Goal: Information Seeking & Learning: Learn about a topic

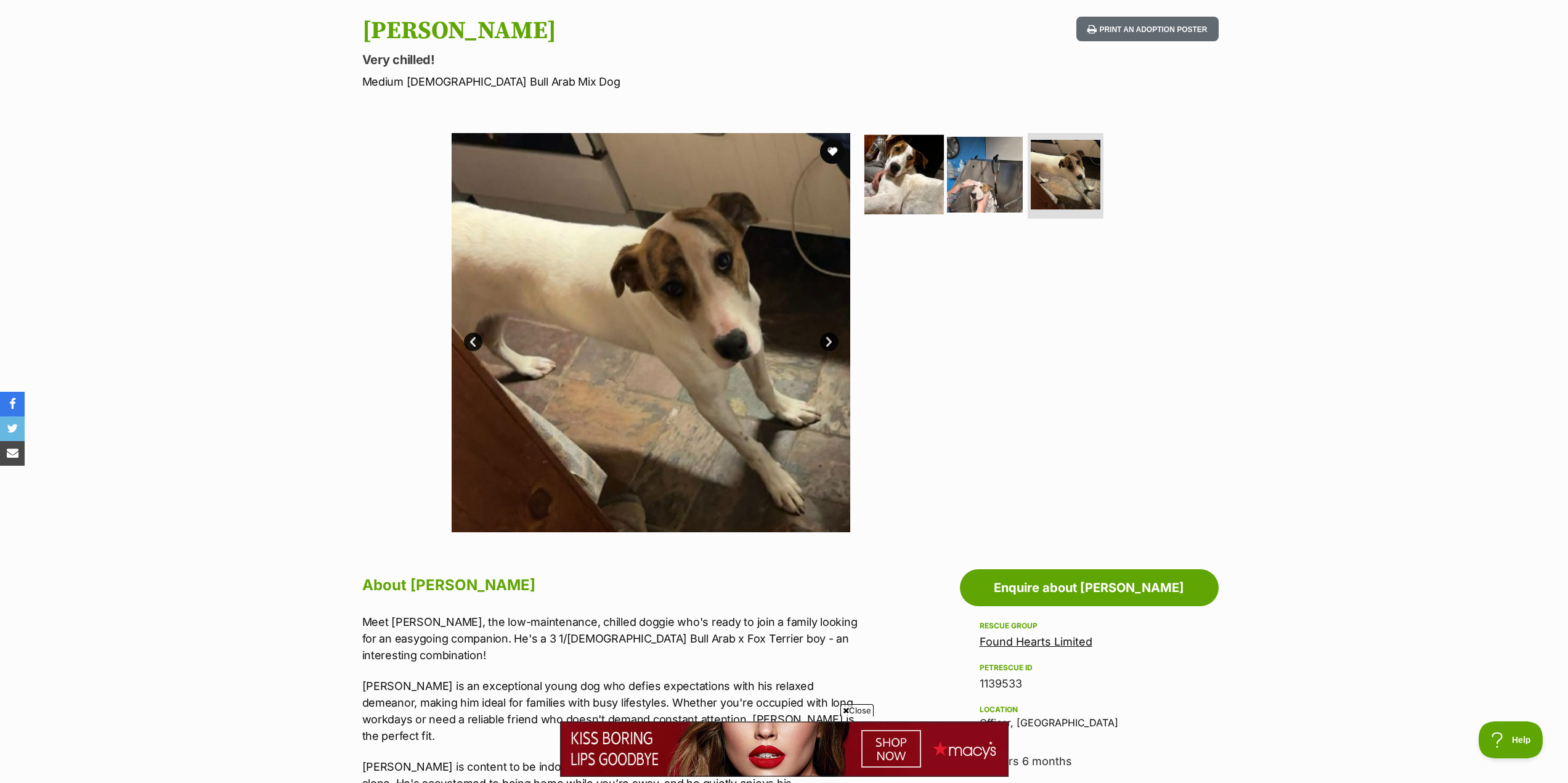
click at [891, 188] on img at bounding box center [904, 174] width 80 height 80
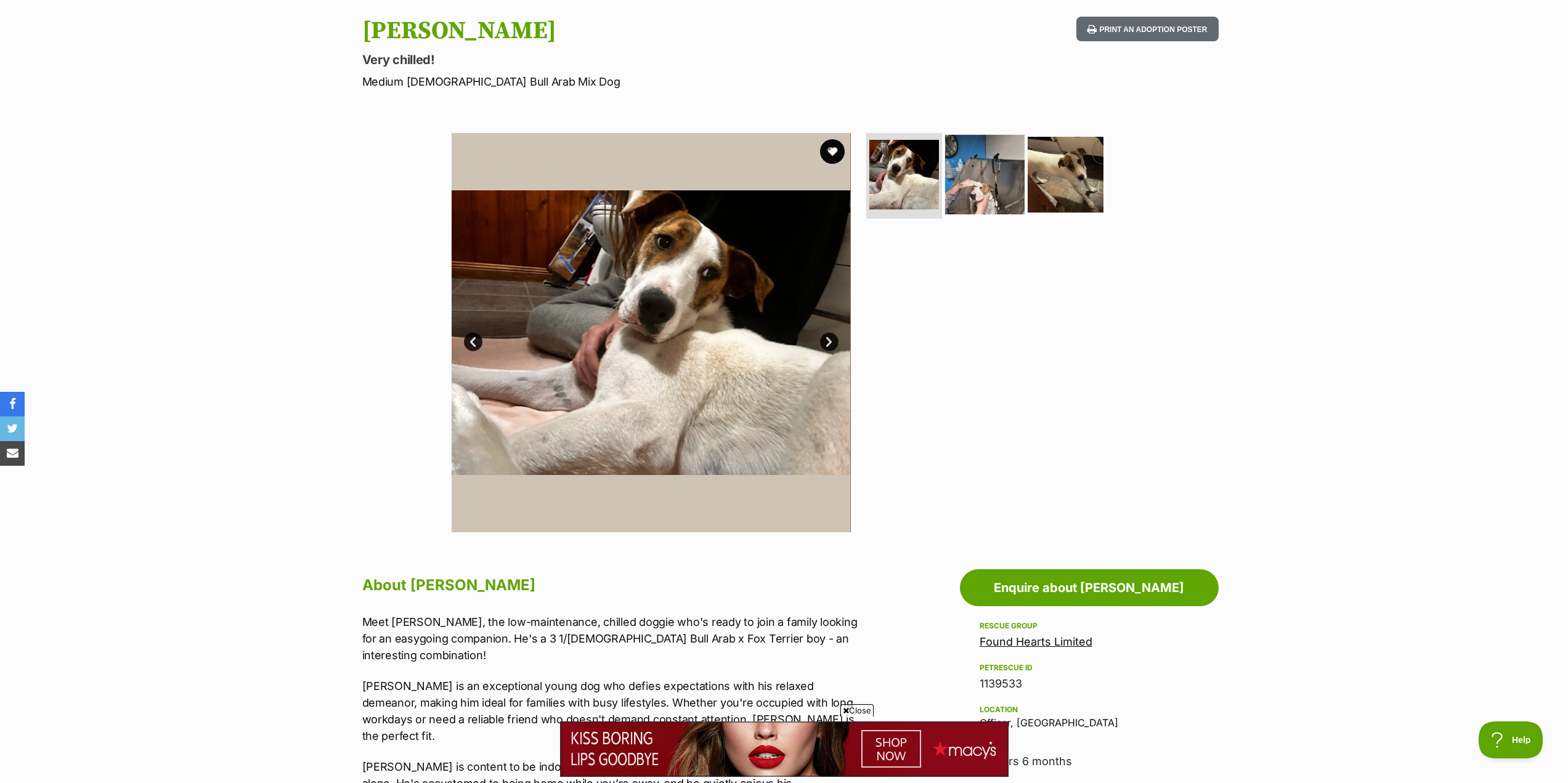
click at [987, 180] on img at bounding box center [985, 174] width 80 height 80
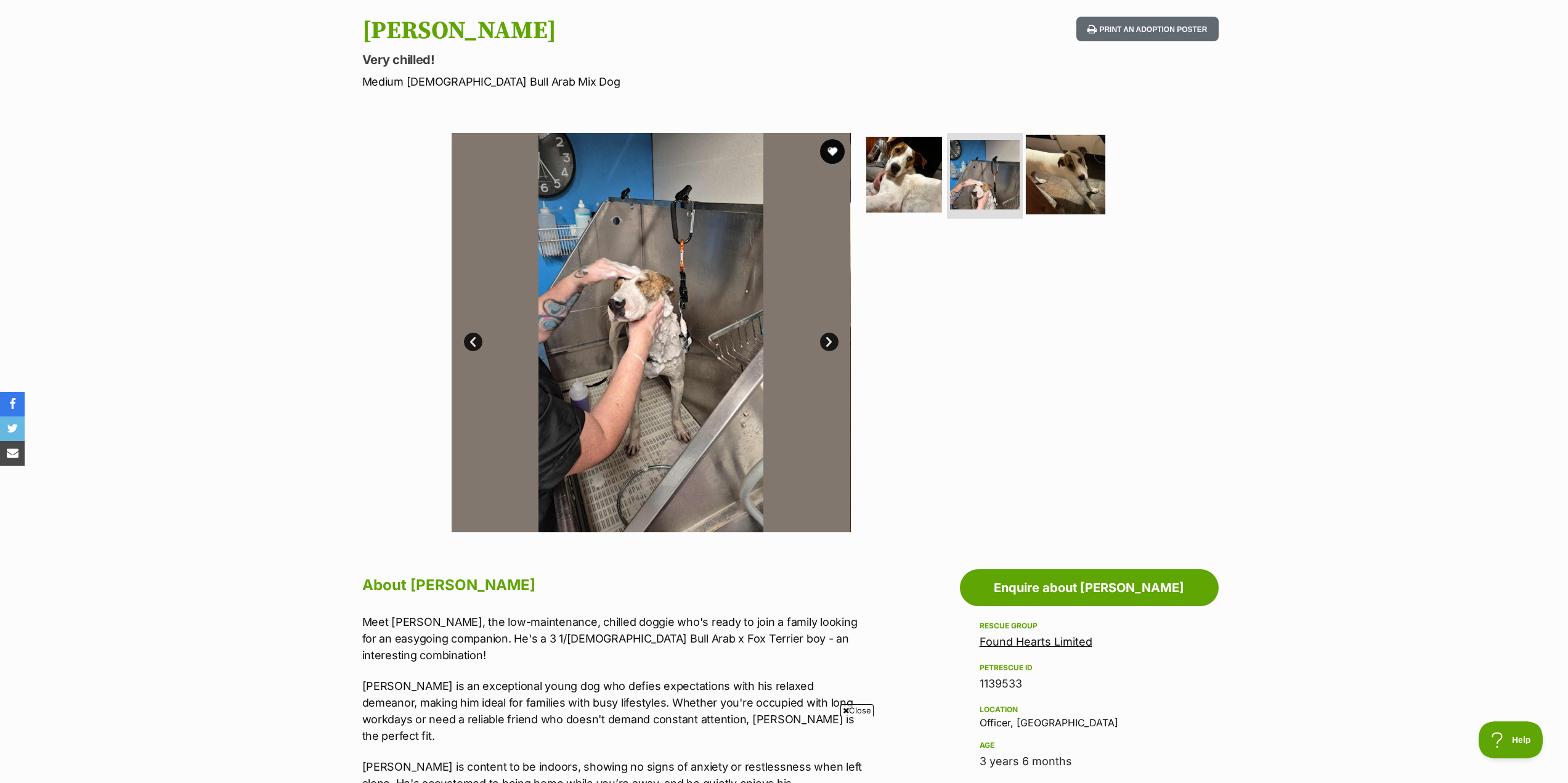
click at [1050, 178] on img at bounding box center [1066, 174] width 80 height 80
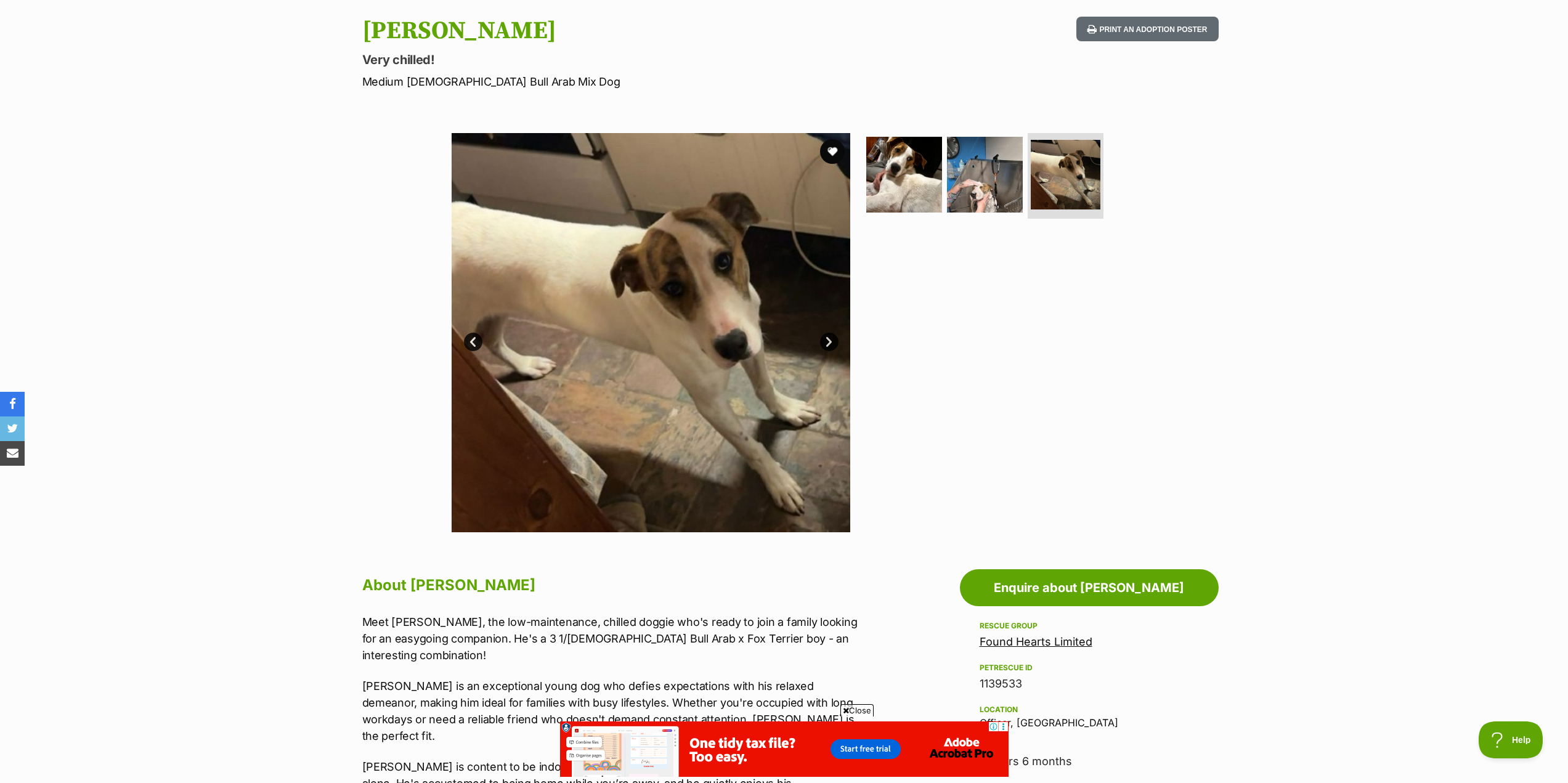
click at [828, 345] on link "Next" at bounding box center [829, 342] width 19 height 19
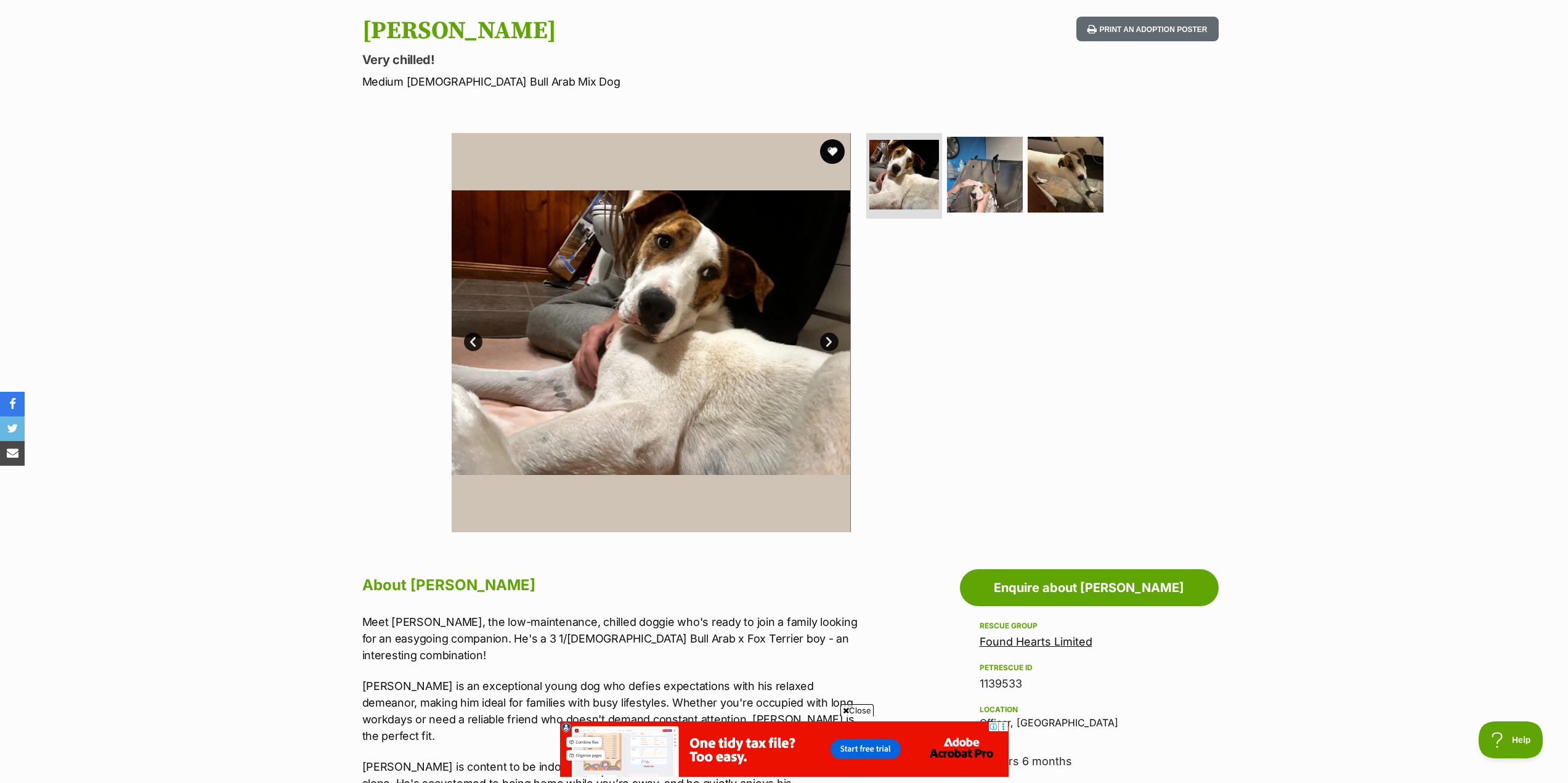
click at [827, 346] on link "Next" at bounding box center [829, 342] width 19 height 19
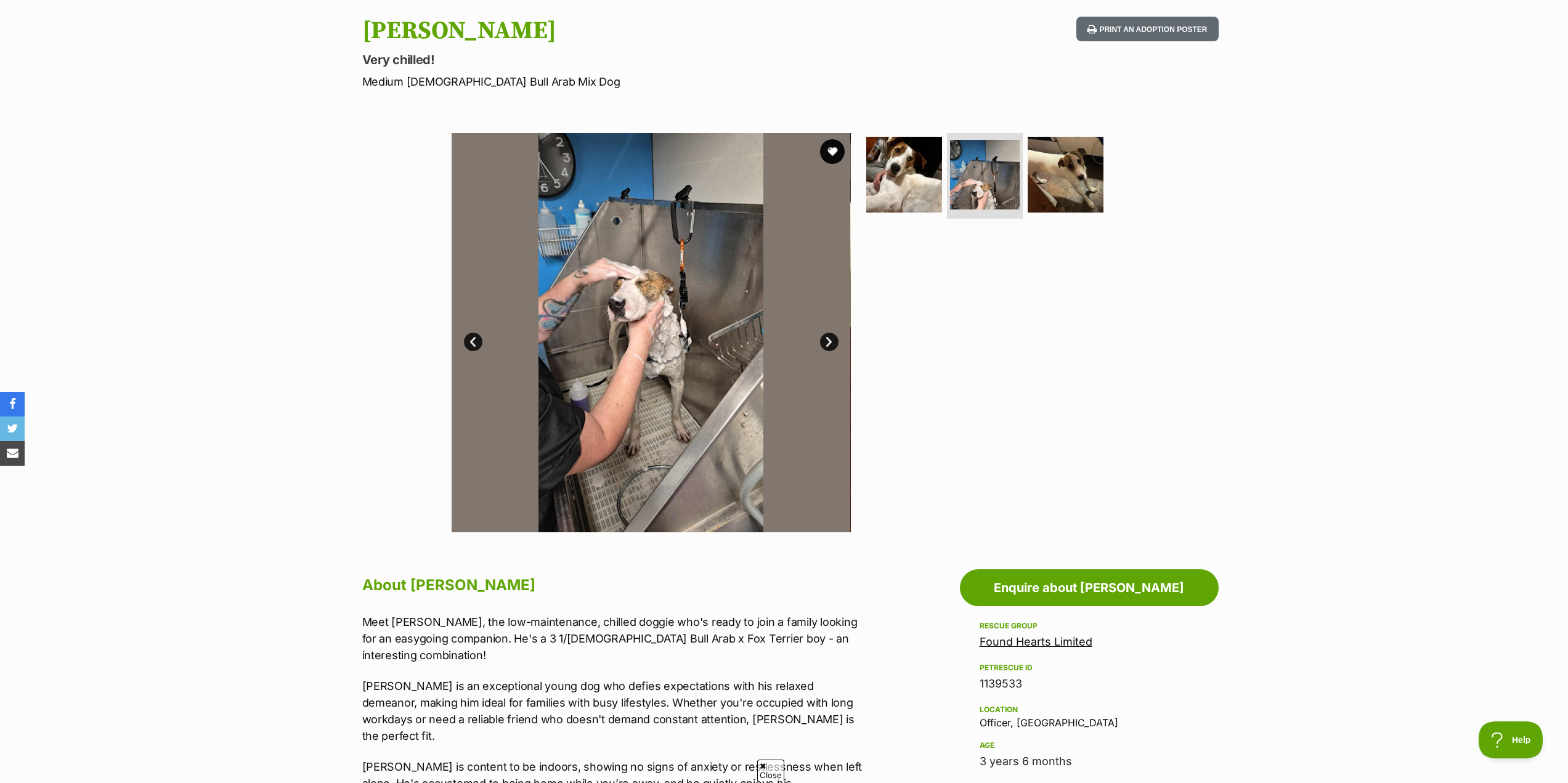
click at [830, 344] on link "Next" at bounding box center [829, 342] width 19 height 19
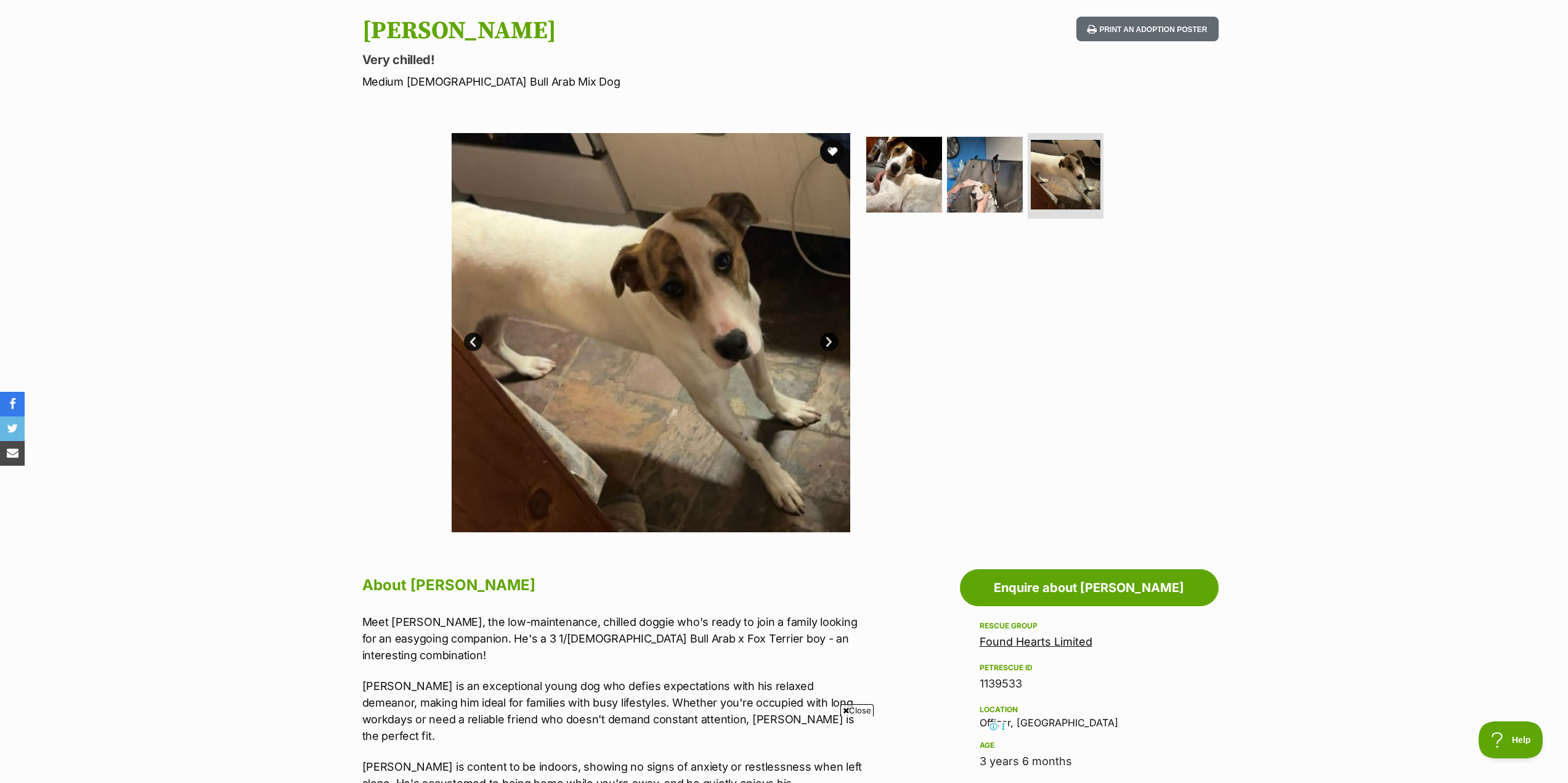
click at [830, 346] on link "Next" at bounding box center [829, 342] width 19 height 19
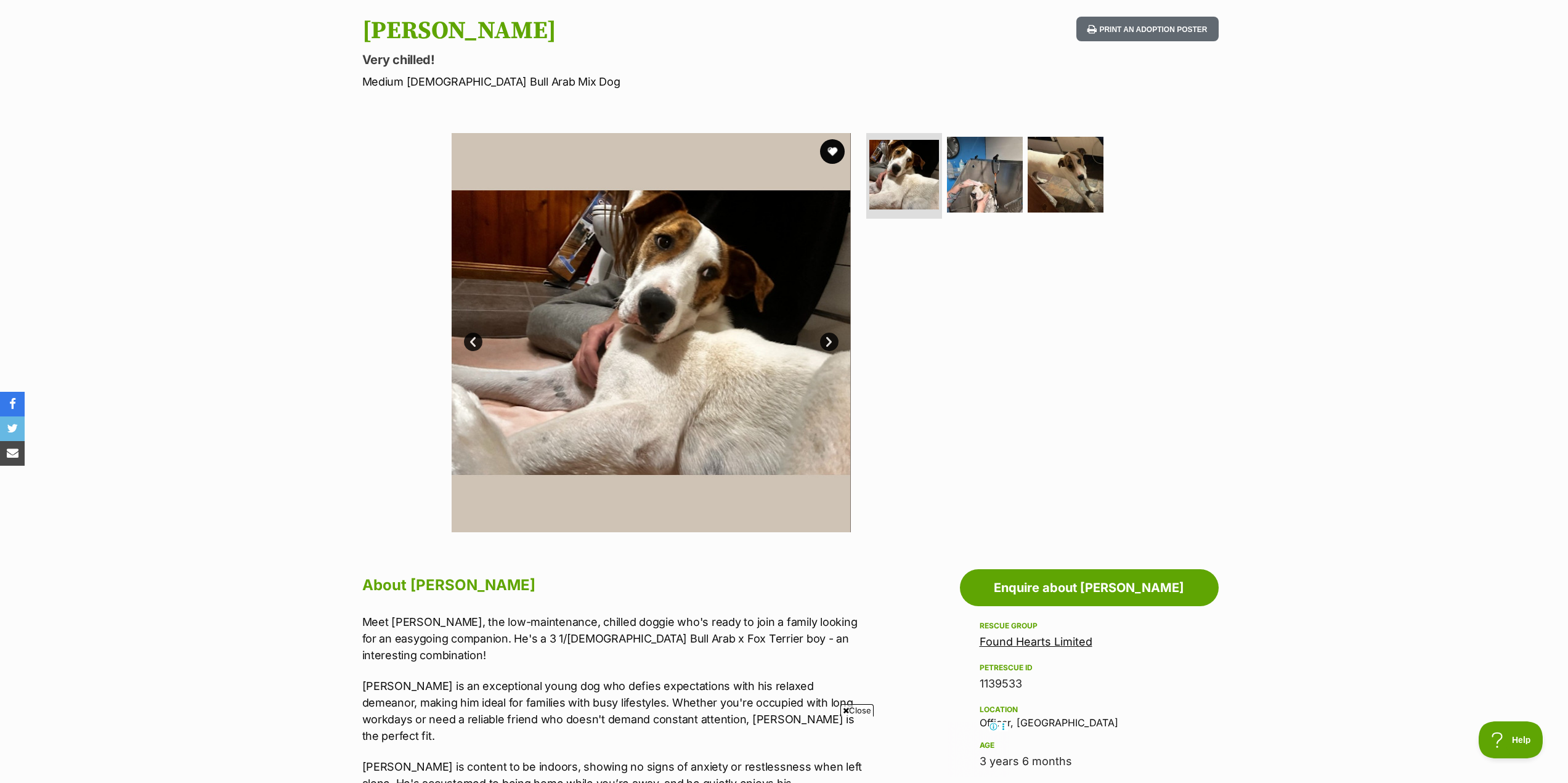
click at [830, 341] on link "Next" at bounding box center [829, 342] width 19 height 19
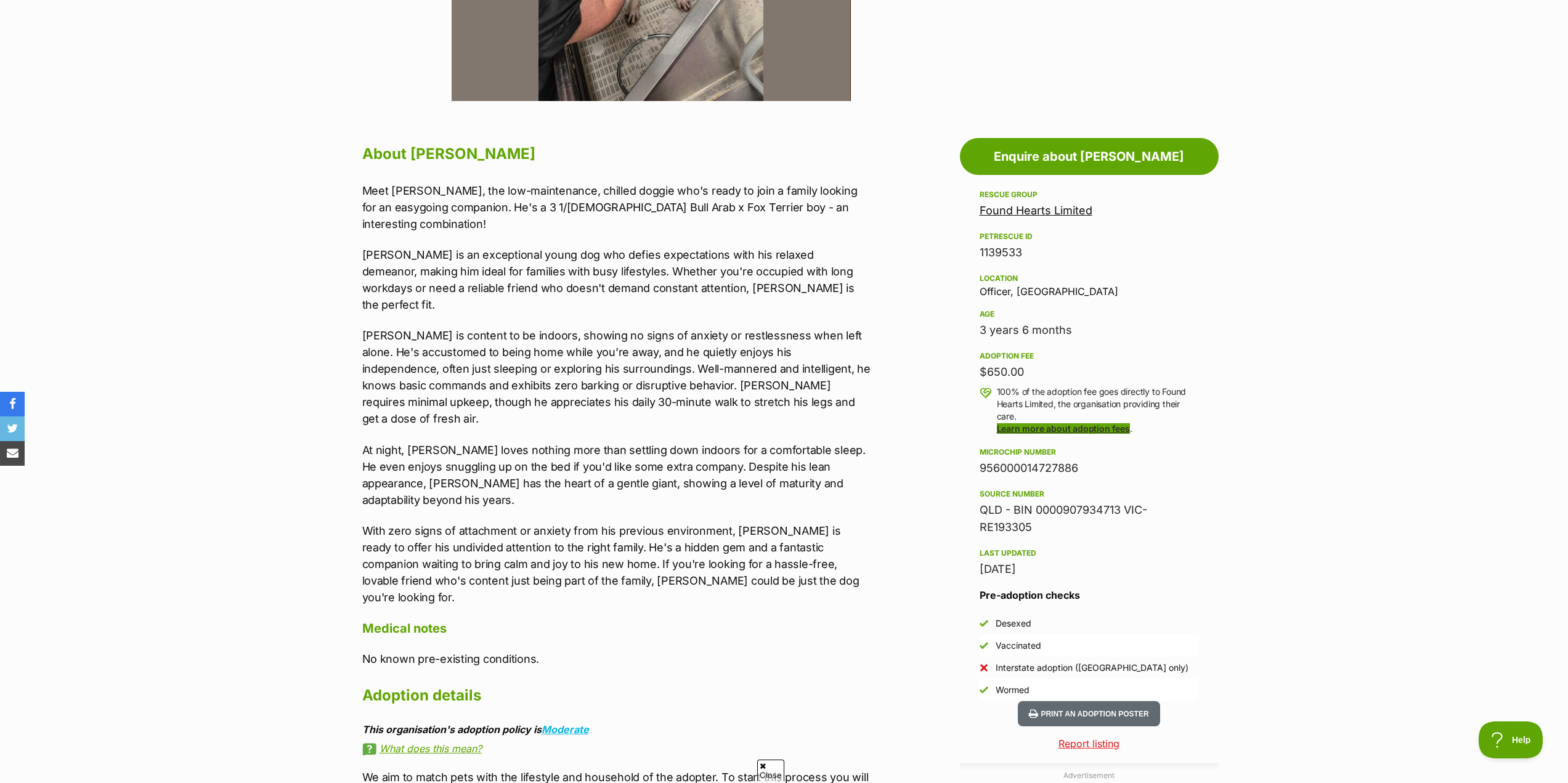
click at [1062, 429] on link "Learn more about adoption fees" at bounding box center [1063, 429] width 133 height 11
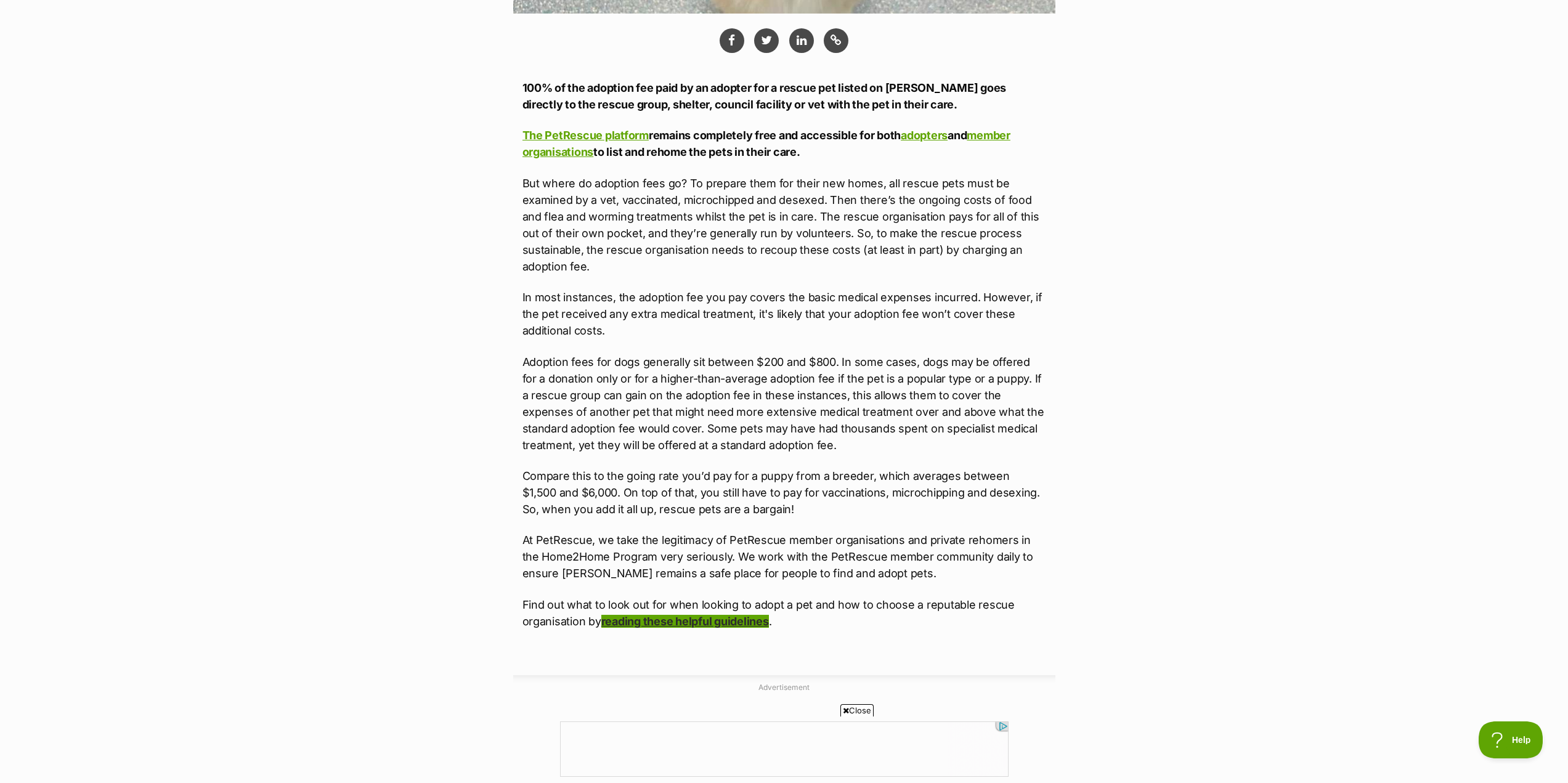
click at [716, 615] on link "reading these helpful guidelines" at bounding box center [685, 621] width 167 height 13
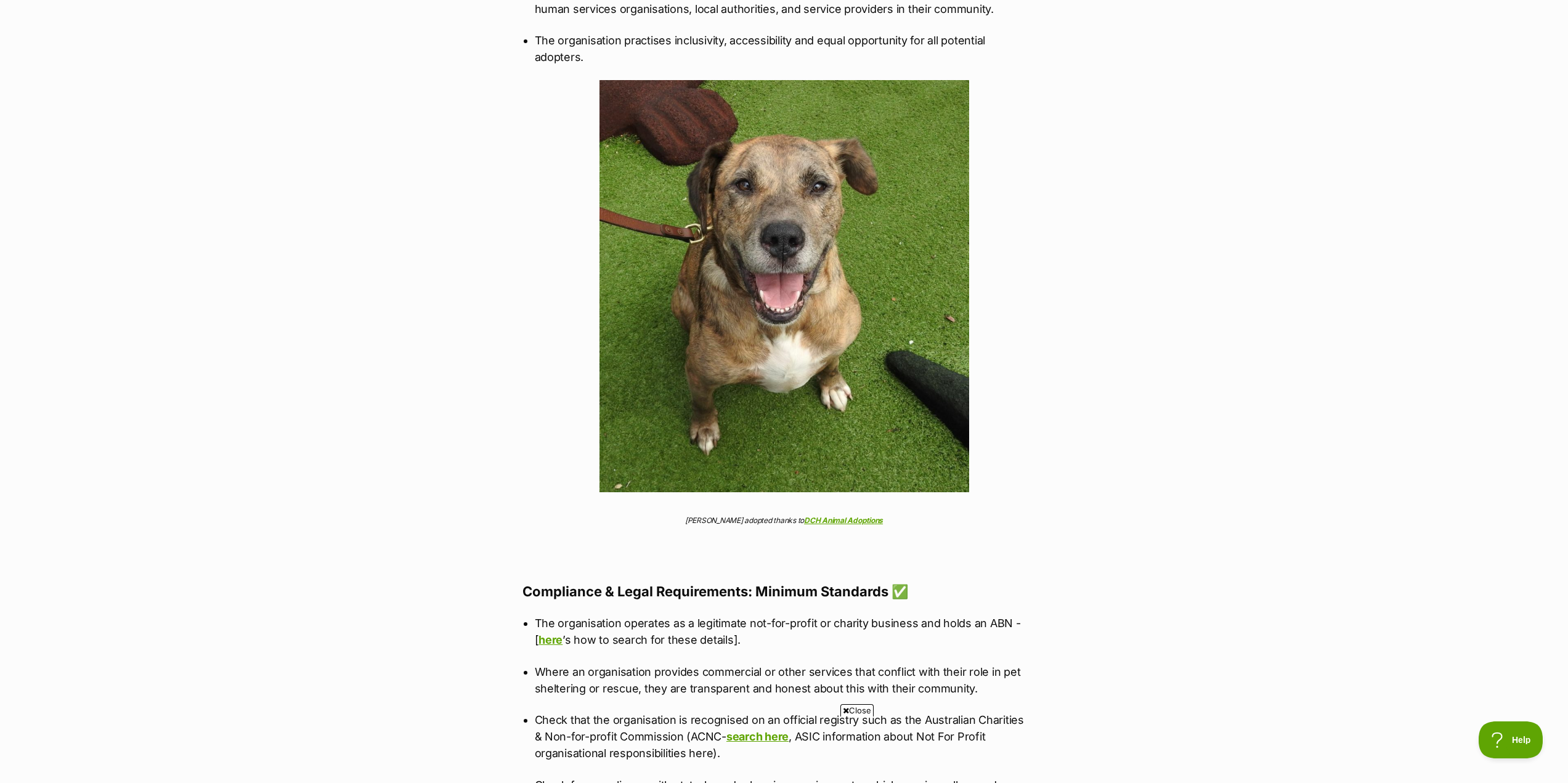
scroll to position [4253, 0]
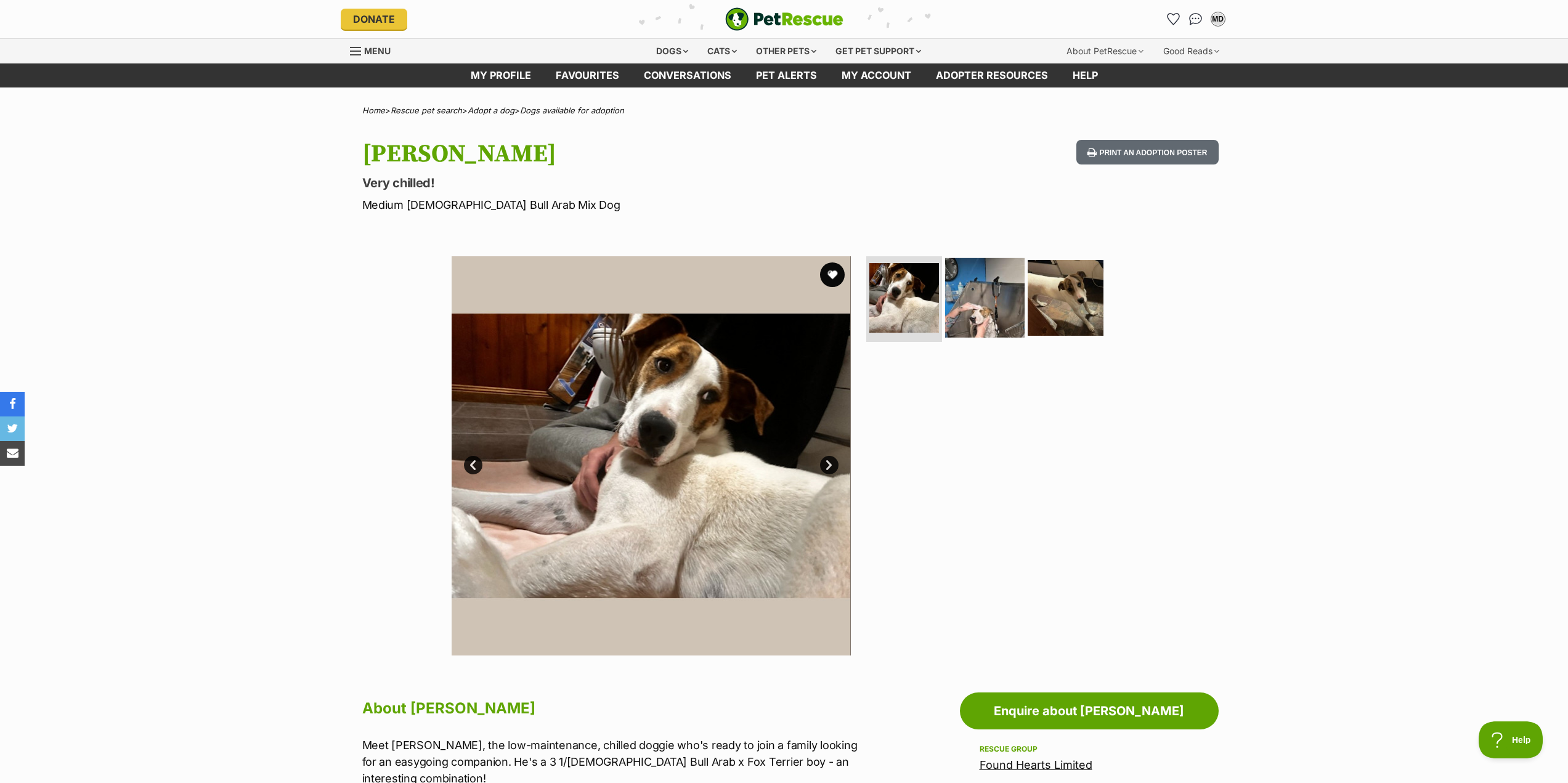
click at [993, 310] on img at bounding box center [985, 297] width 80 height 80
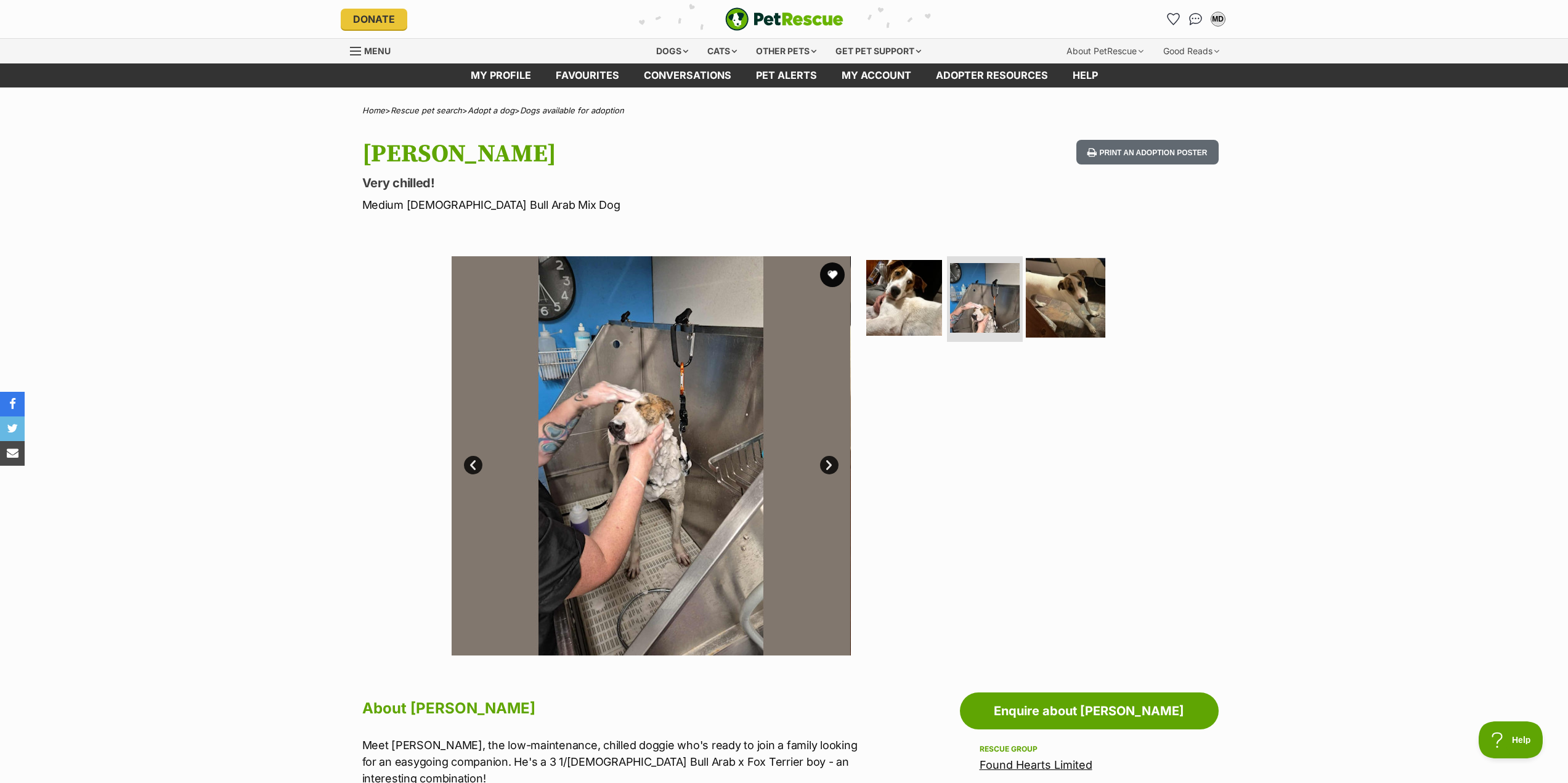
click at [1046, 324] on img at bounding box center [1066, 297] width 80 height 80
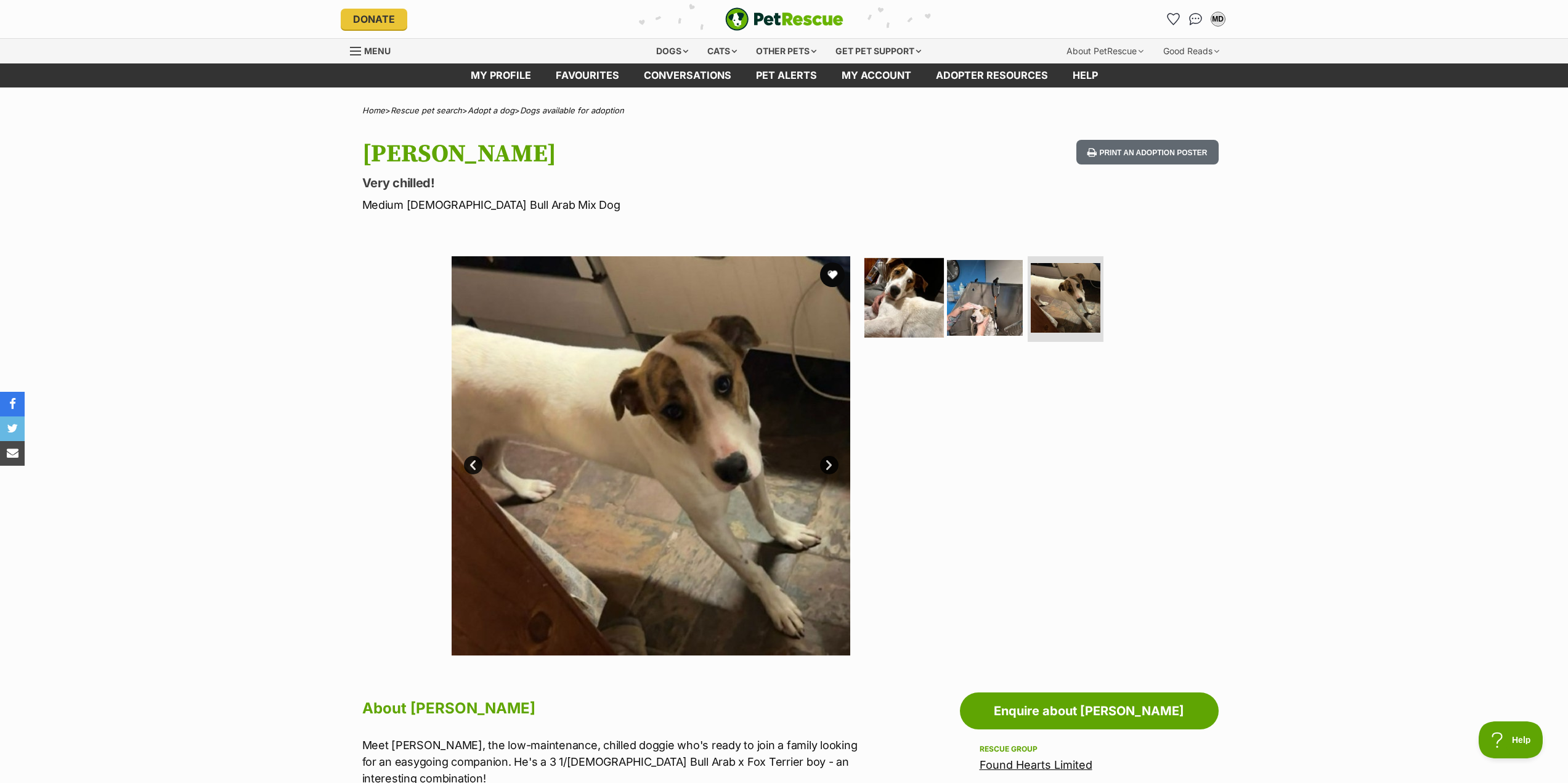
click at [899, 310] on img at bounding box center [904, 297] width 80 height 80
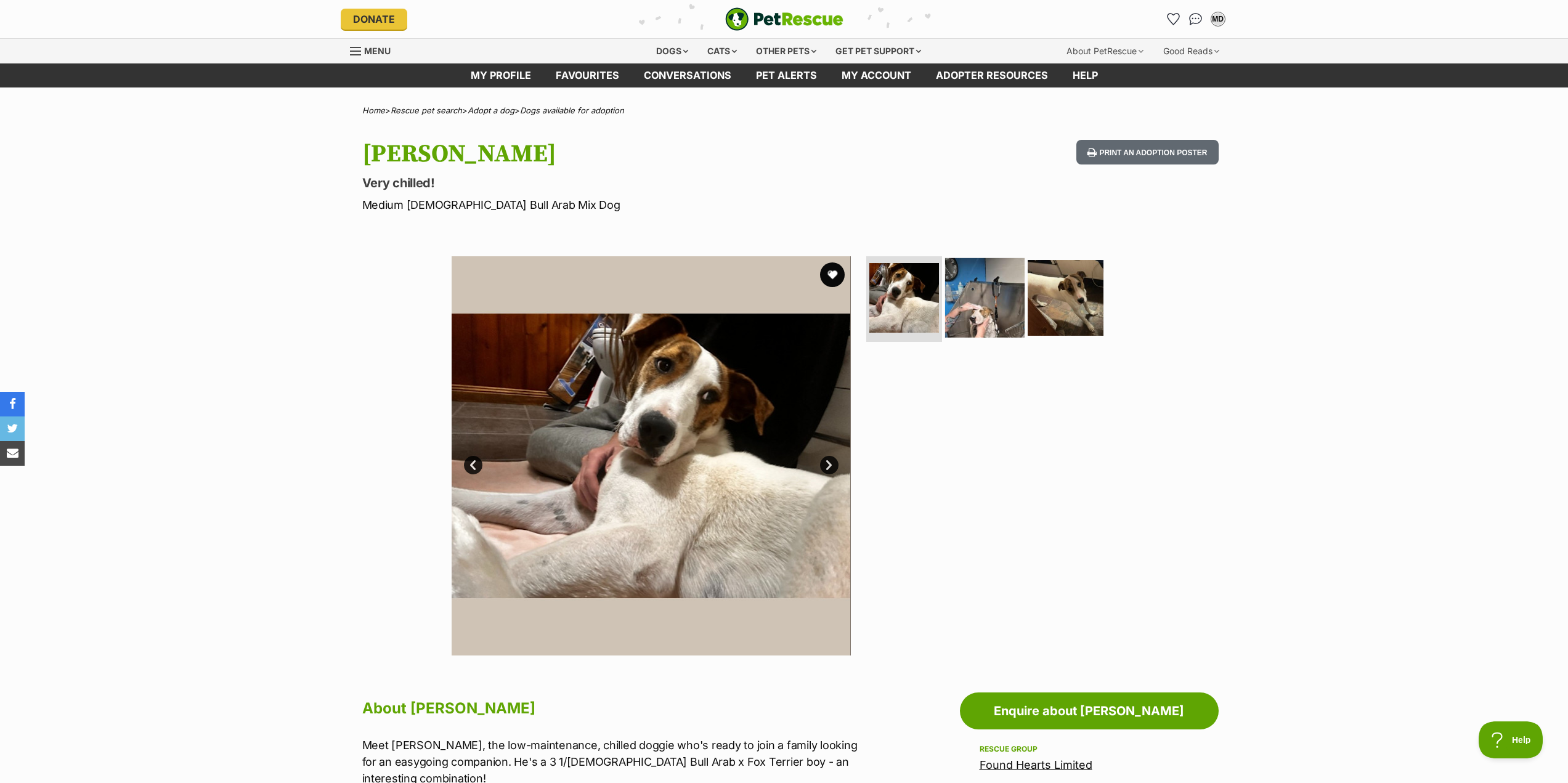
click at [975, 314] on img at bounding box center [985, 297] width 80 height 80
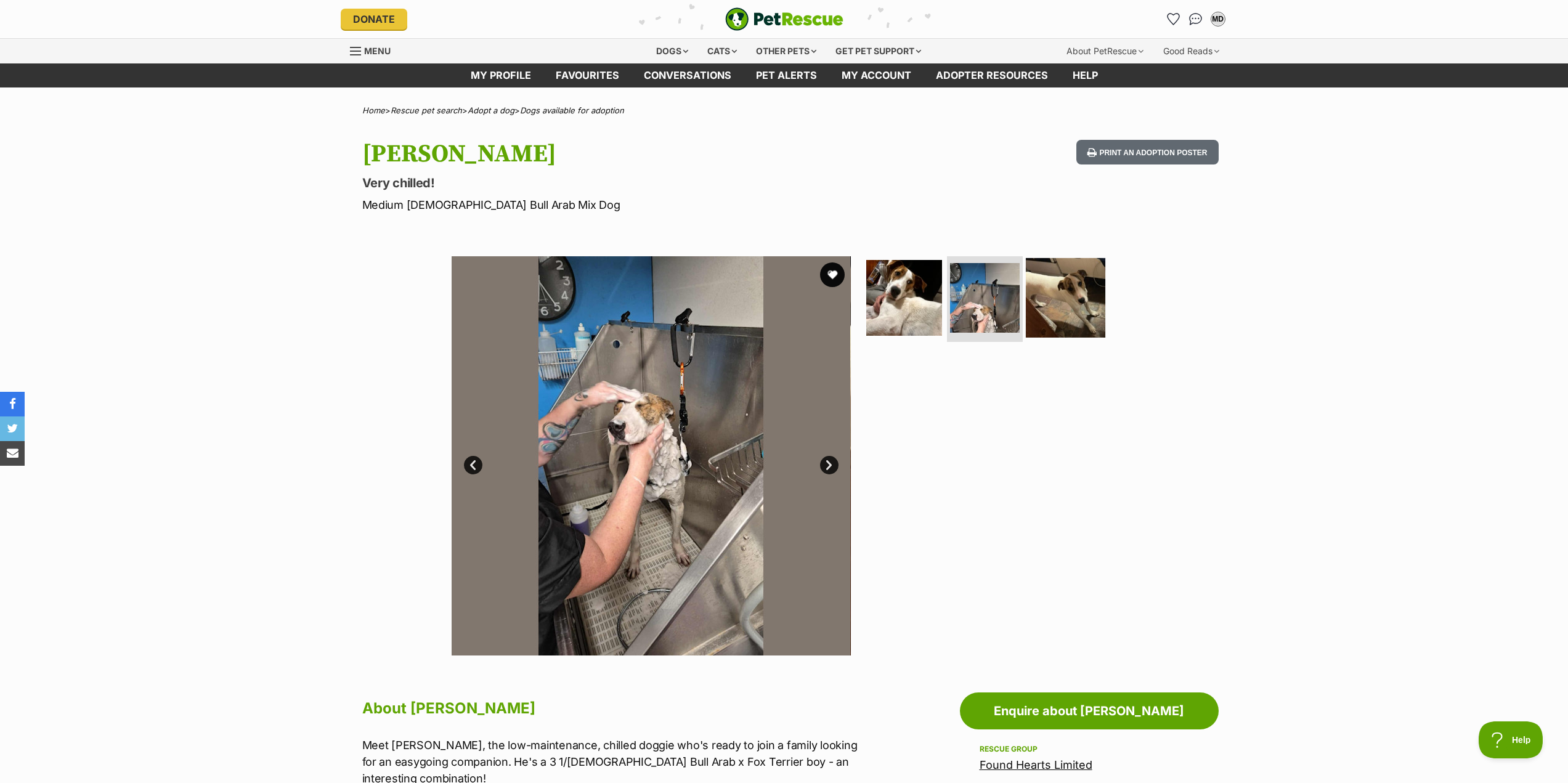
click at [1058, 326] on img at bounding box center [1066, 297] width 80 height 80
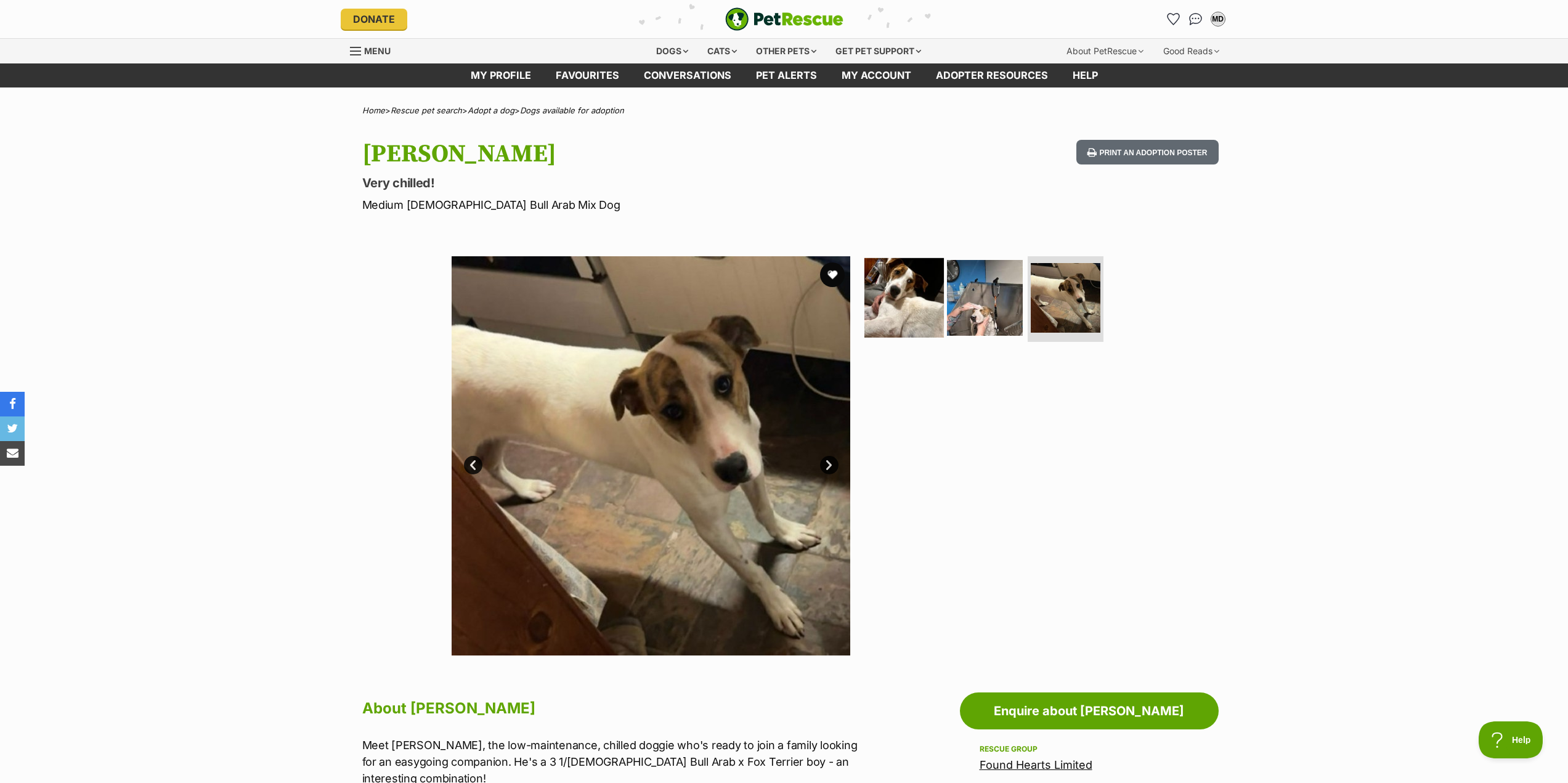
click at [908, 305] on img at bounding box center [904, 297] width 80 height 80
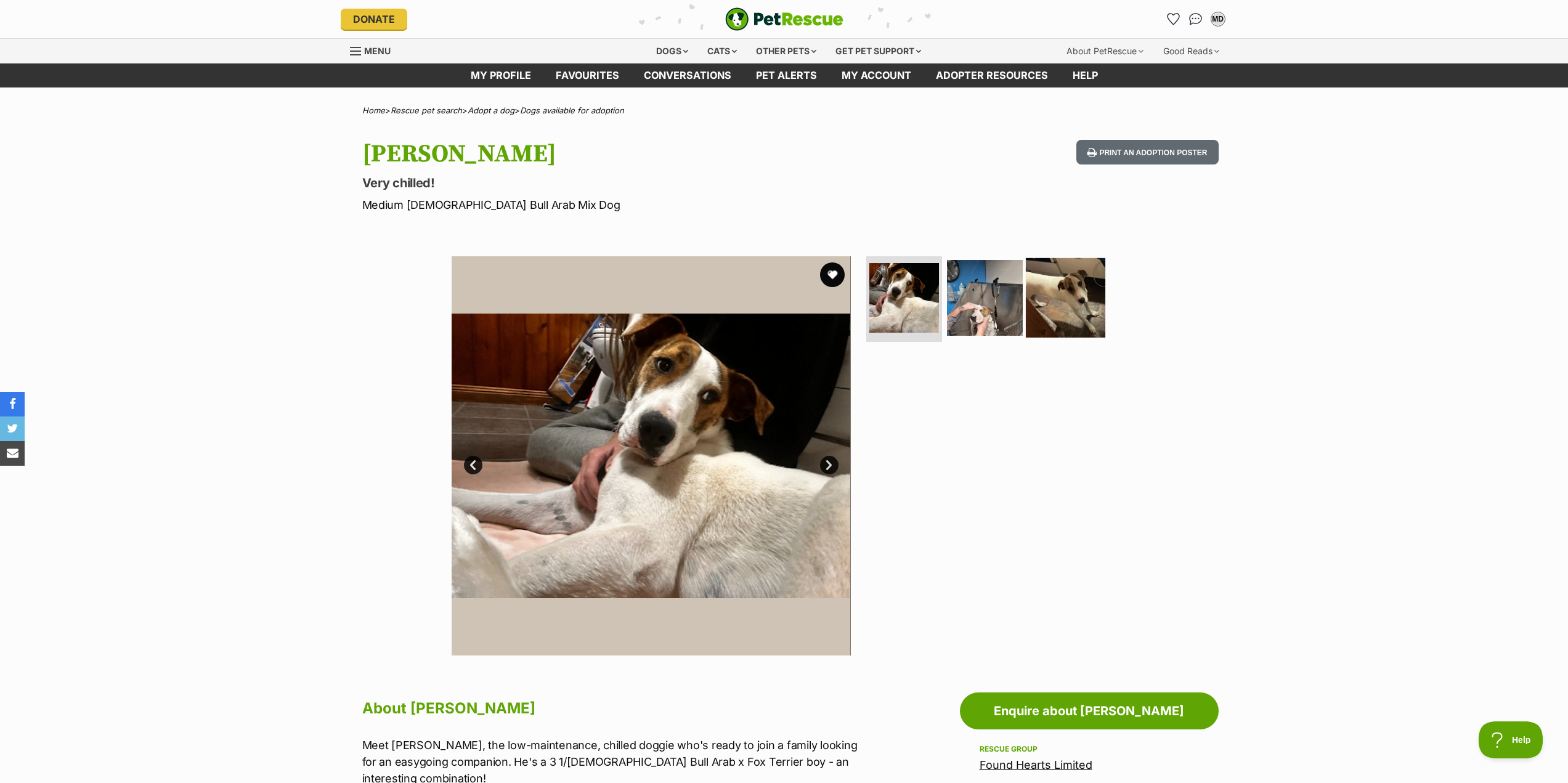
click at [1058, 298] on img at bounding box center [1066, 297] width 80 height 80
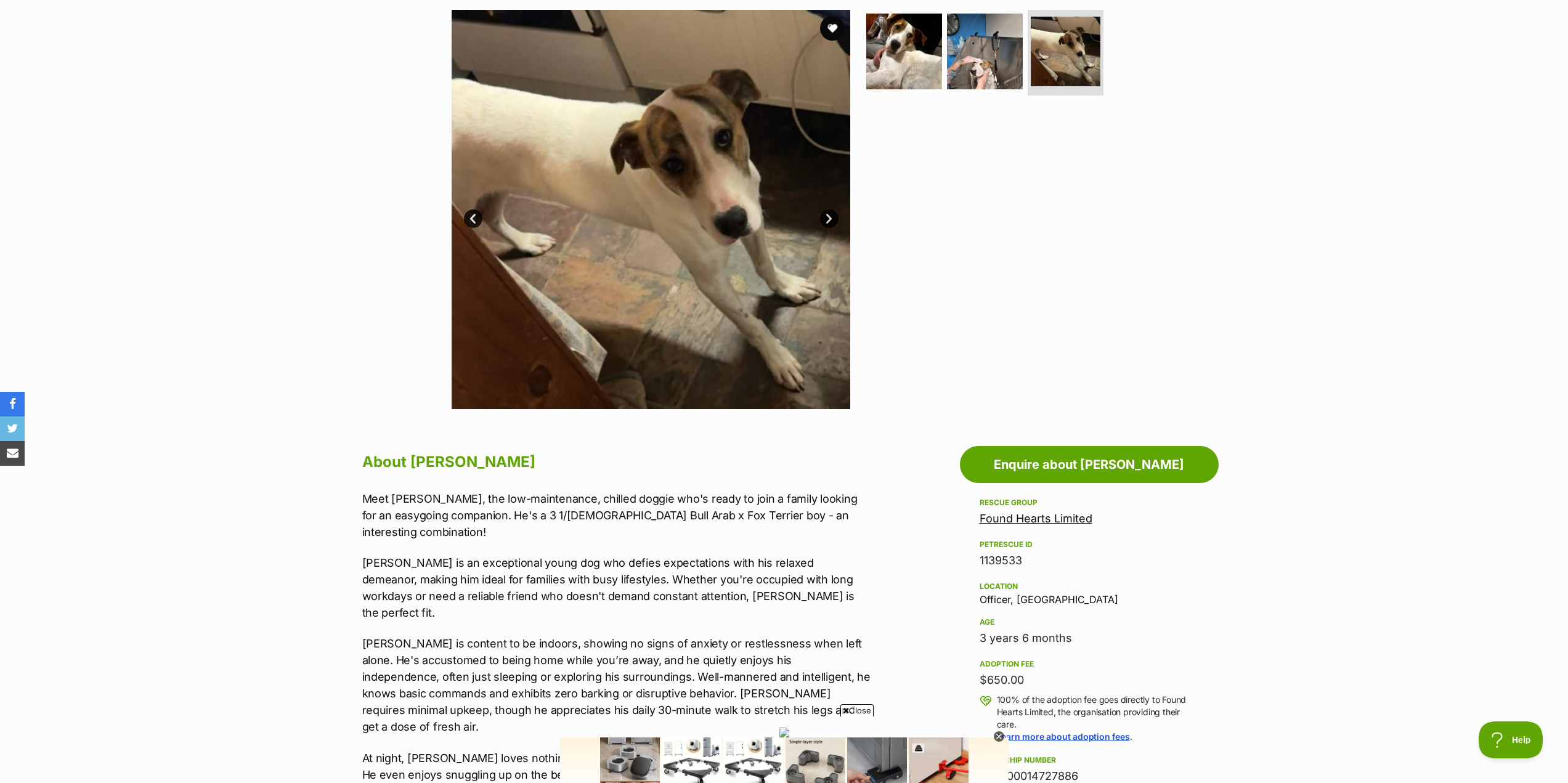
scroll to position [123, 0]
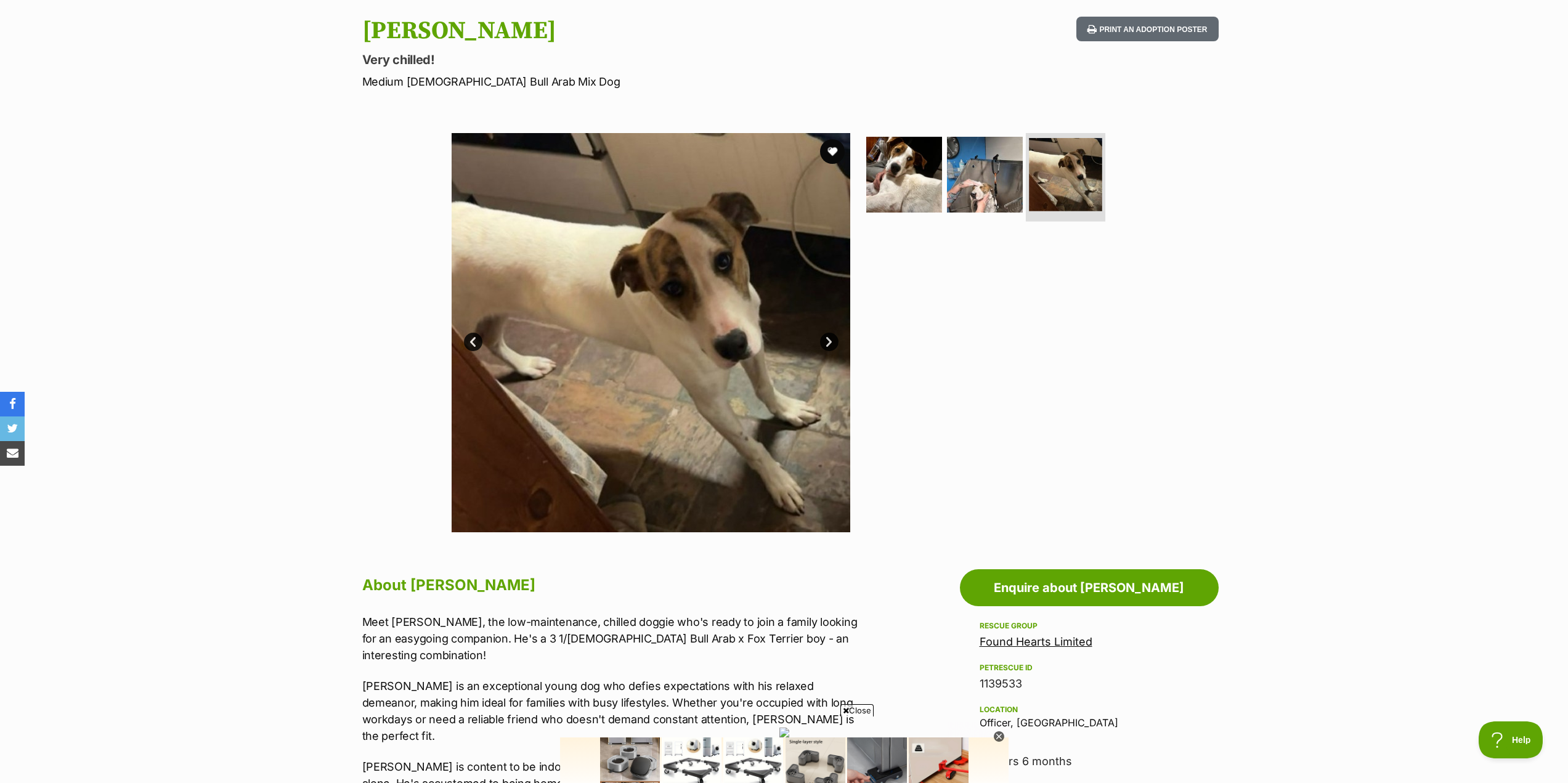
click at [1063, 195] on img at bounding box center [1065, 174] width 73 height 73
click at [993, 180] on img at bounding box center [985, 174] width 80 height 80
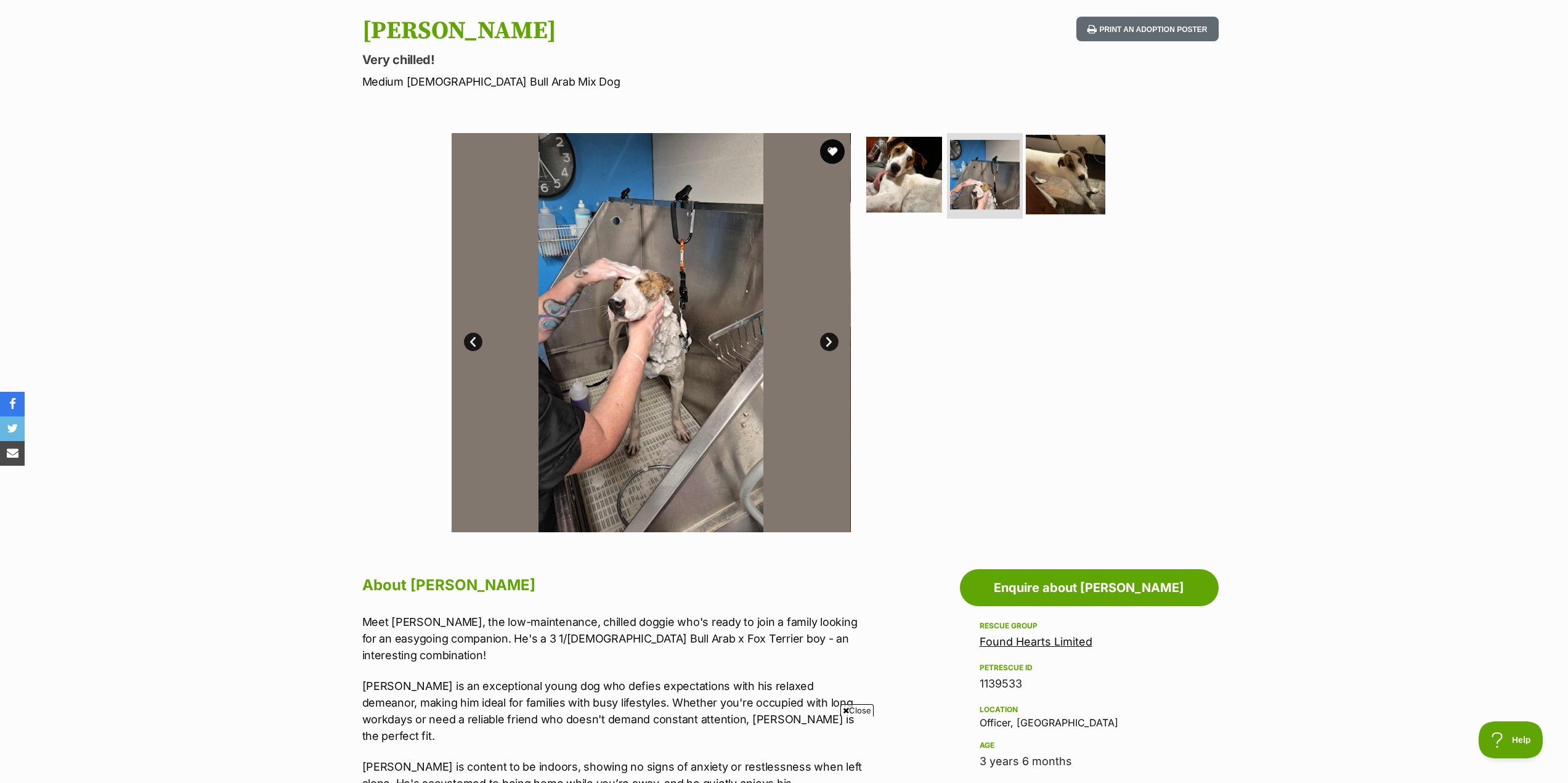
click at [1077, 186] on img at bounding box center [1066, 174] width 80 height 80
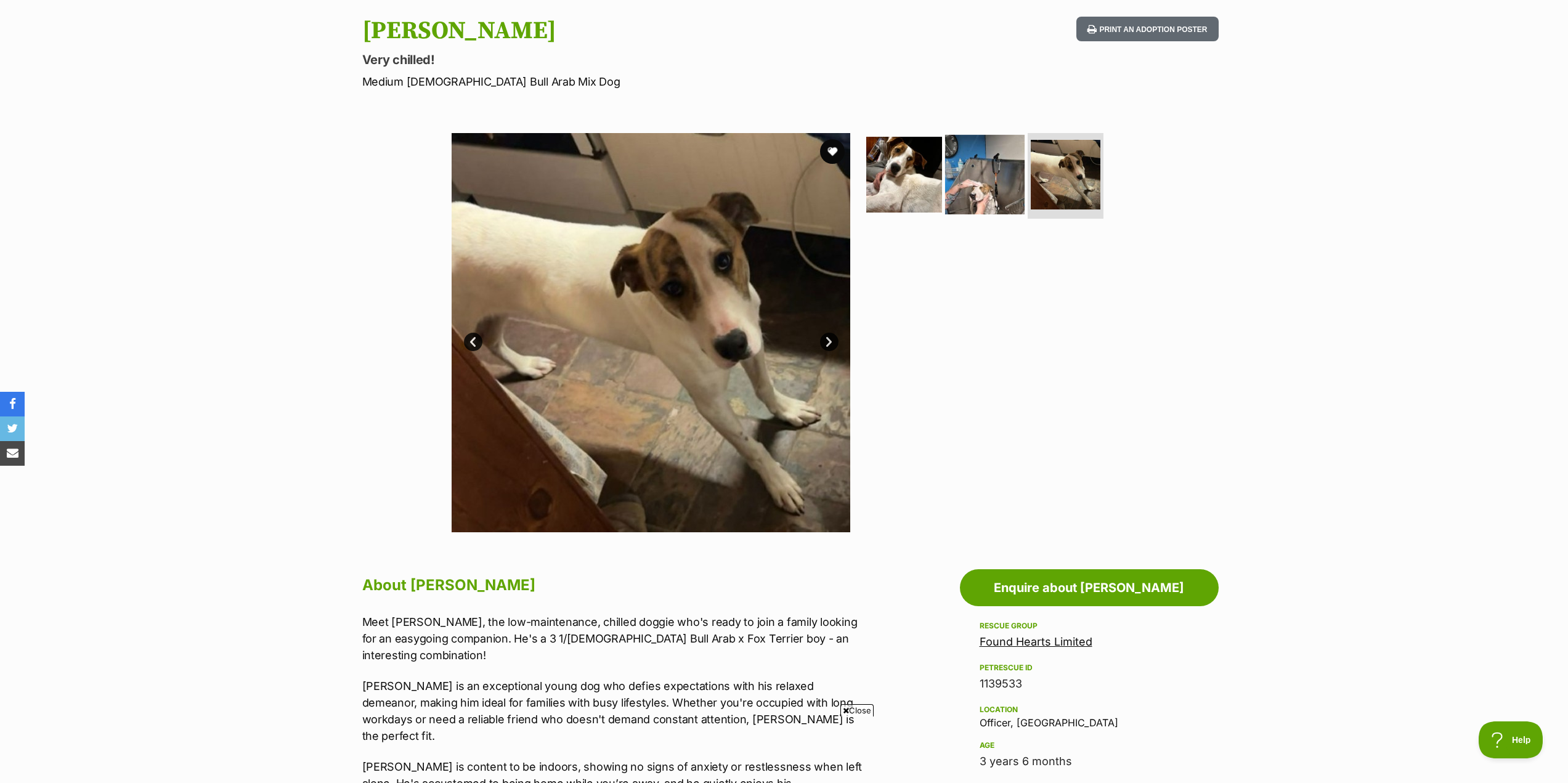
click at [985, 189] on img at bounding box center [985, 174] width 80 height 80
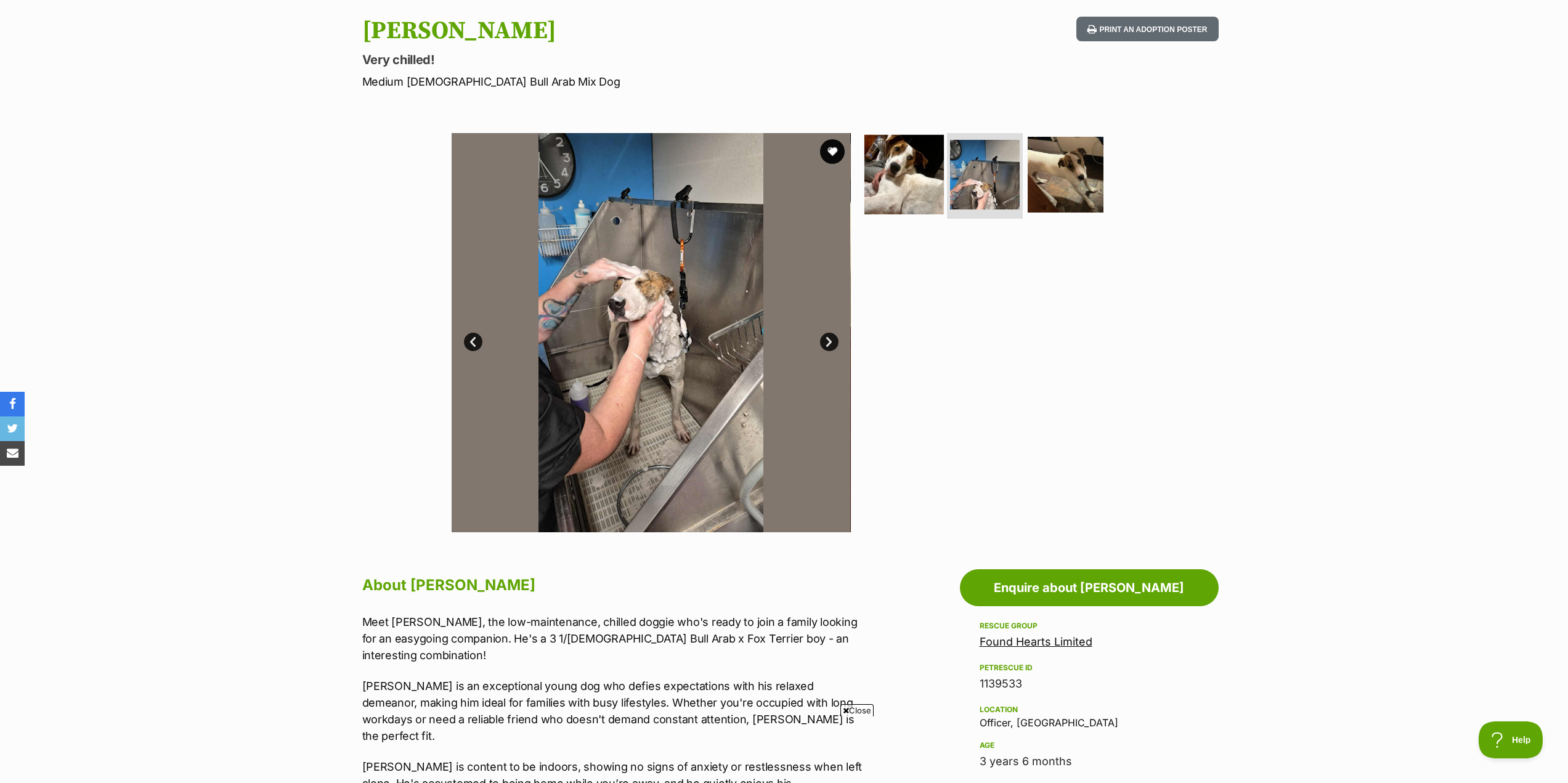
click at [885, 186] on img at bounding box center [904, 174] width 80 height 80
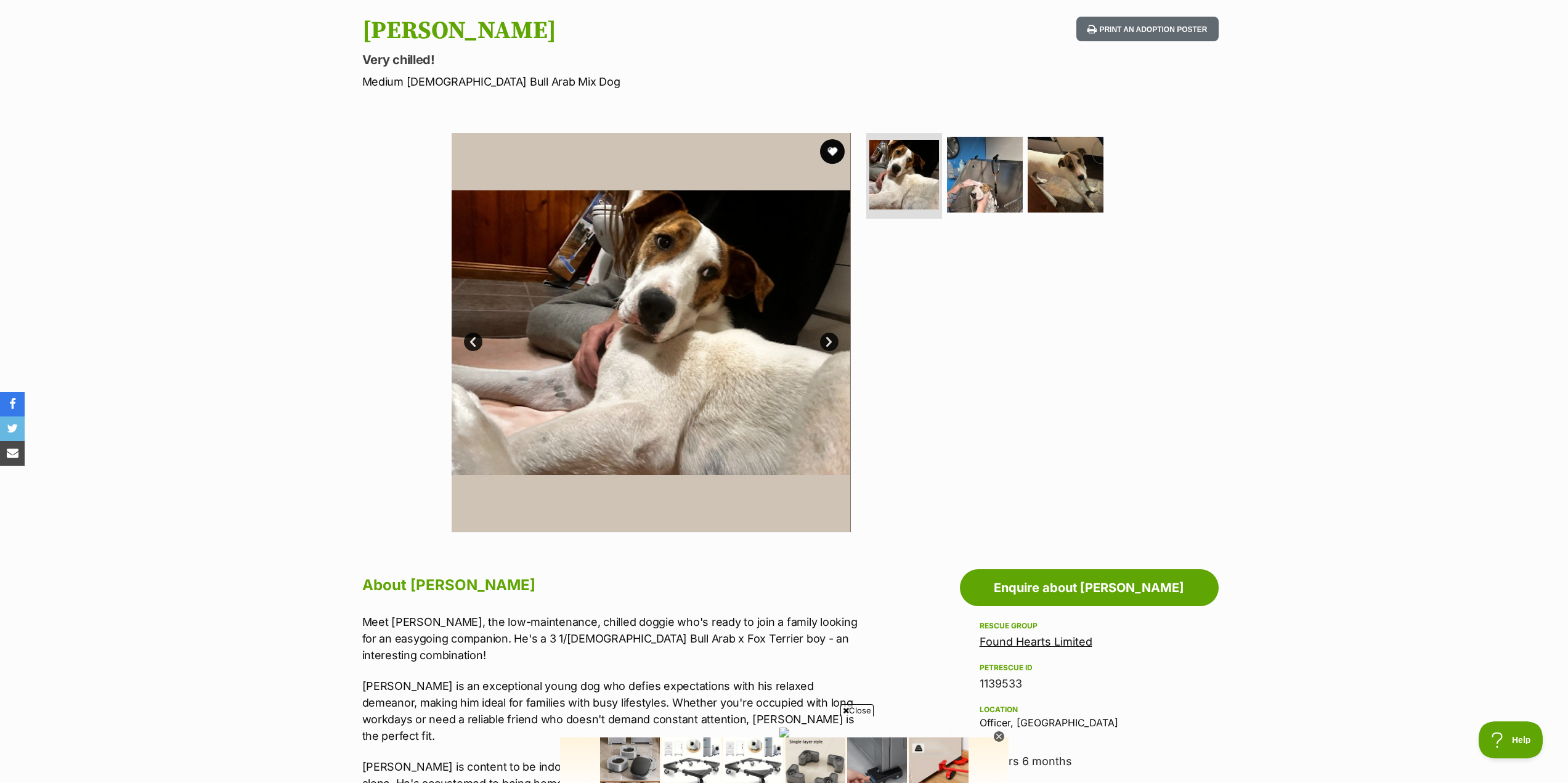
scroll to position [0, 0]
click at [992, 190] on img at bounding box center [985, 174] width 80 height 80
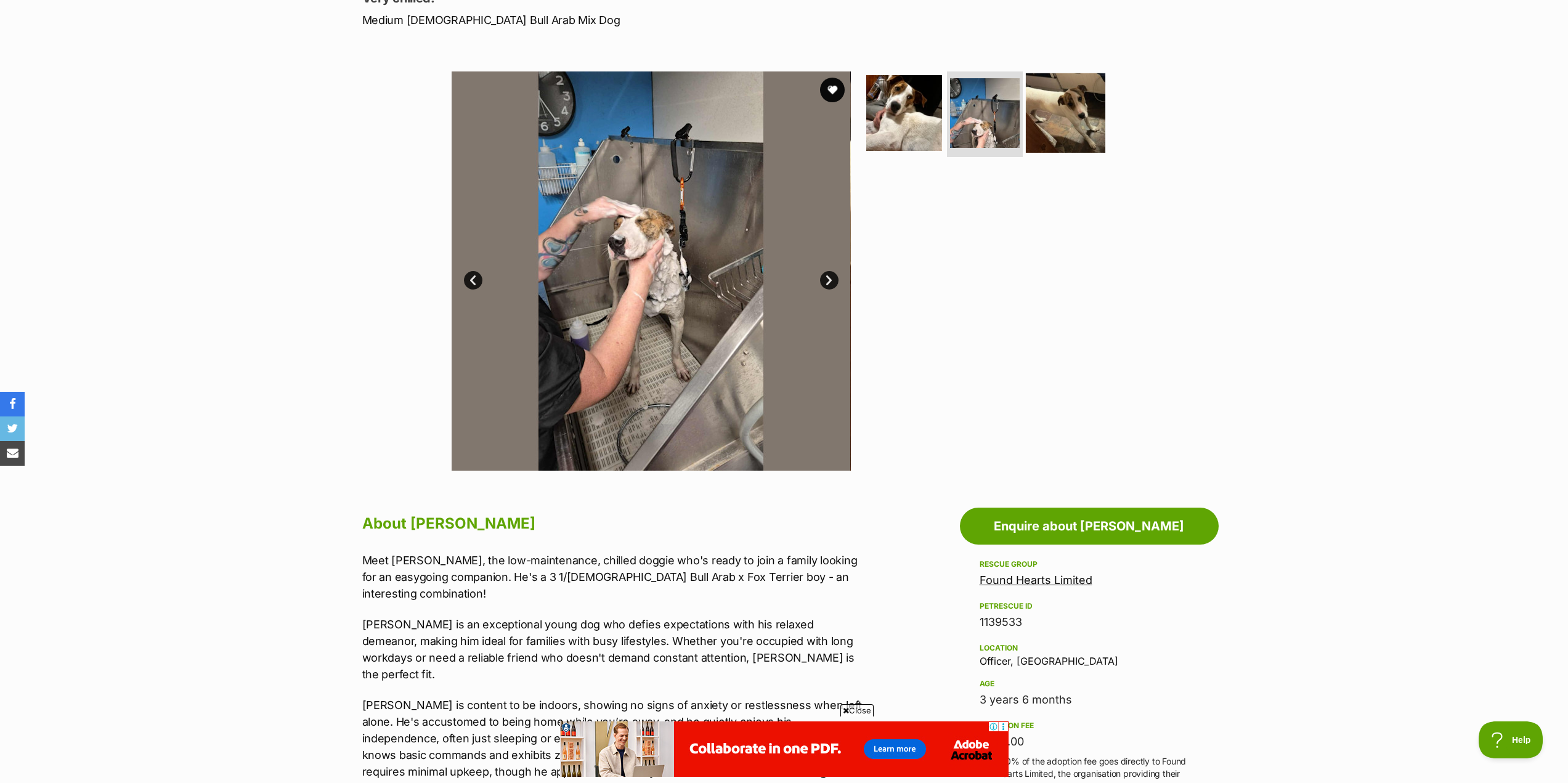
click at [1075, 116] on img at bounding box center [1066, 112] width 80 height 80
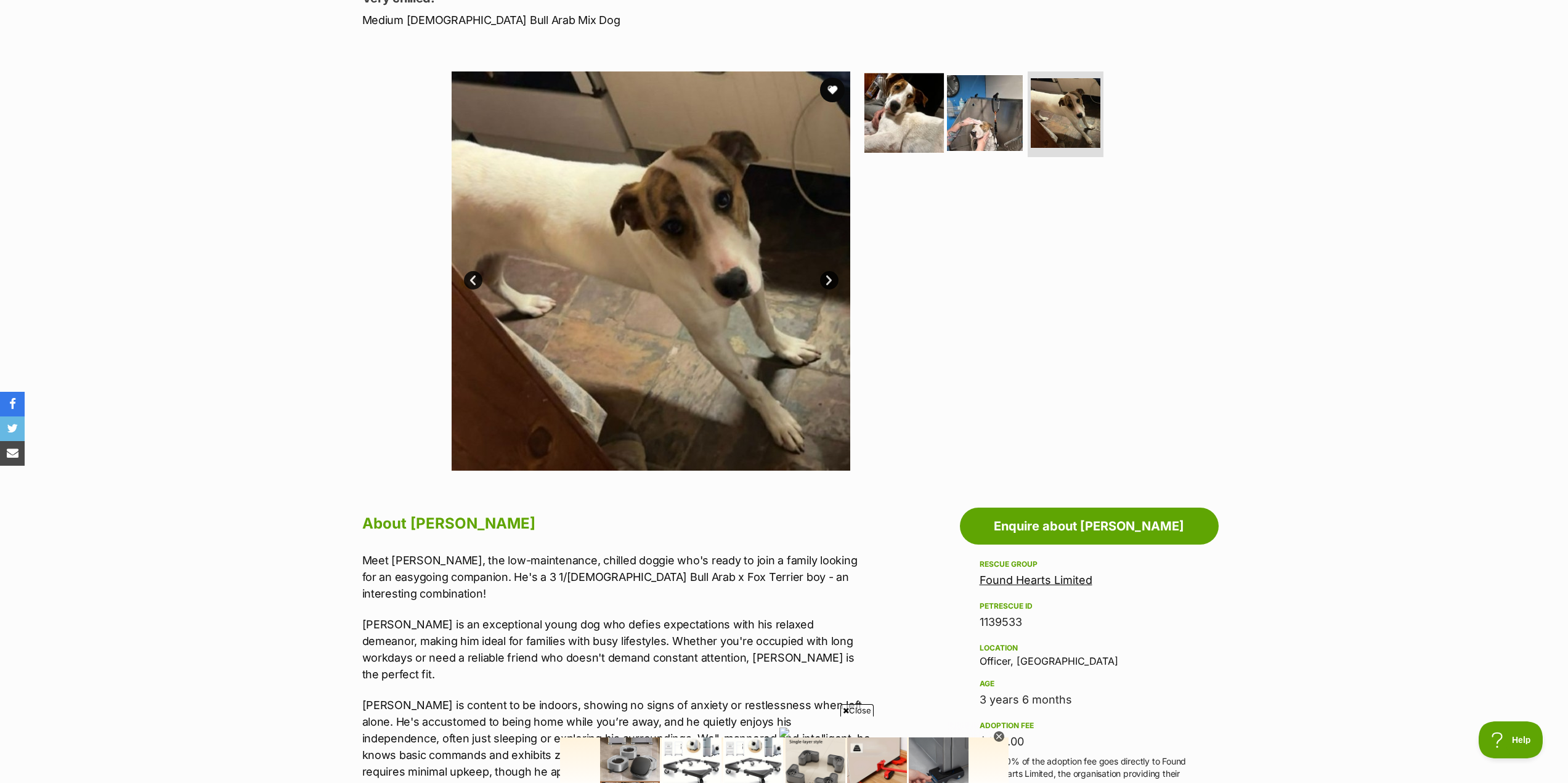
click at [919, 127] on img at bounding box center [904, 112] width 80 height 80
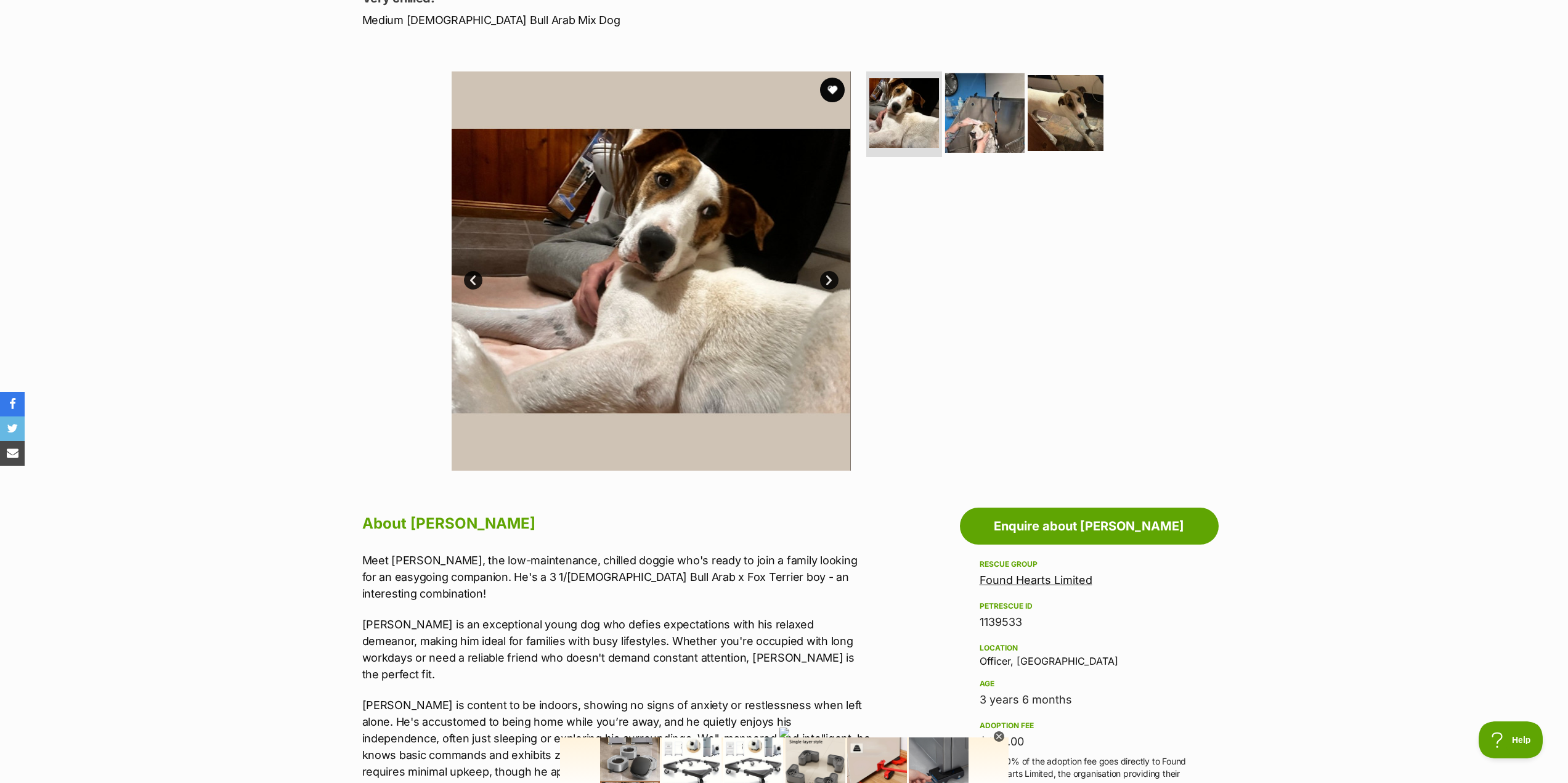
click at [995, 124] on img at bounding box center [985, 112] width 80 height 80
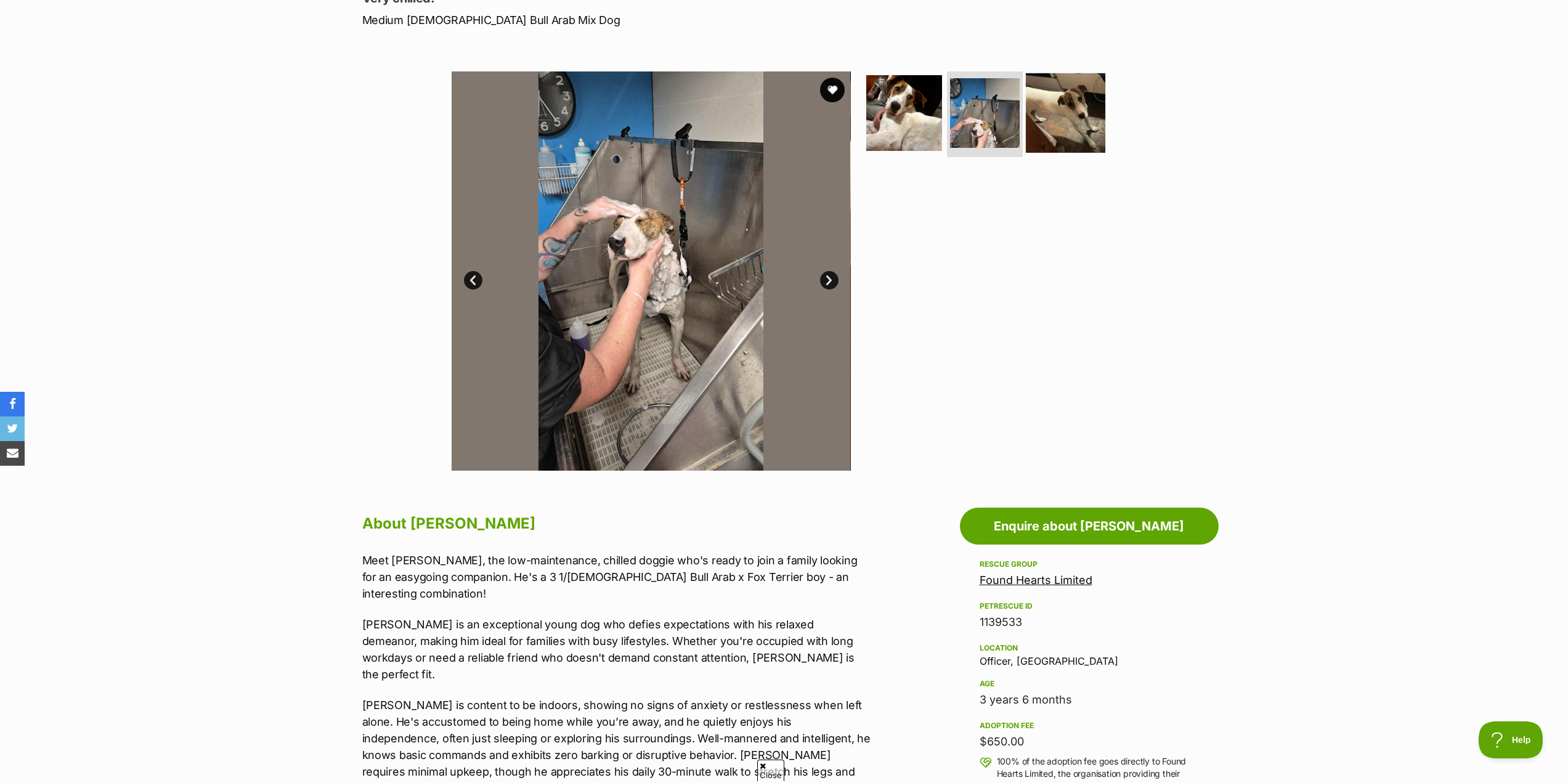
click at [1070, 111] on img at bounding box center [1066, 112] width 80 height 80
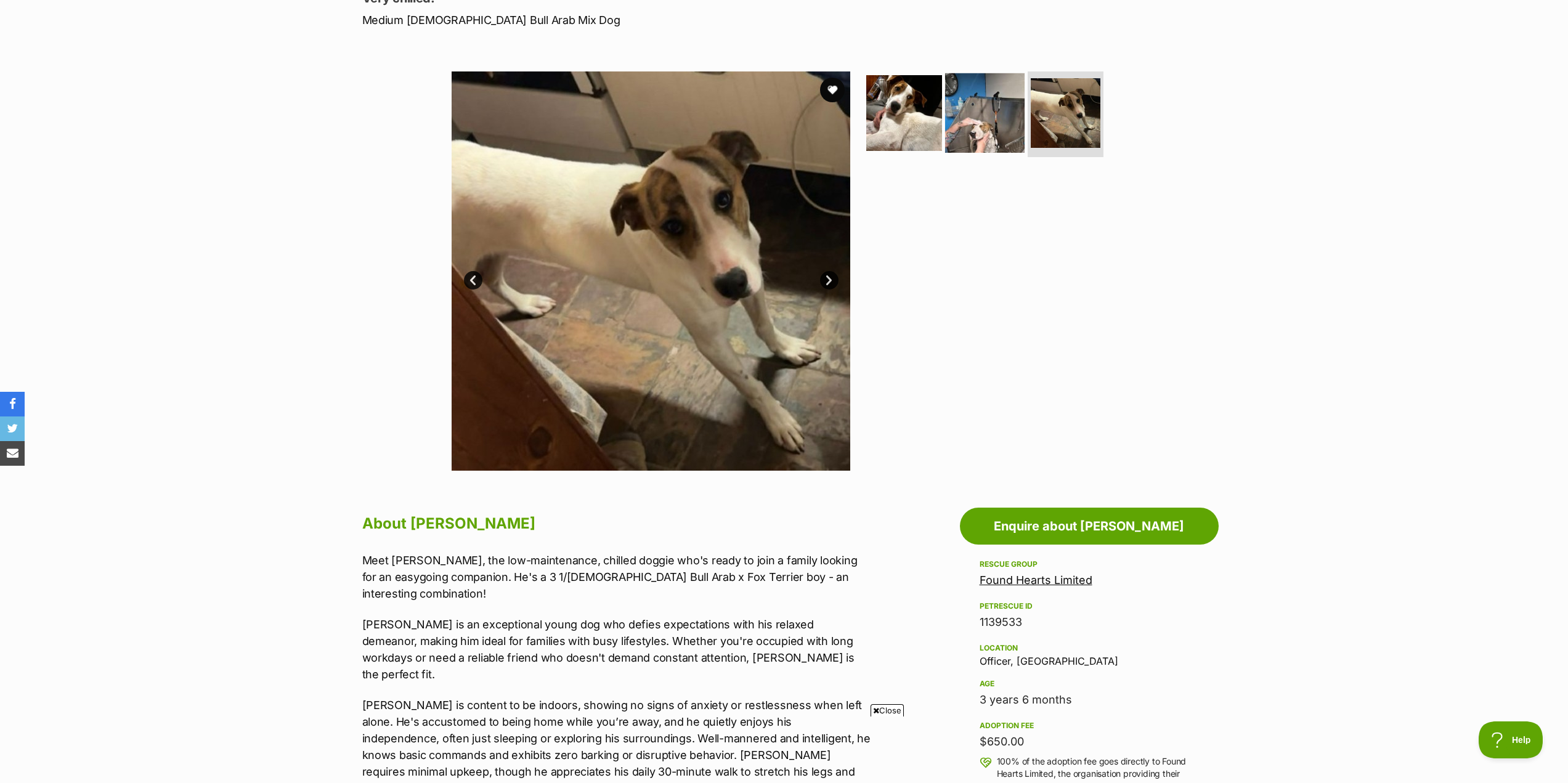
click at [978, 122] on img at bounding box center [985, 112] width 80 height 80
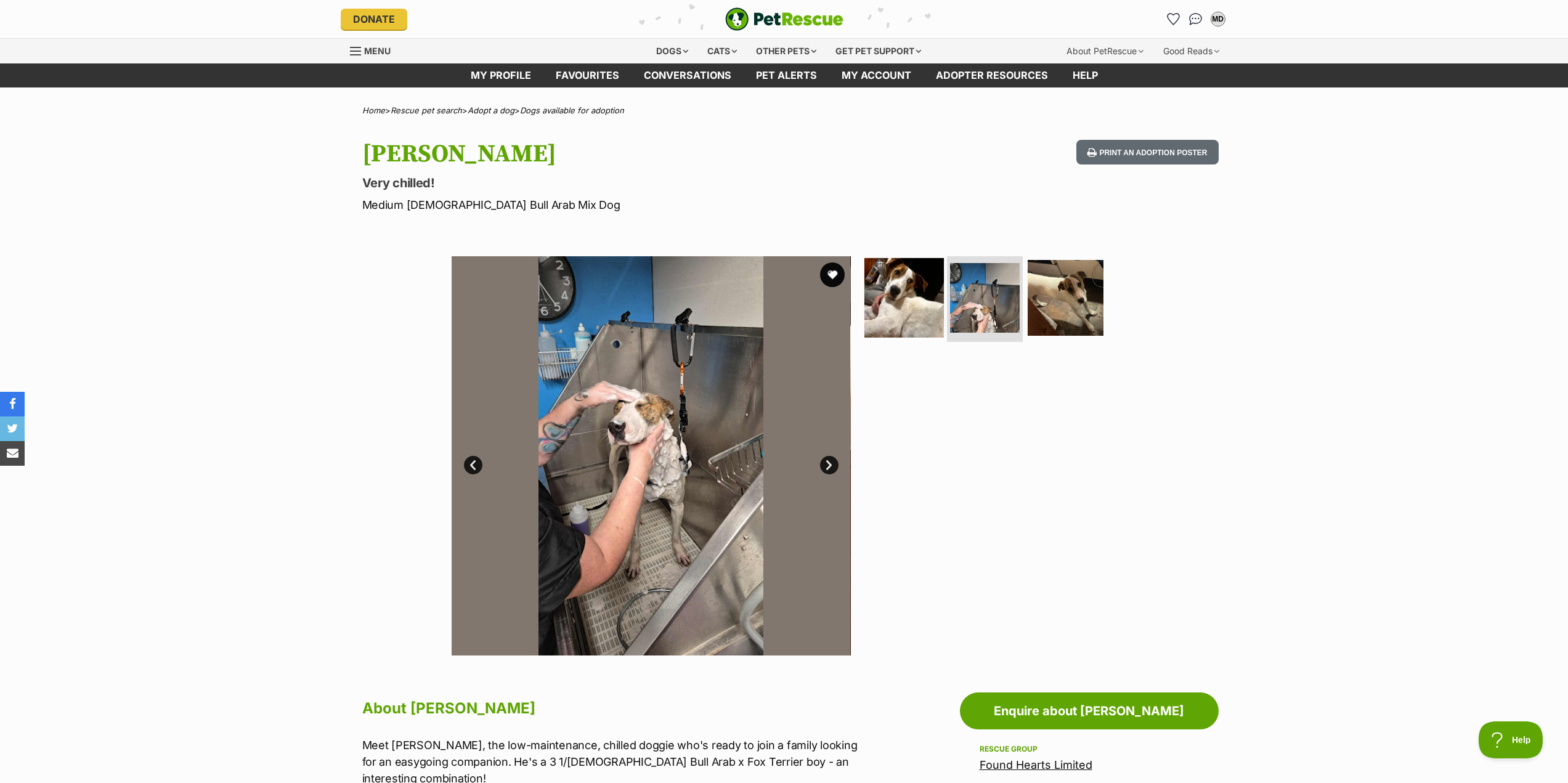
click at [917, 302] on img at bounding box center [904, 297] width 80 height 80
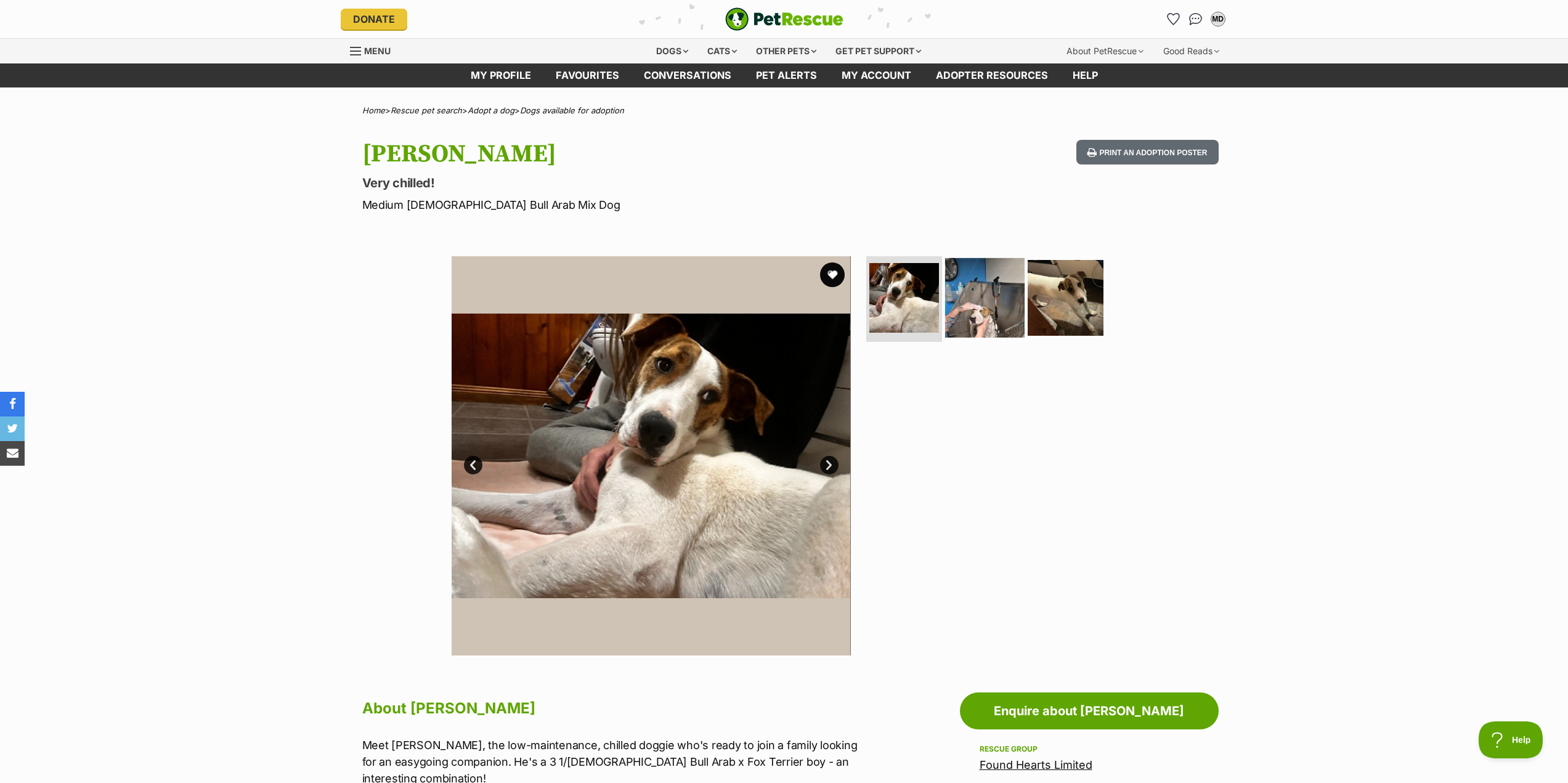
click at [974, 303] on img at bounding box center [985, 297] width 80 height 80
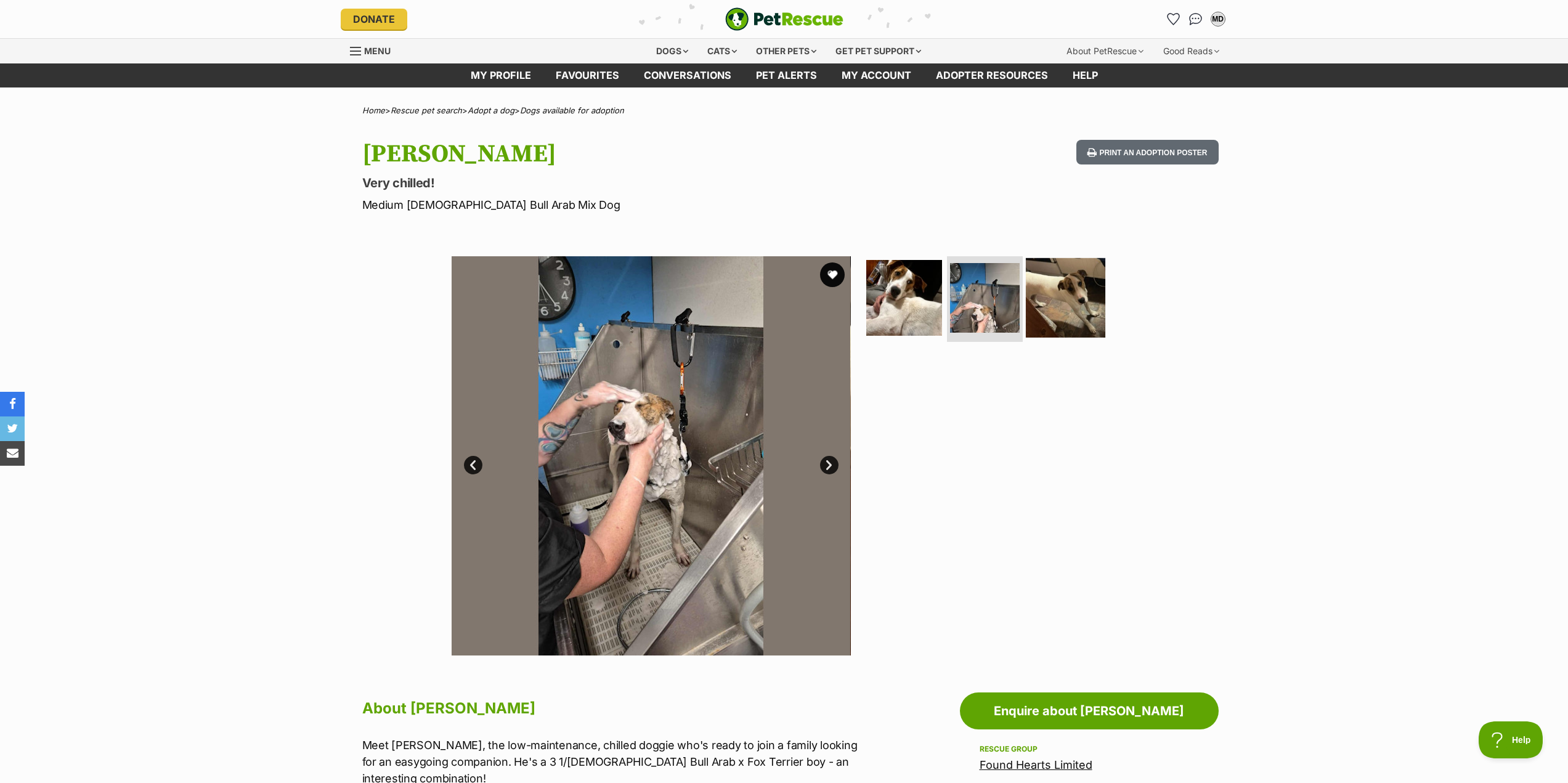
click at [1050, 298] on img at bounding box center [1066, 297] width 80 height 80
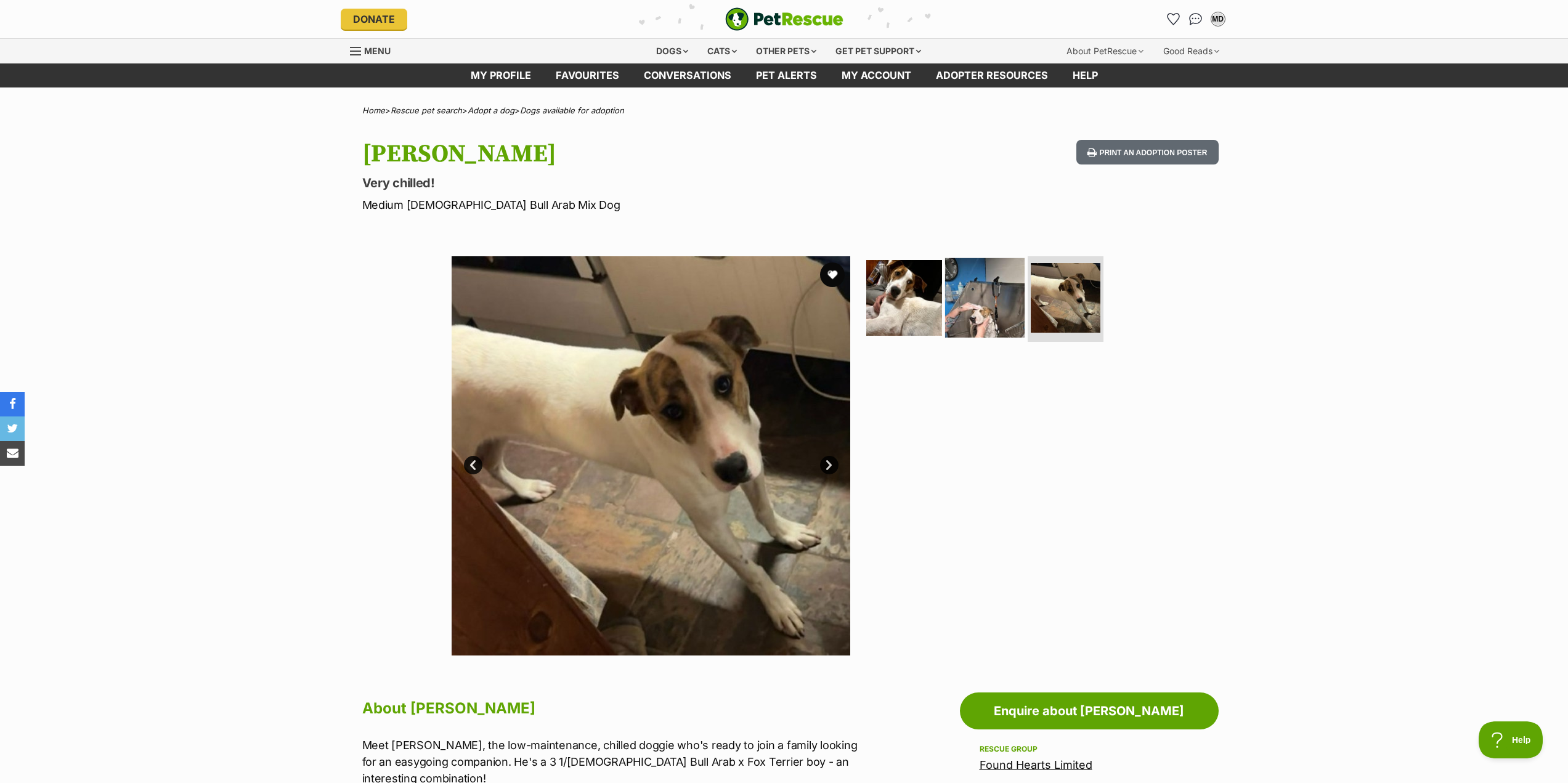
click at [988, 299] on img at bounding box center [985, 297] width 80 height 80
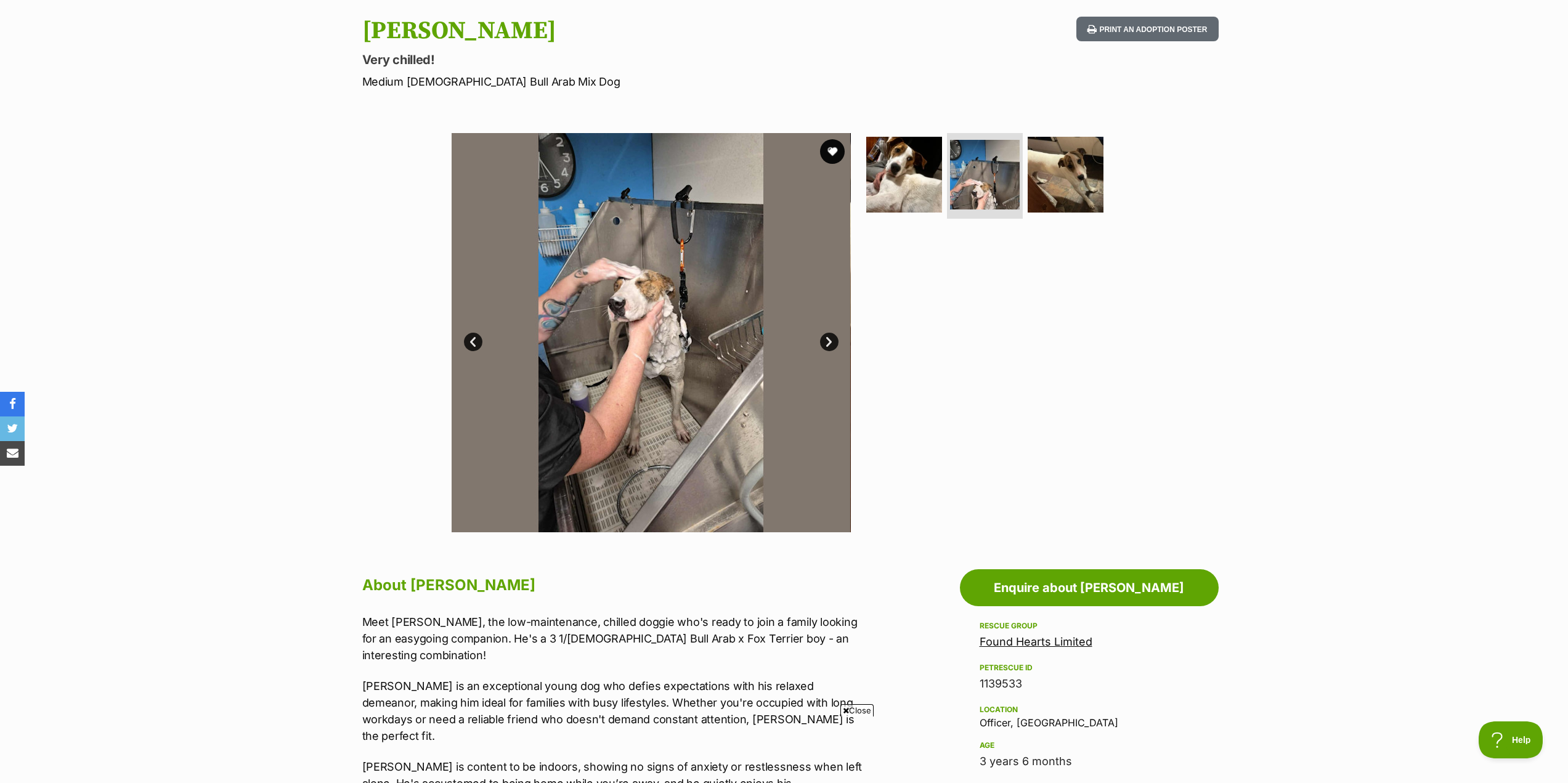
scroll to position [62, 0]
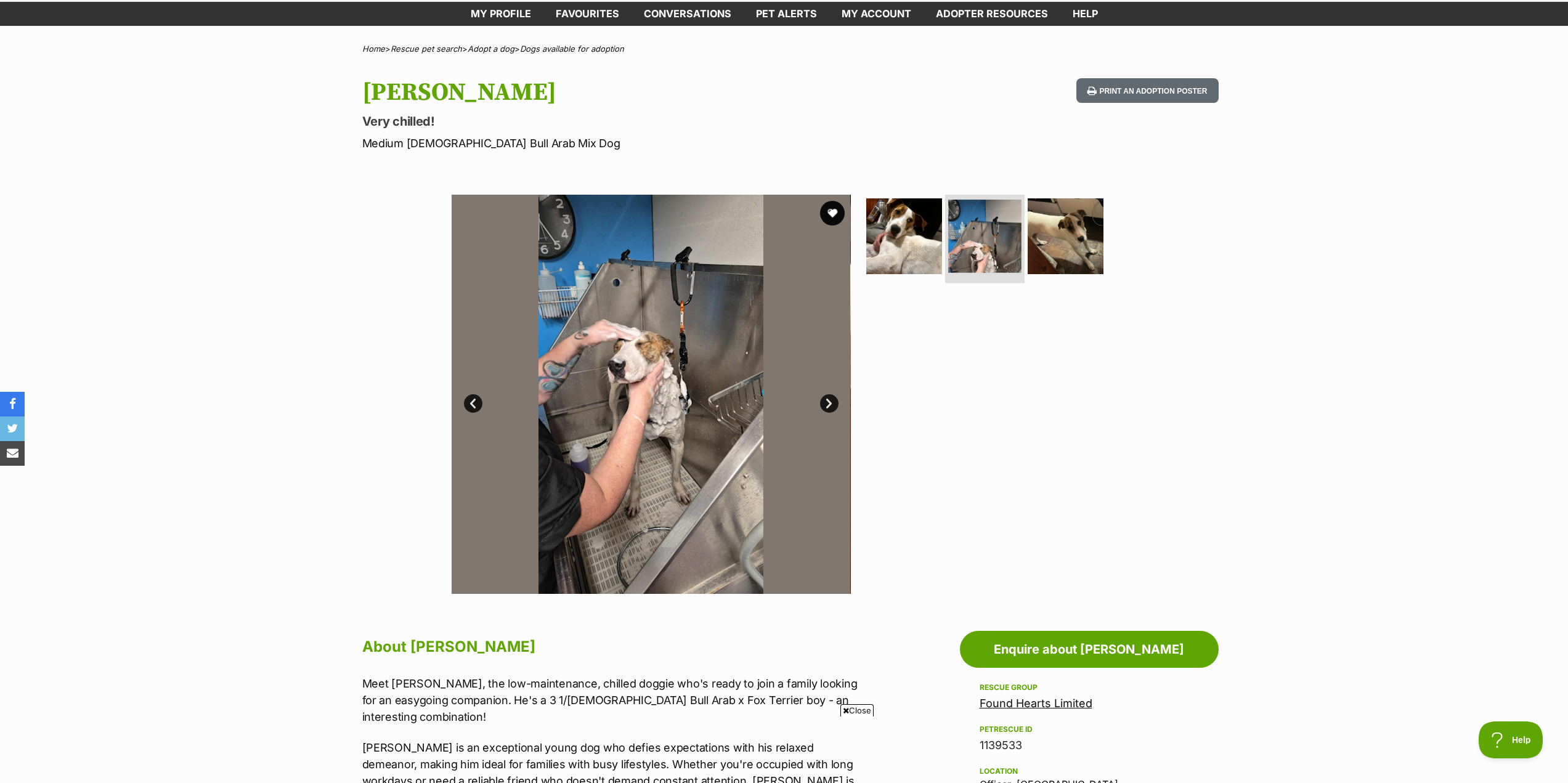
click at [986, 246] on img at bounding box center [984, 236] width 73 height 73
click at [1055, 232] on img at bounding box center [1066, 236] width 80 height 80
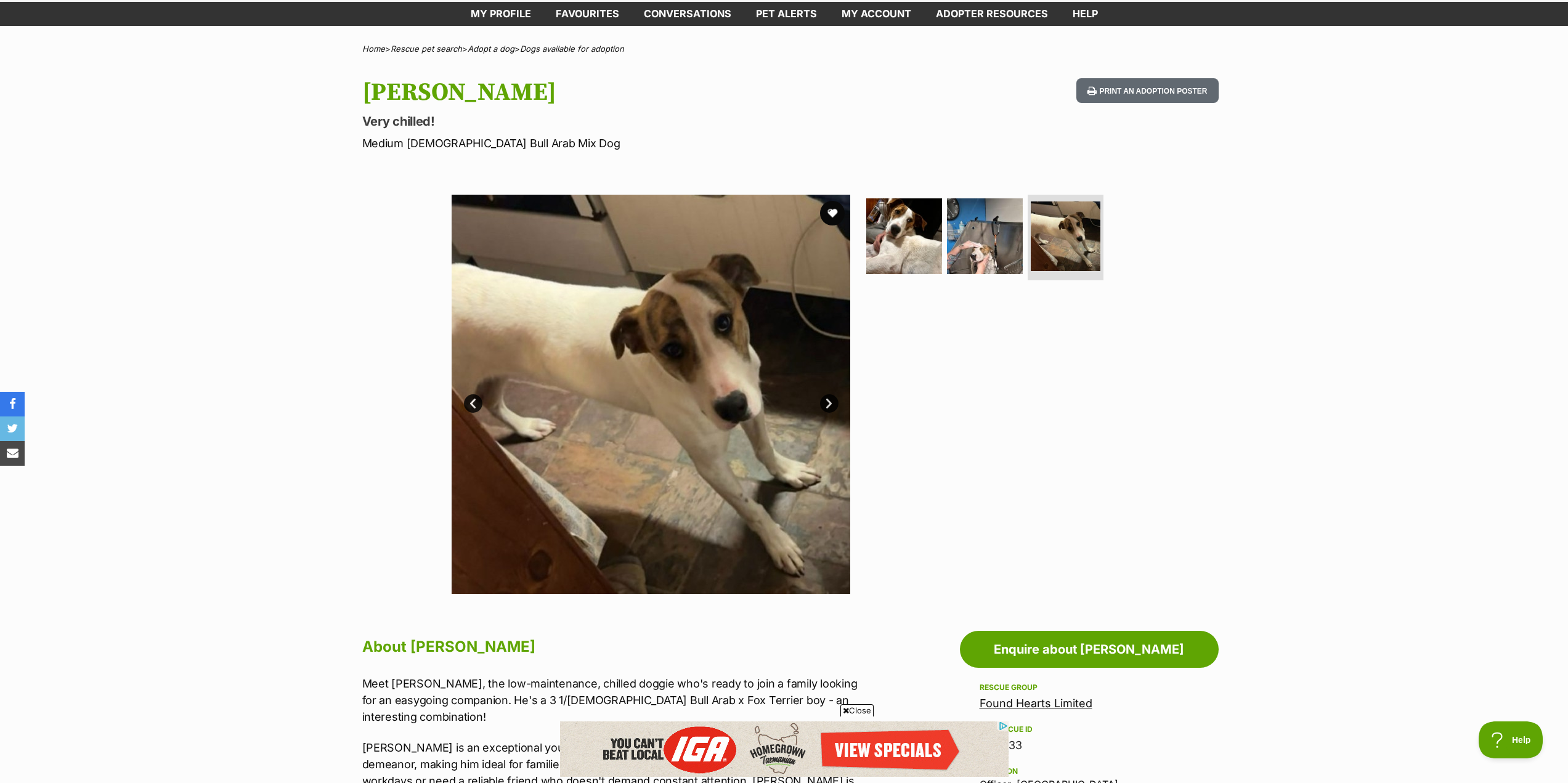
scroll to position [0, 0]
click at [891, 245] on img at bounding box center [904, 236] width 80 height 80
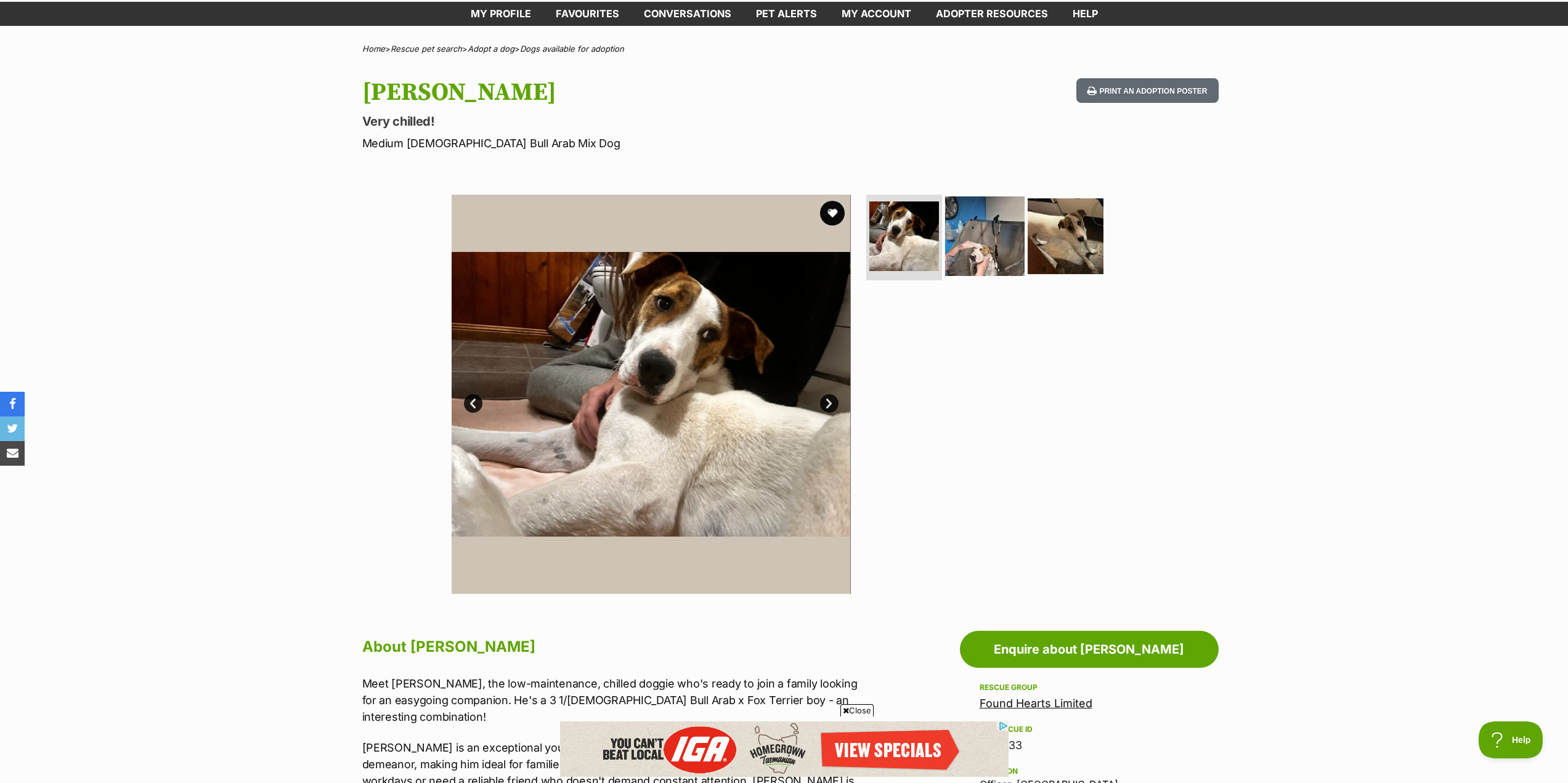
click at [981, 243] on img at bounding box center [985, 236] width 80 height 80
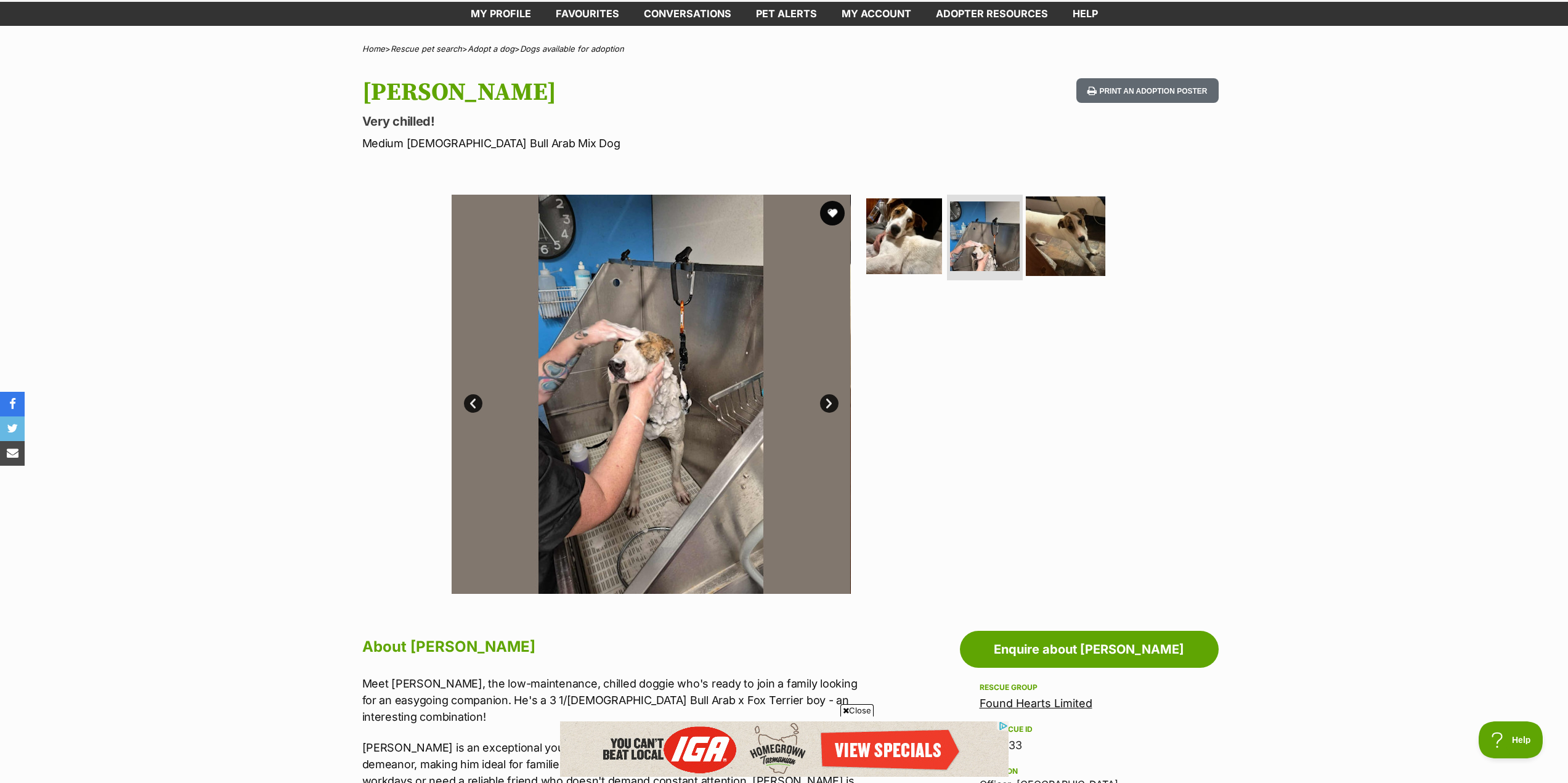
click at [1059, 249] on img at bounding box center [1066, 236] width 80 height 80
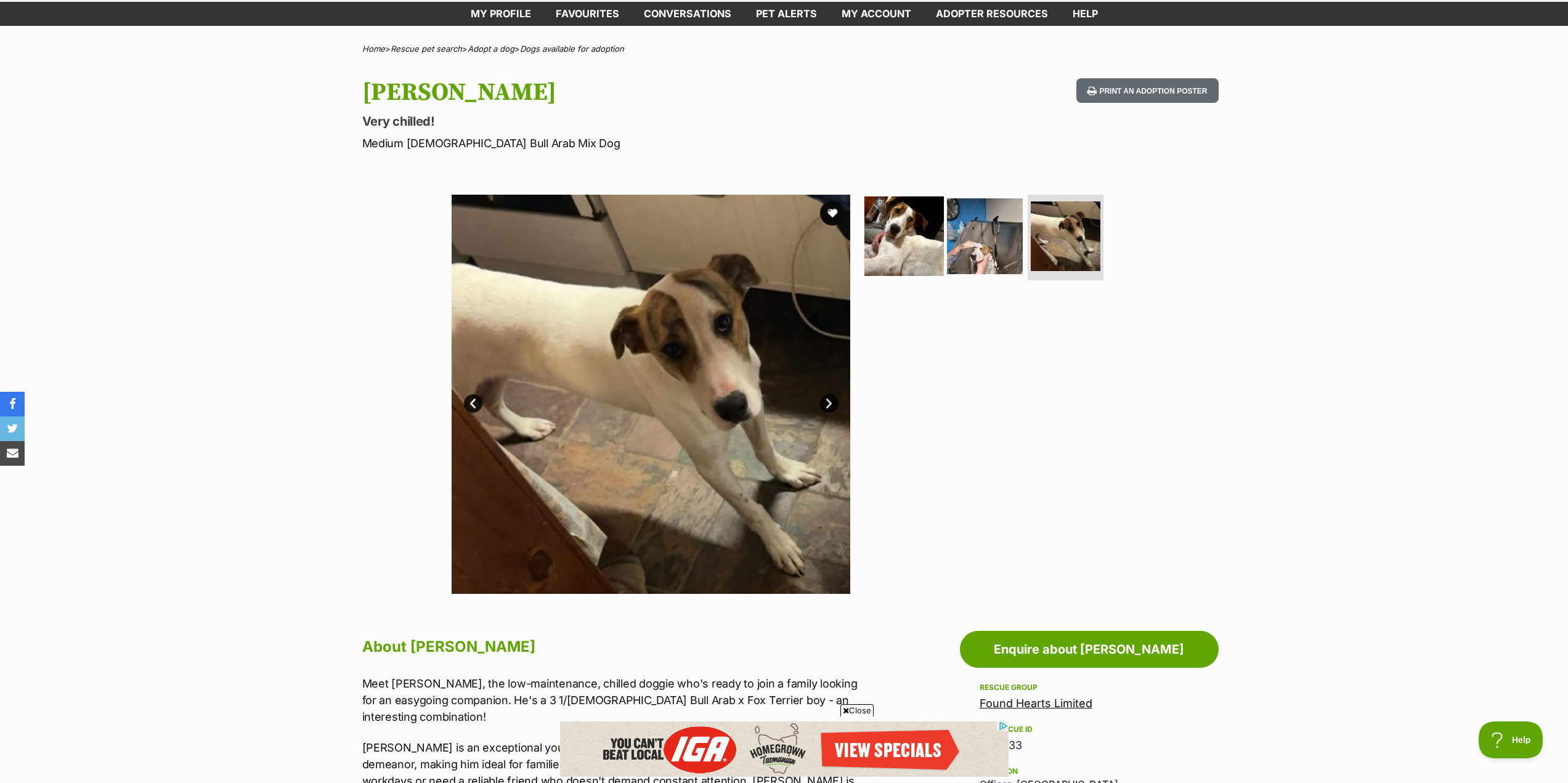
click at [901, 255] on img at bounding box center [904, 236] width 80 height 80
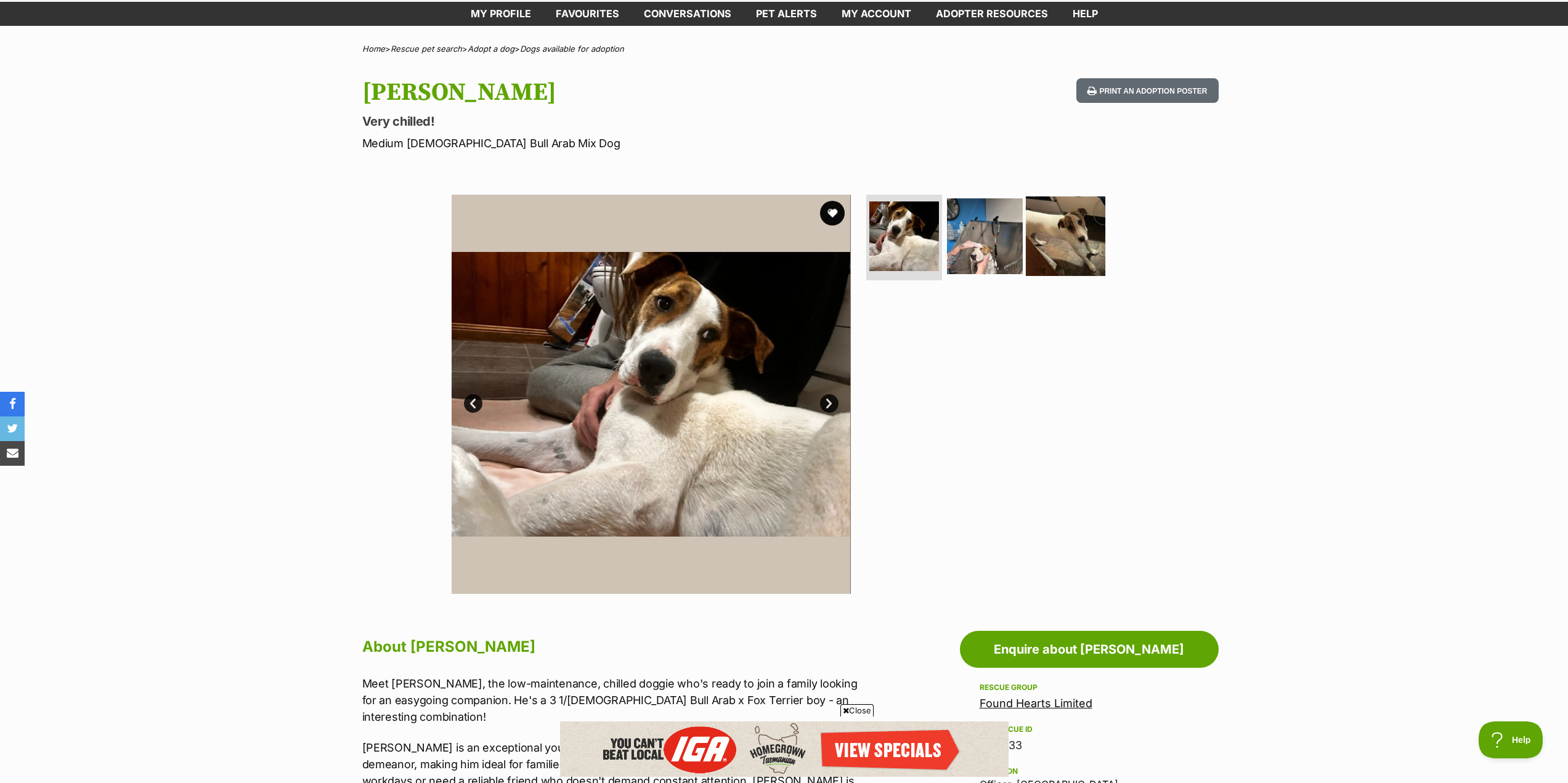
click at [1058, 244] on img at bounding box center [1066, 236] width 80 height 80
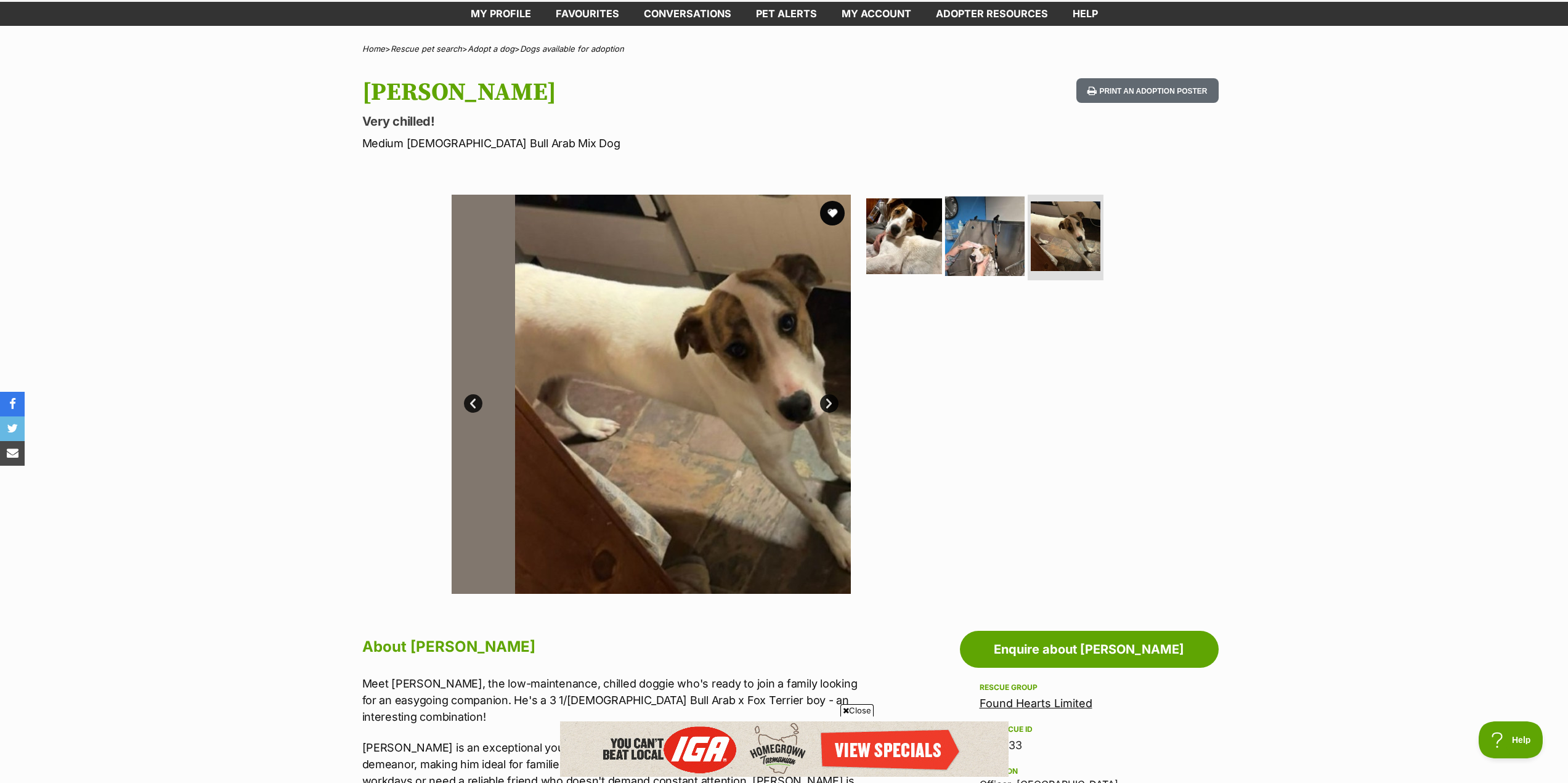
click at [992, 256] on img at bounding box center [985, 236] width 80 height 80
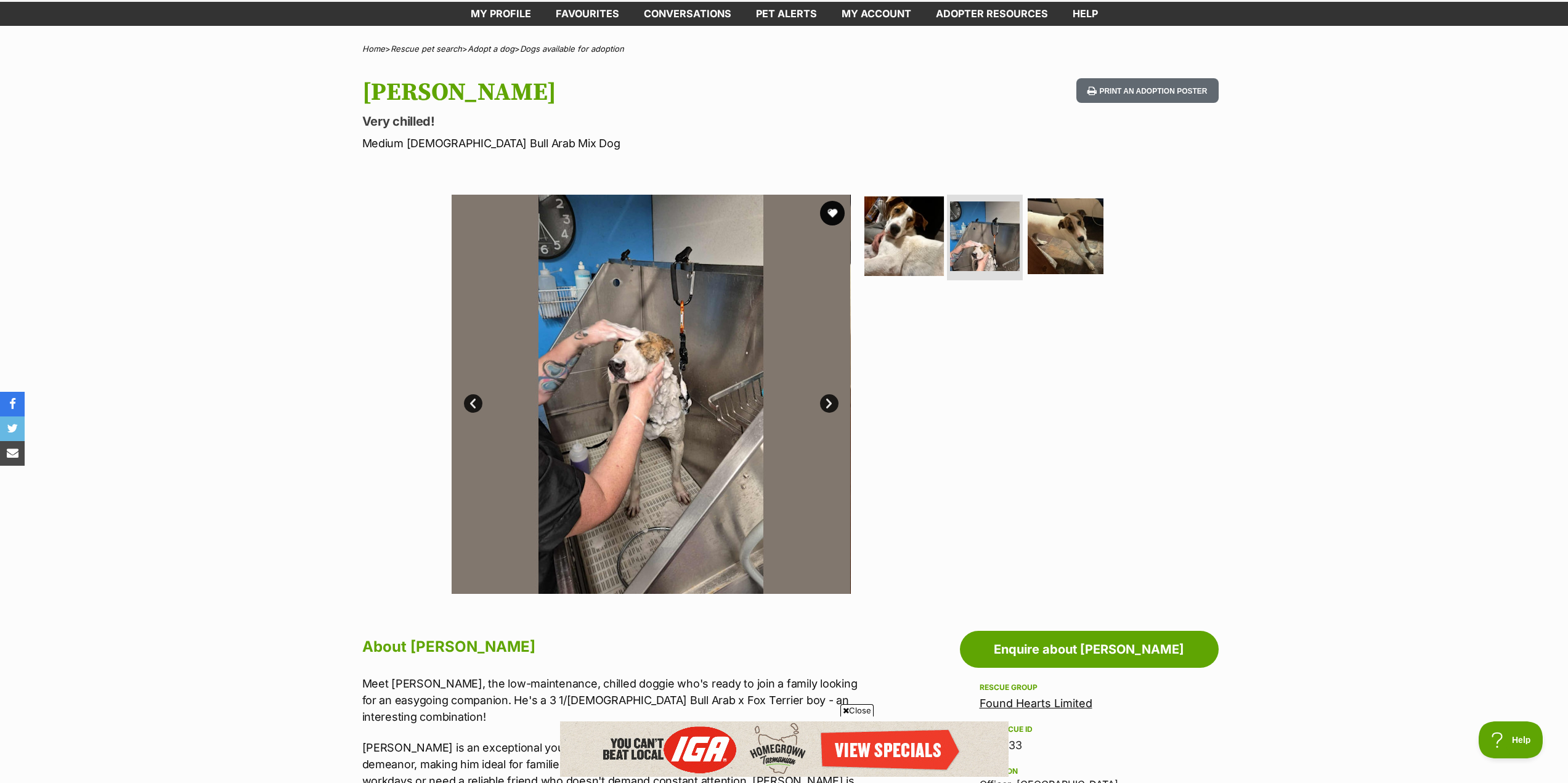
click at [904, 242] on img at bounding box center [904, 236] width 80 height 80
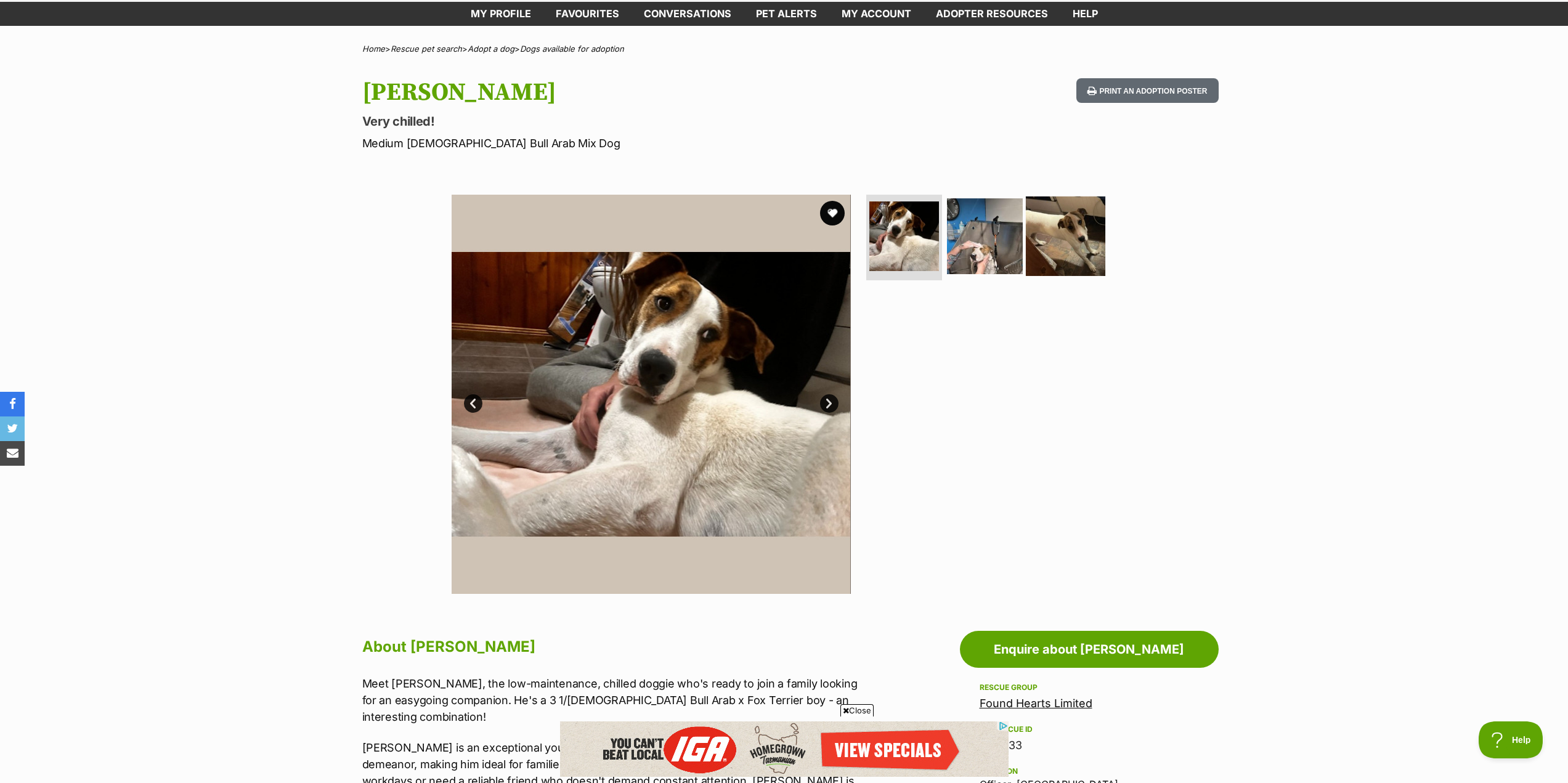
click at [1082, 231] on img at bounding box center [1066, 236] width 80 height 80
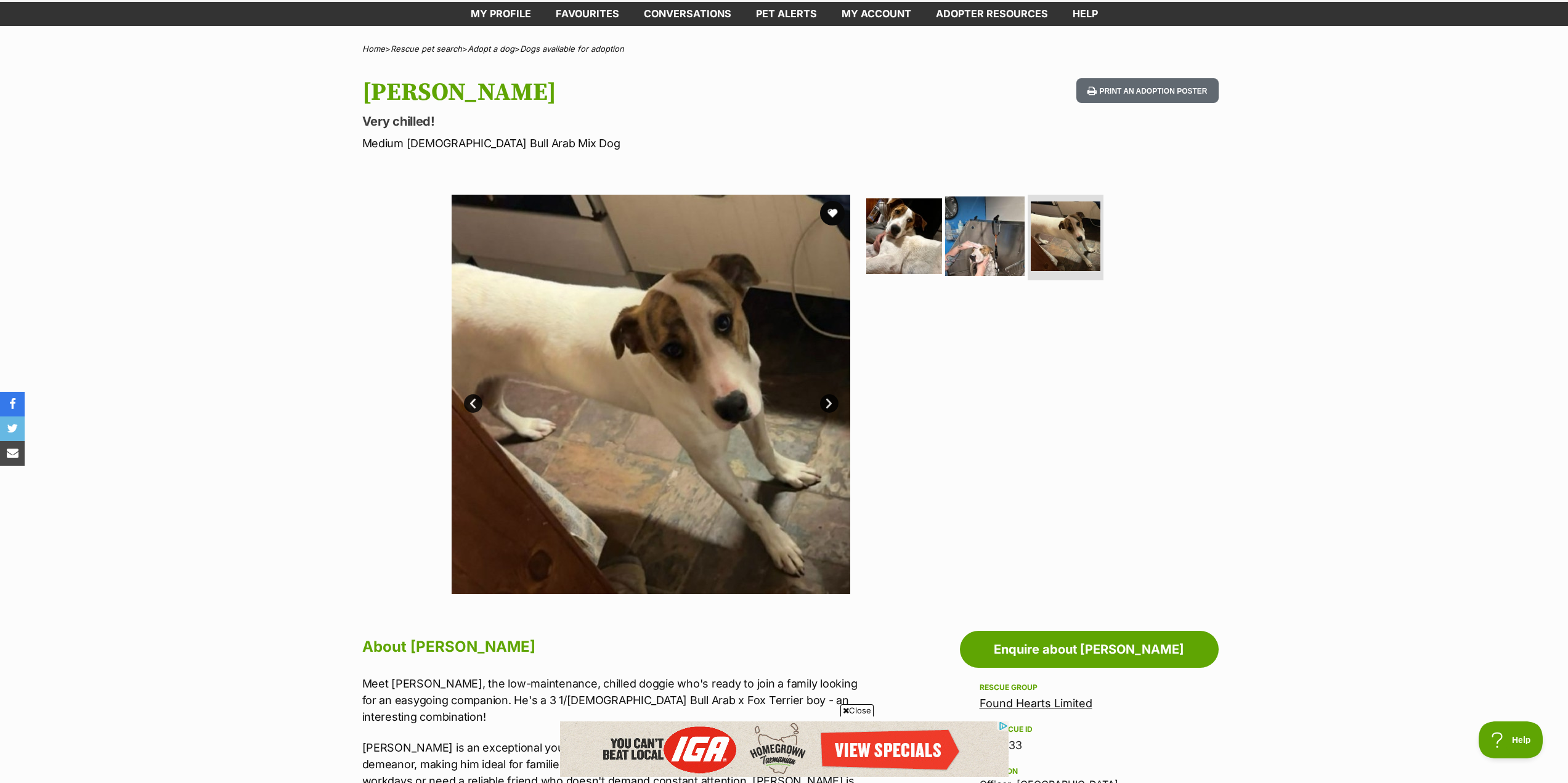
click at [981, 257] on img at bounding box center [985, 236] width 80 height 80
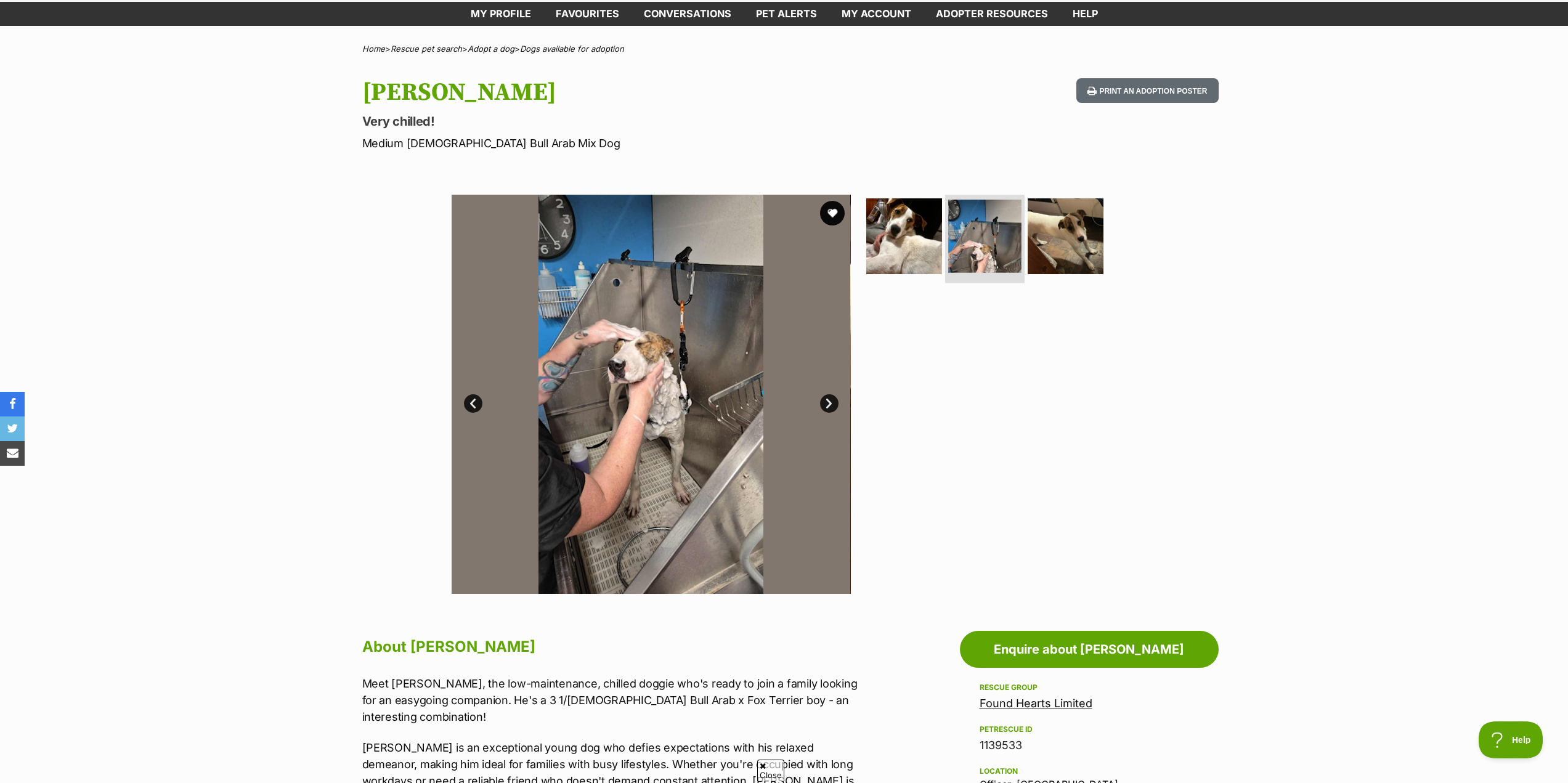
click at [974, 271] on img at bounding box center [984, 236] width 73 height 73
click at [912, 256] on img at bounding box center [904, 236] width 80 height 80
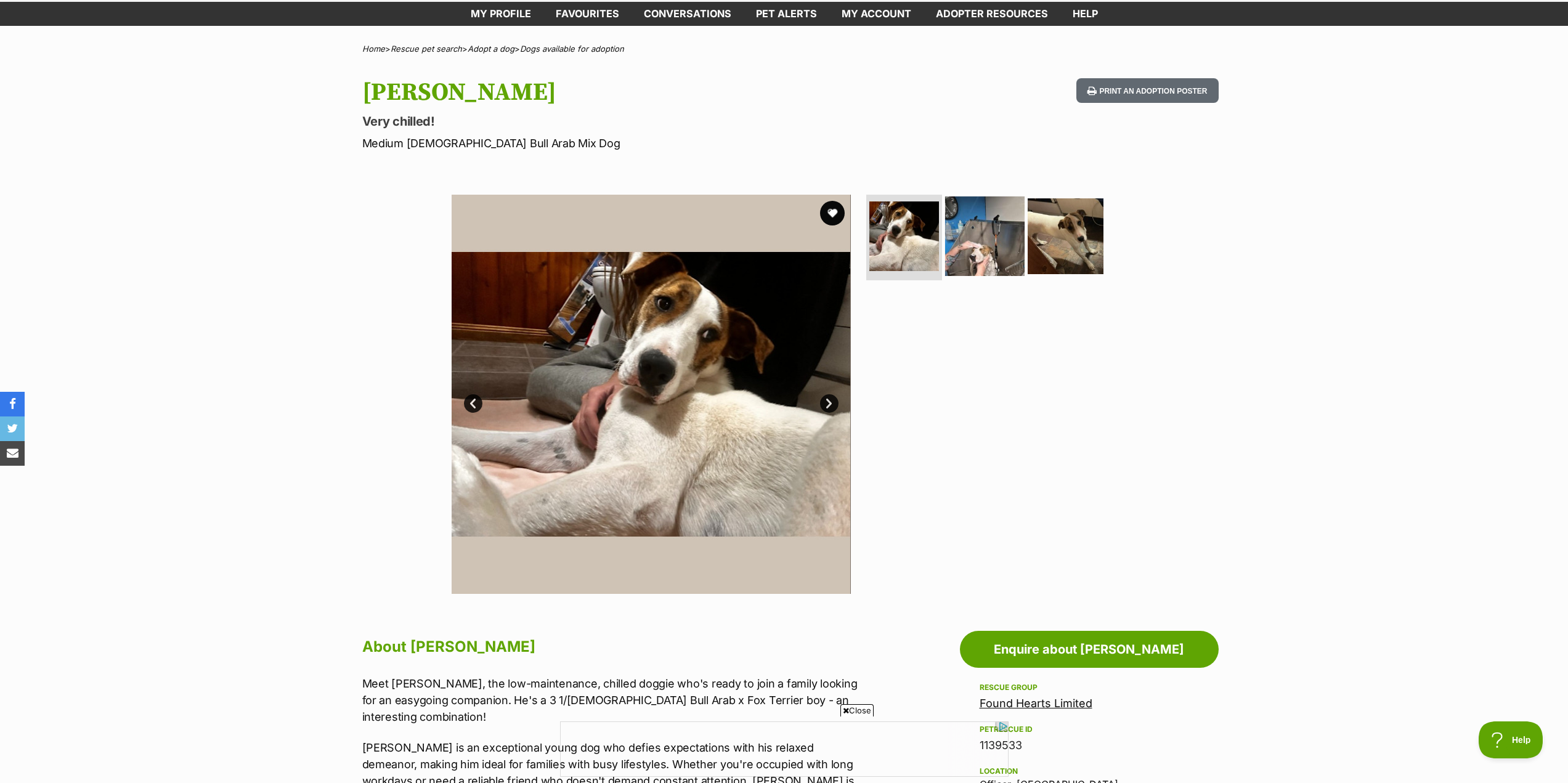
click at [988, 257] on img at bounding box center [985, 236] width 80 height 80
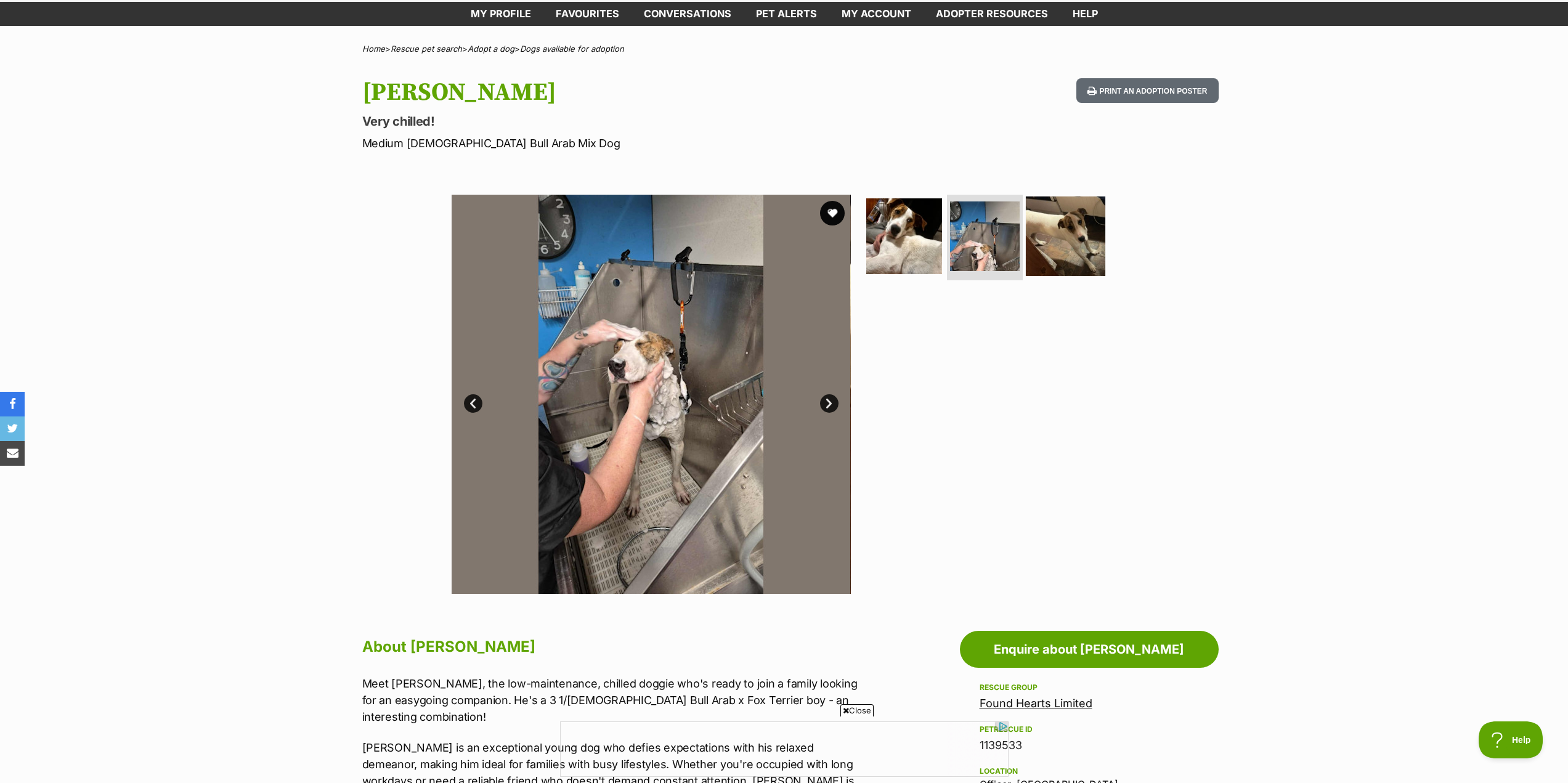
click at [1052, 253] on img at bounding box center [1066, 236] width 80 height 80
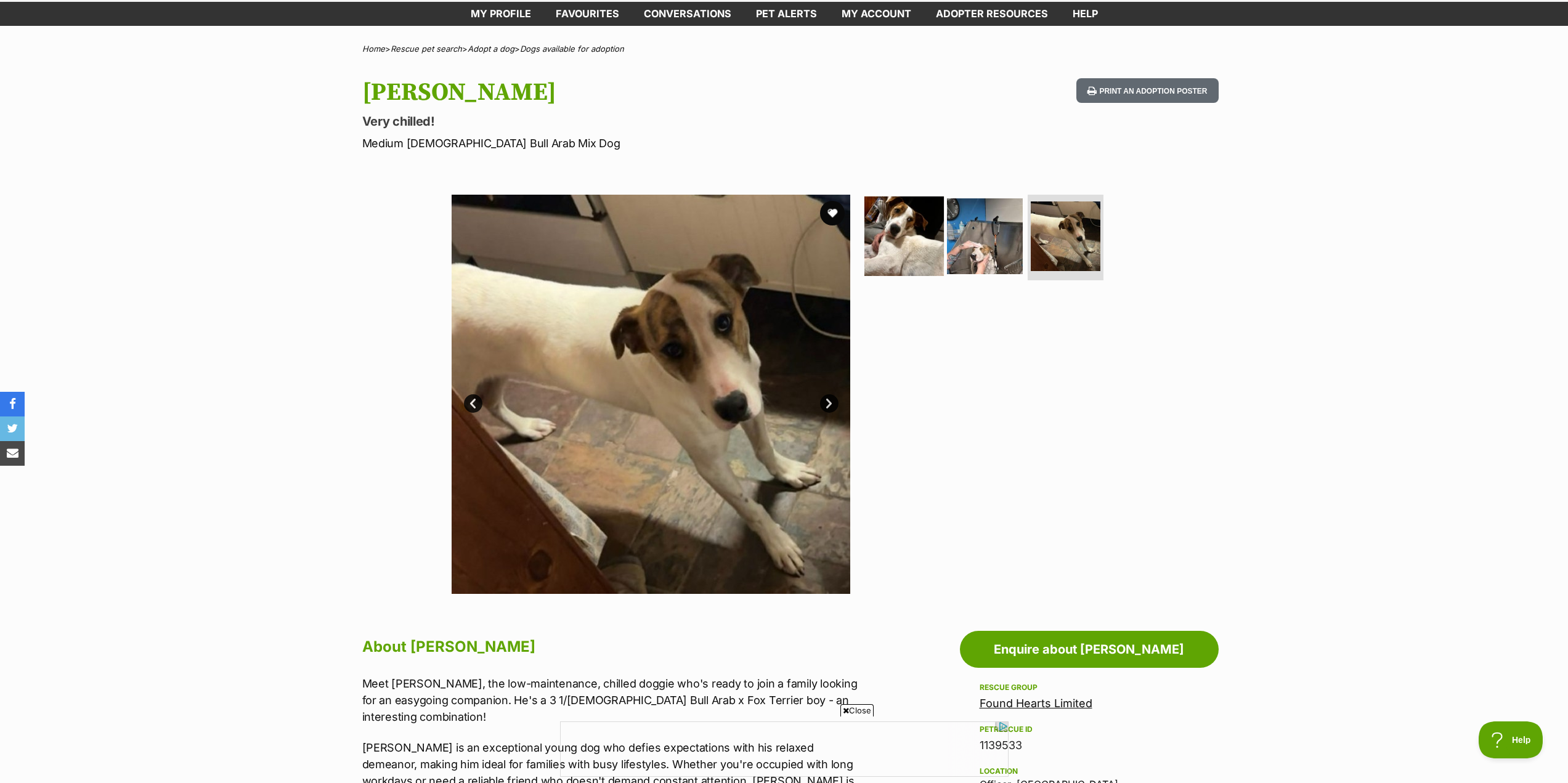
click at [900, 243] on img at bounding box center [904, 236] width 80 height 80
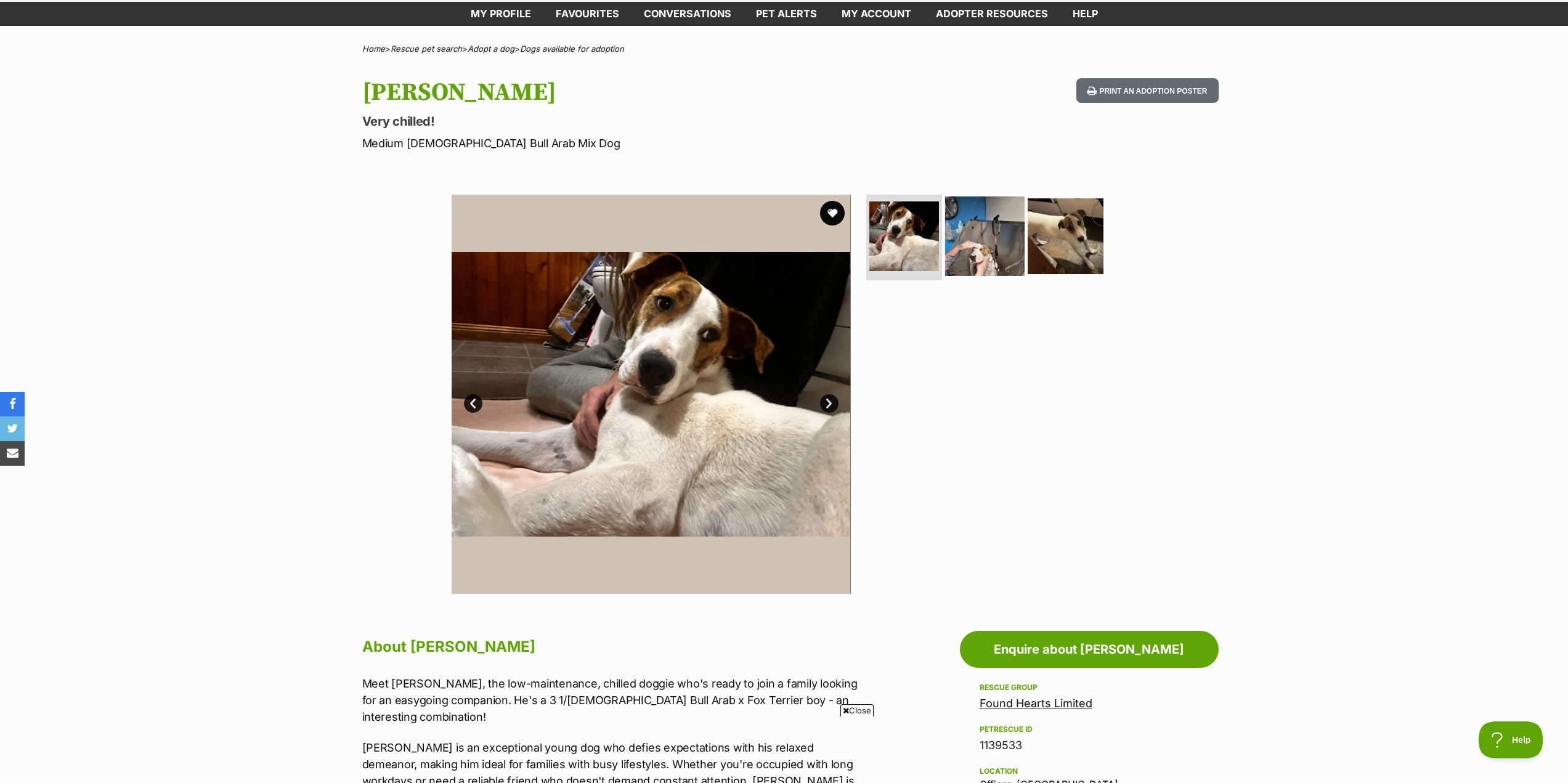
click at [972, 251] on img at bounding box center [985, 236] width 80 height 80
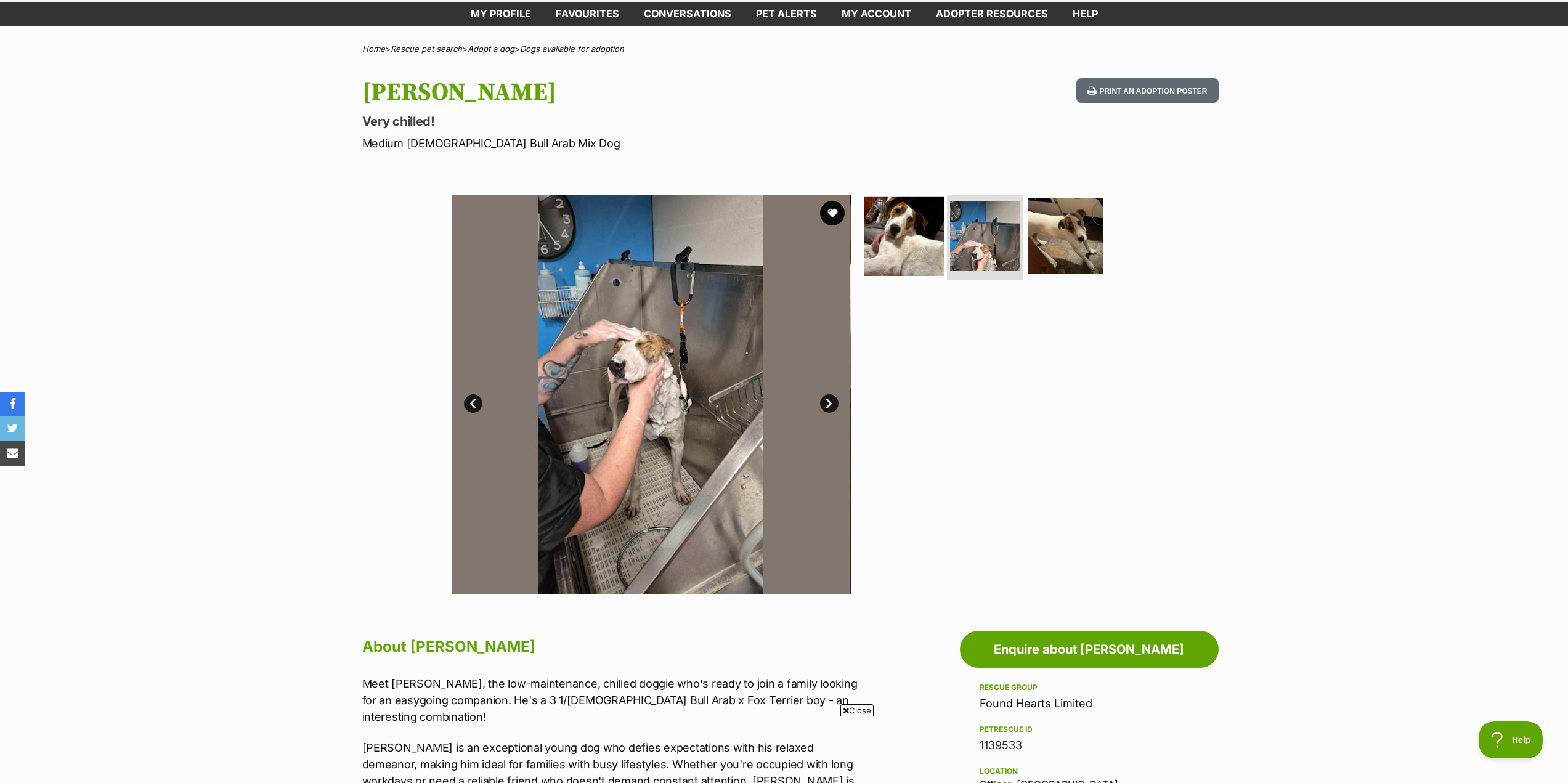
click at [891, 247] on img at bounding box center [904, 236] width 80 height 80
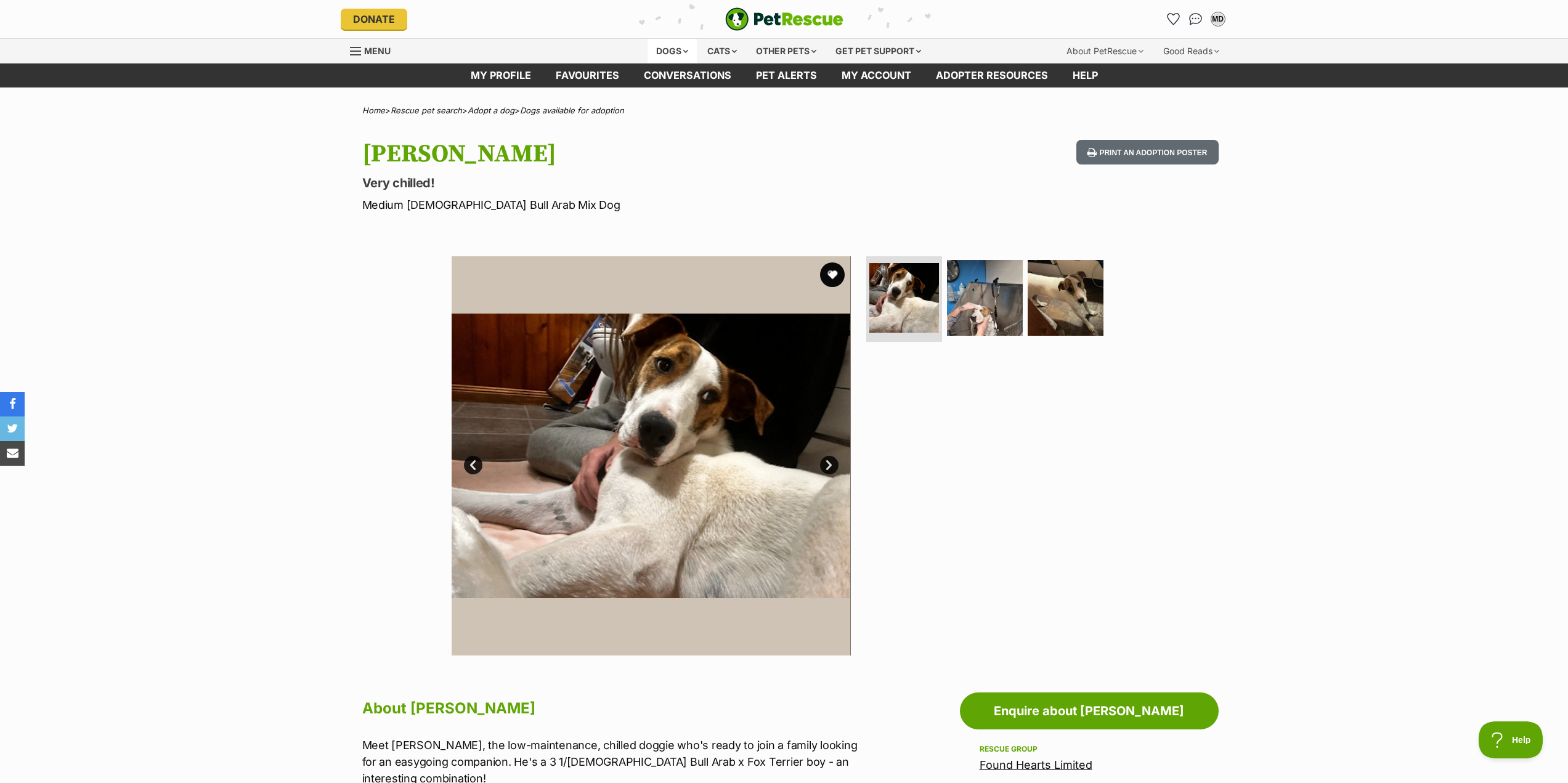
click at [665, 54] on div "Dogs" at bounding box center [672, 51] width 50 height 25
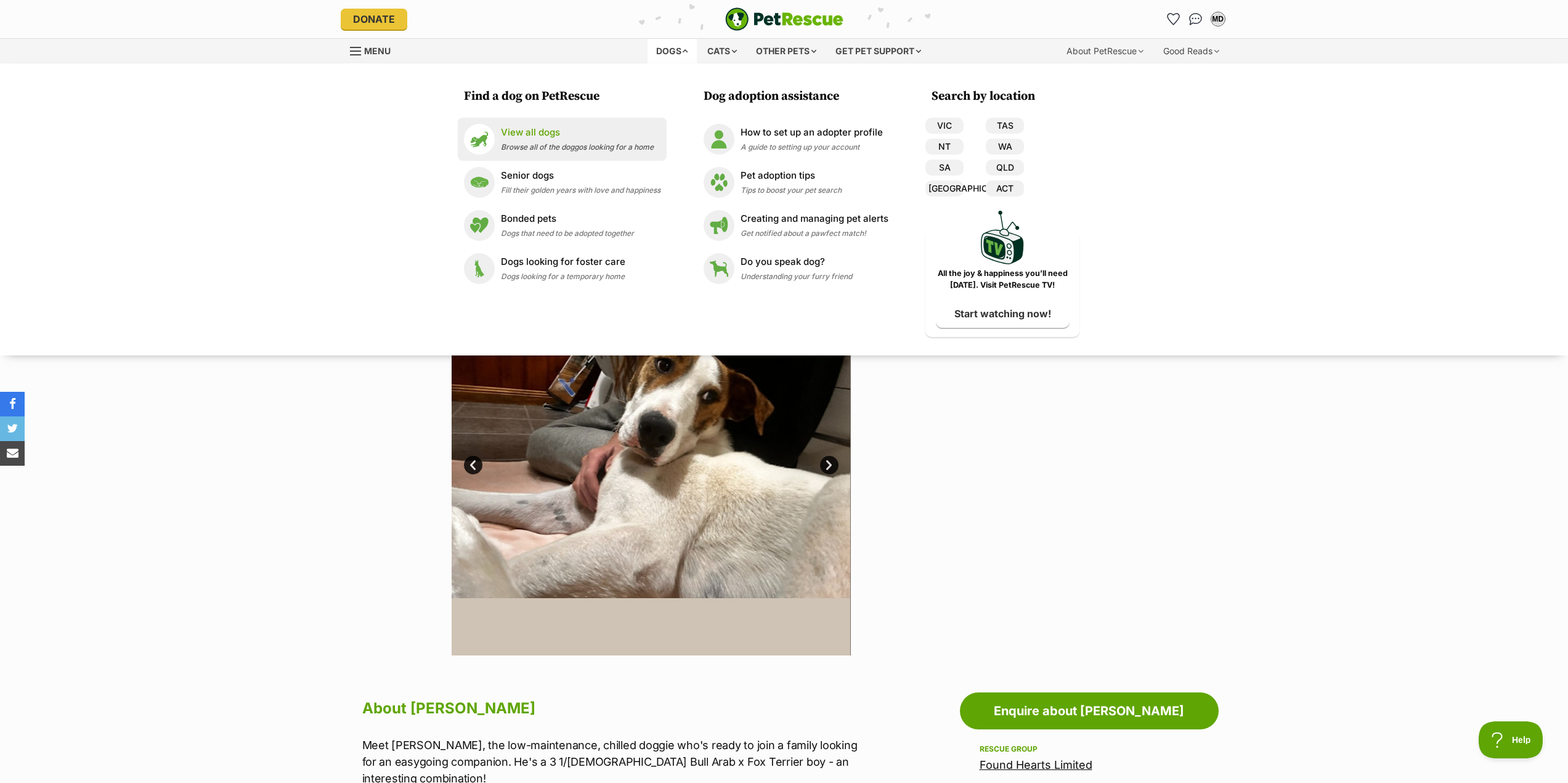
click at [527, 132] on p "View all dogs" at bounding box center [577, 133] width 153 height 14
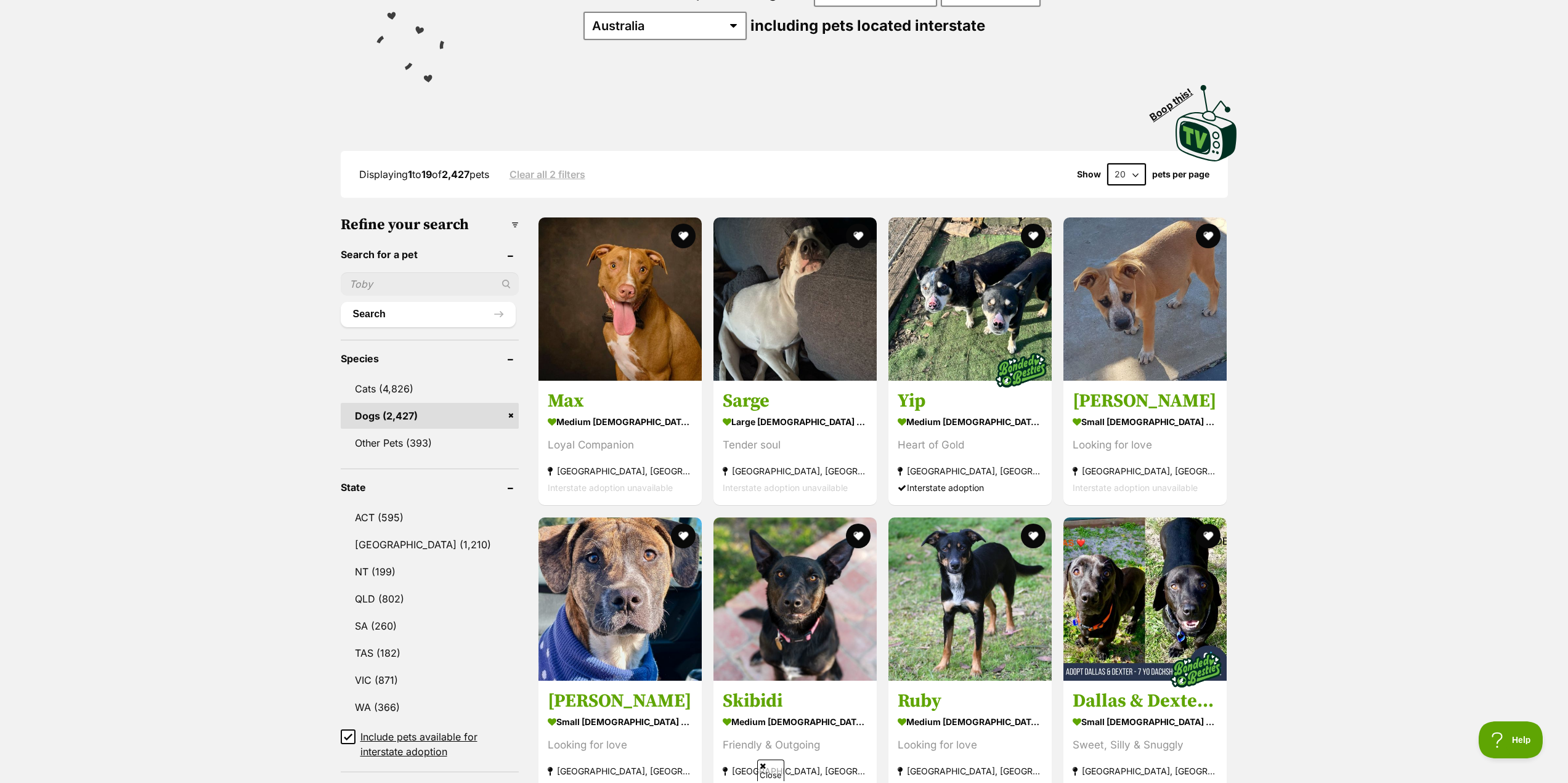
scroll to position [247, 0]
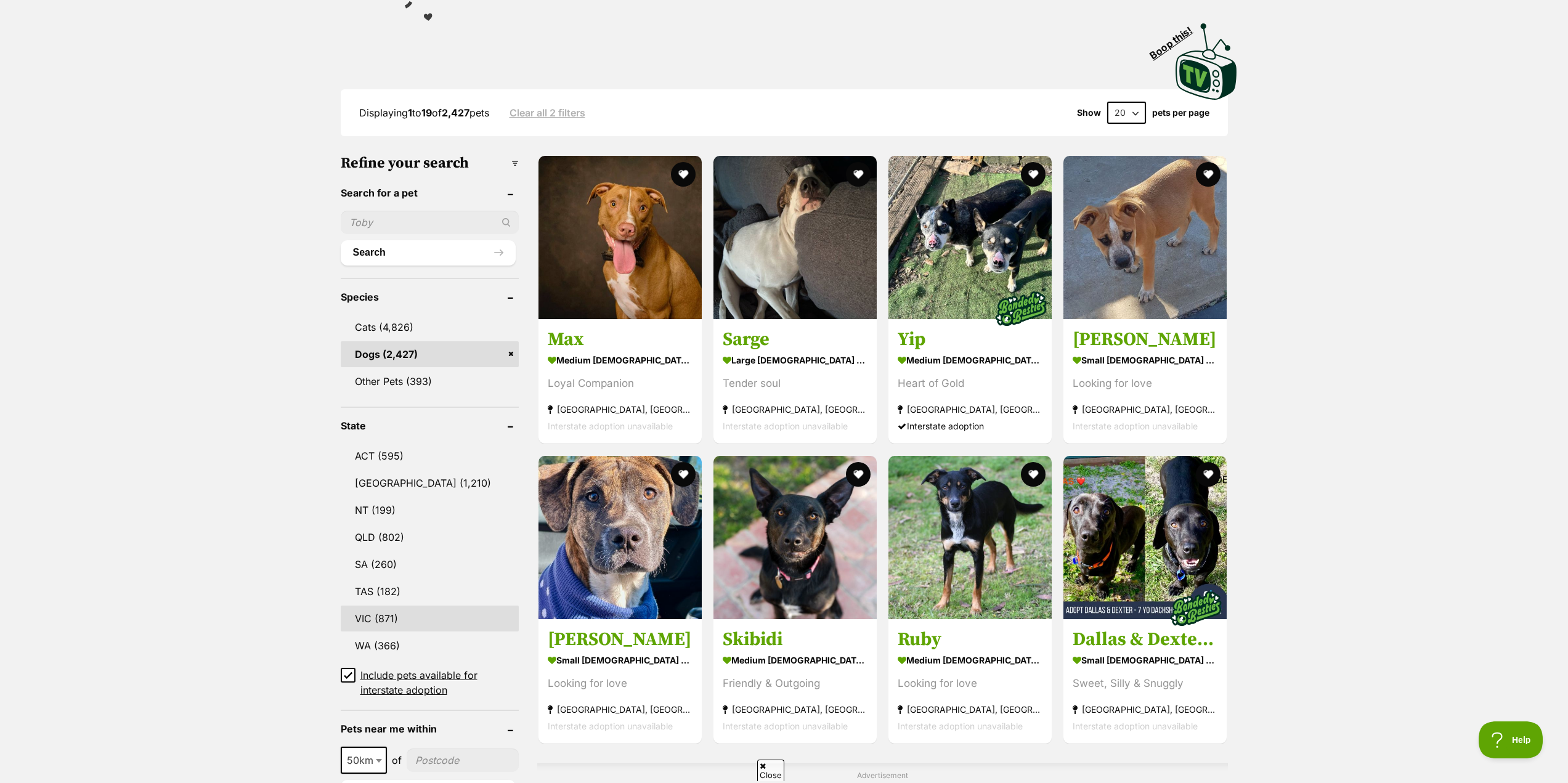
click at [393, 612] on link "VIC (871)" at bounding box center [429, 618] width 178 height 26
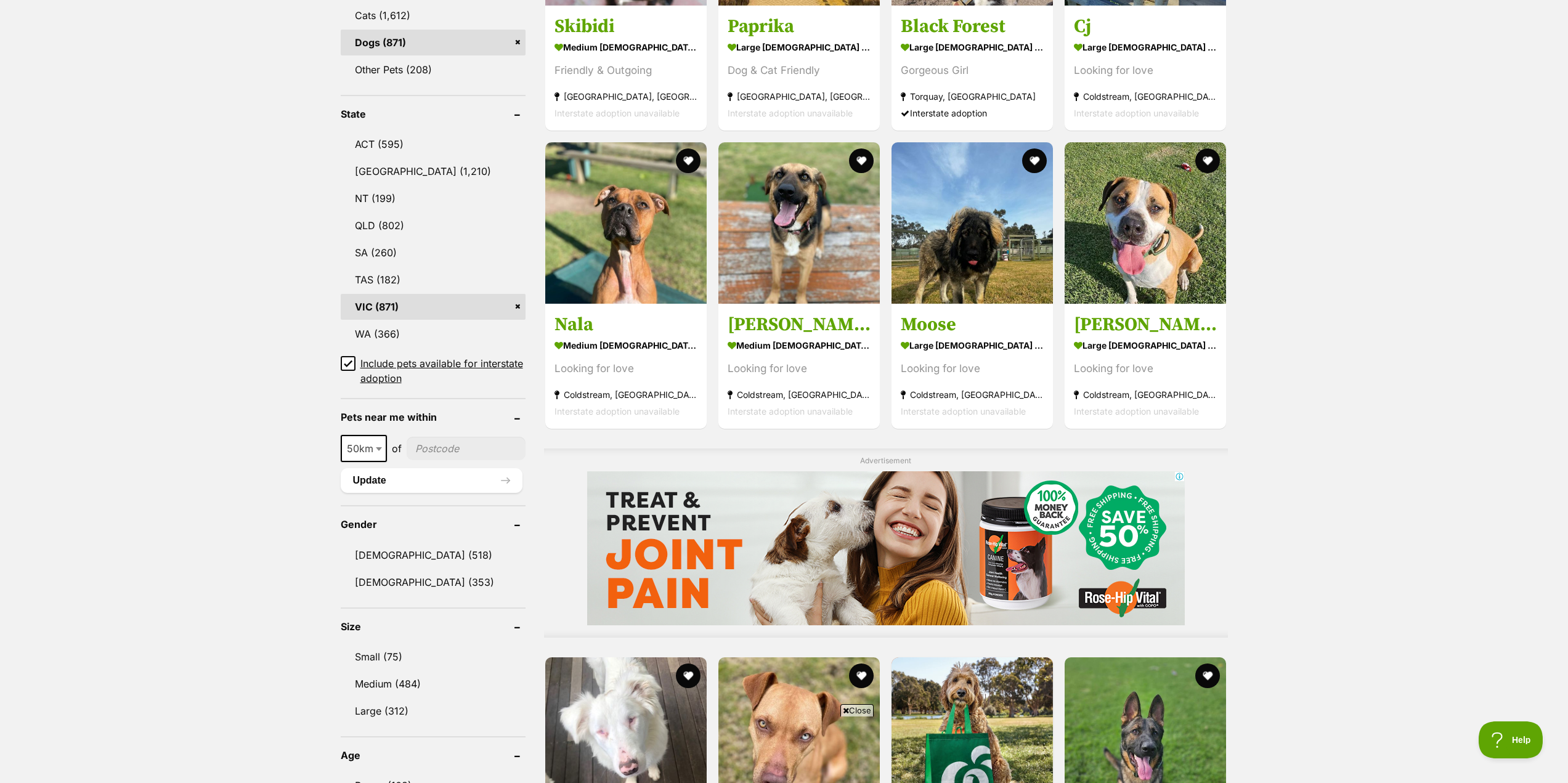
scroll to position [617, 0]
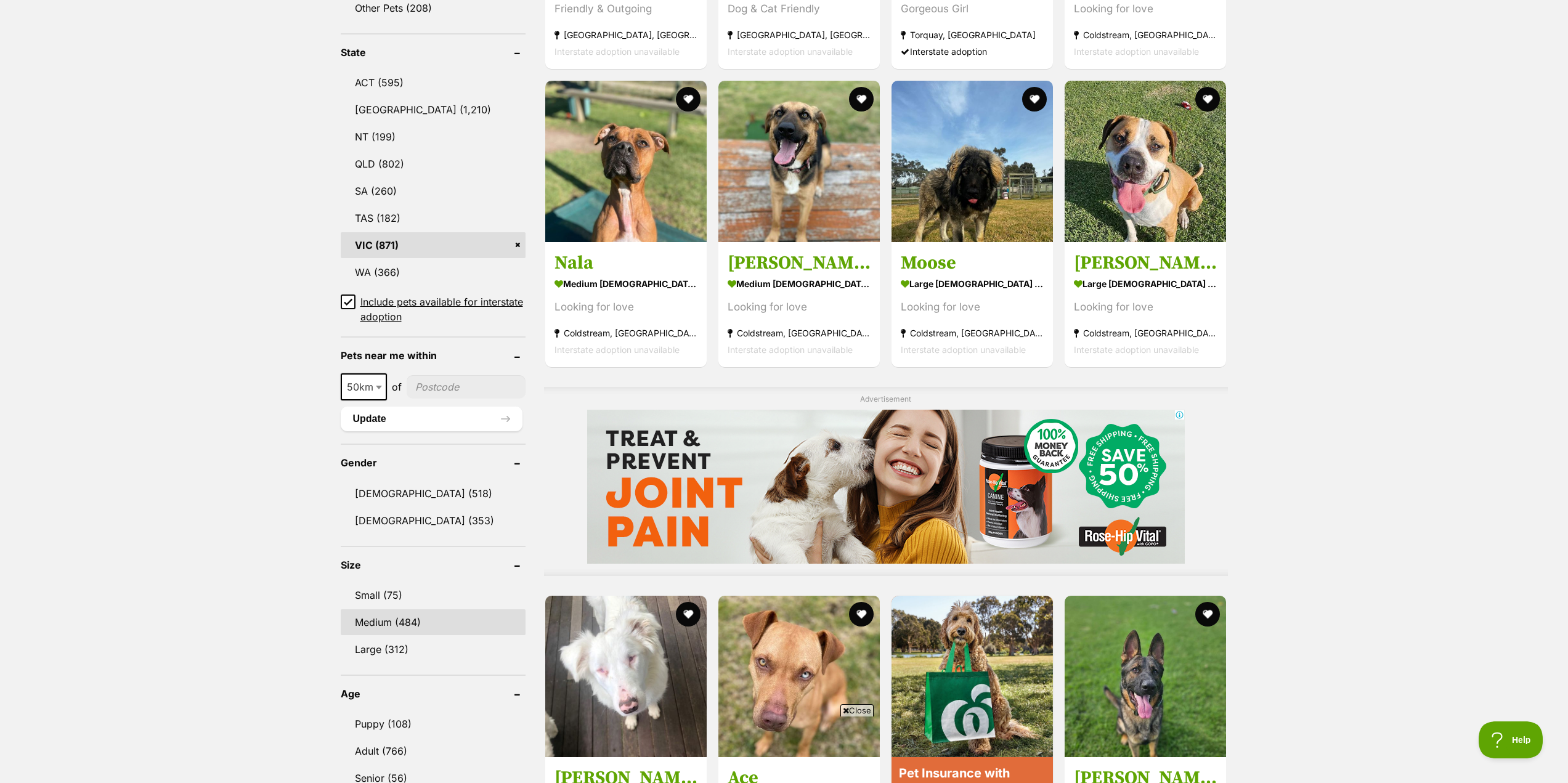
click at [371, 622] on link "Medium (484)" at bounding box center [432, 622] width 185 height 26
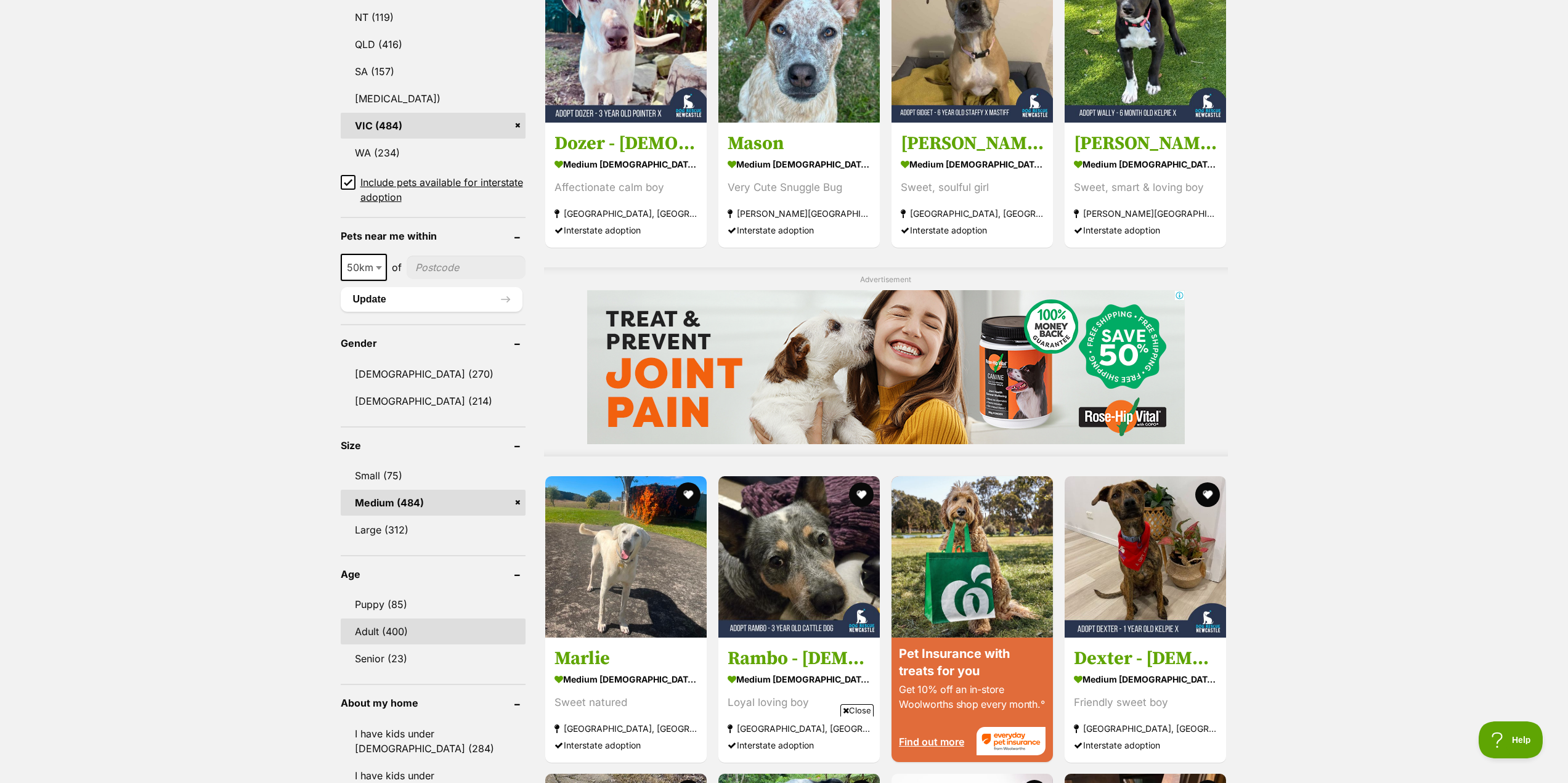
click at [365, 631] on link "Adult (400)" at bounding box center [432, 631] width 185 height 26
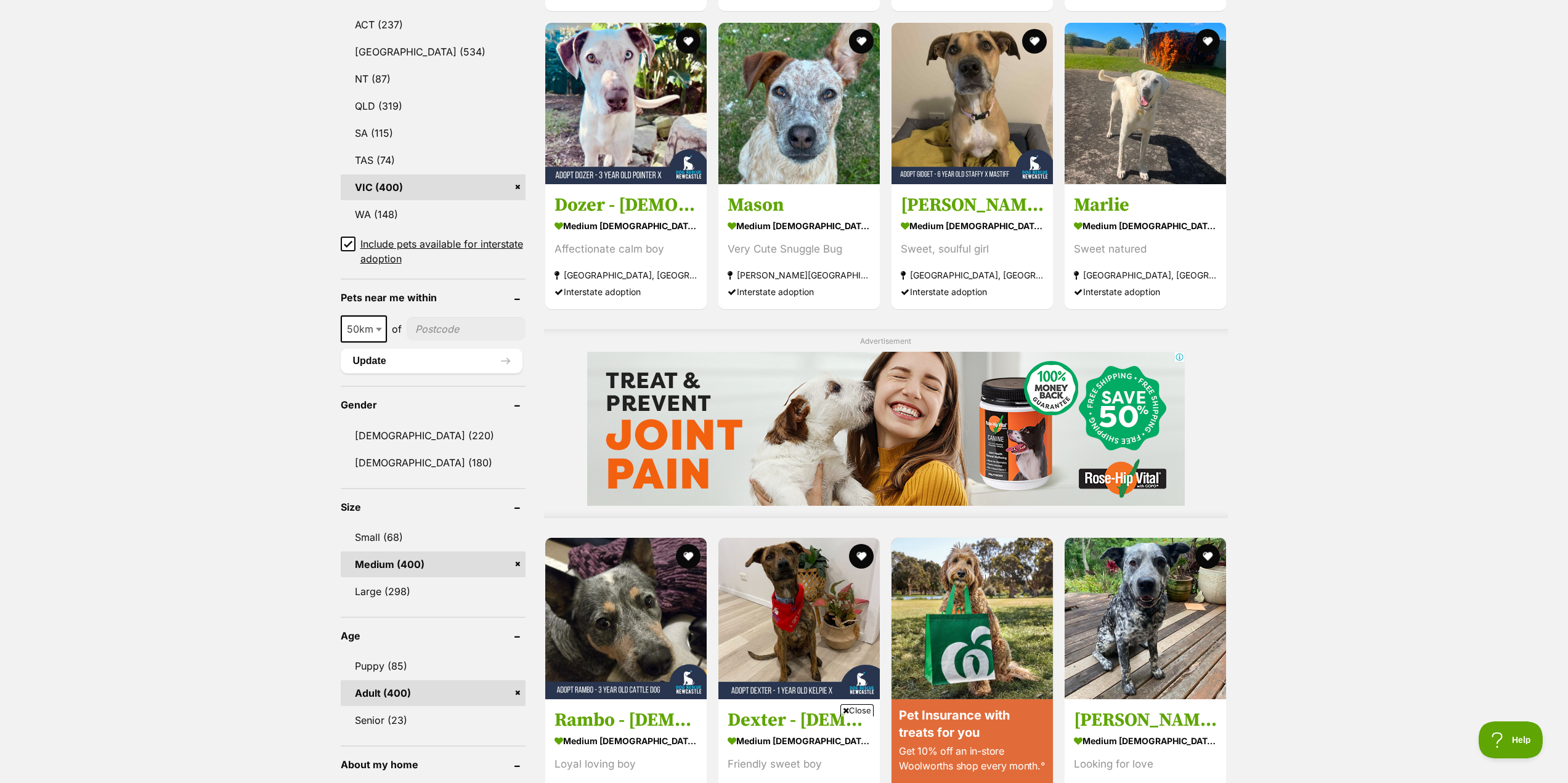
scroll to position [740, 0]
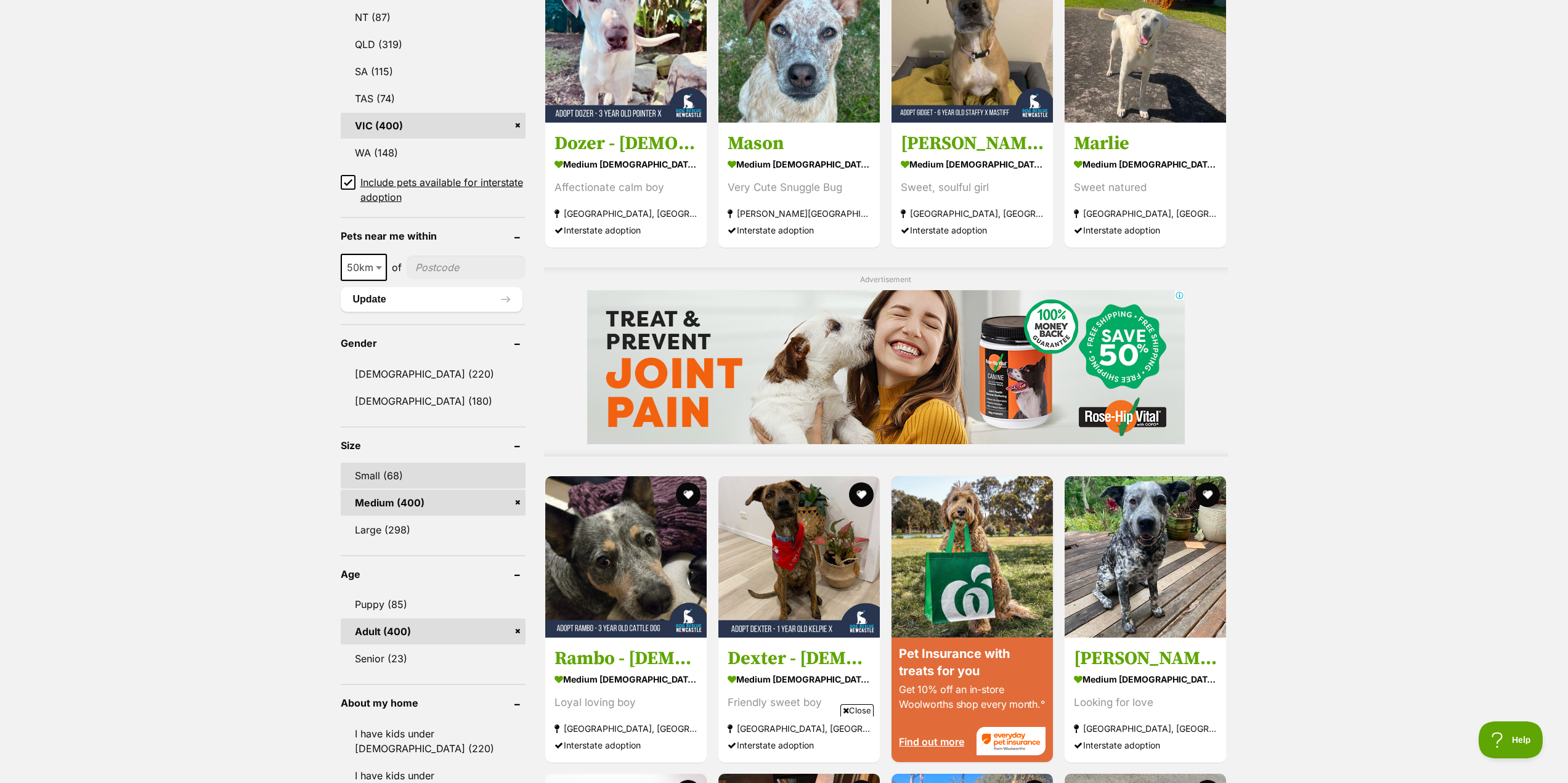
click at [365, 479] on link "Small (68)" at bounding box center [432, 475] width 185 height 26
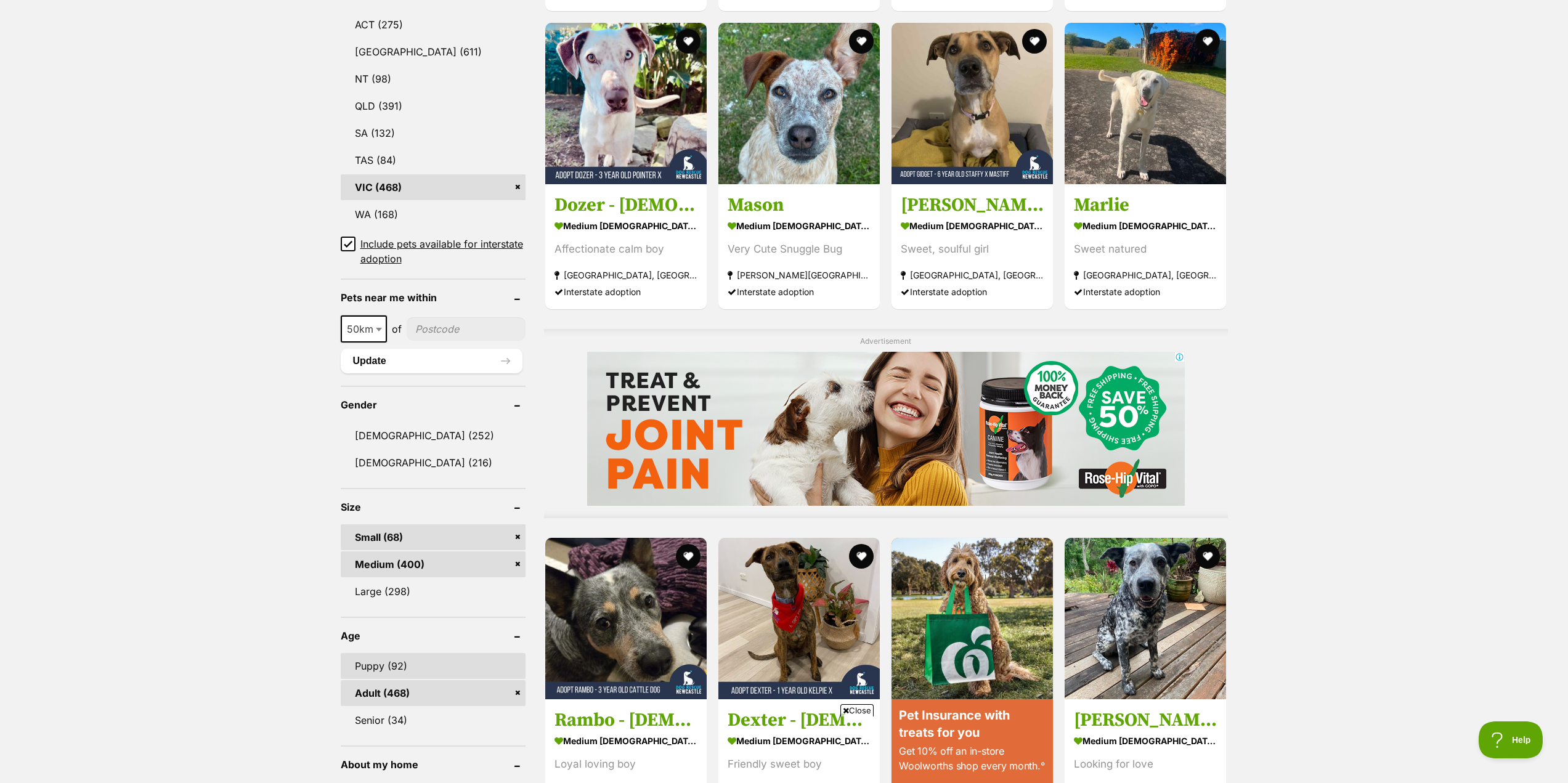
click at [367, 664] on link "Puppy (92)" at bounding box center [432, 665] width 185 height 26
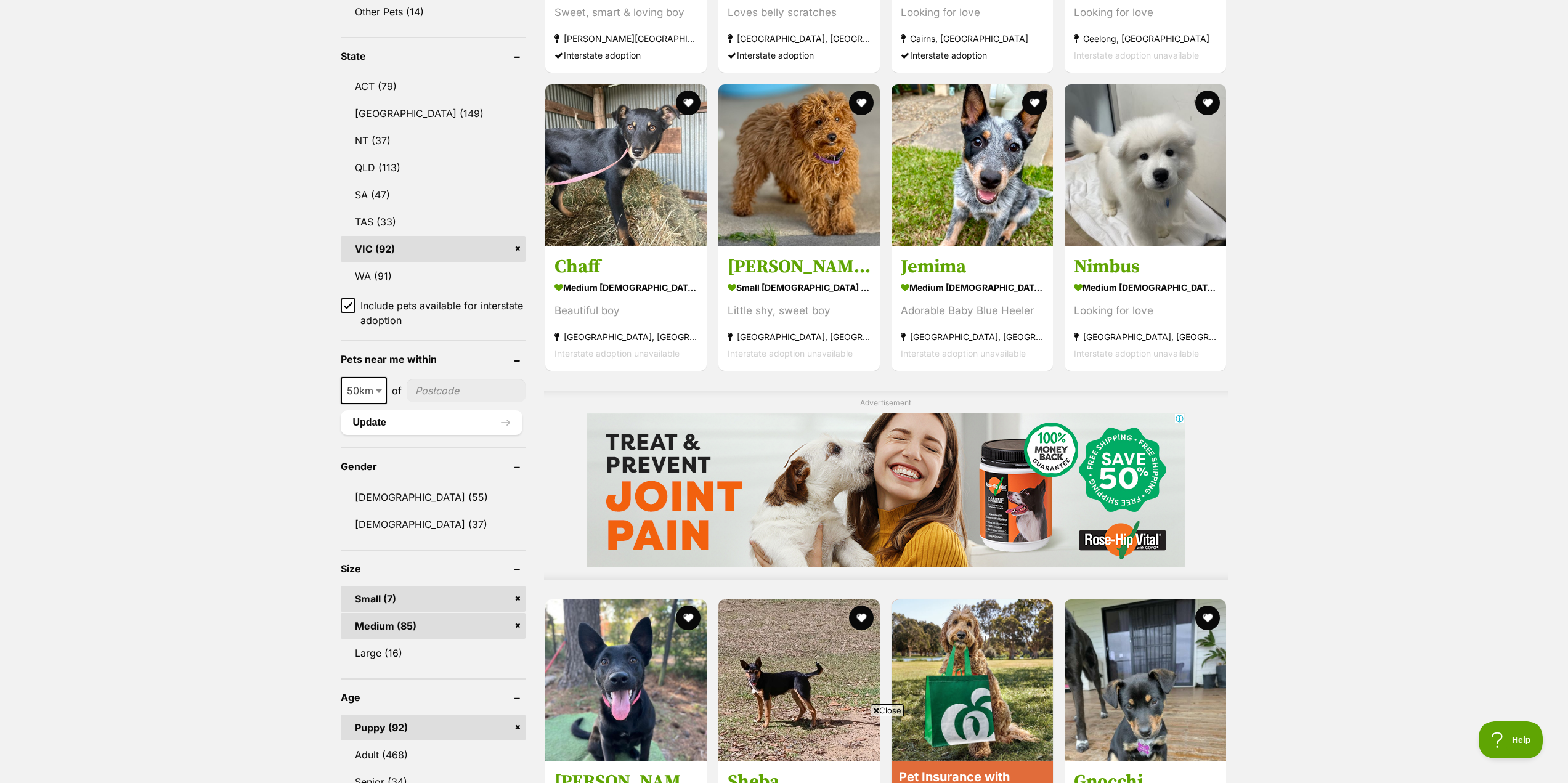
scroll to position [678, 0]
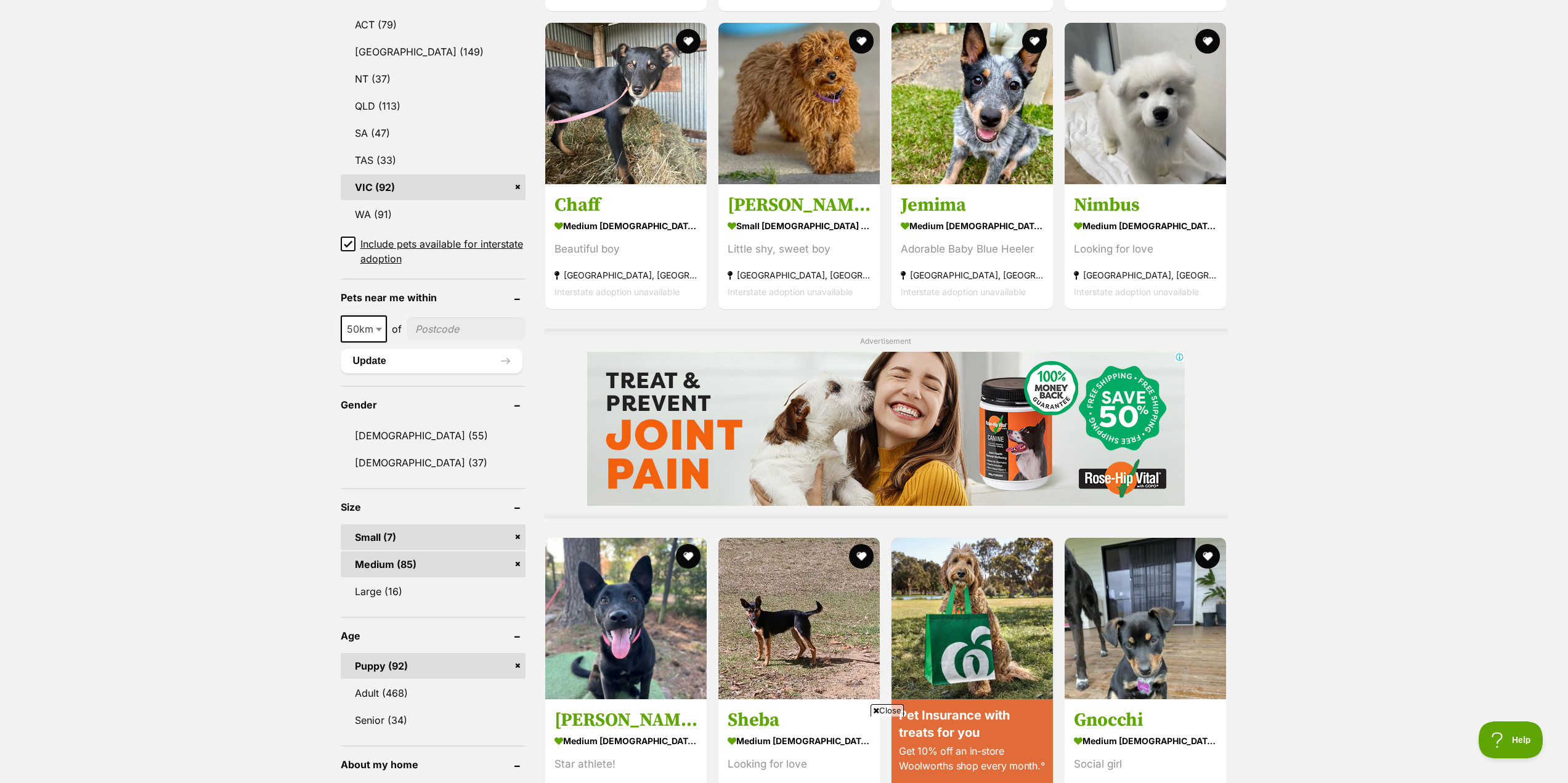
click at [452, 328] on input"] "postcode" at bounding box center [466, 329] width 119 height 23
type input"] "3169"
click at [384, 361] on button "Update" at bounding box center [431, 361] width 181 height 25
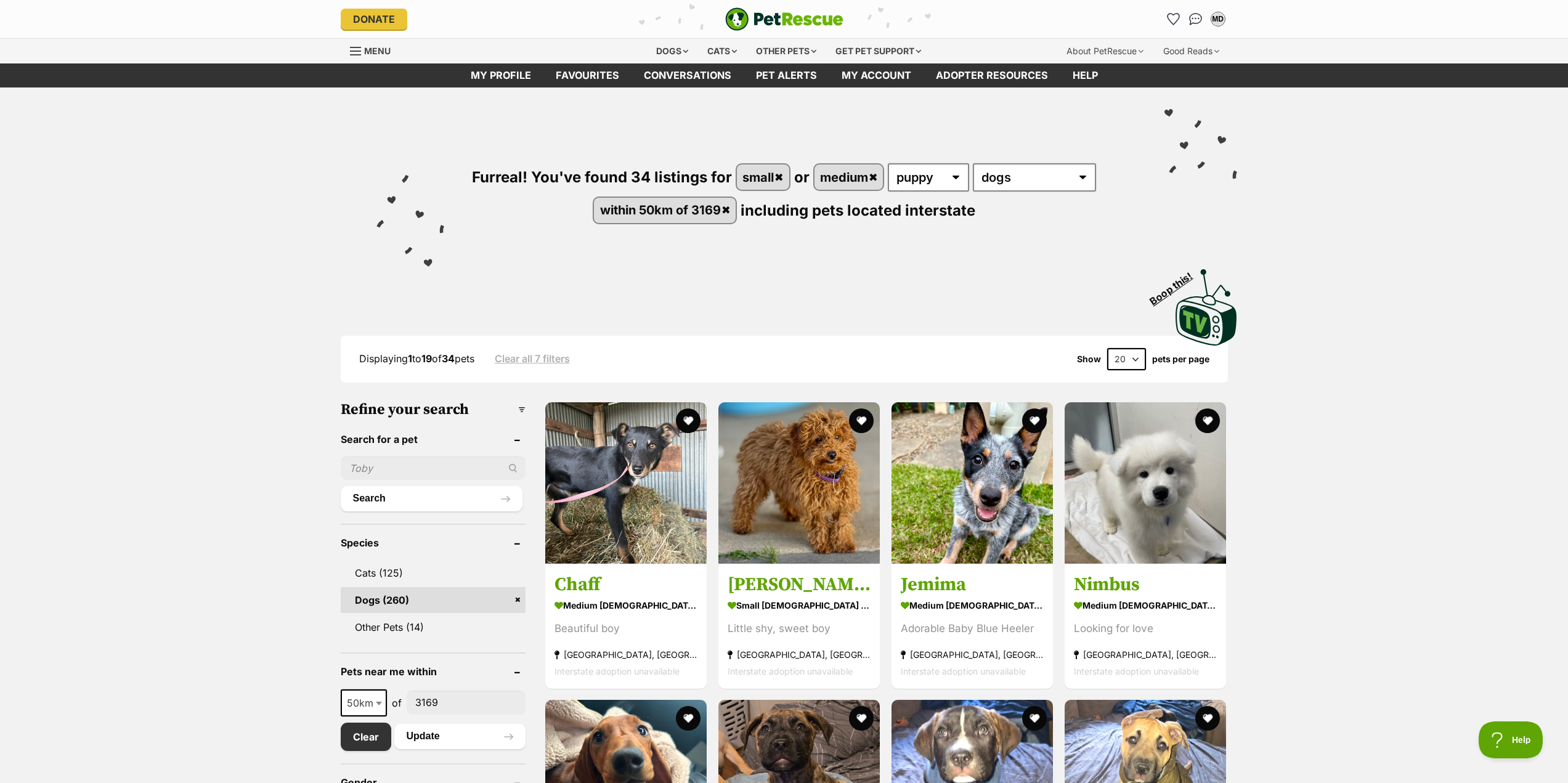
click at [1128, 359] on select "20 40 60" at bounding box center [1127, 359] width 39 height 22
select select "60"
click at [1107, 349] on select "20 40 60" at bounding box center [1127, 359] width 39 height 22
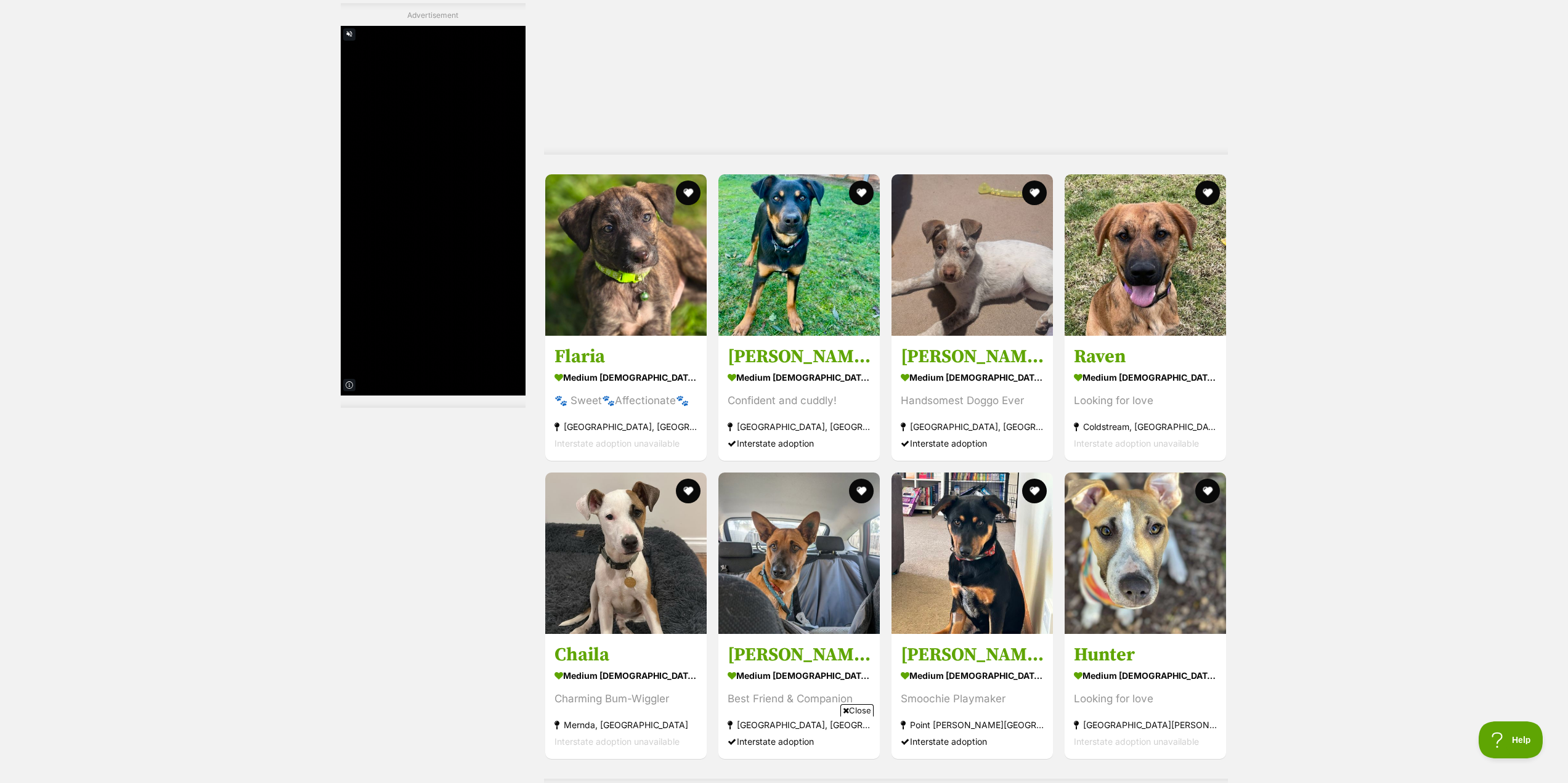
scroll to position [2404, 0]
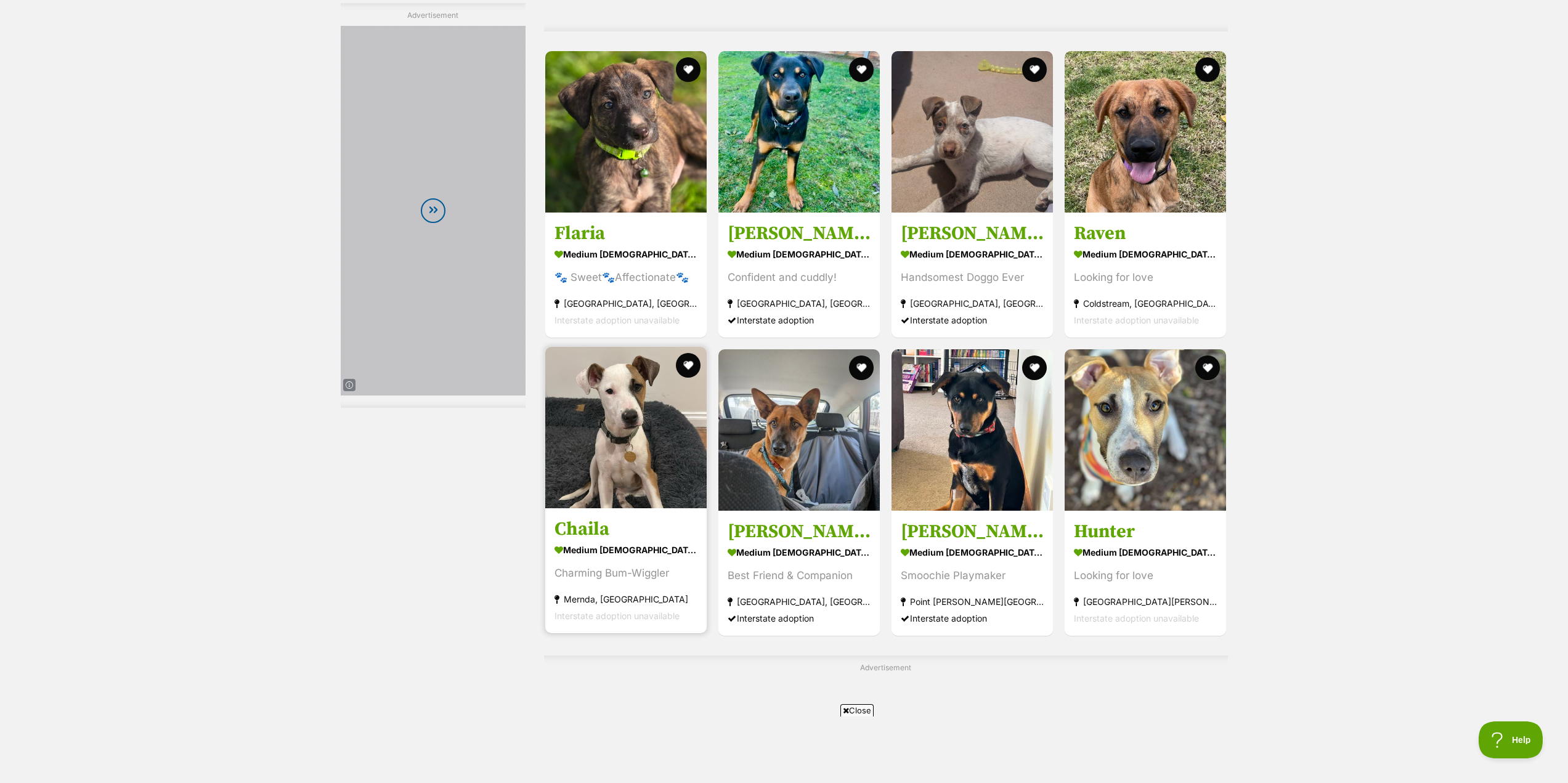
click at [631, 426] on img at bounding box center [625, 427] width 162 height 162
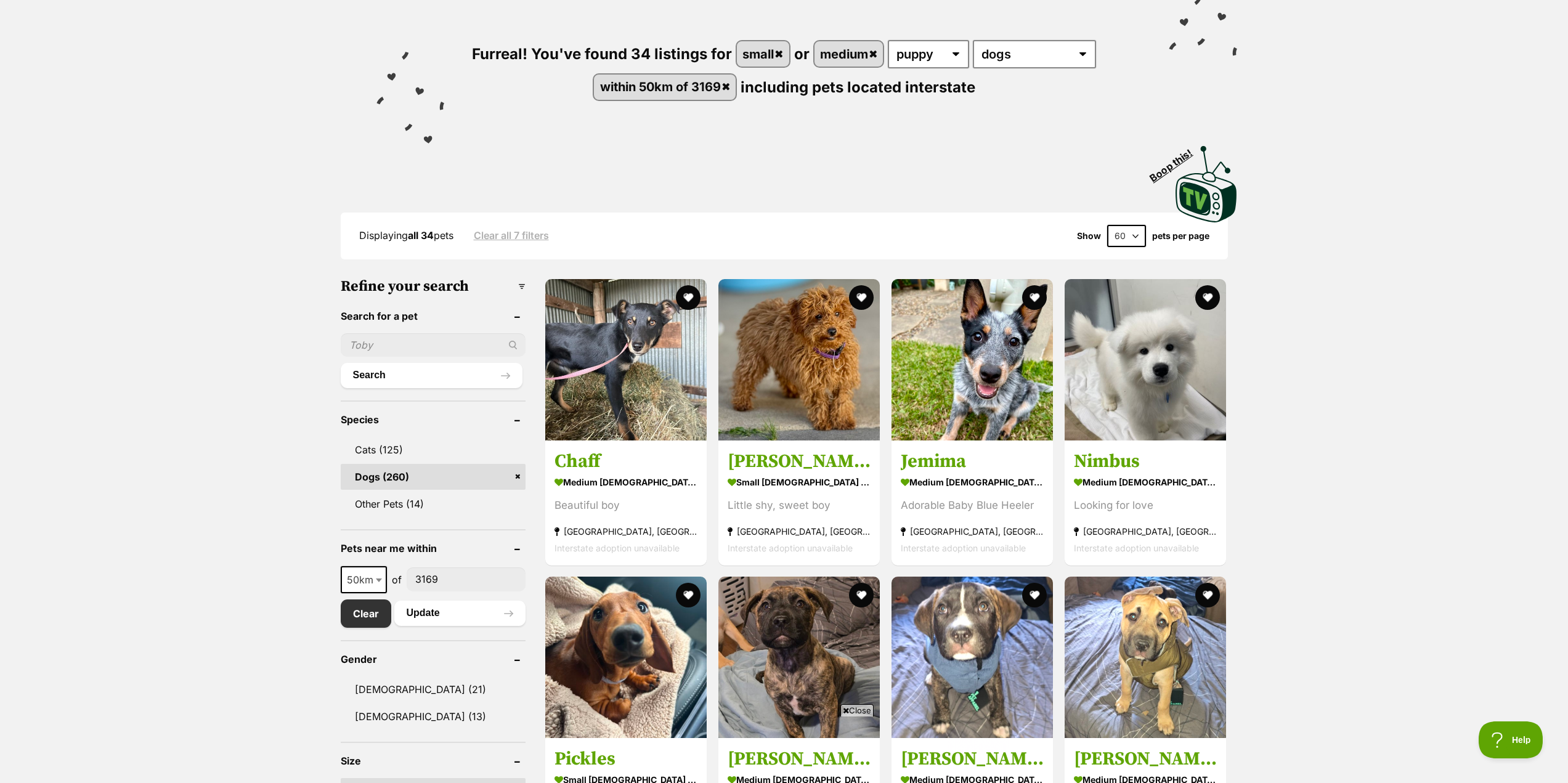
click at [379, 580] on b at bounding box center [379, 580] width 6 height 4
select select "100"
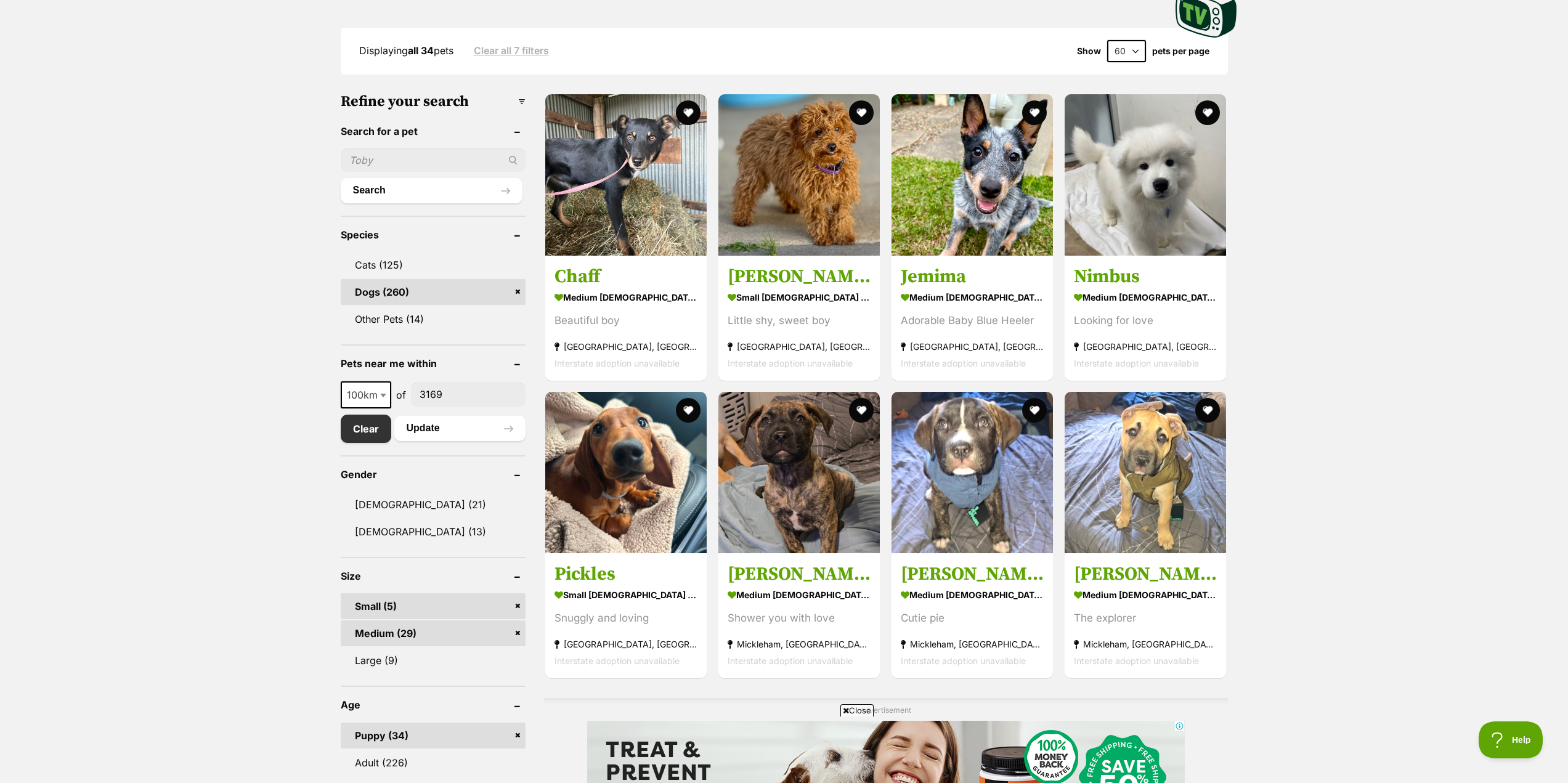
scroll to position [370, 0]
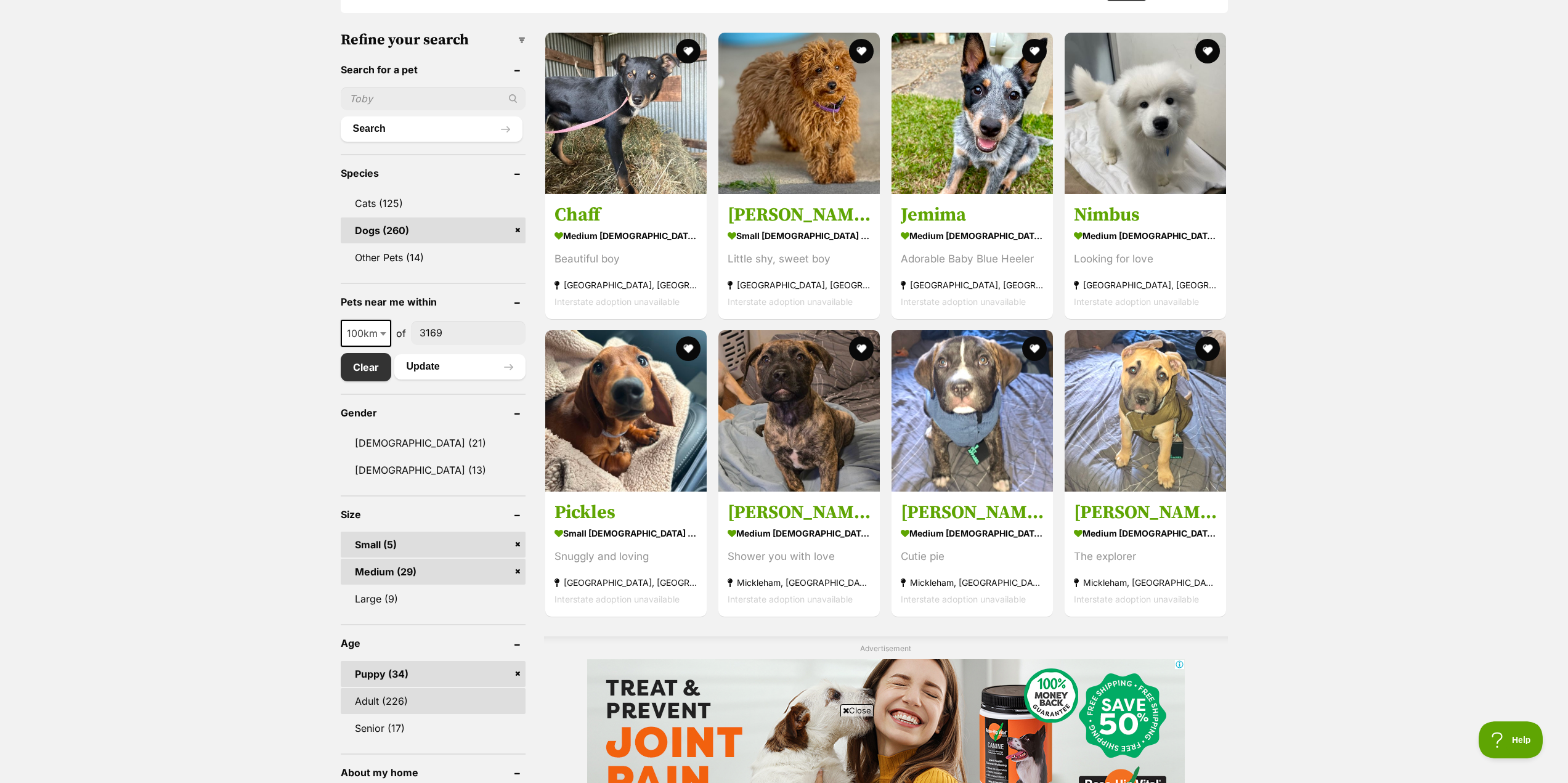
click at [403, 704] on link "Adult (226)" at bounding box center [432, 701] width 185 height 26
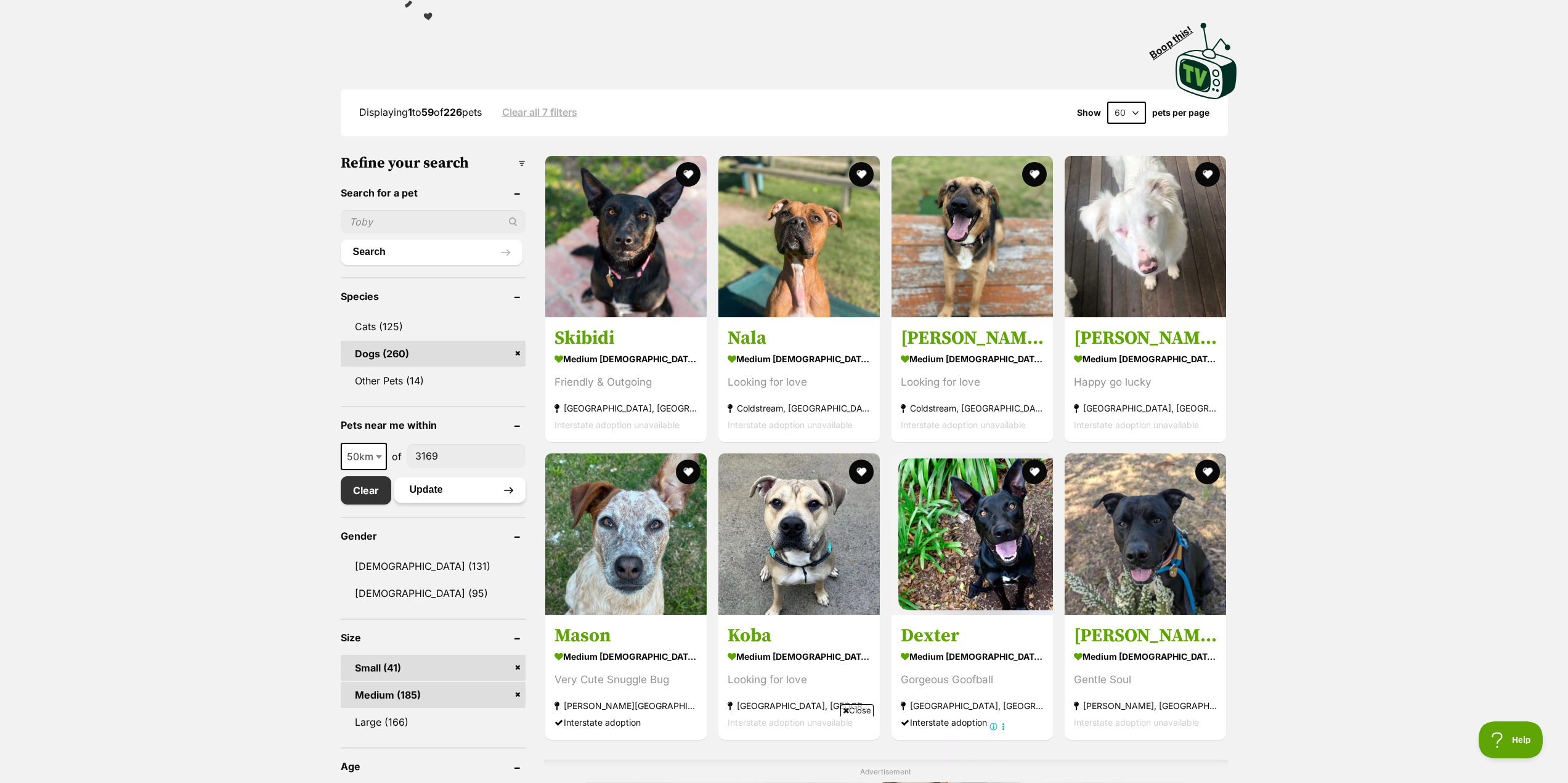
click at [428, 492] on button "Update" at bounding box center [460, 490] width 131 height 25
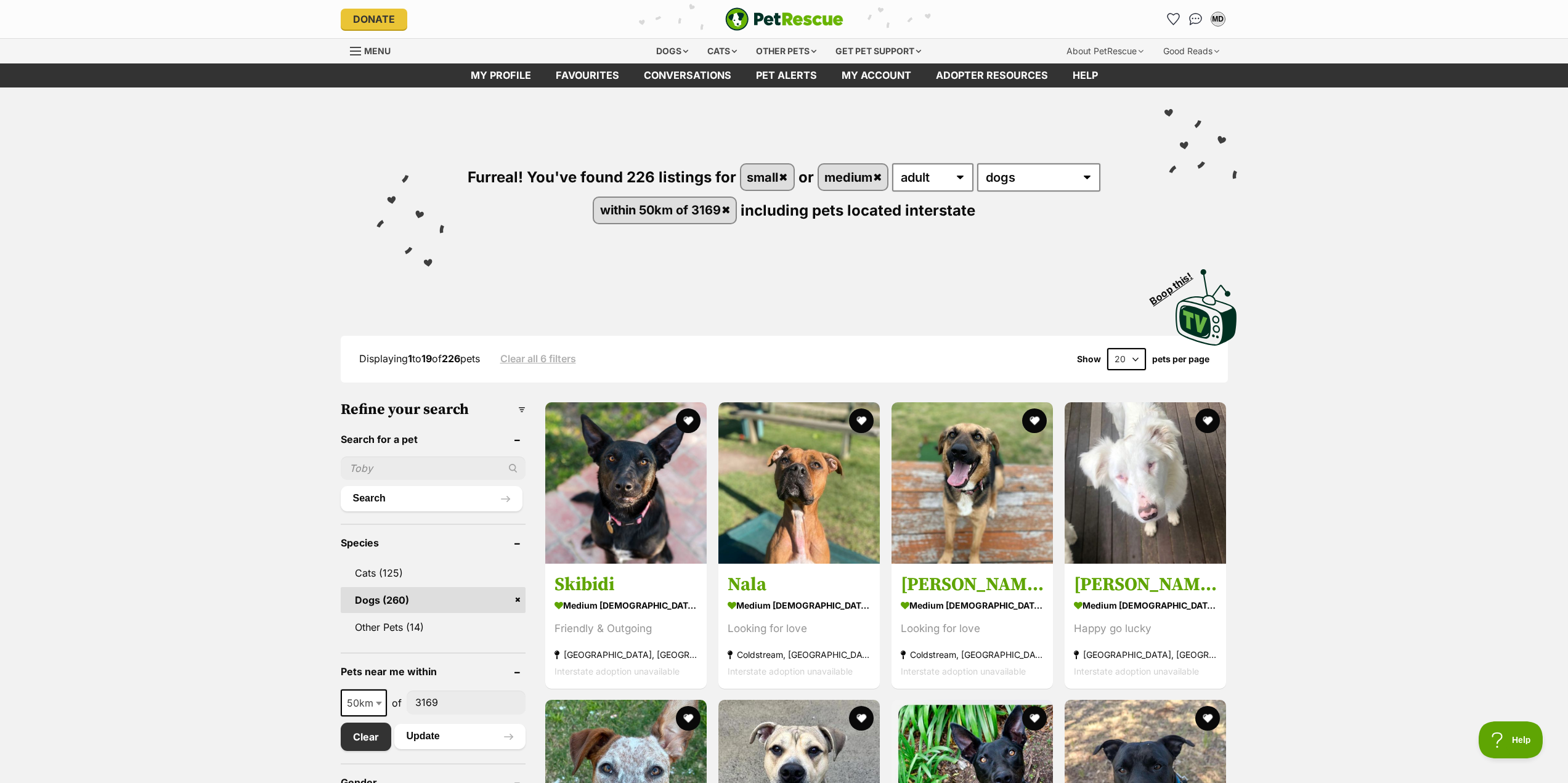
click at [1138, 358] on select "20 40 60" at bounding box center [1127, 359] width 39 height 22
select select "60"
click at [1107, 349] on select "20 40 60" at bounding box center [1127, 359] width 39 height 22
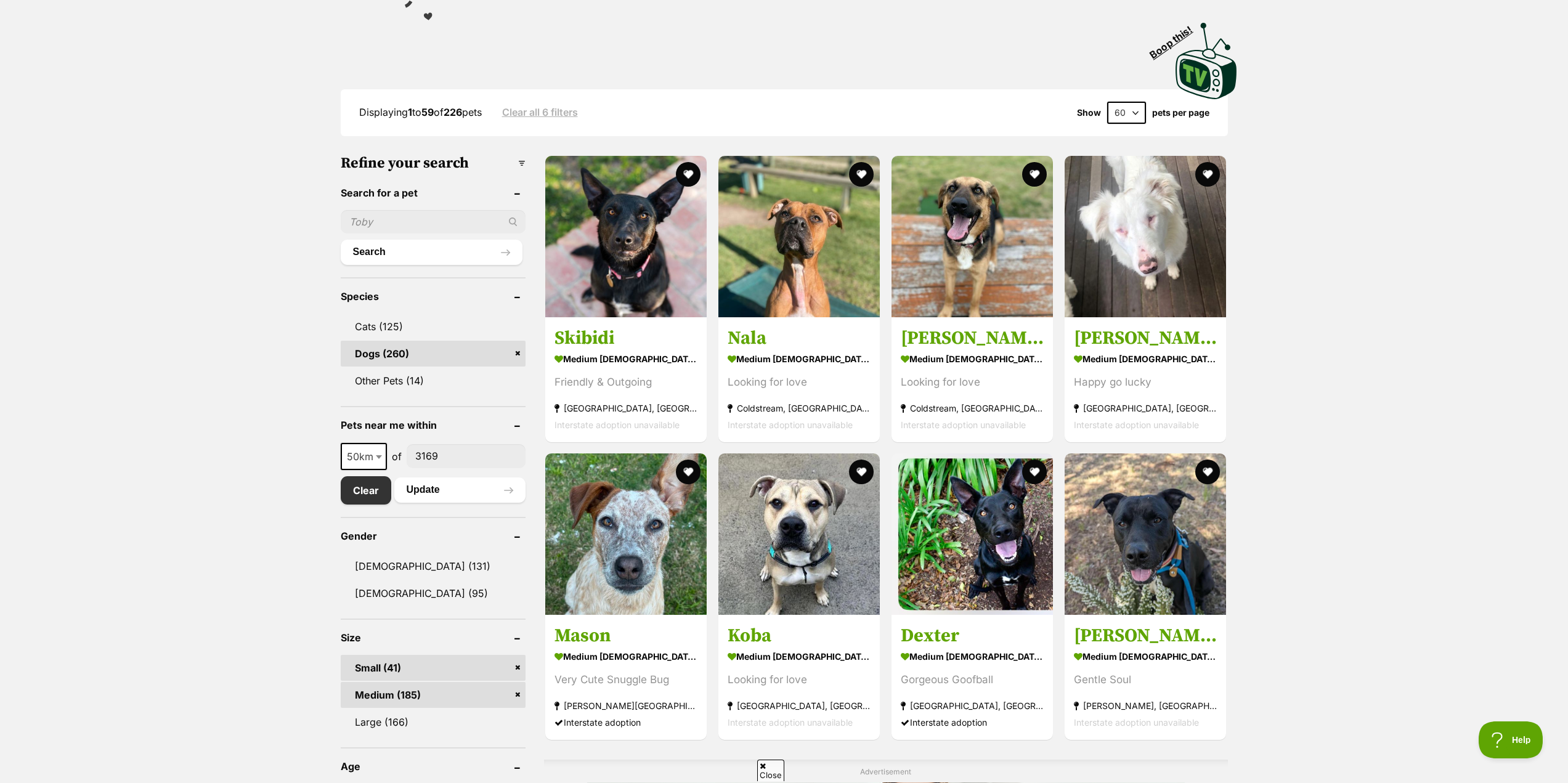
click at [379, 456] on b at bounding box center [379, 457] width 6 height 4
select select "100"
click at [424, 487] on button "Update" at bounding box center [460, 490] width 131 height 25
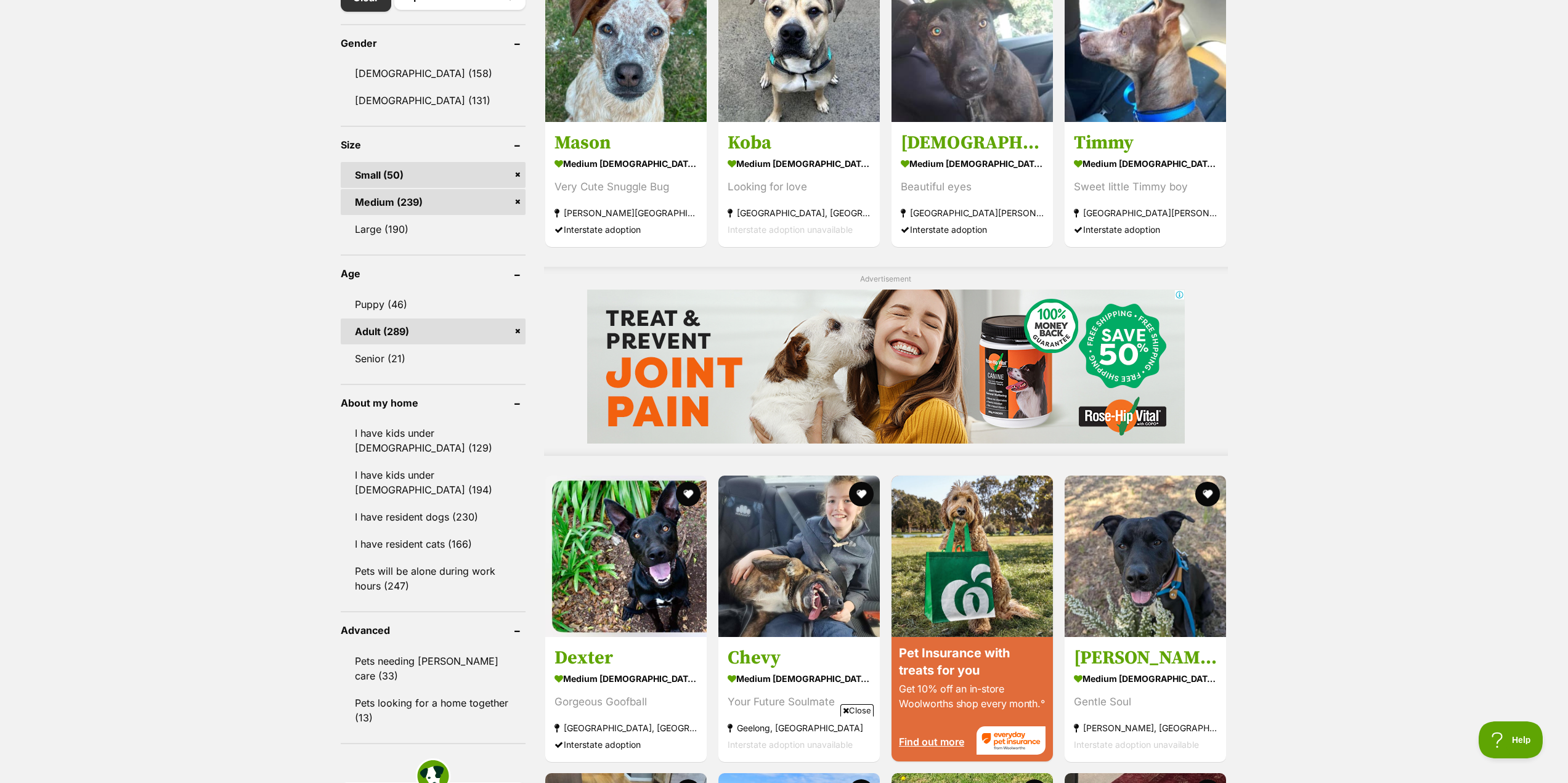
scroll to position [863, 0]
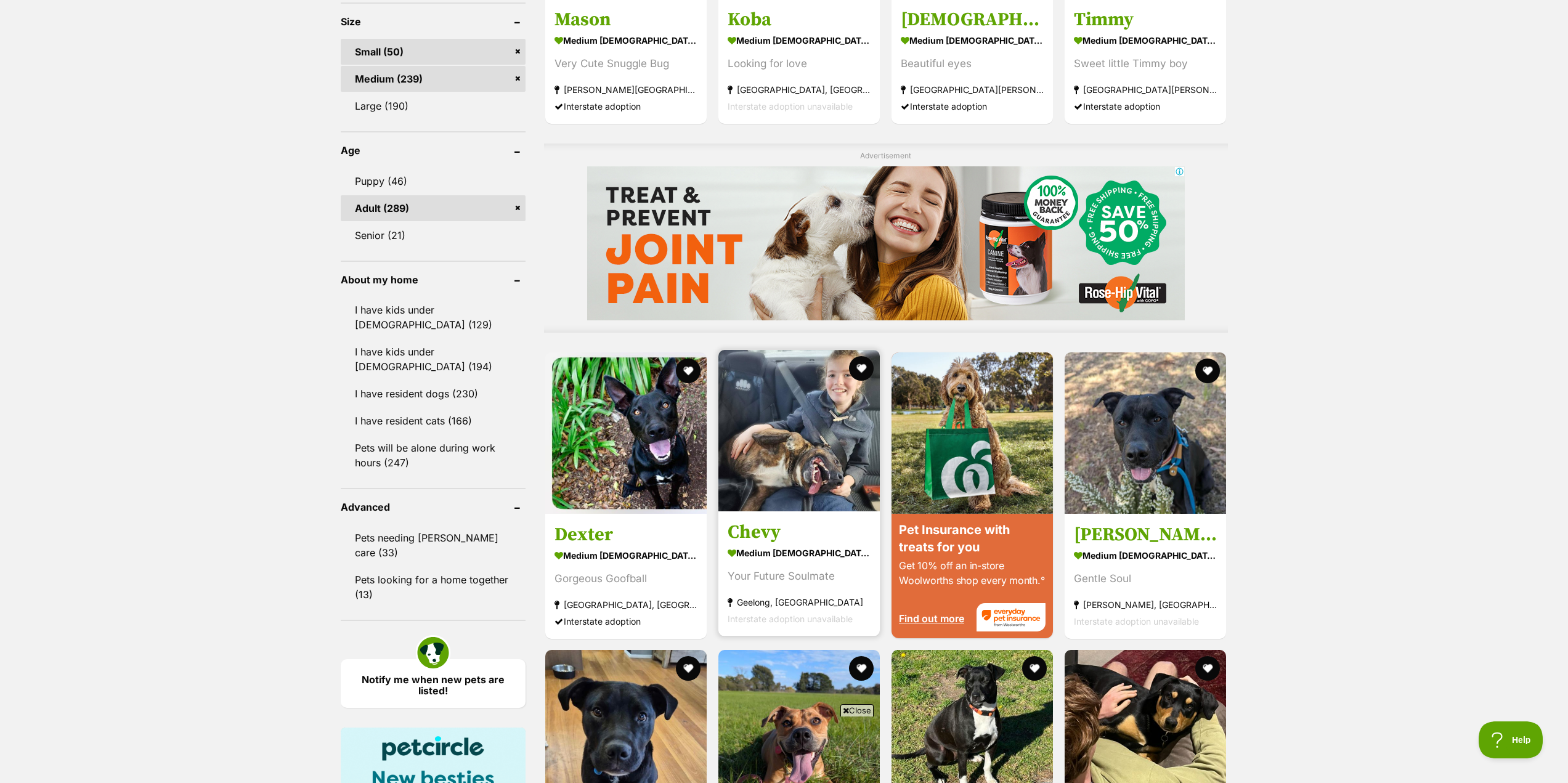
click at [822, 416] on img at bounding box center [799, 431] width 162 height 162
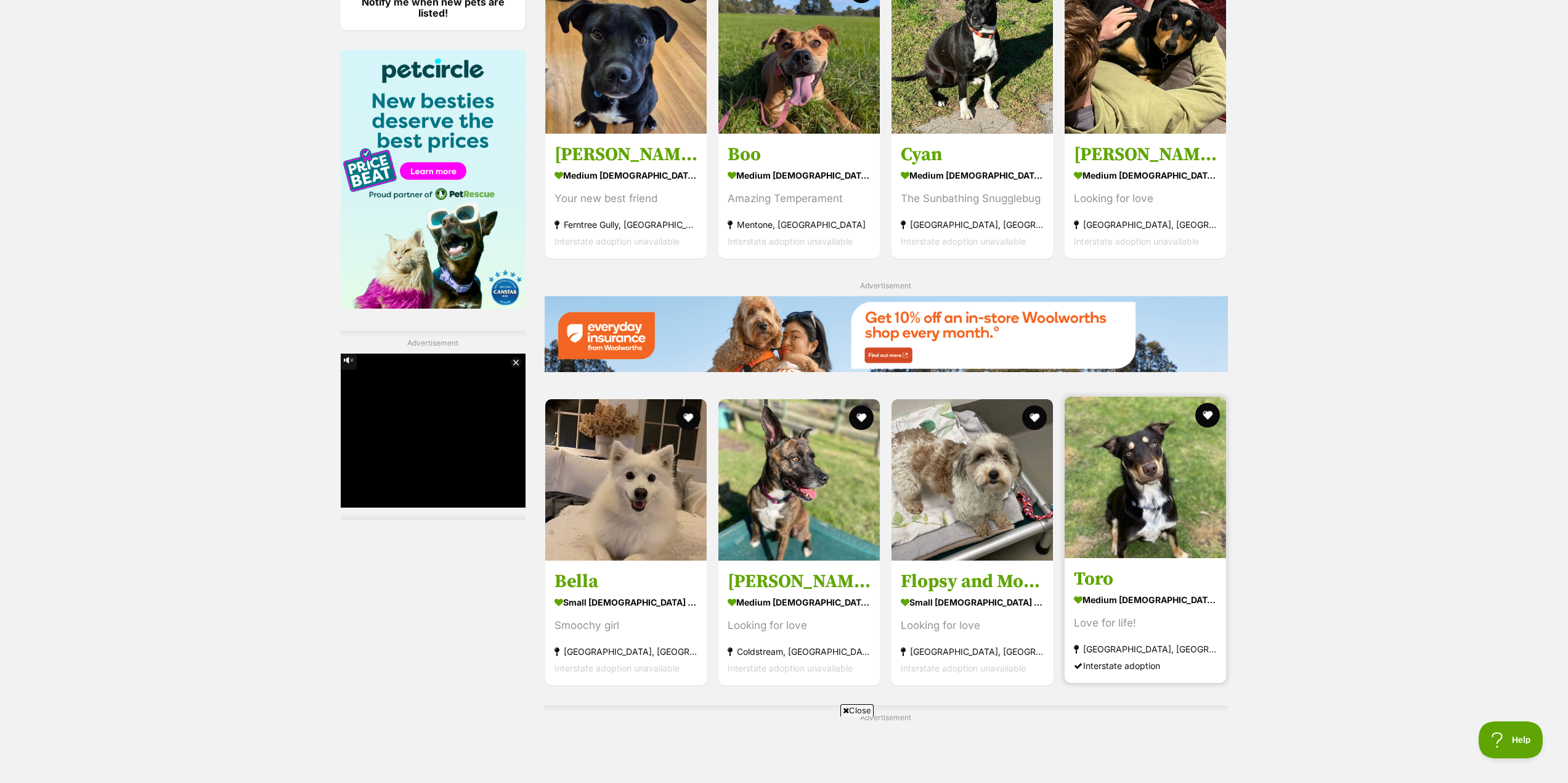
scroll to position [1602, 0]
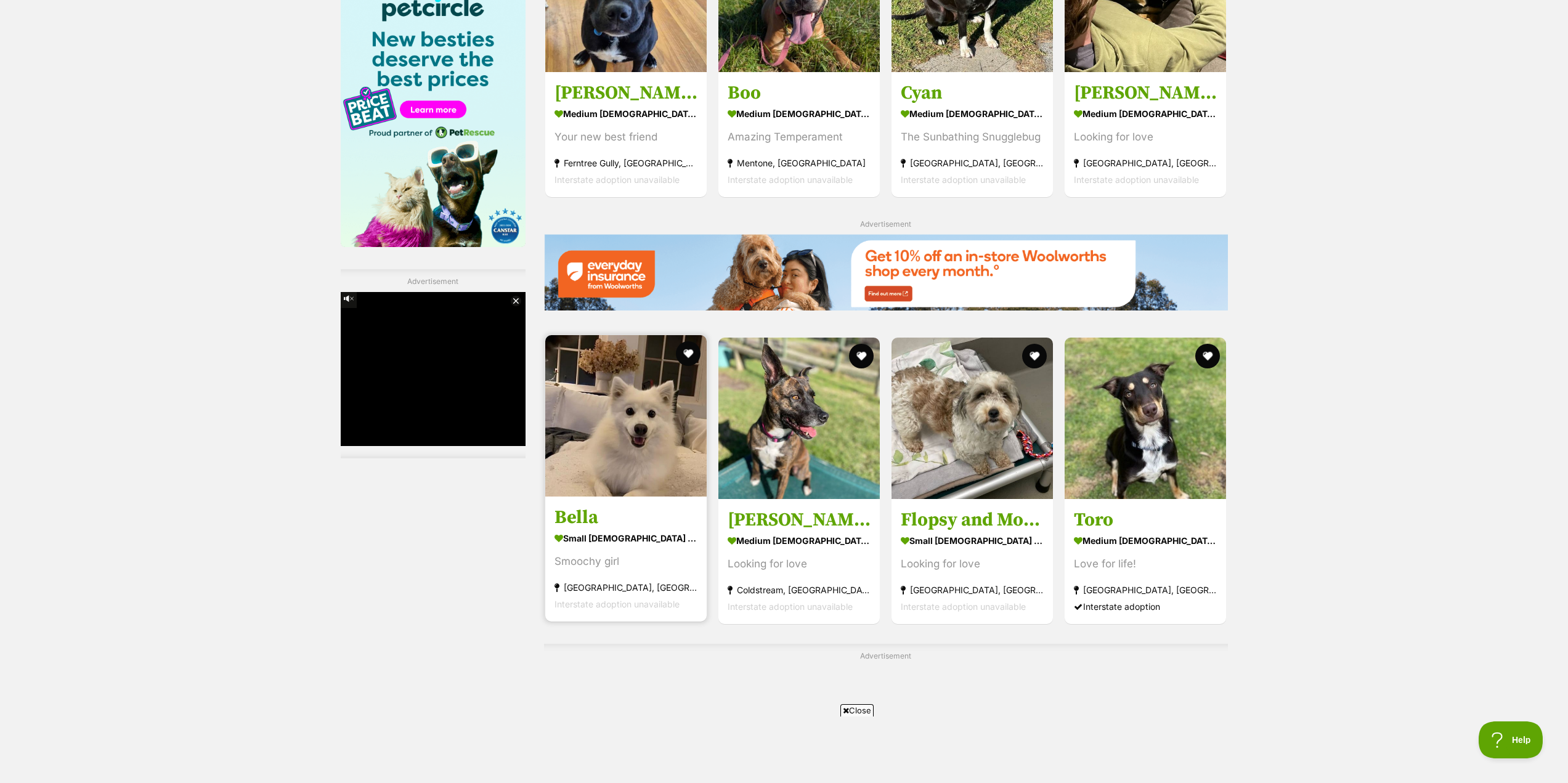
click at [644, 475] on img at bounding box center [625, 416] width 162 height 162
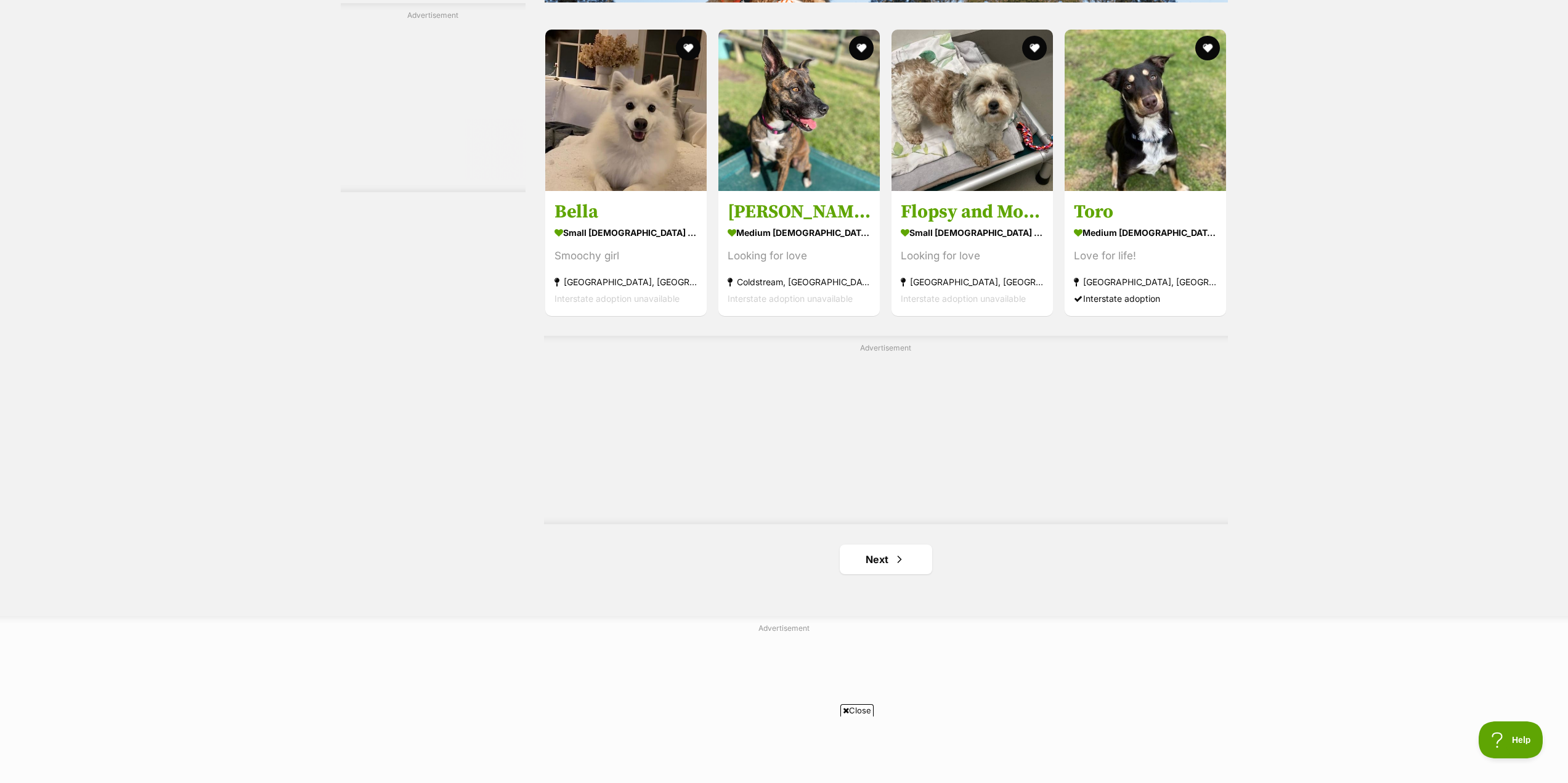
scroll to position [2034, 0]
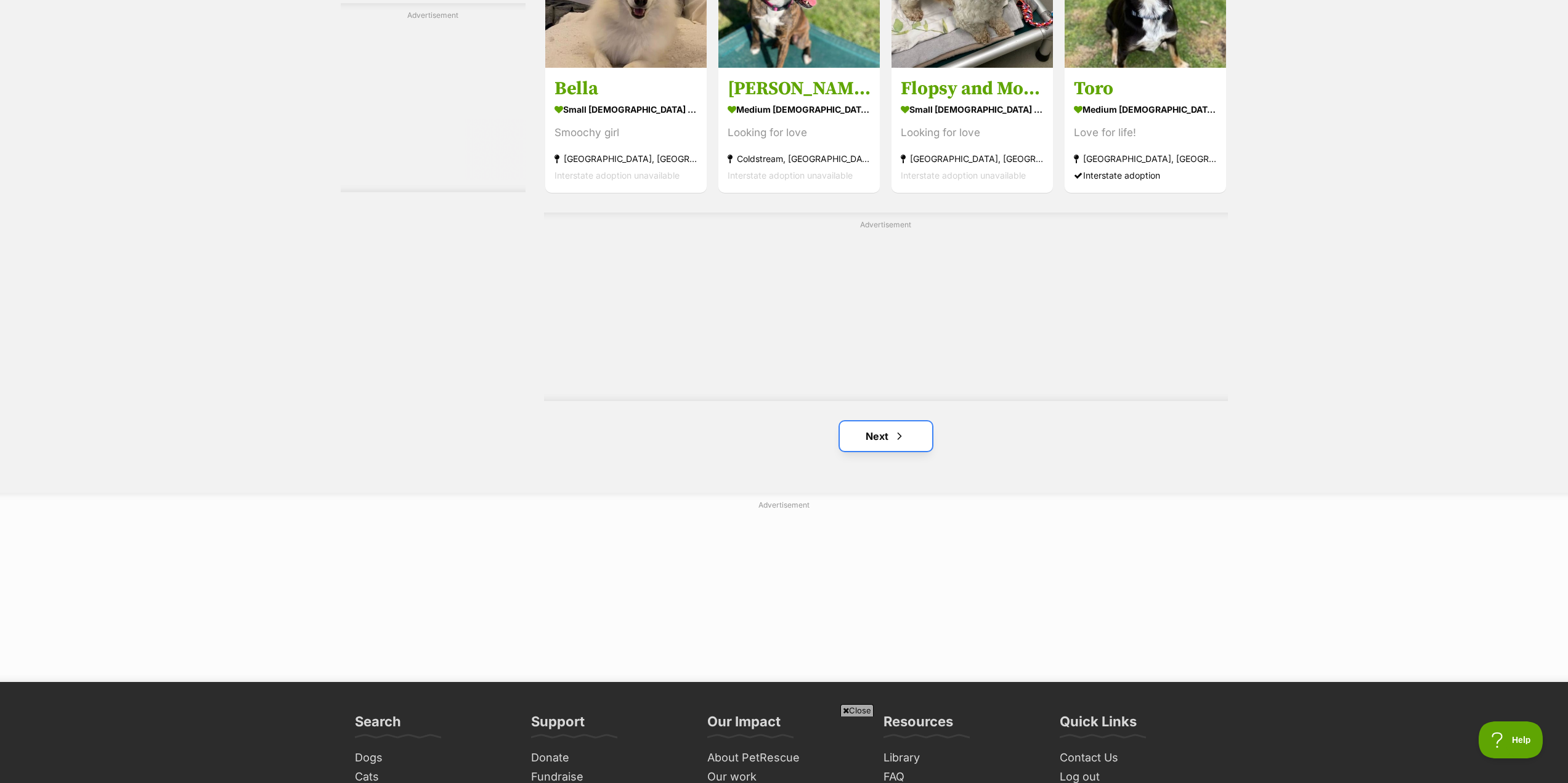
click at [884, 431] on link "Next" at bounding box center [885, 435] width 92 height 29
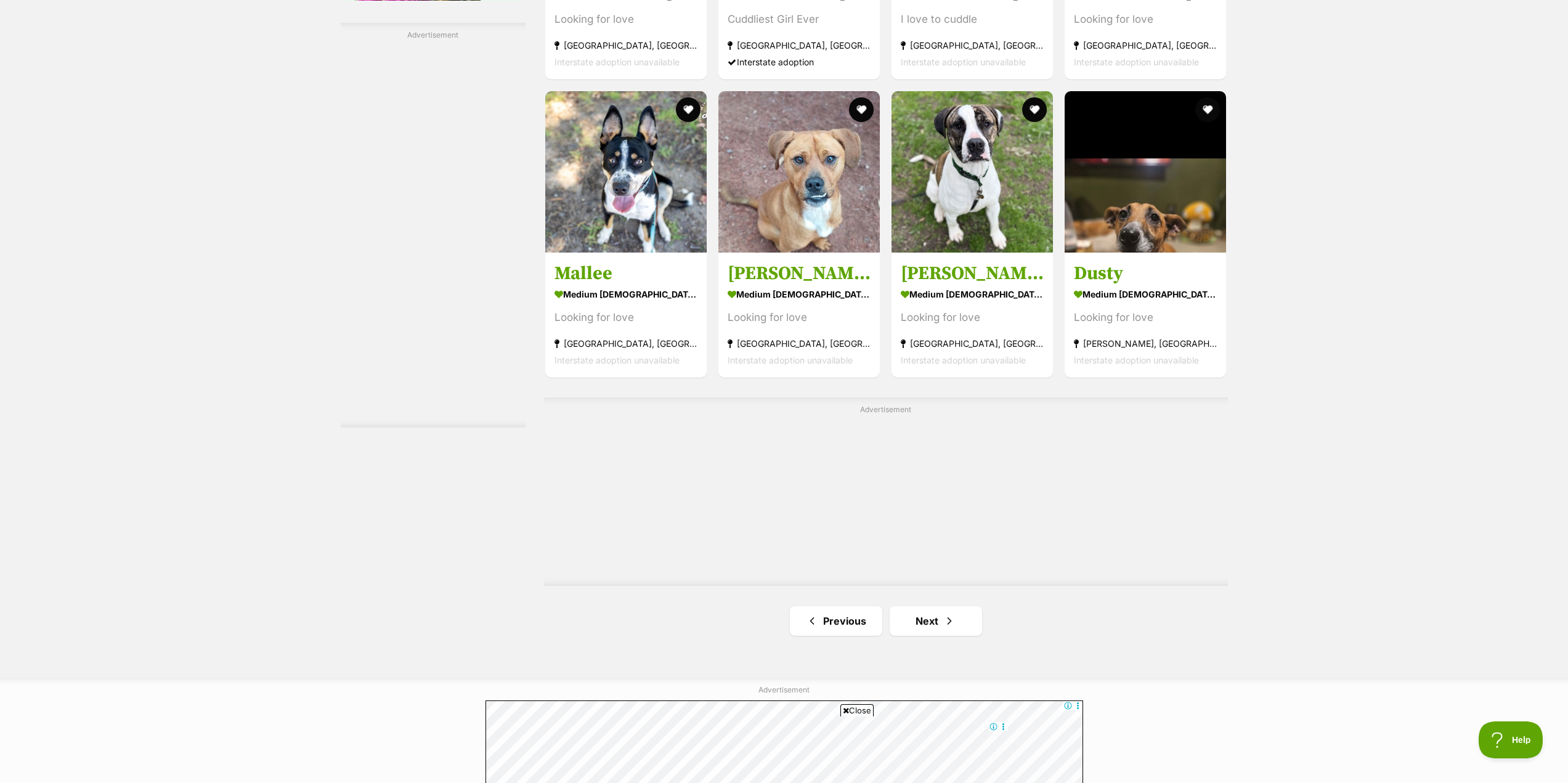
scroll to position [1972, 0]
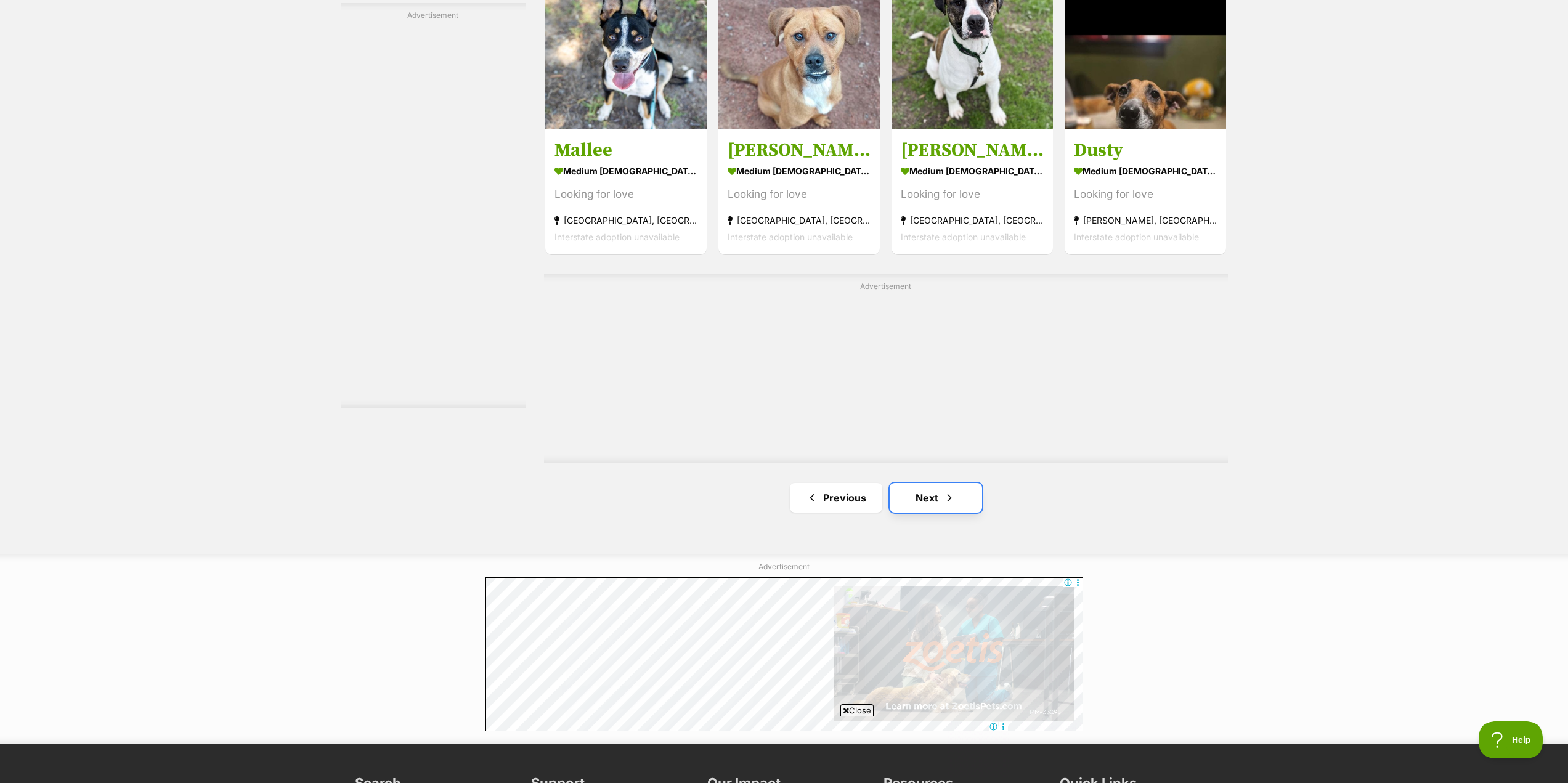
click at [933, 509] on link "Next" at bounding box center [936, 497] width 92 height 29
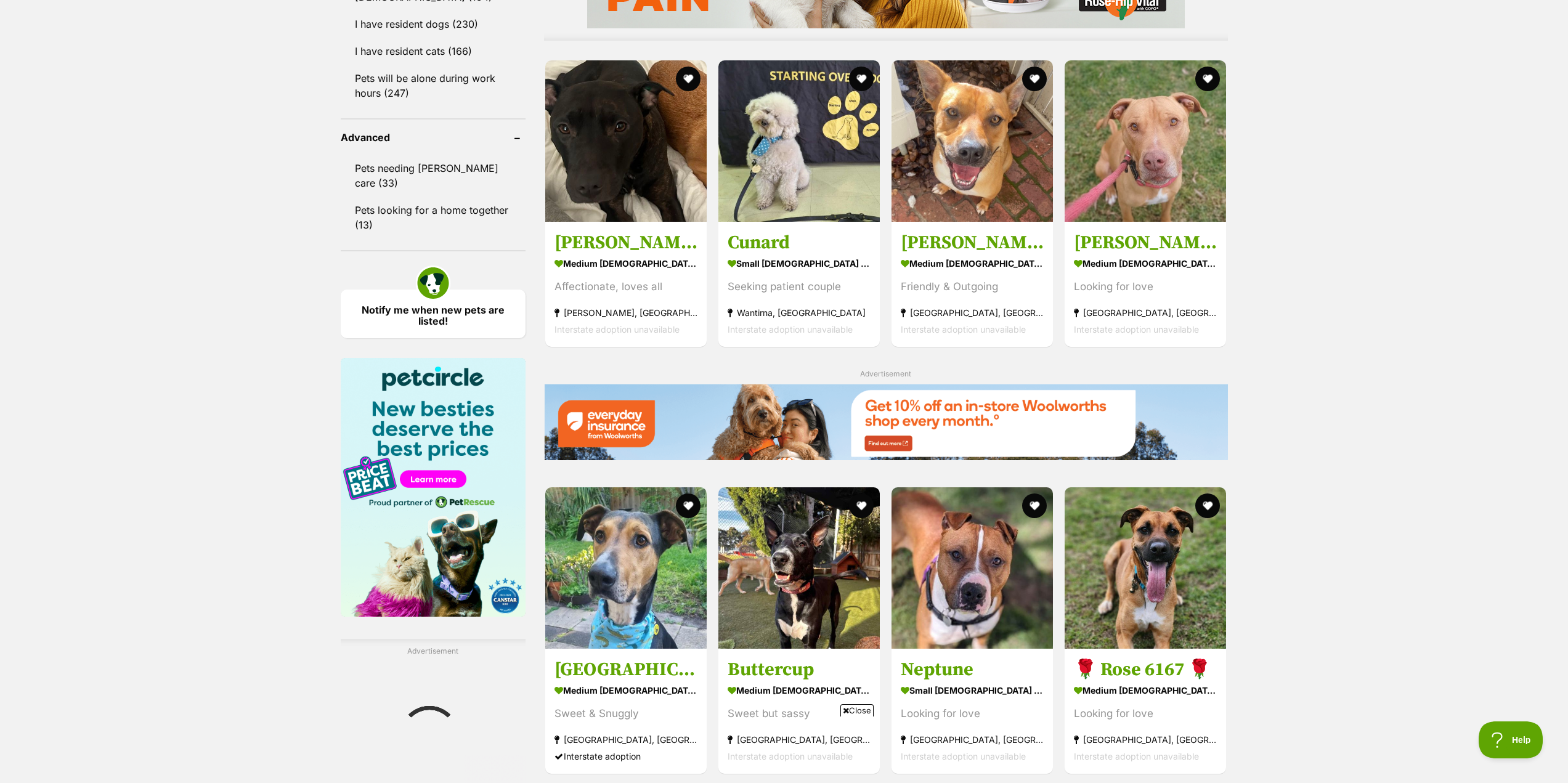
scroll to position [1294, 0]
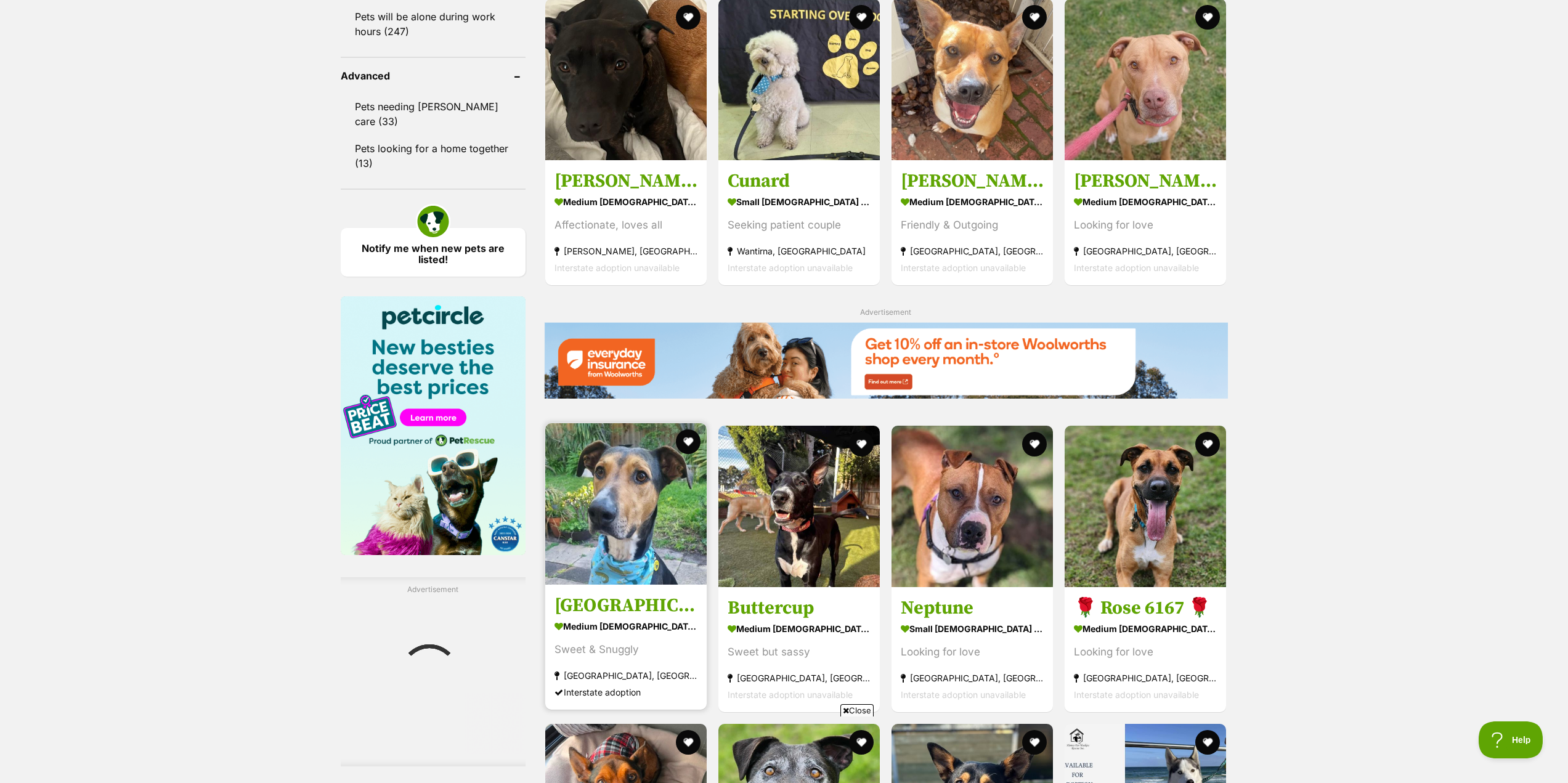
click at [616, 528] on img at bounding box center [625, 504] width 162 height 162
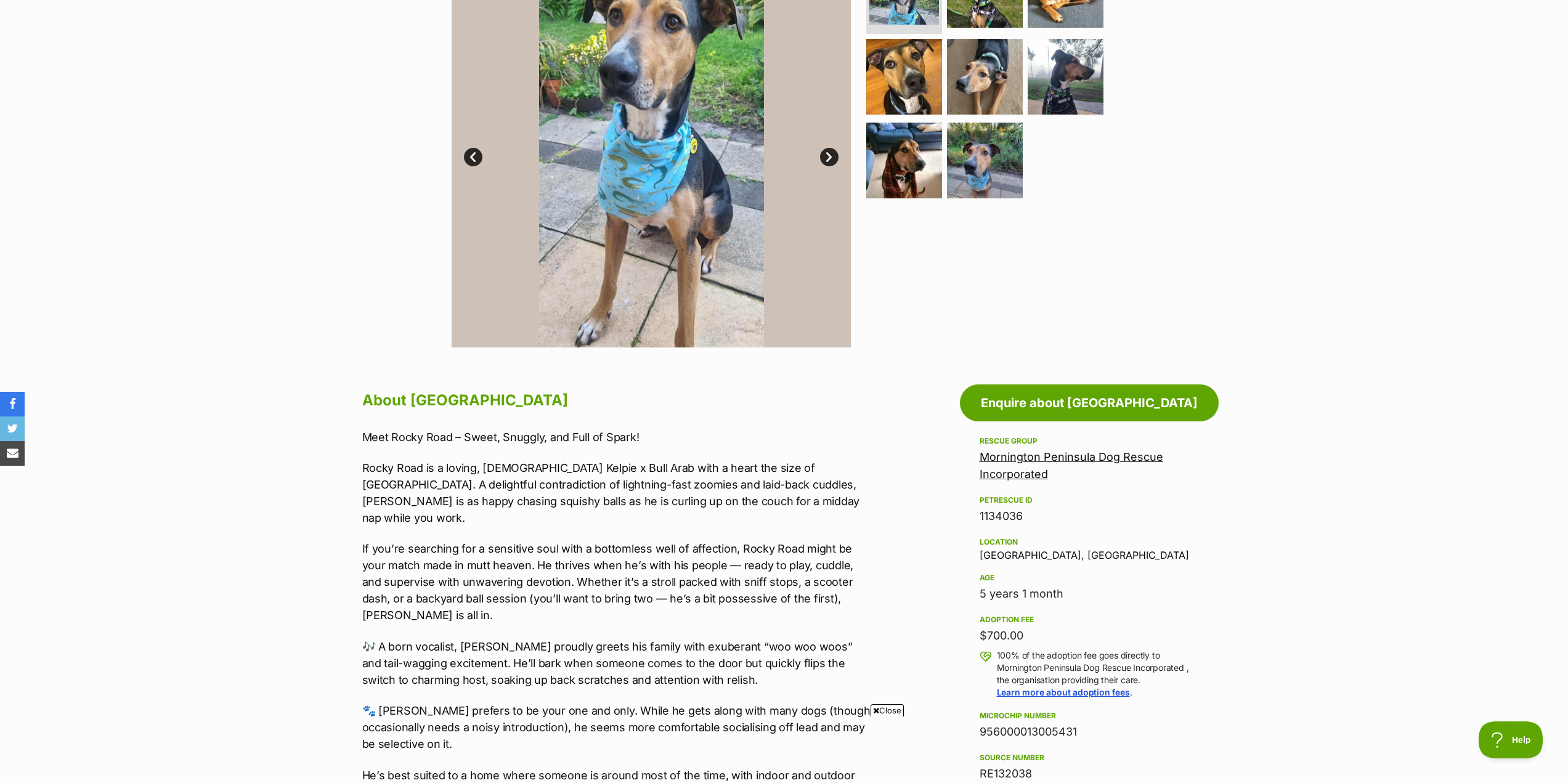
scroll to position [185, 0]
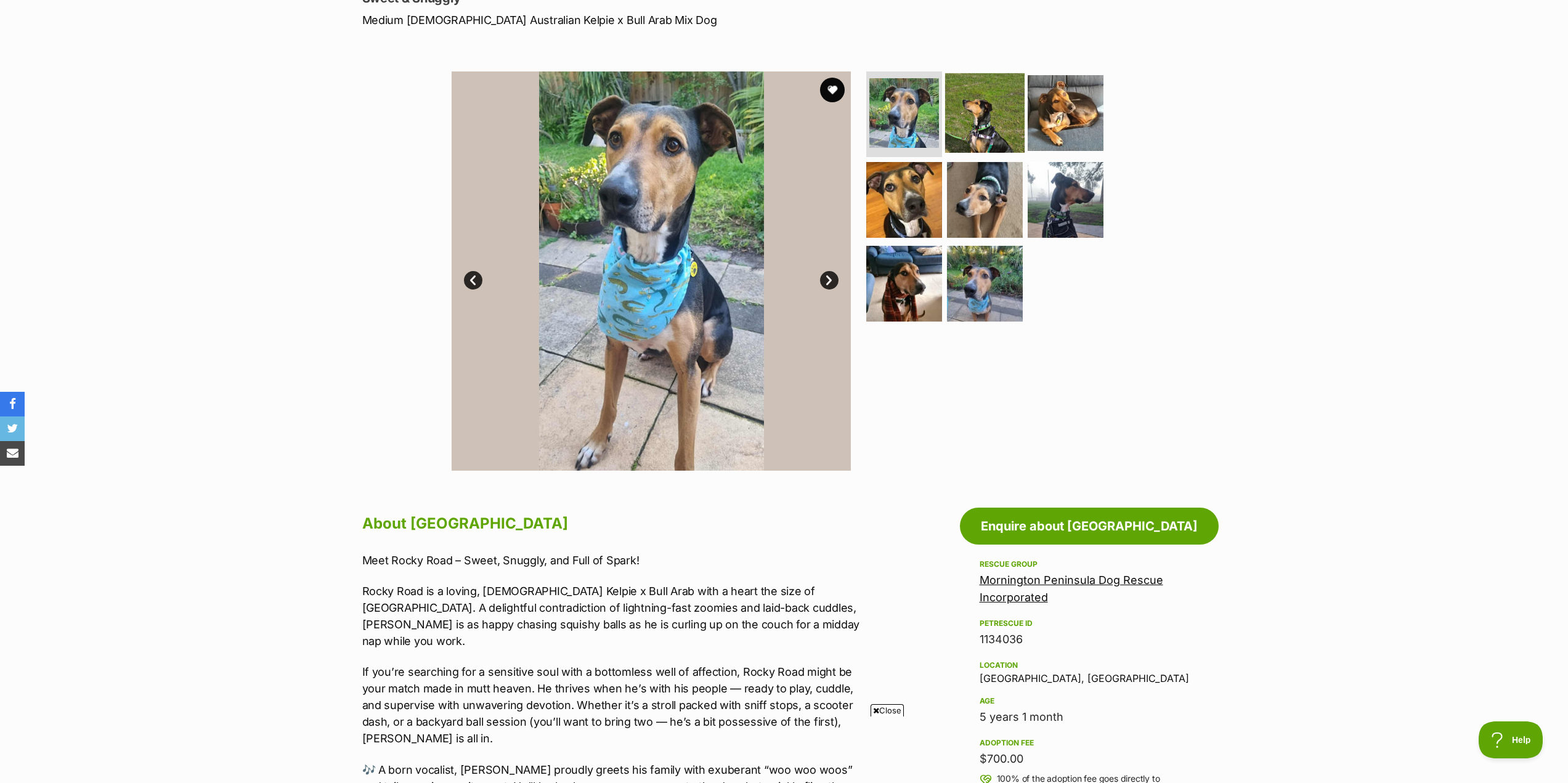
click at [988, 107] on img at bounding box center [985, 112] width 80 height 80
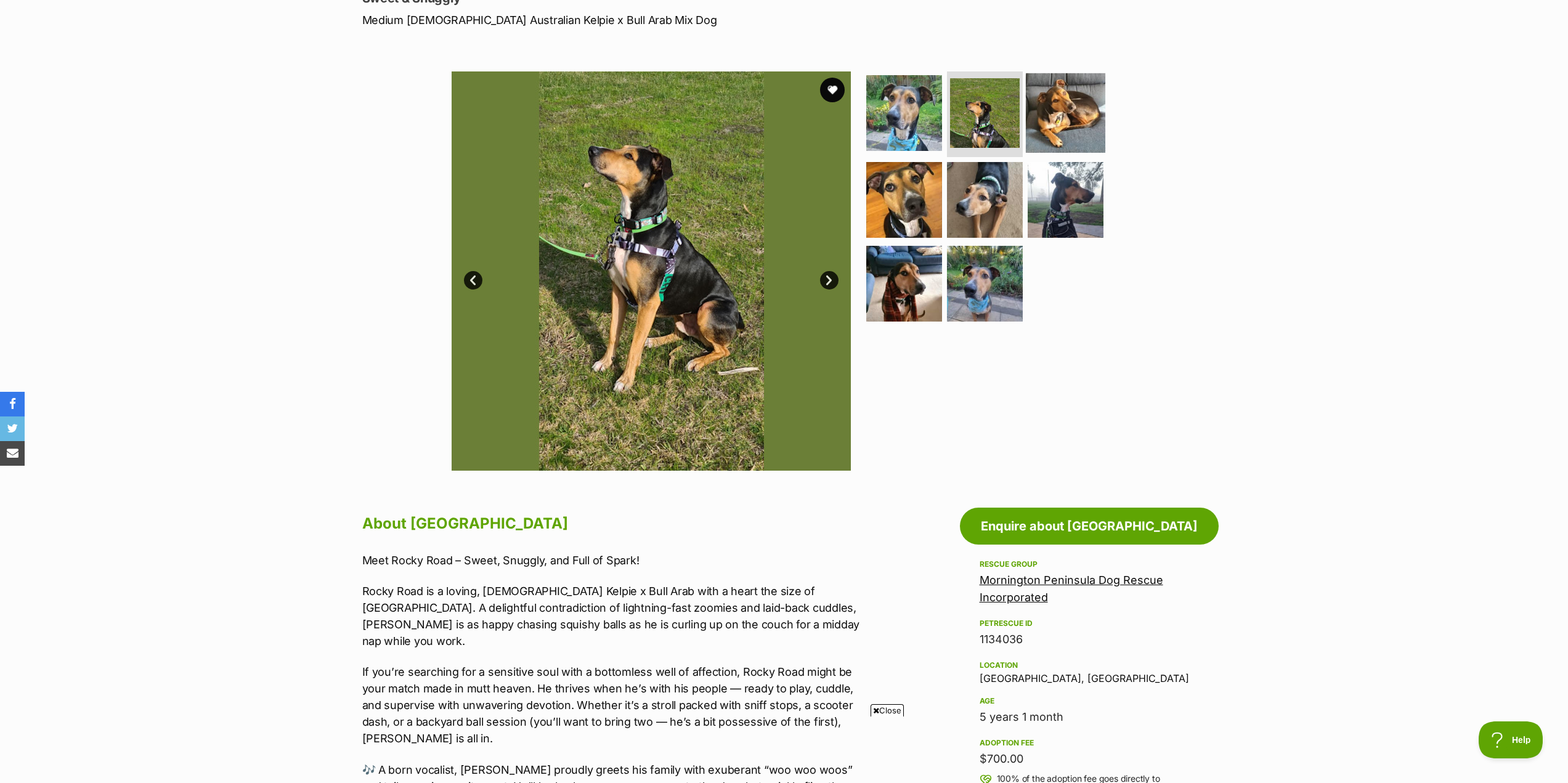
click at [1059, 124] on img at bounding box center [1066, 112] width 80 height 80
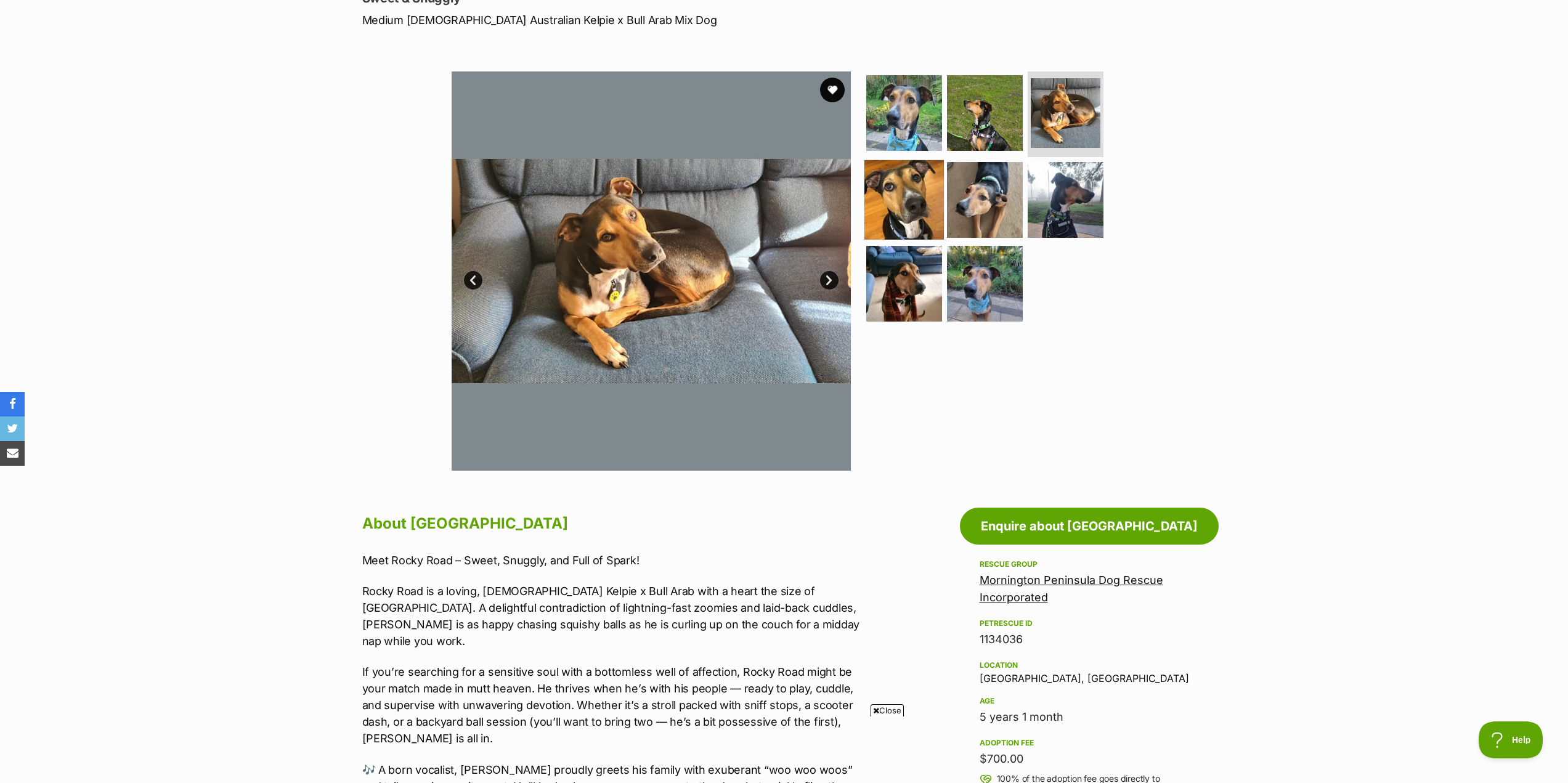
click at [925, 201] on img at bounding box center [904, 200] width 80 height 80
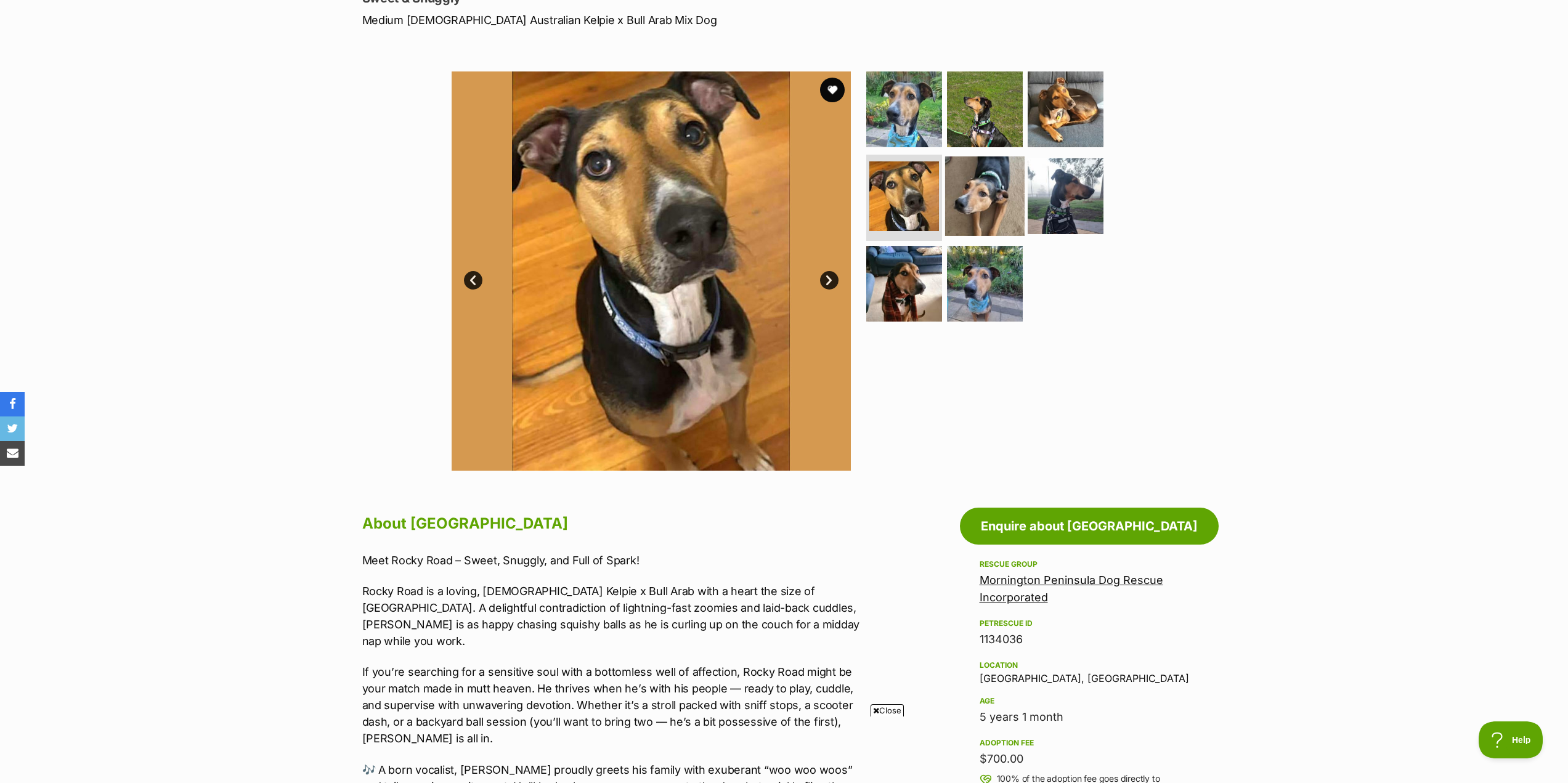
click at [969, 200] on img at bounding box center [985, 196] width 80 height 80
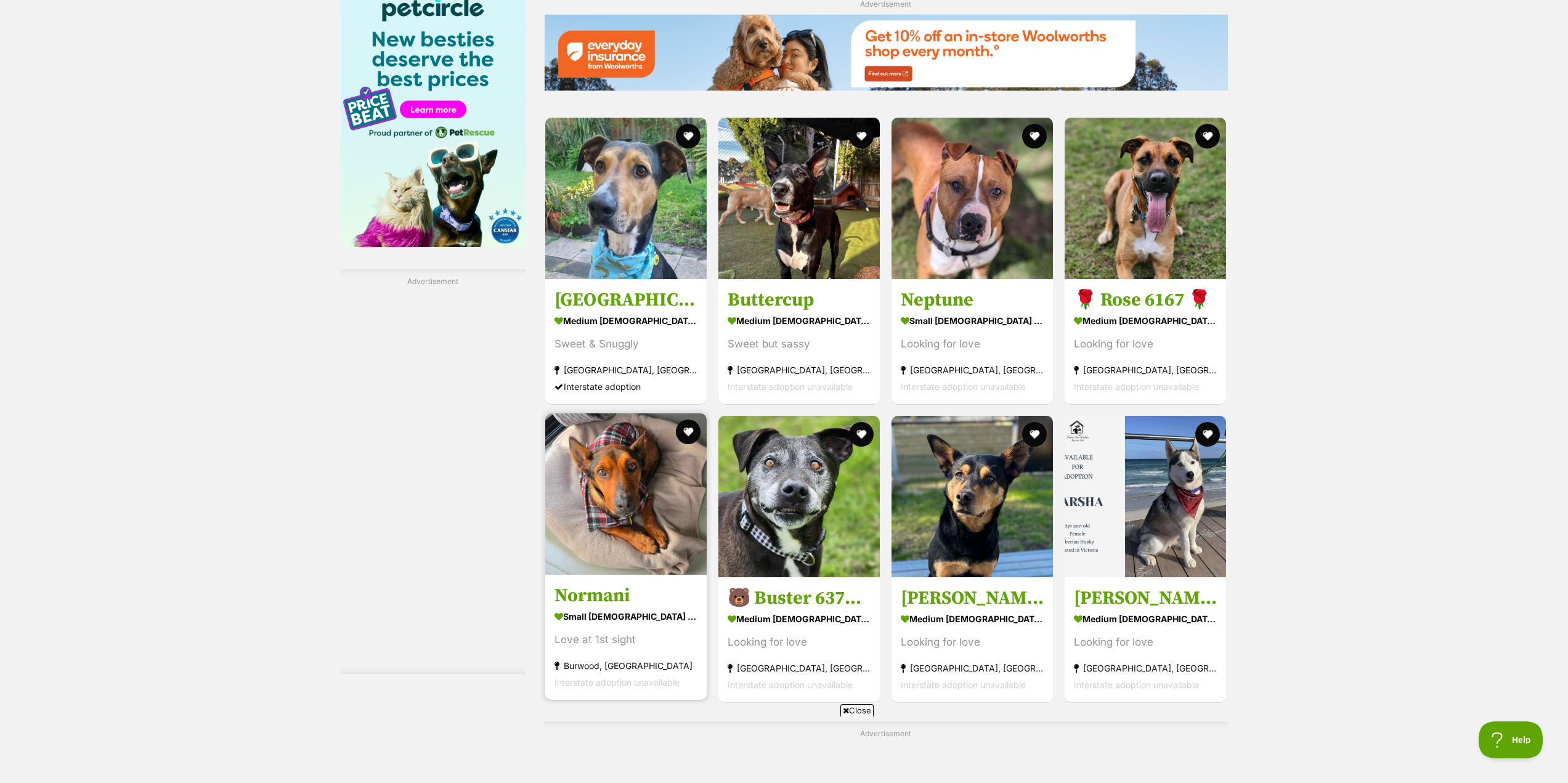
scroll to position [1787, 0]
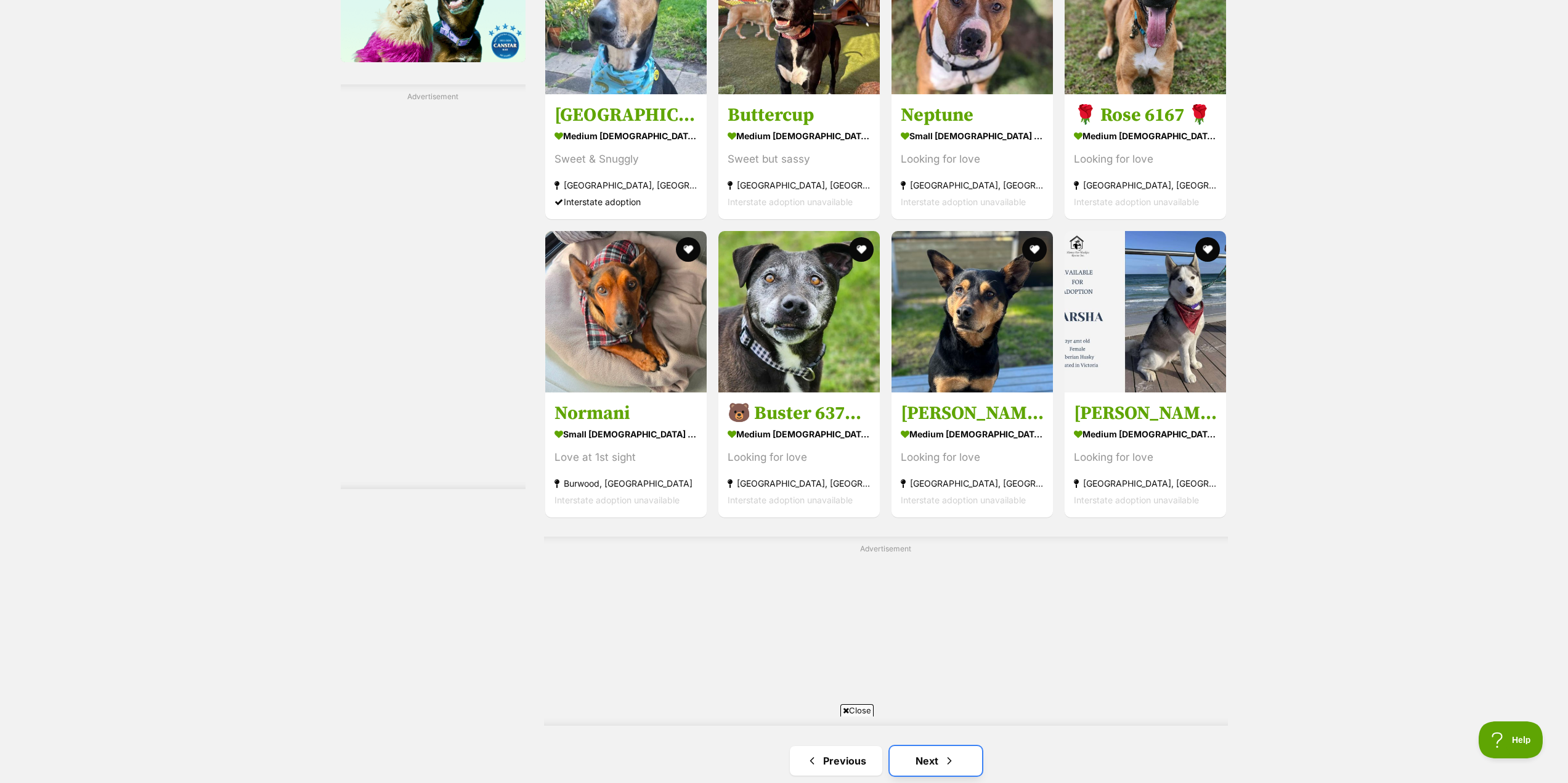
click at [933, 747] on link "Next" at bounding box center [936, 761] width 92 height 29
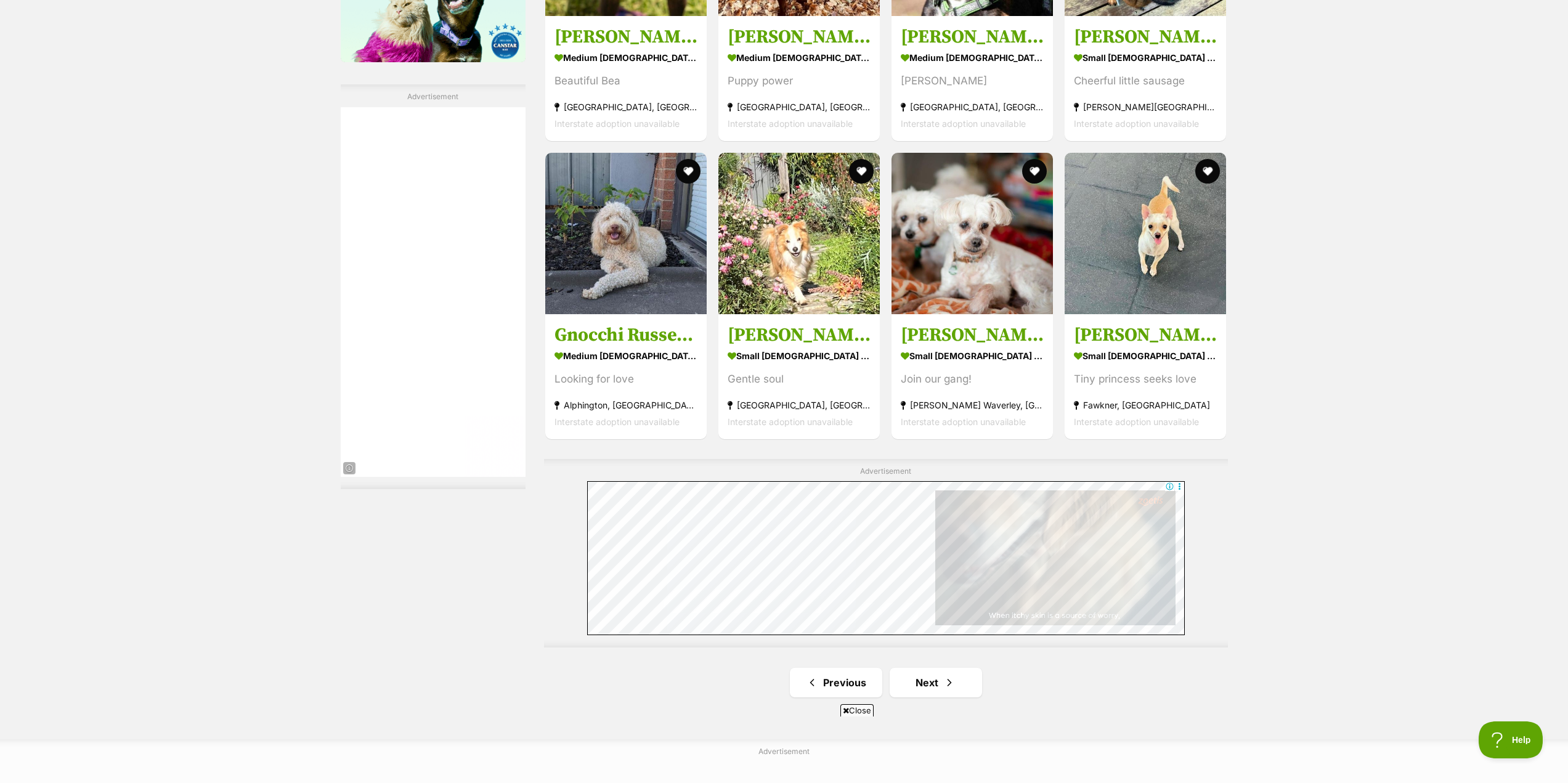
scroll to position [2034, 0]
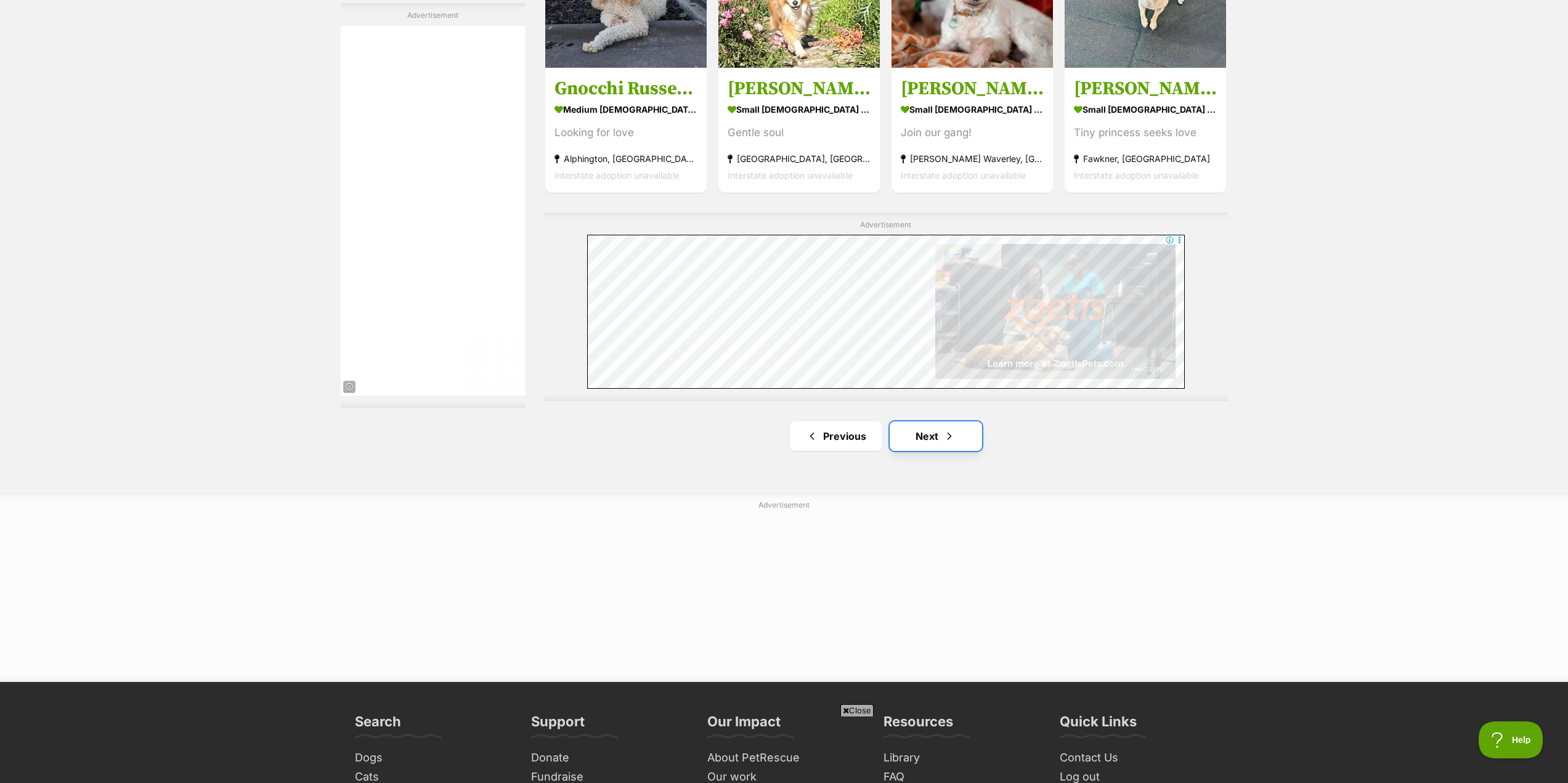
drag, startPoint x: 943, startPoint y: 444, endPoint x: 950, endPoint y: 445, distance: 7.1
click at [943, 444] on span "Next page" at bounding box center [949, 436] width 12 height 15
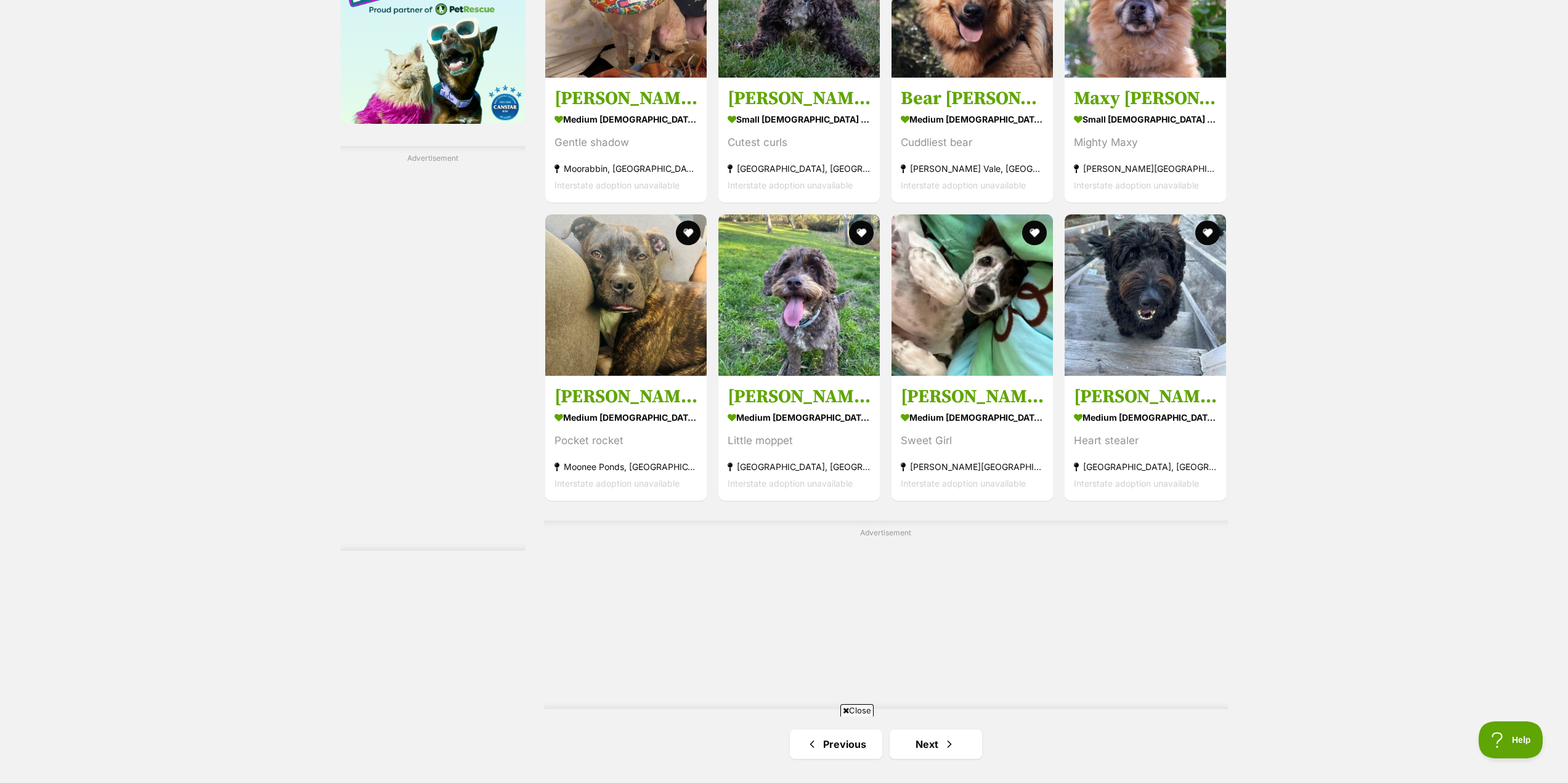
scroll to position [1910, 0]
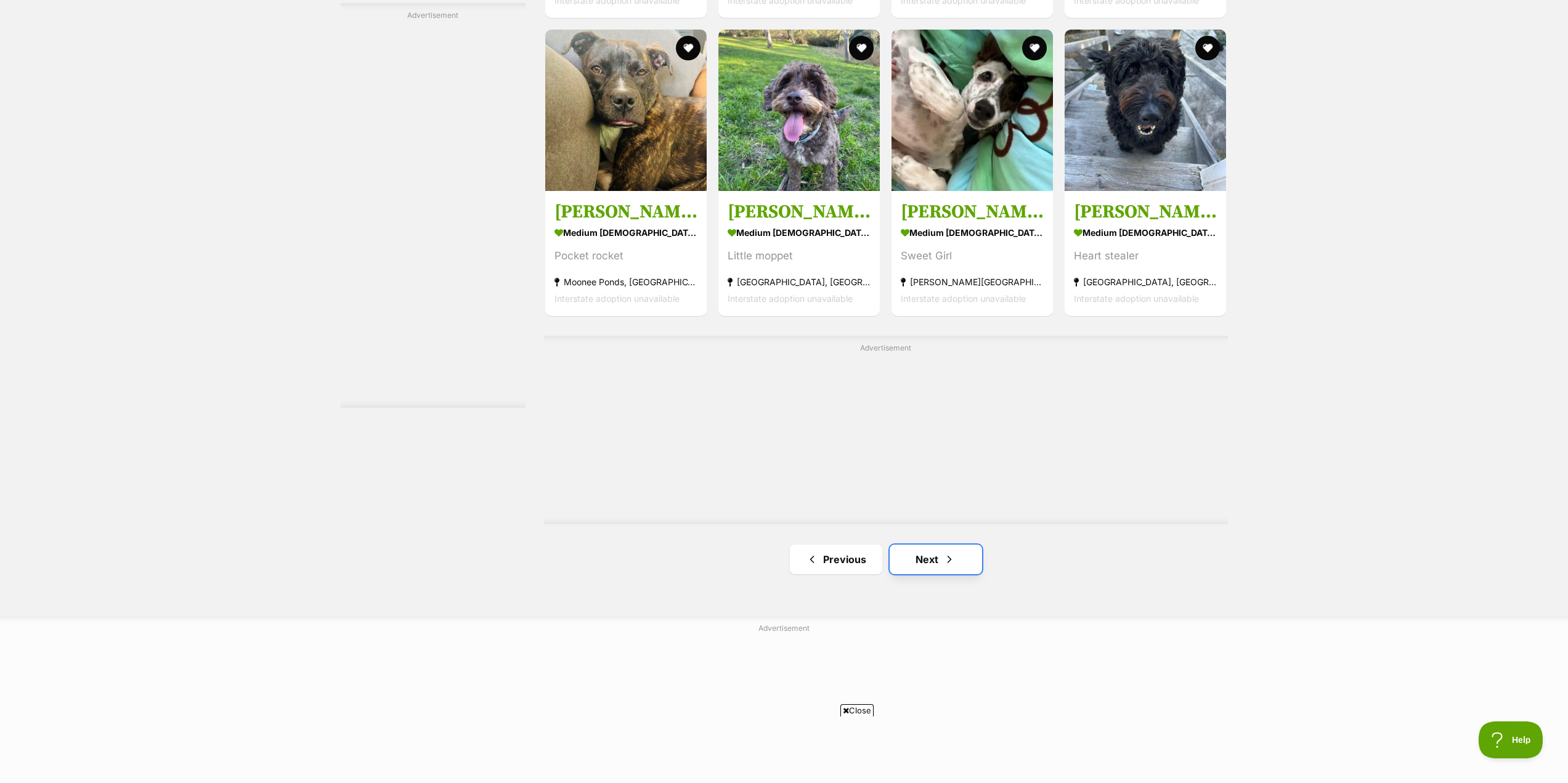
click at [936, 554] on link "Next" at bounding box center [936, 559] width 92 height 29
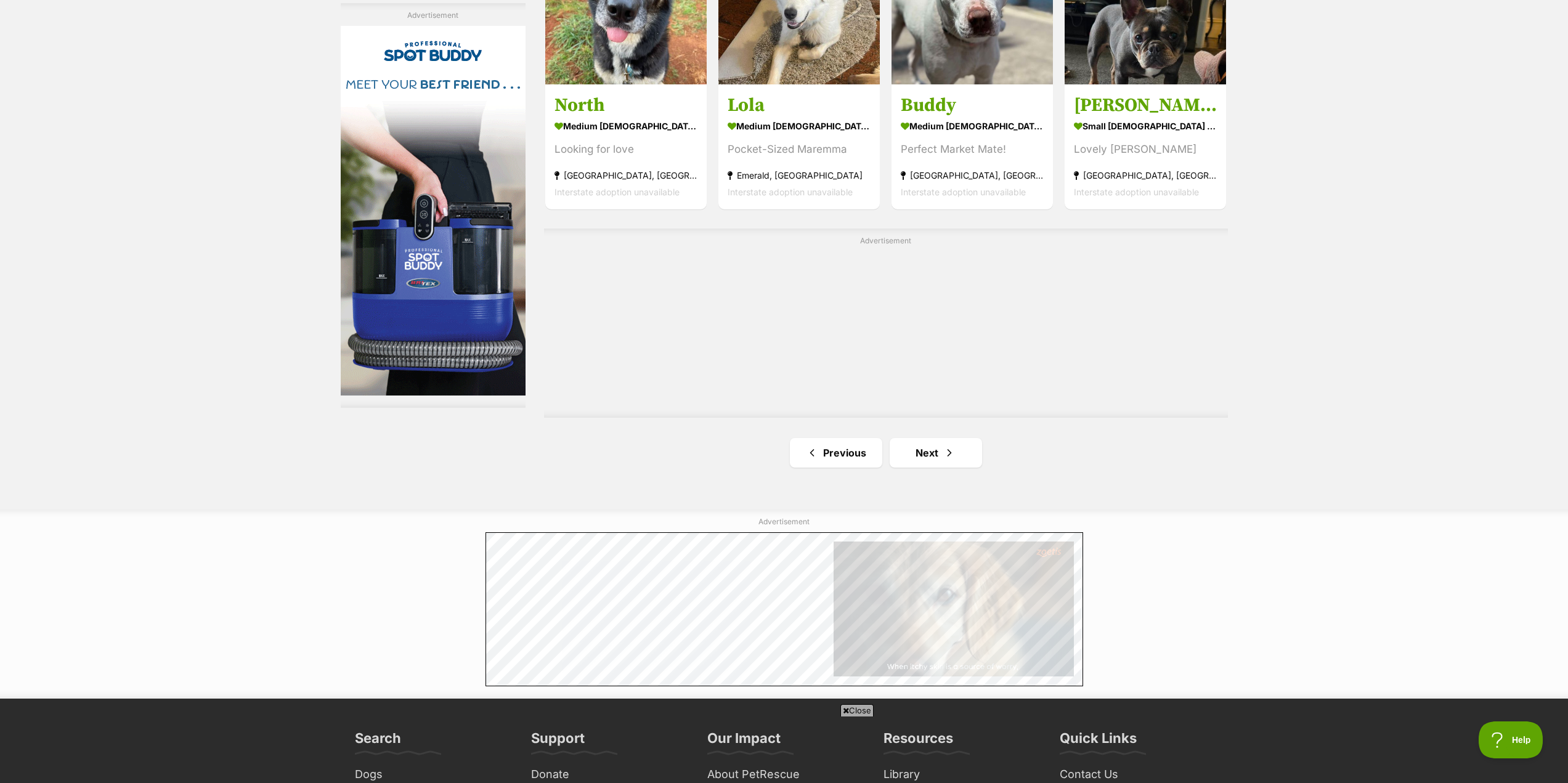
scroll to position [2157, 0]
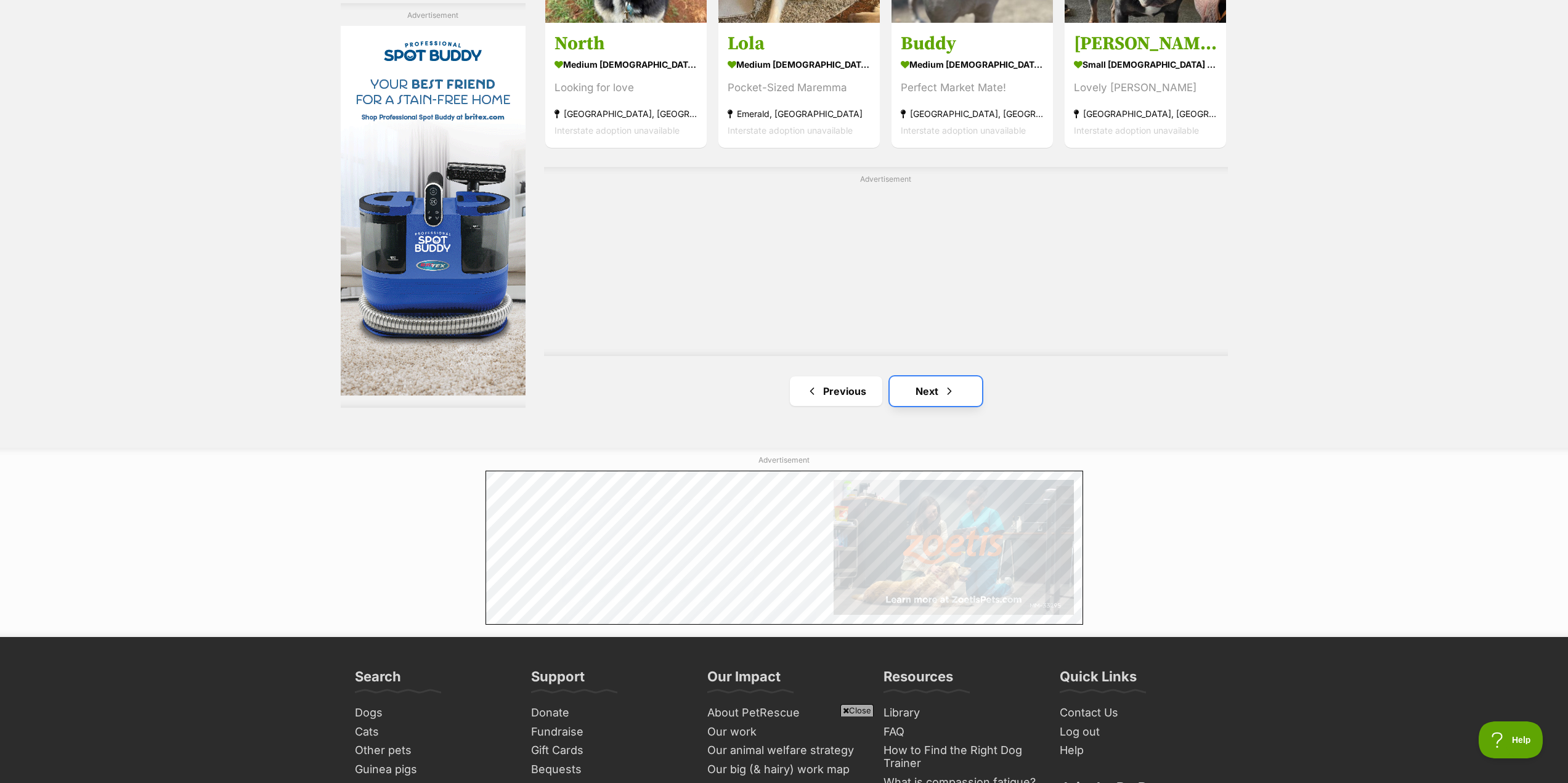
click at [939, 402] on link "Next" at bounding box center [936, 391] width 92 height 29
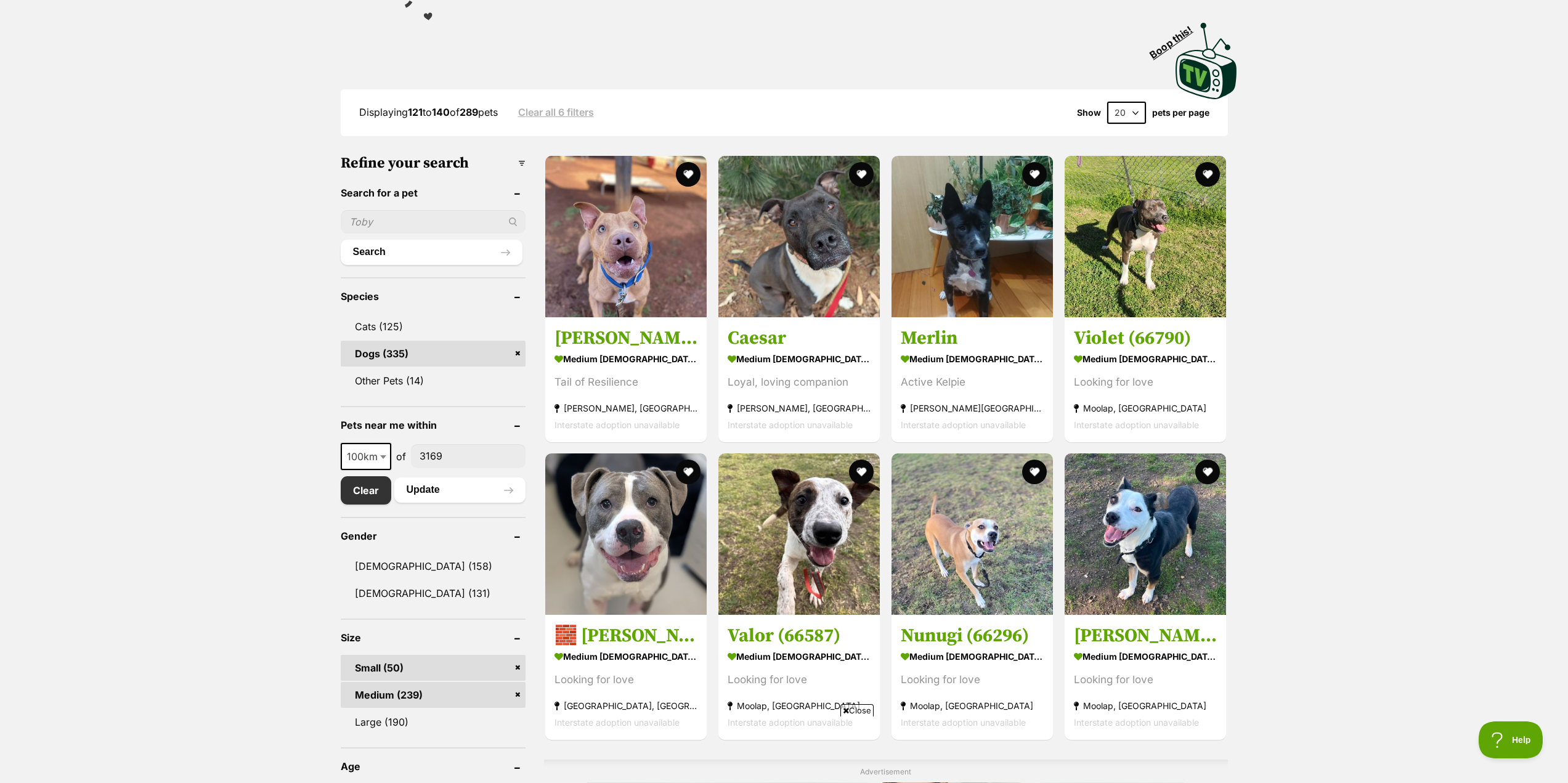
scroll to position [370, 0]
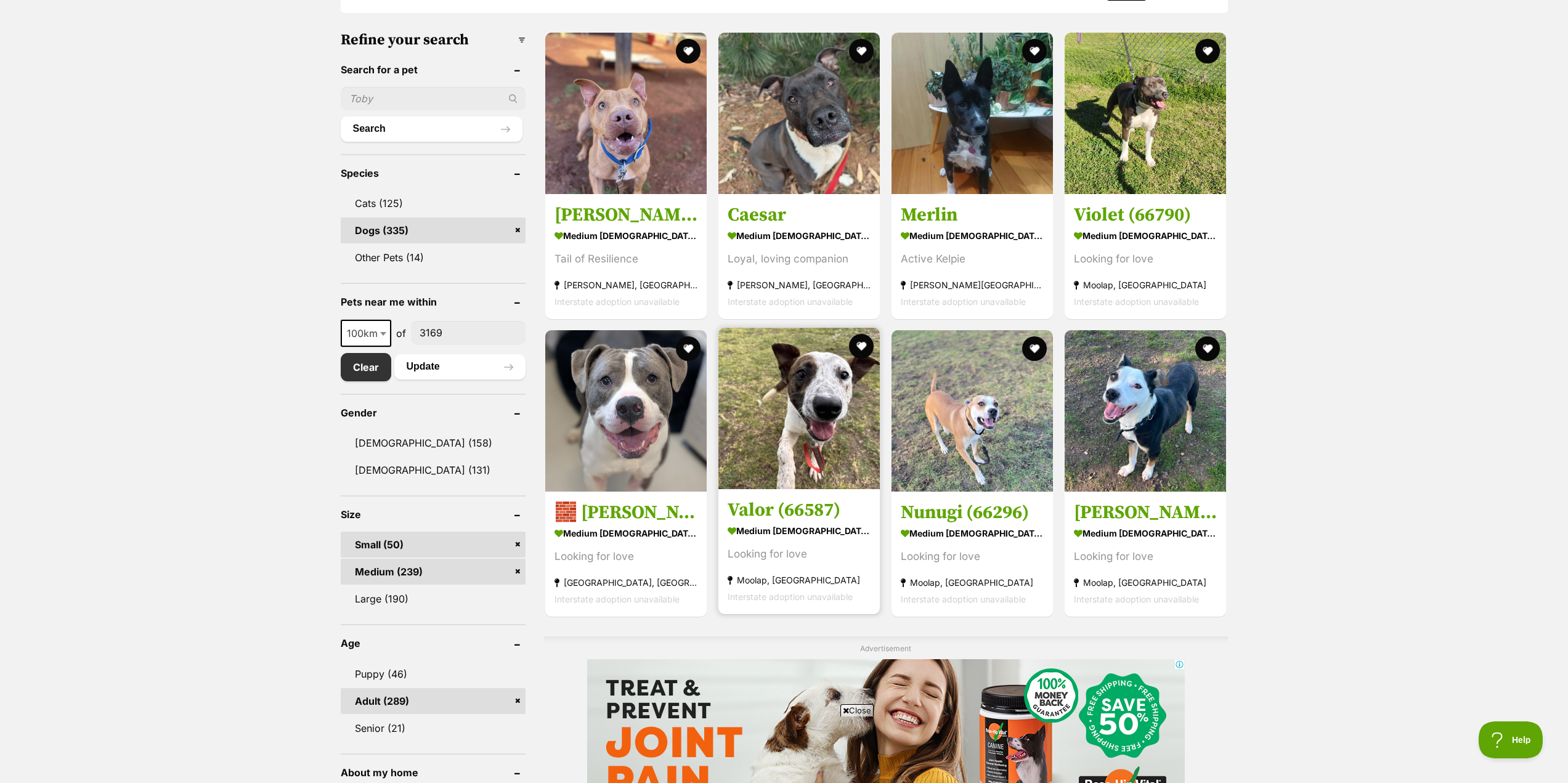
click at [758, 434] on img at bounding box center [799, 409] width 162 height 162
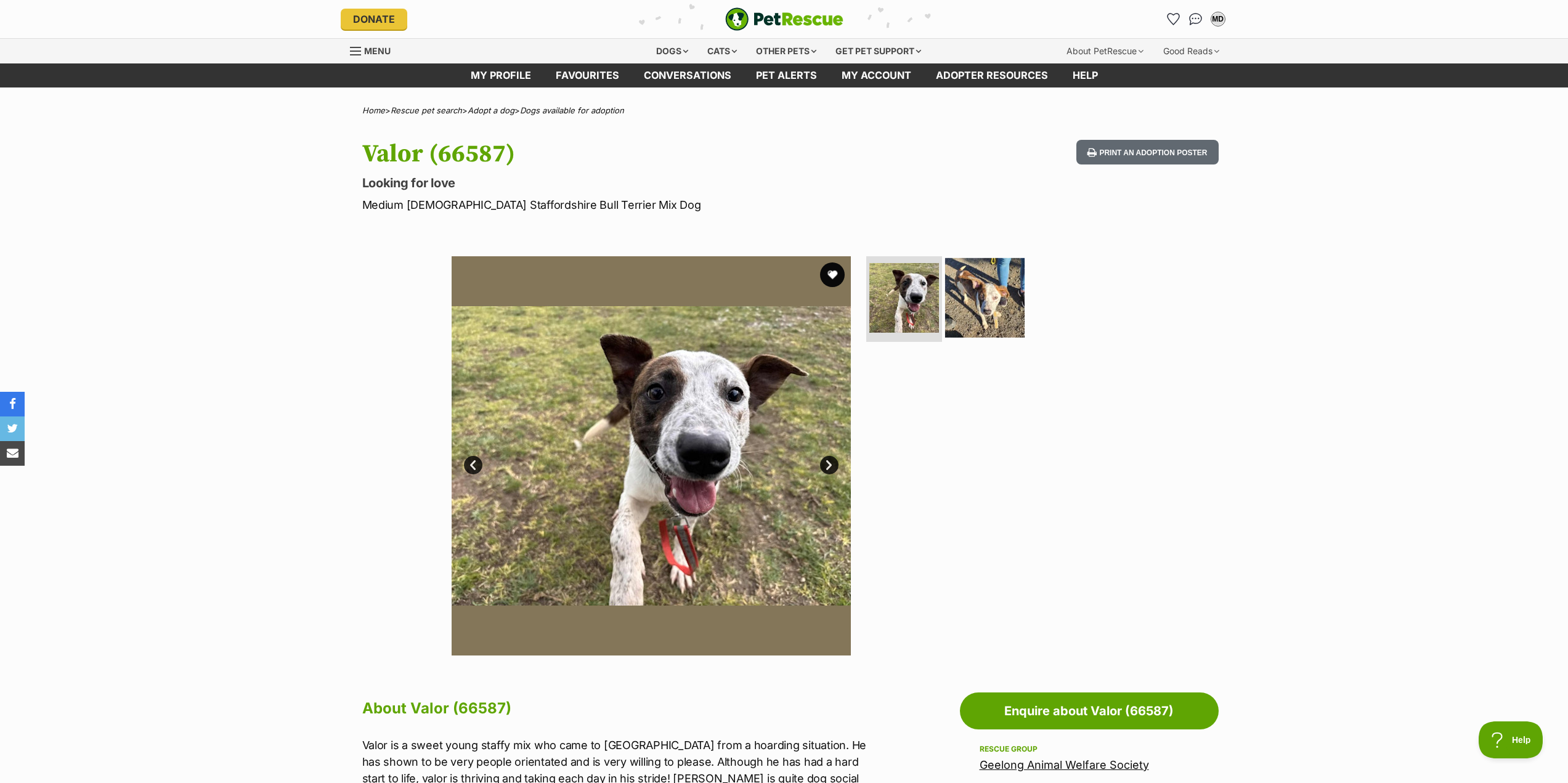
click at [975, 302] on img at bounding box center [985, 297] width 80 height 80
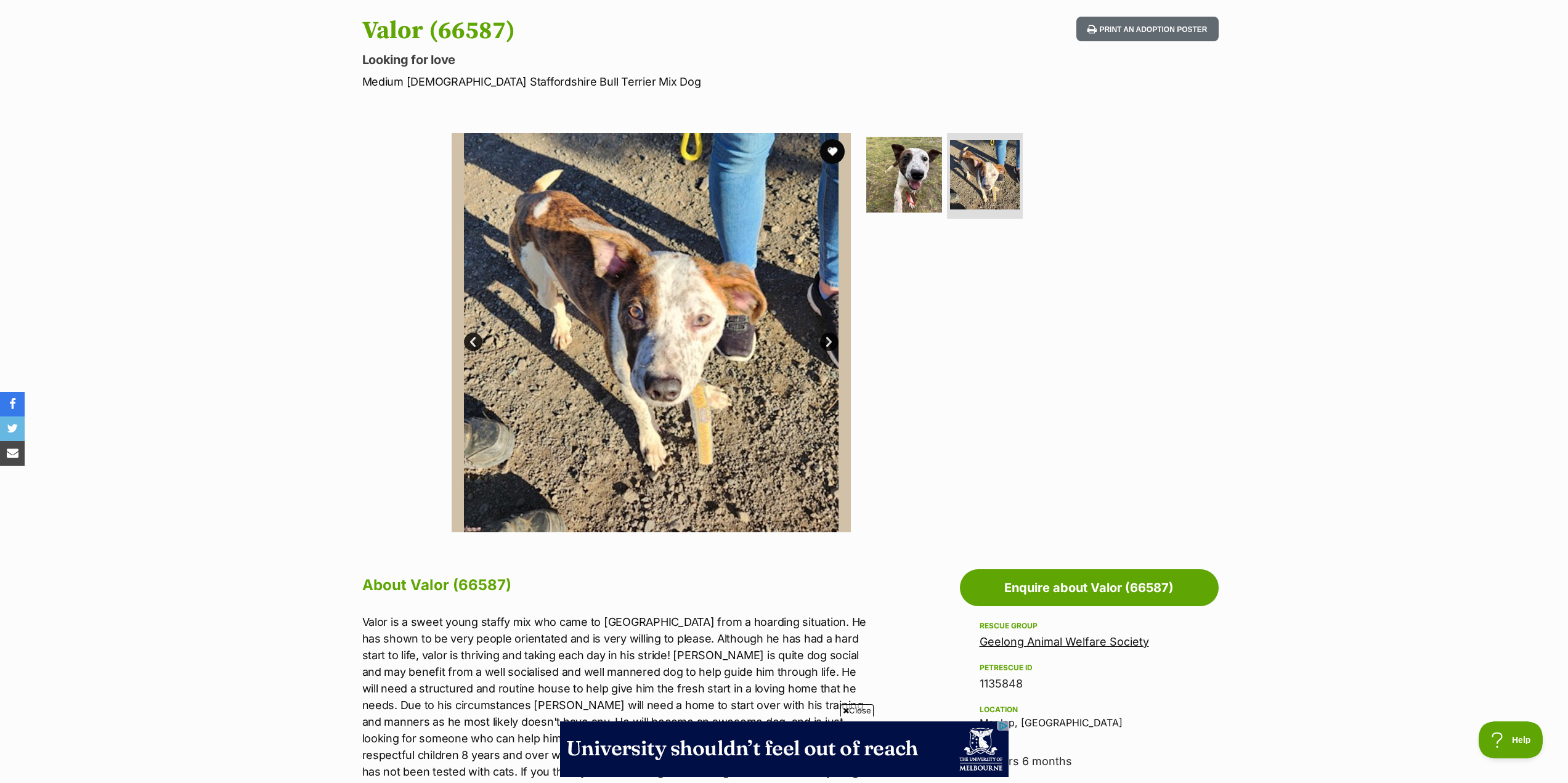
scroll to position [247, 0]
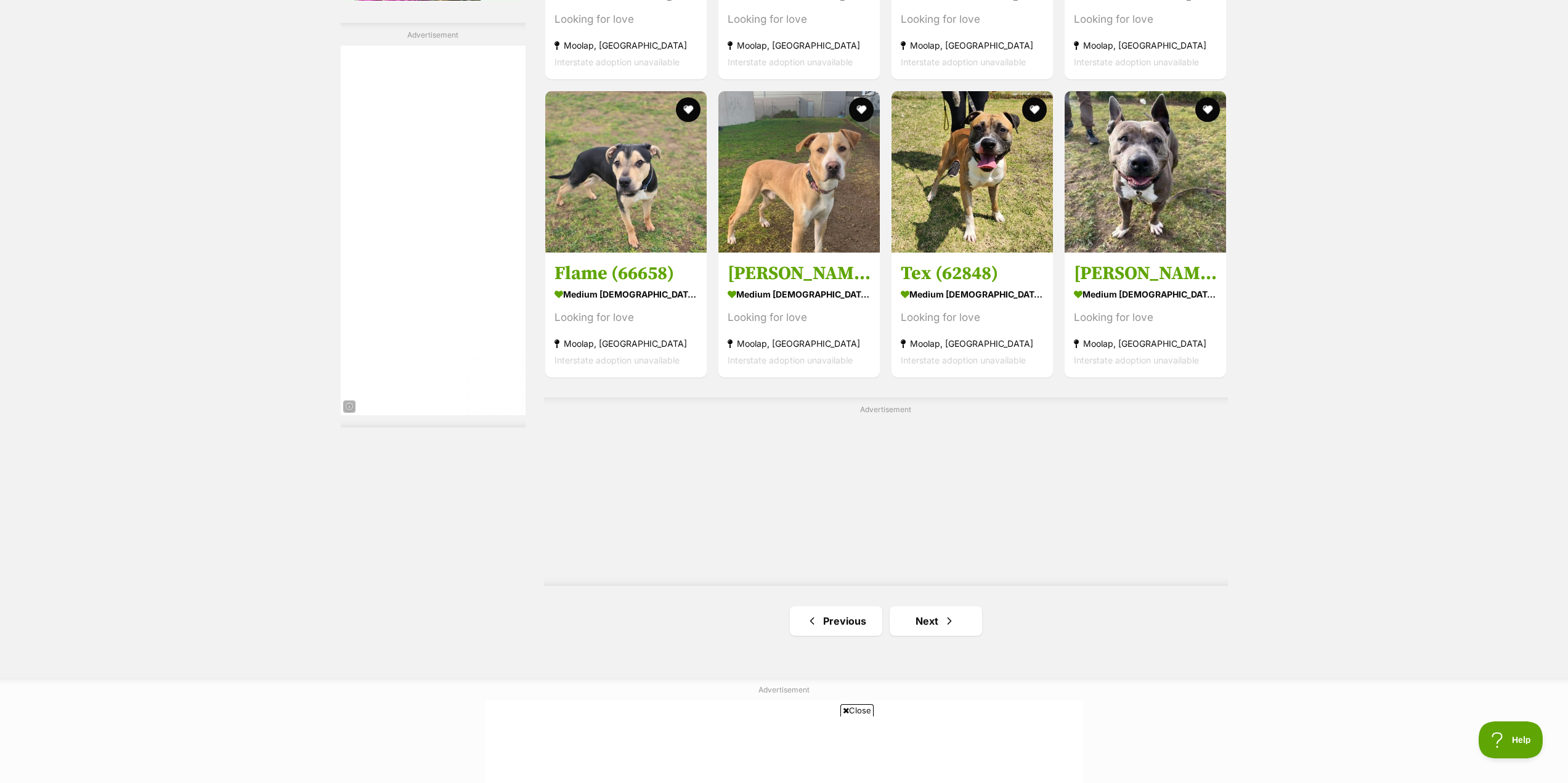
scroll to position [1972, 0]
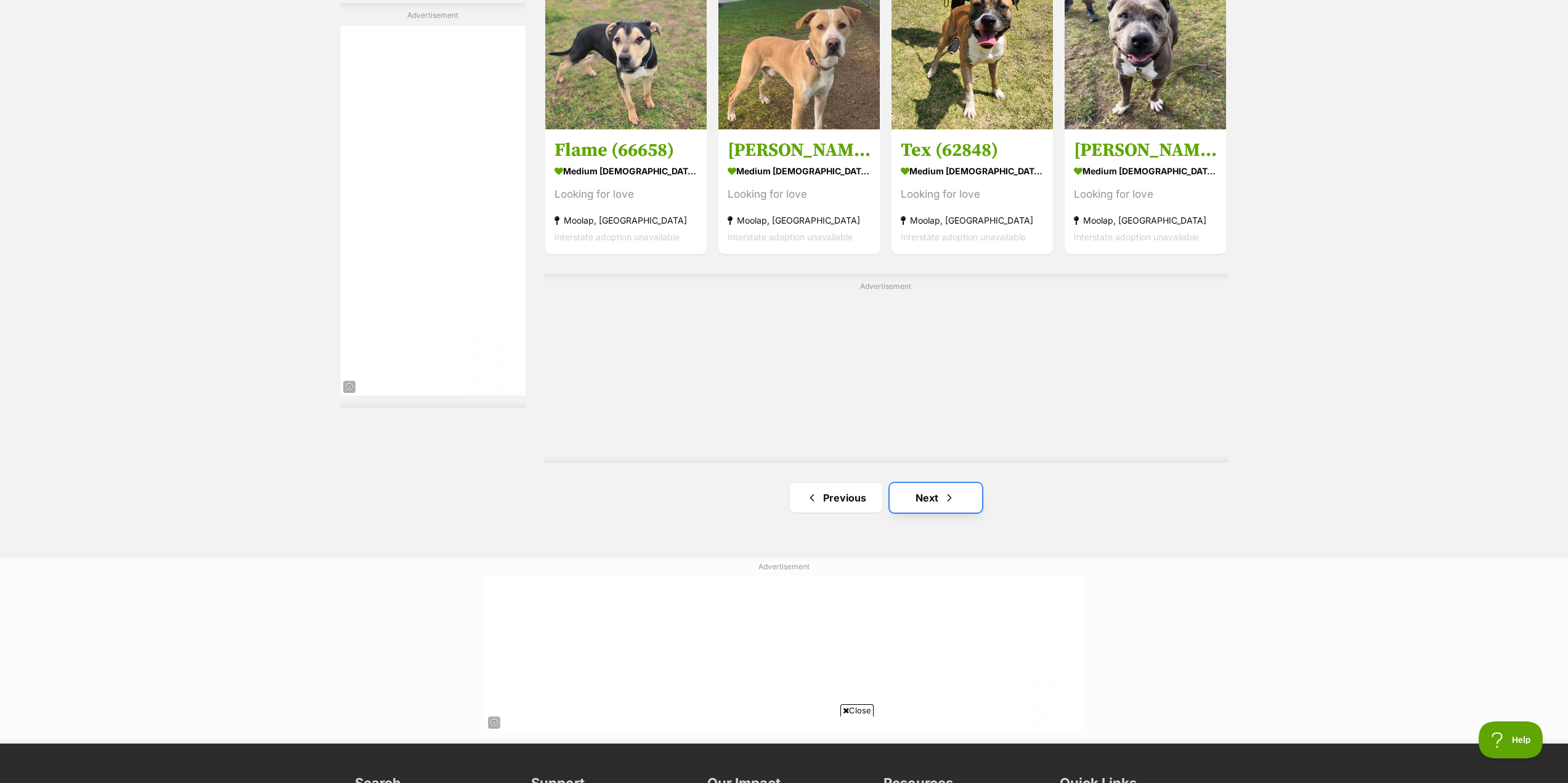
click at [945, 505] on span "Next page" at bounding box center [949, 497] width 12 height 15
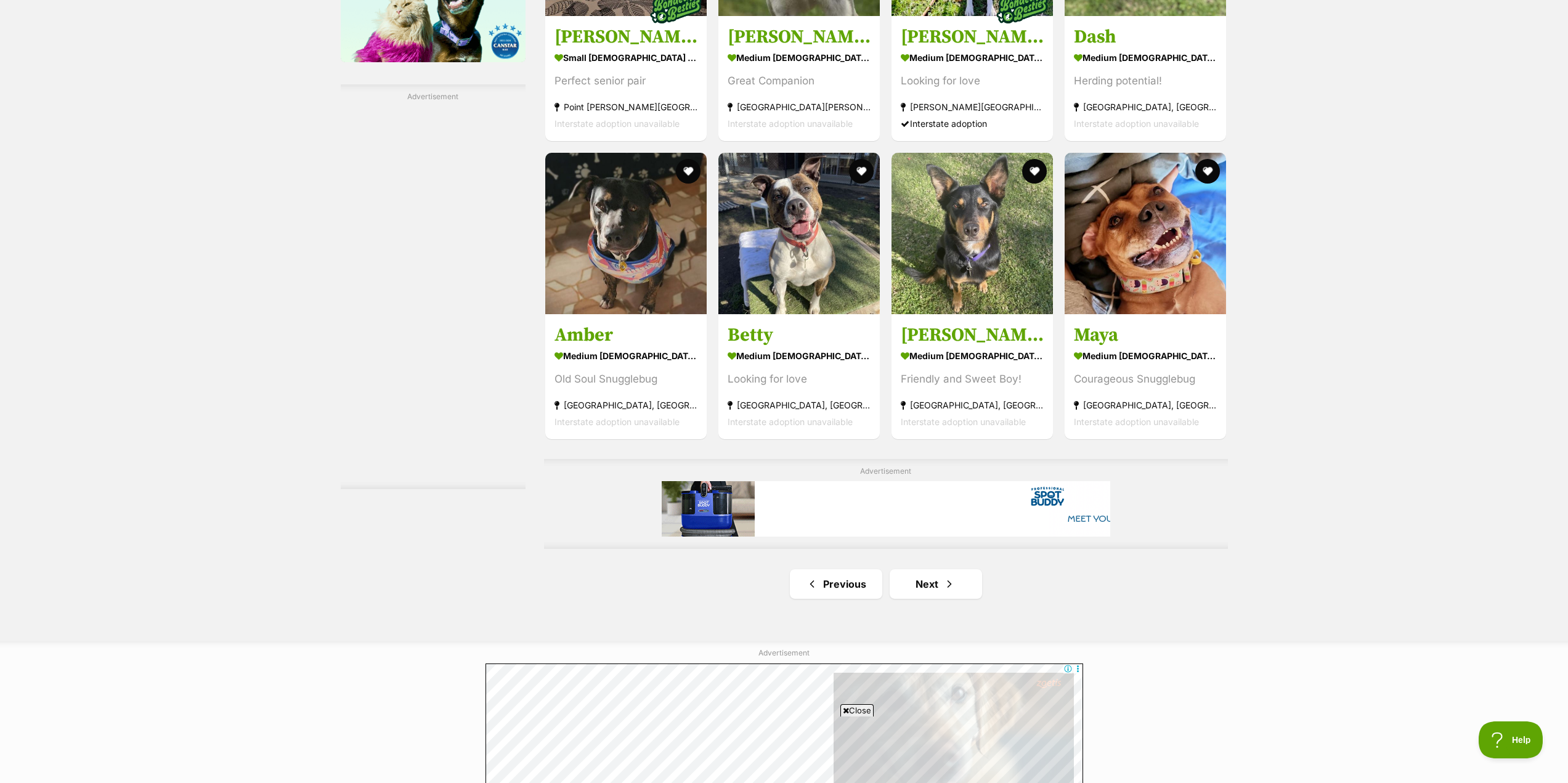
scroll to position [1910, 0]
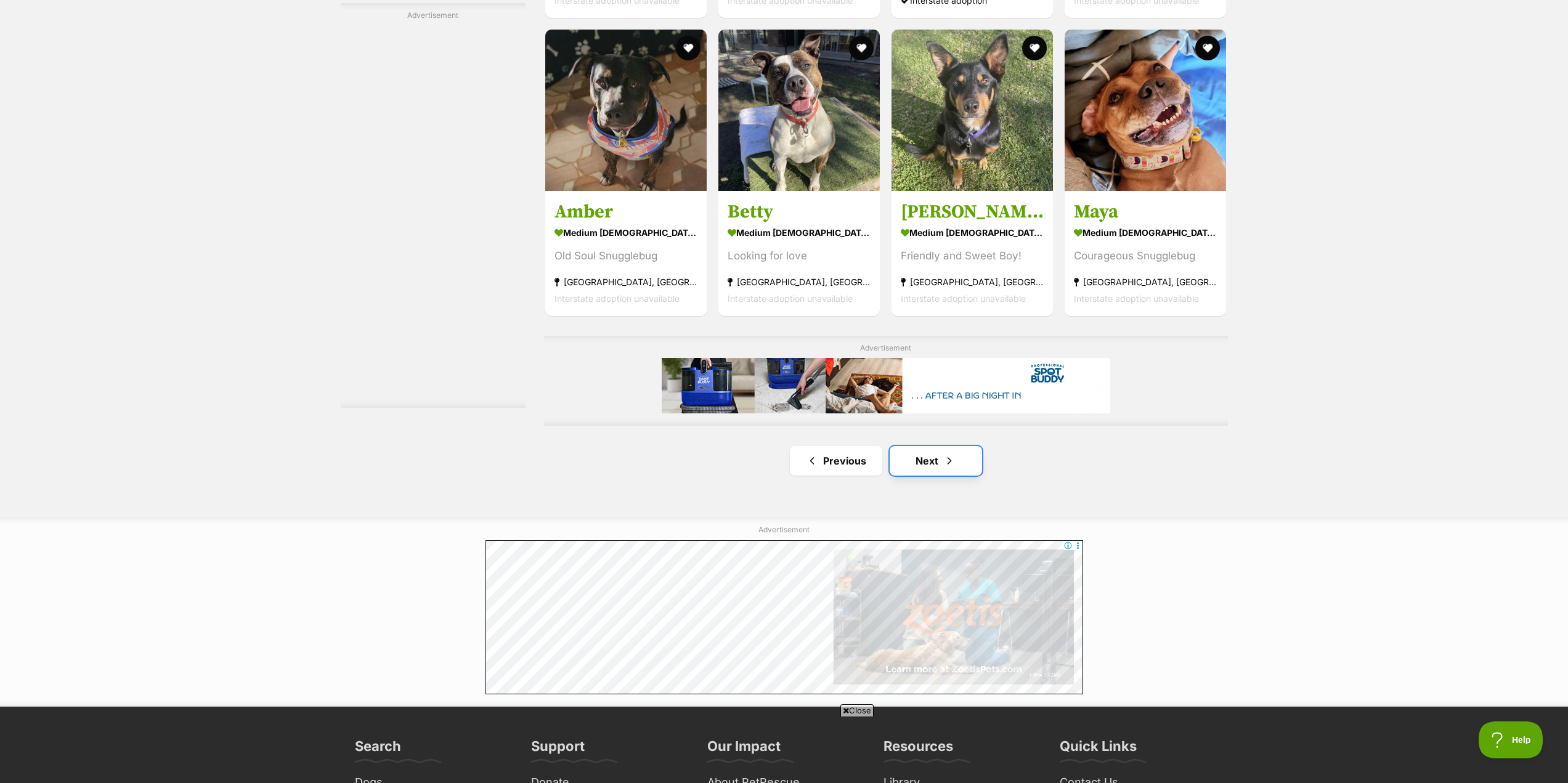
click at [918, 472] on link "Next" at bounding box center [936, 460] width 92 height 29
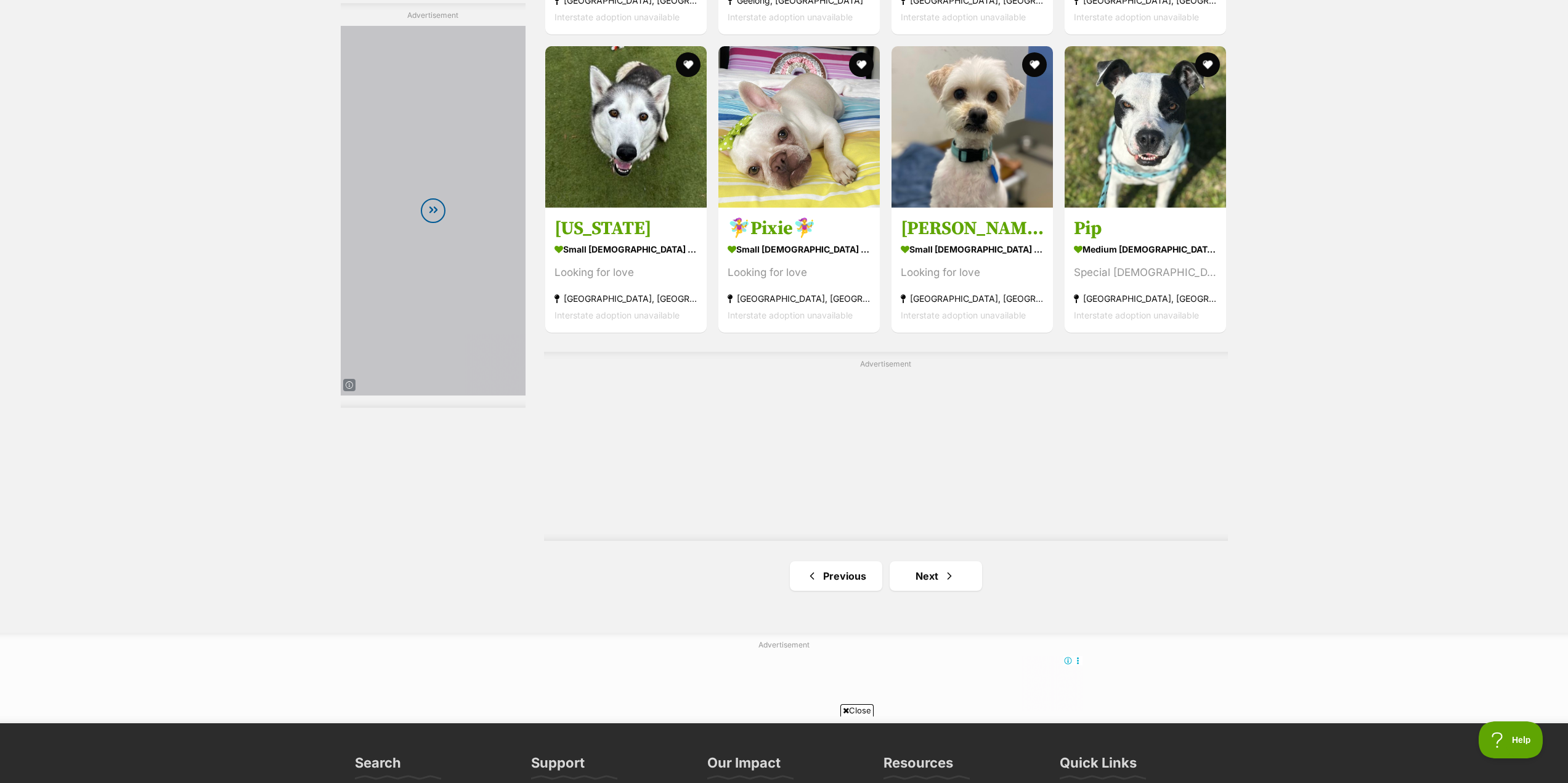
scroll to position [2157, 0]
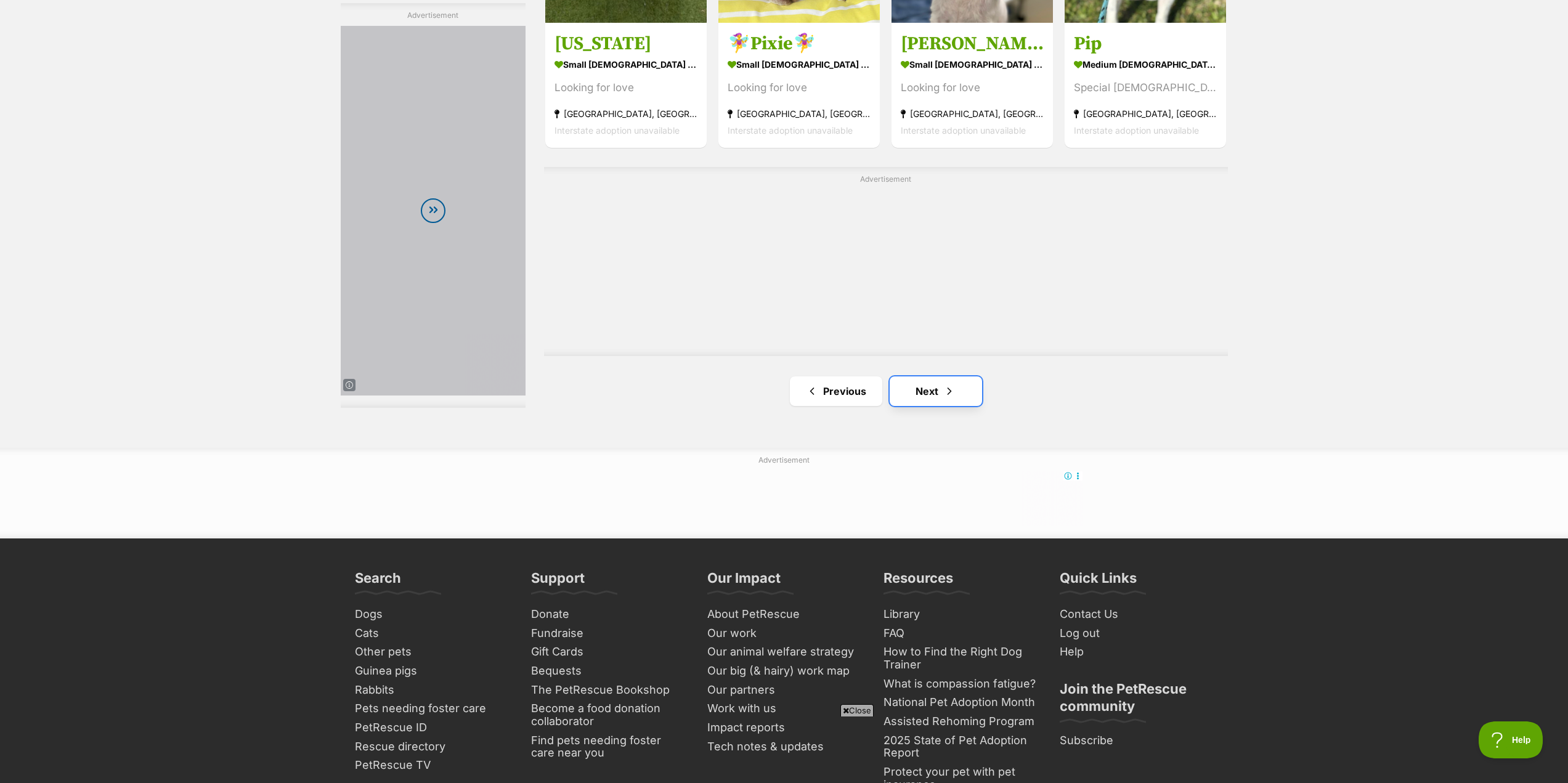
click at [945, 393] on span "Next page" at bounding box center [949, 391] width 12 height 15
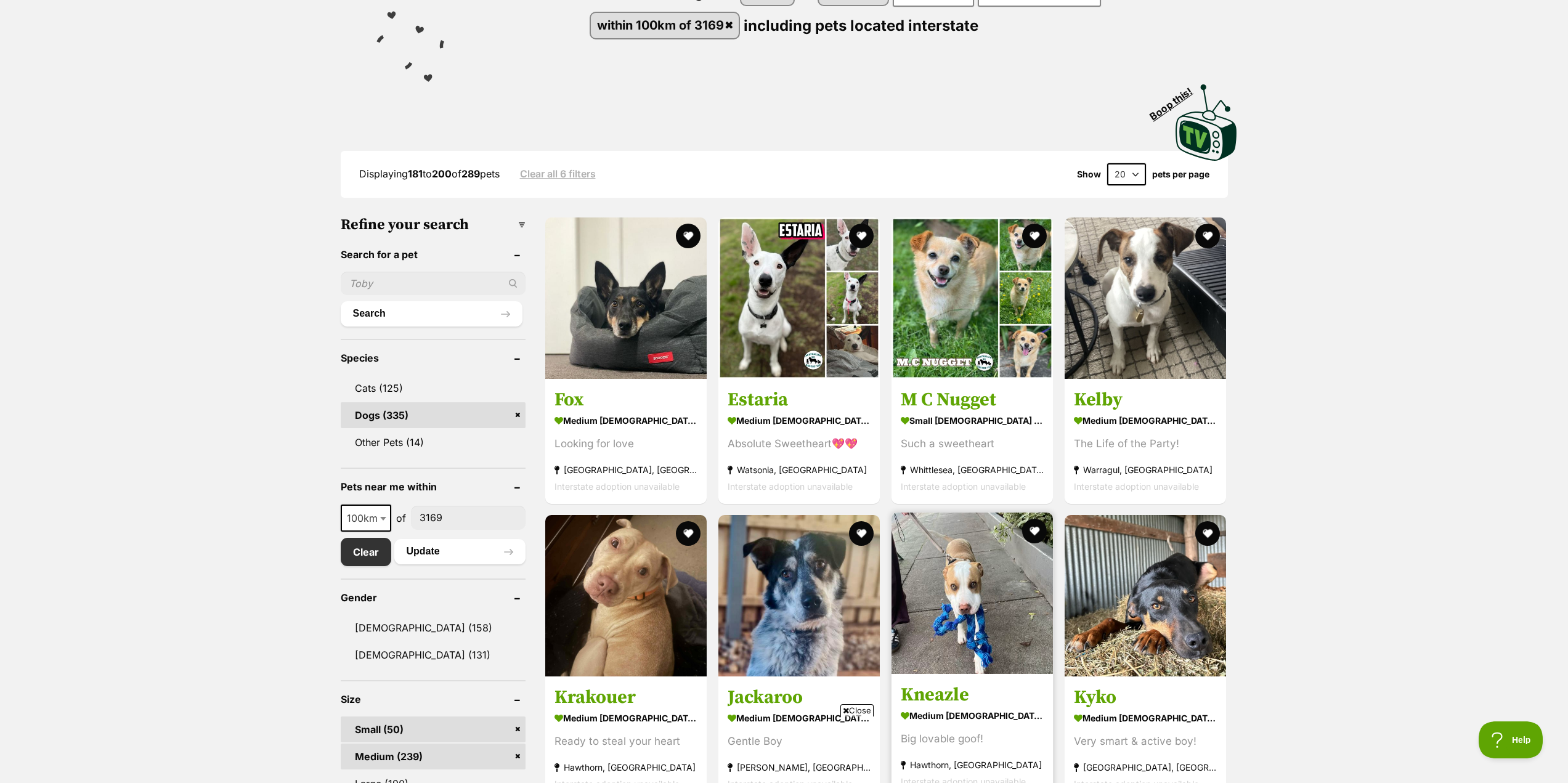
click at [968, 582] on img at bounding box center [972, 594] width 162 height 162
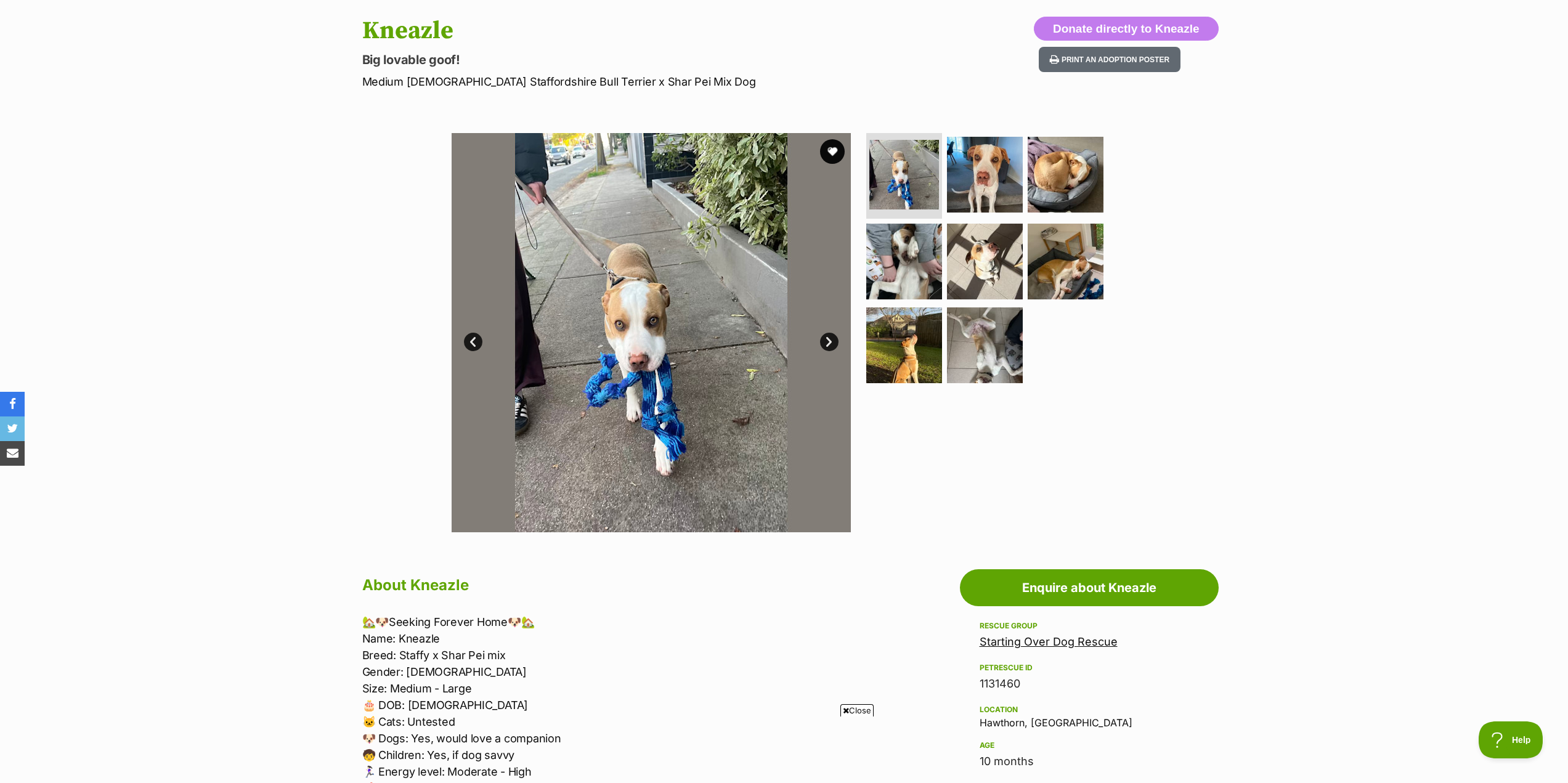
scroll to position [247, 0]
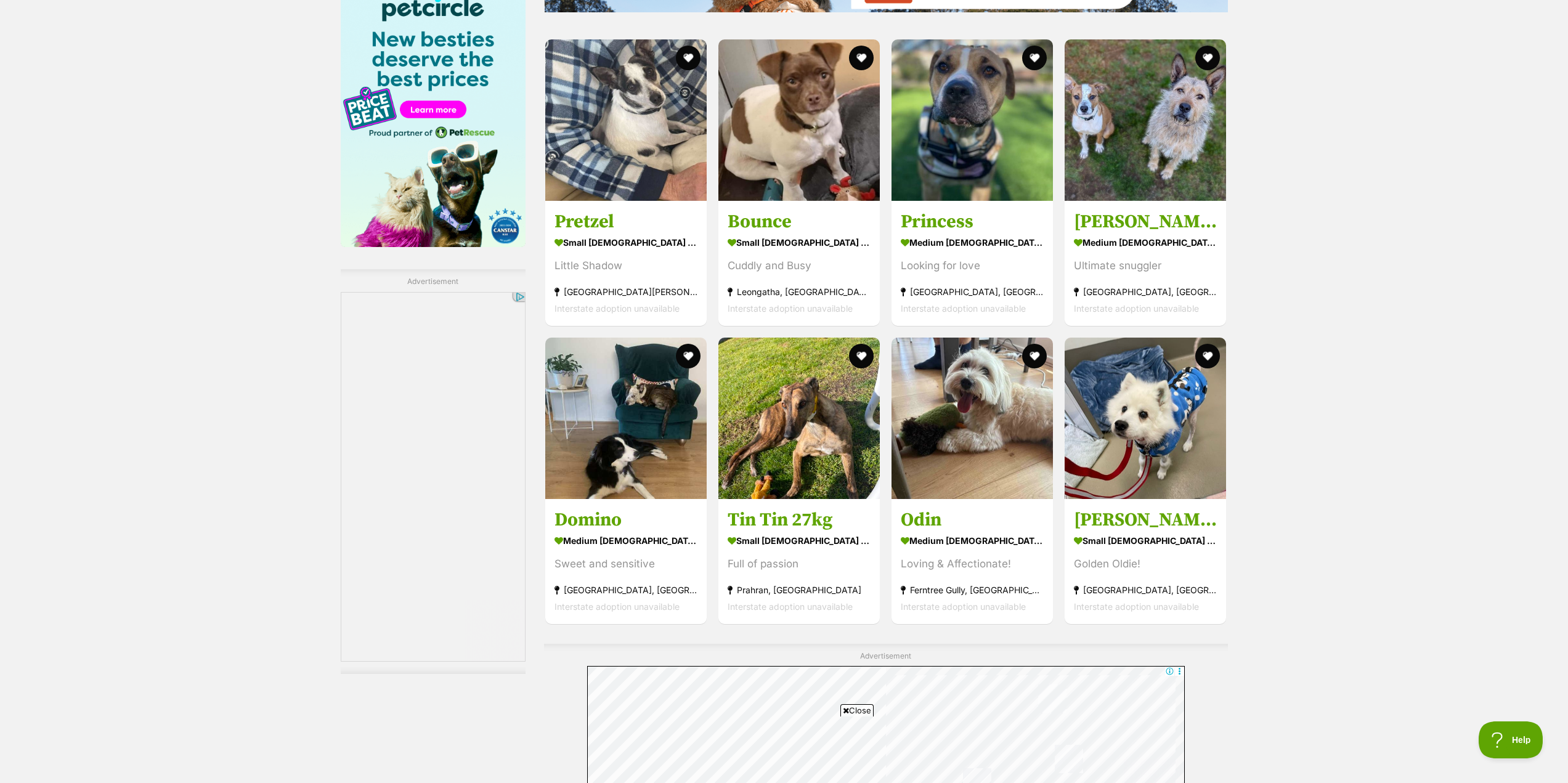
scroll to position [1725, 0]
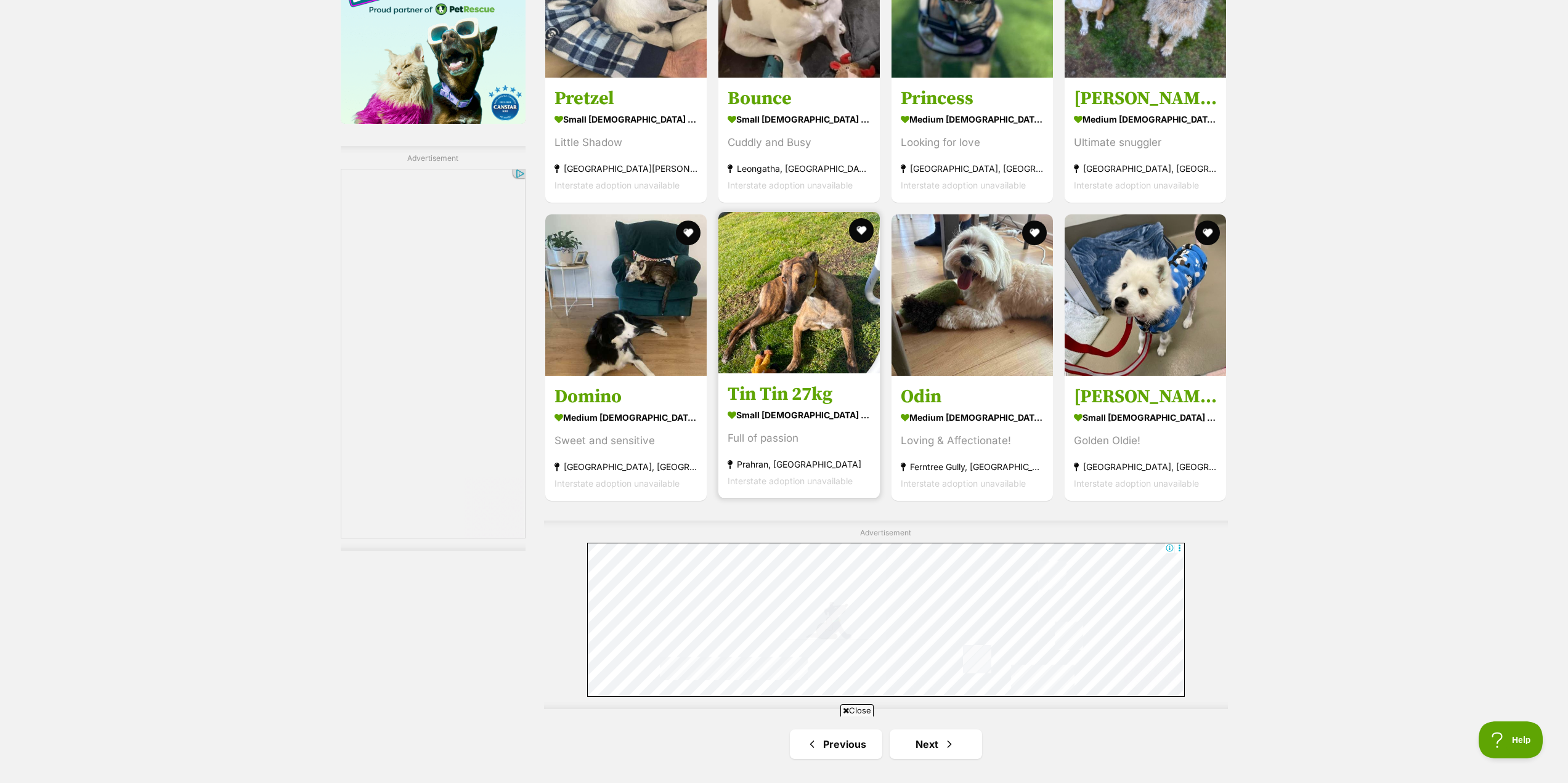
click at [784, 358] on img at bounding box center [799, 293] width 162 height 162
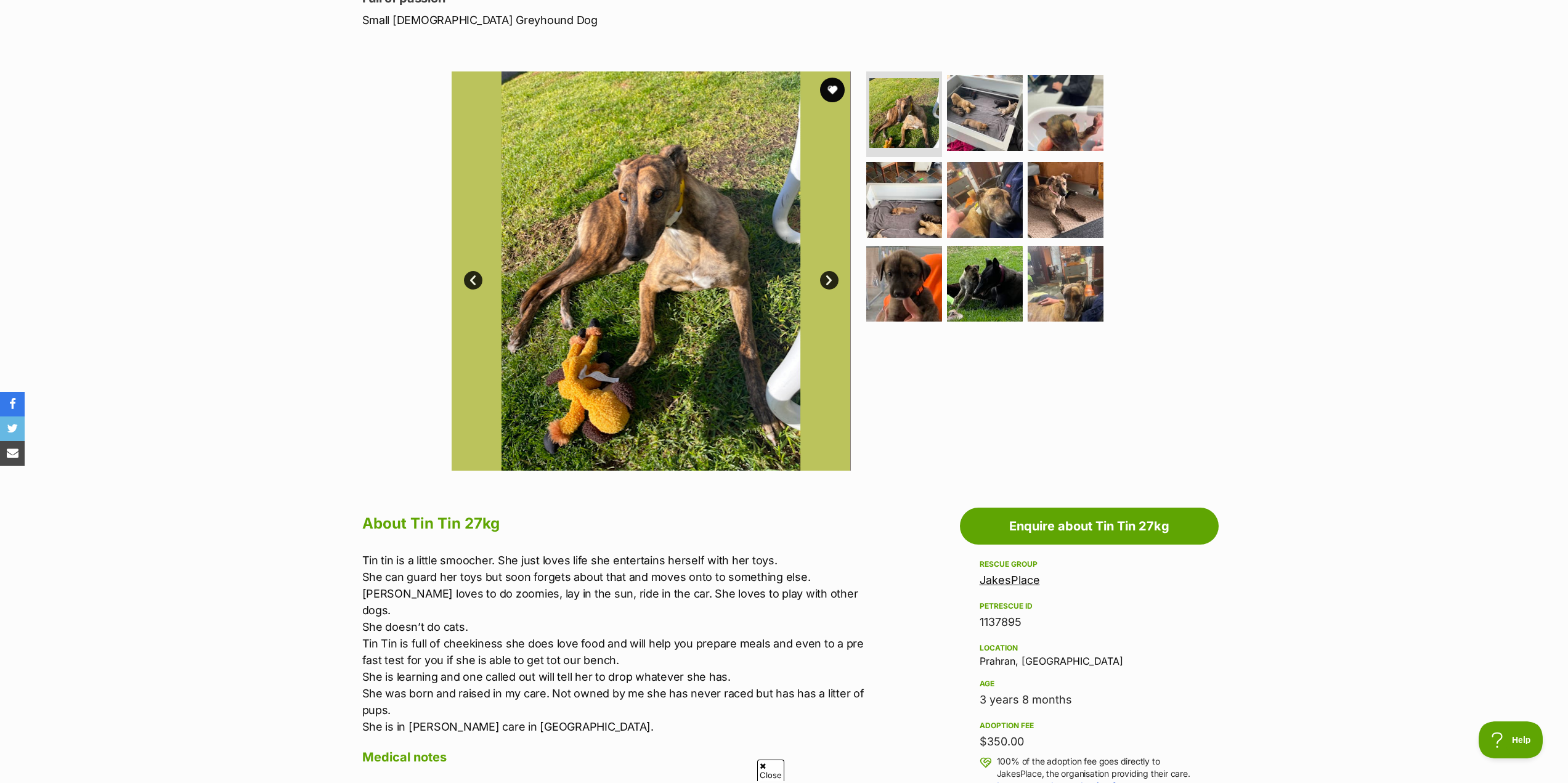
click at [830, 284] on link "Next" at bounding box center [829, 280] width 19 height 19
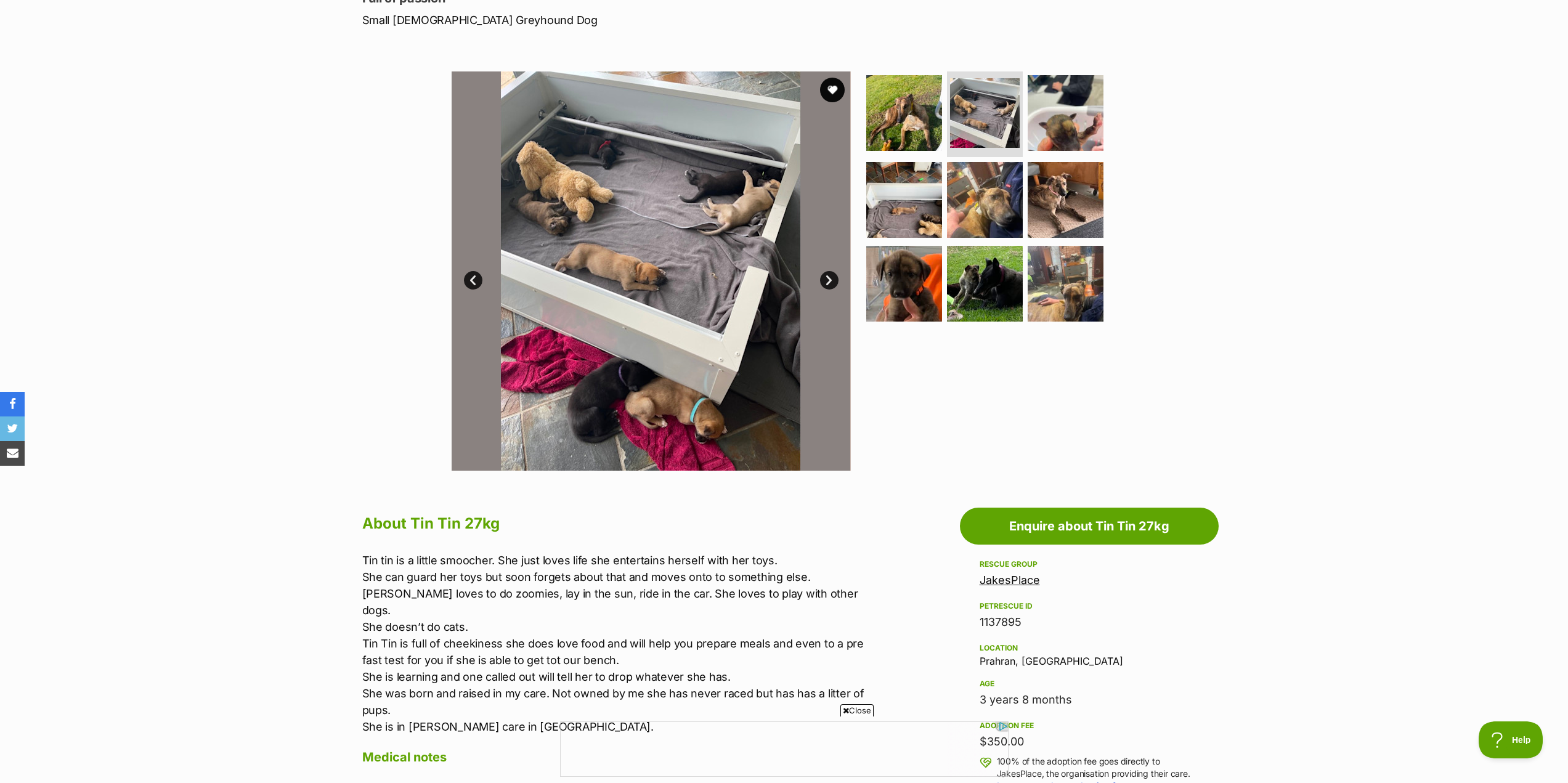
click at [830, 283] on link "Next" at bounding box center [829, 280] width 19 height 19
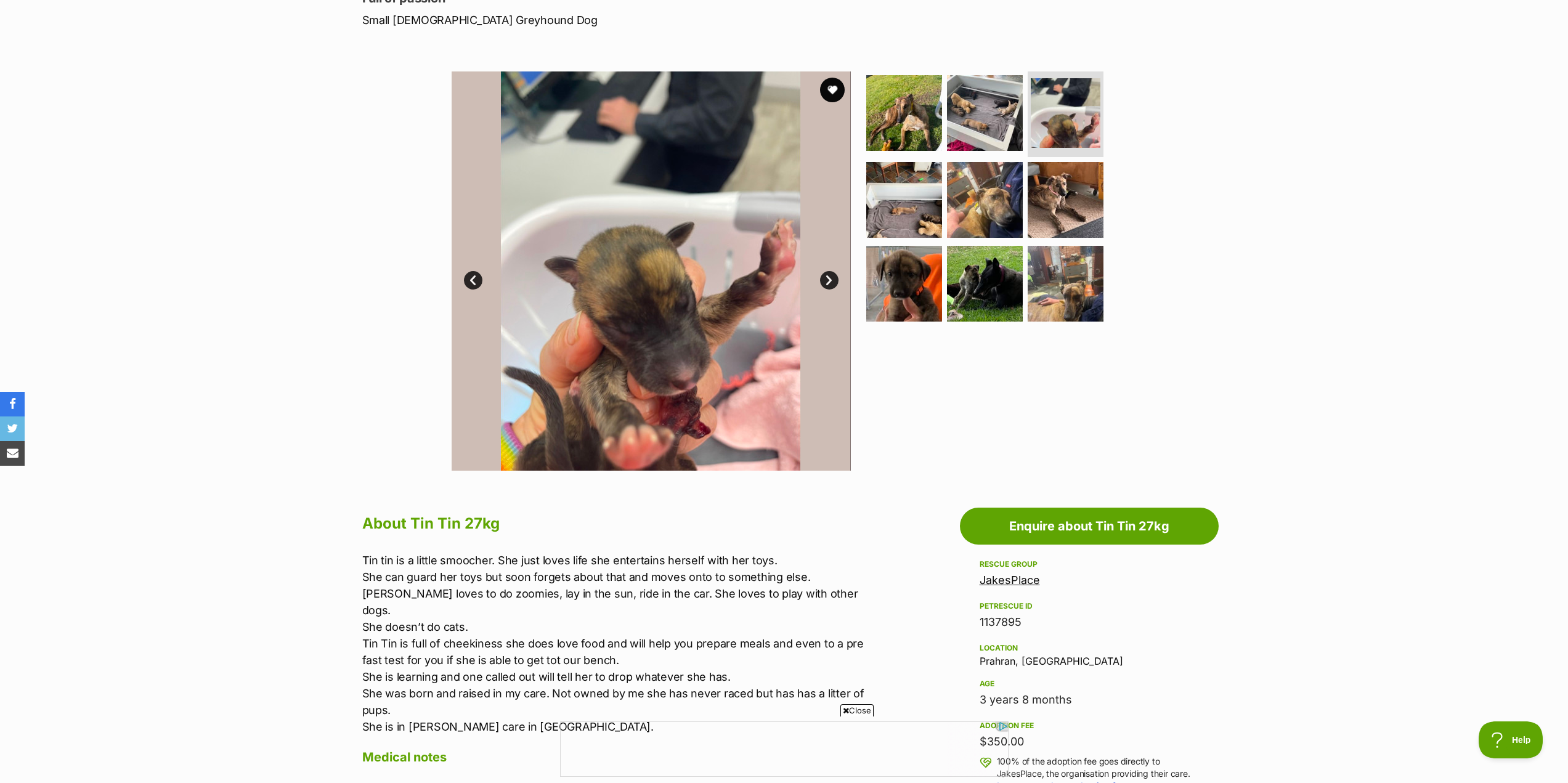
click at [830, 283] on link "Next" at bounding box center [829, 280] width 19 height 19
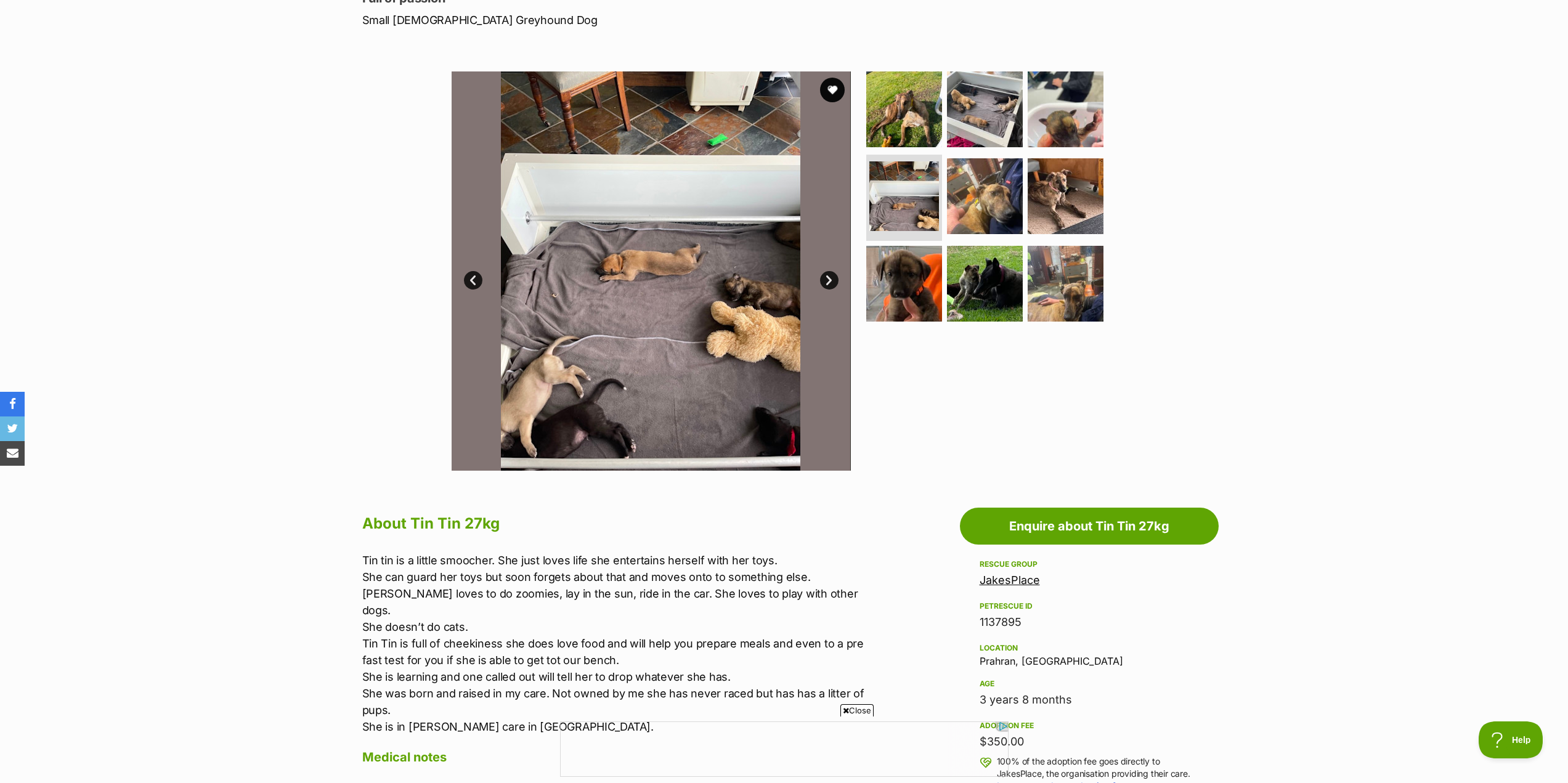
click at [830, 283] on link "Next" at bounding box center [829, 280] width 19 height 19
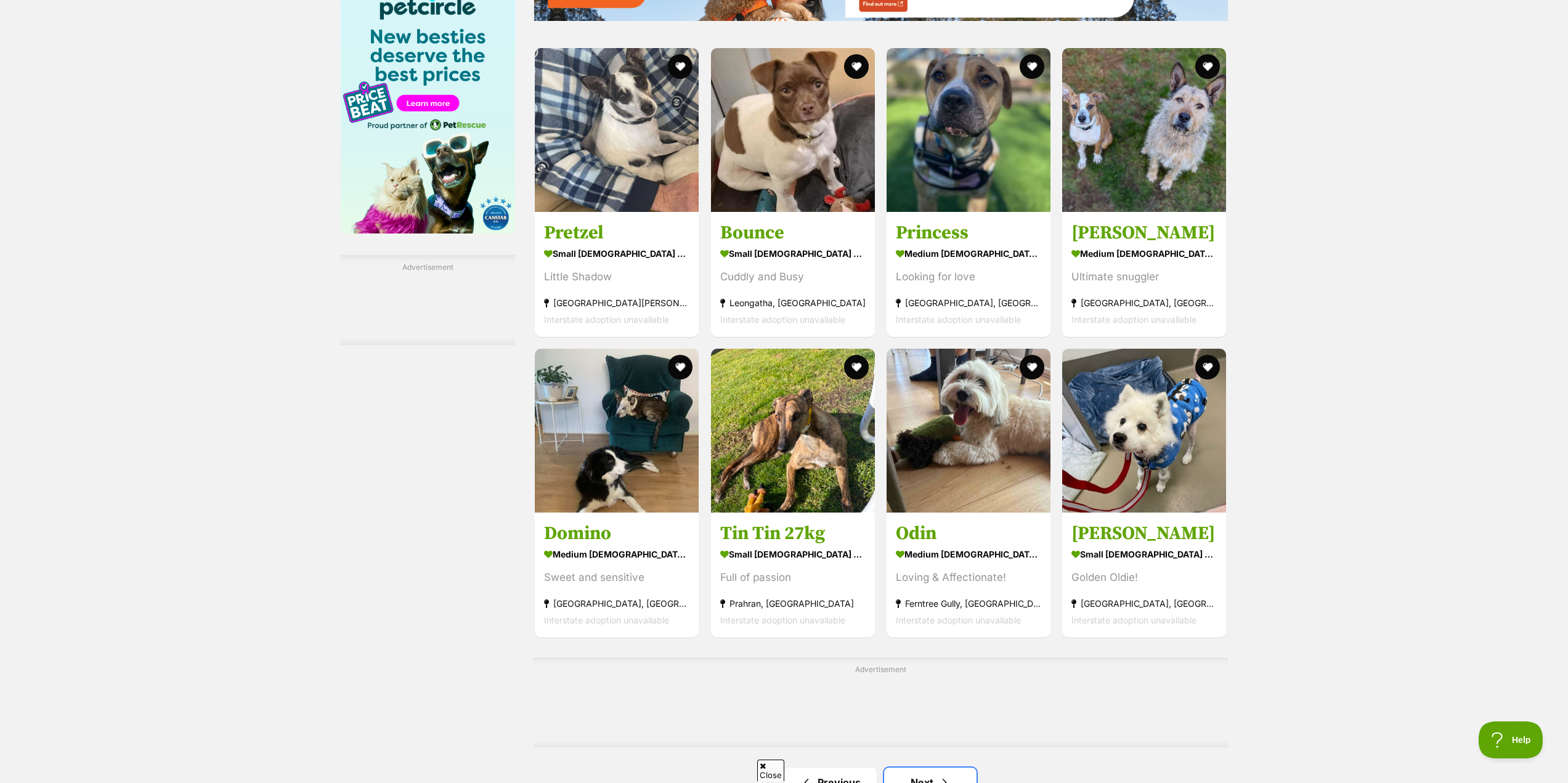
click at [934, 768] on link "Next" at bounding box center [930, 782] width 92 height 29
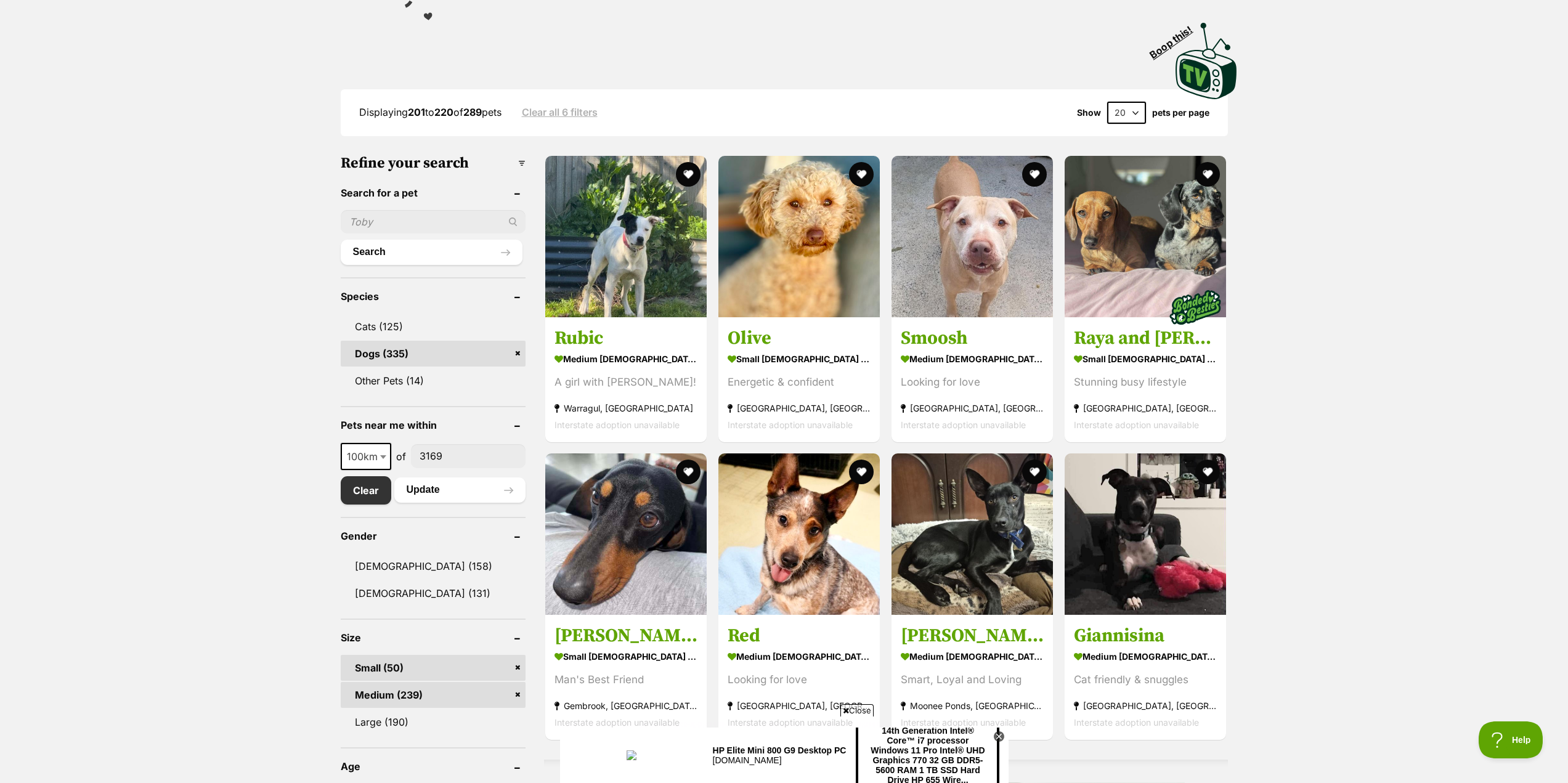
scroll to position [432, 0]
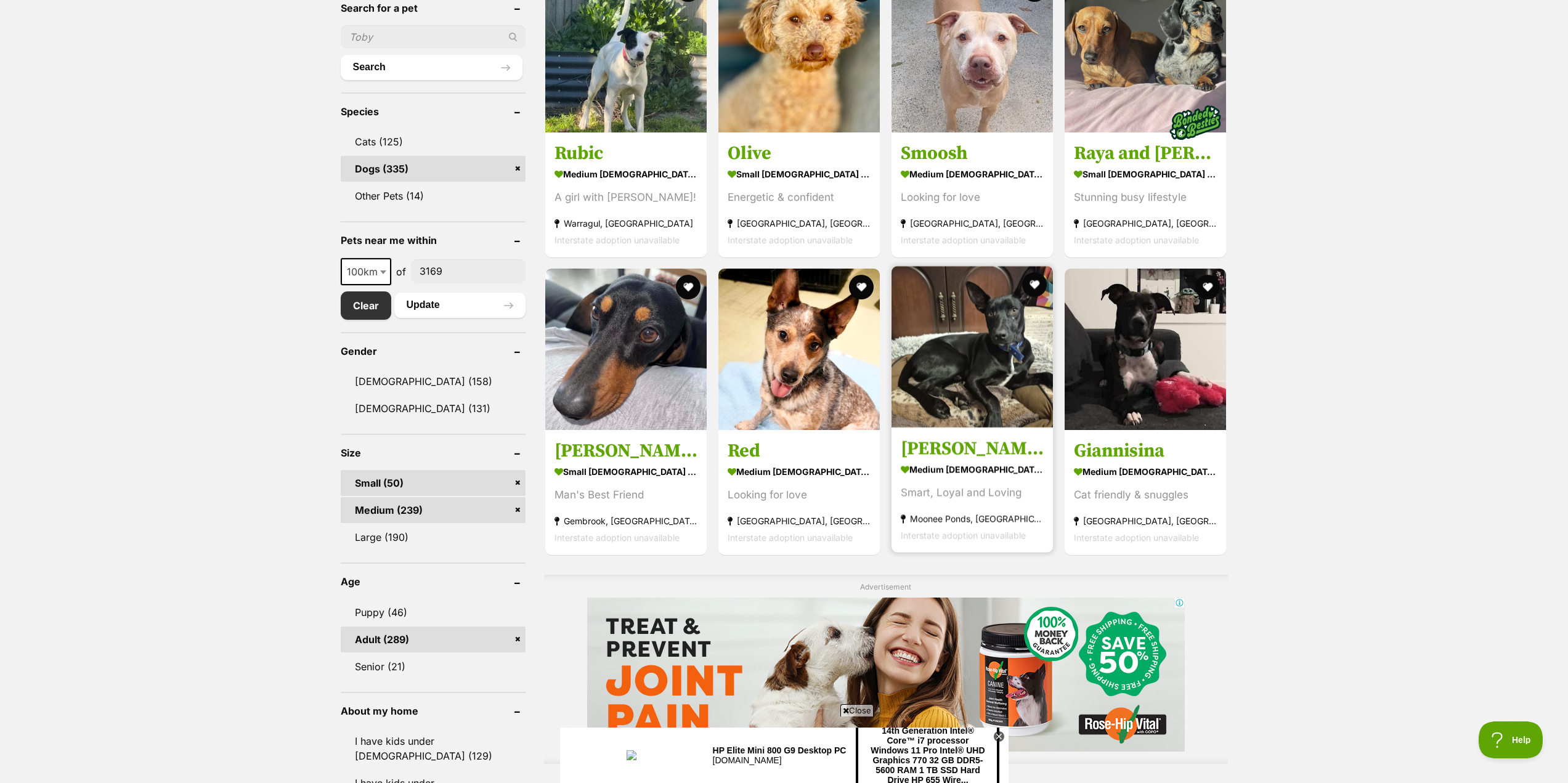
click at [989, 373] on img at bounding box center [972, 347] width 162 height 162
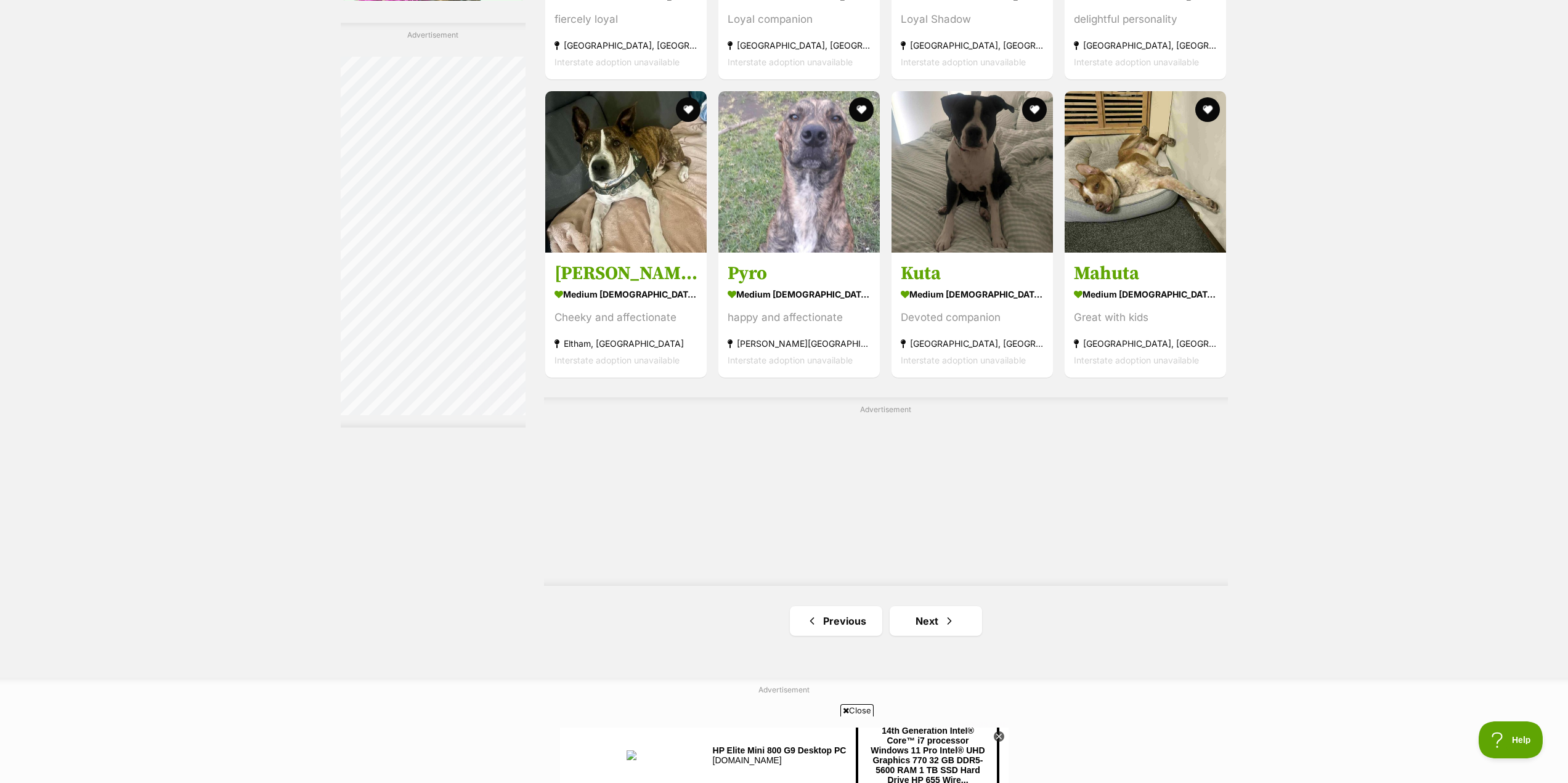
scroll to position [1910, 0]
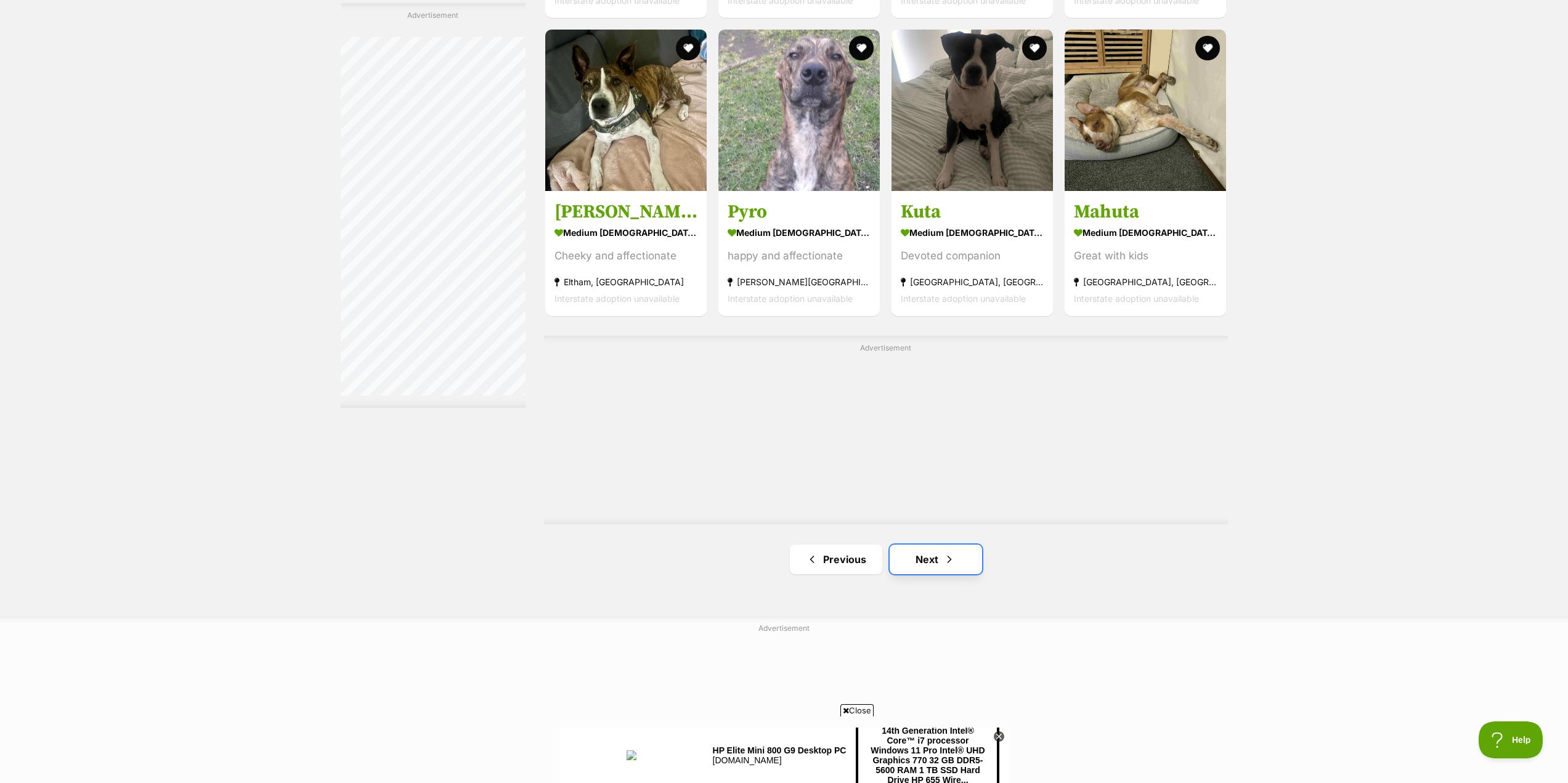
click at [947, 565] on span "Next page" at bounding box center [949, 559] width 12 height 15
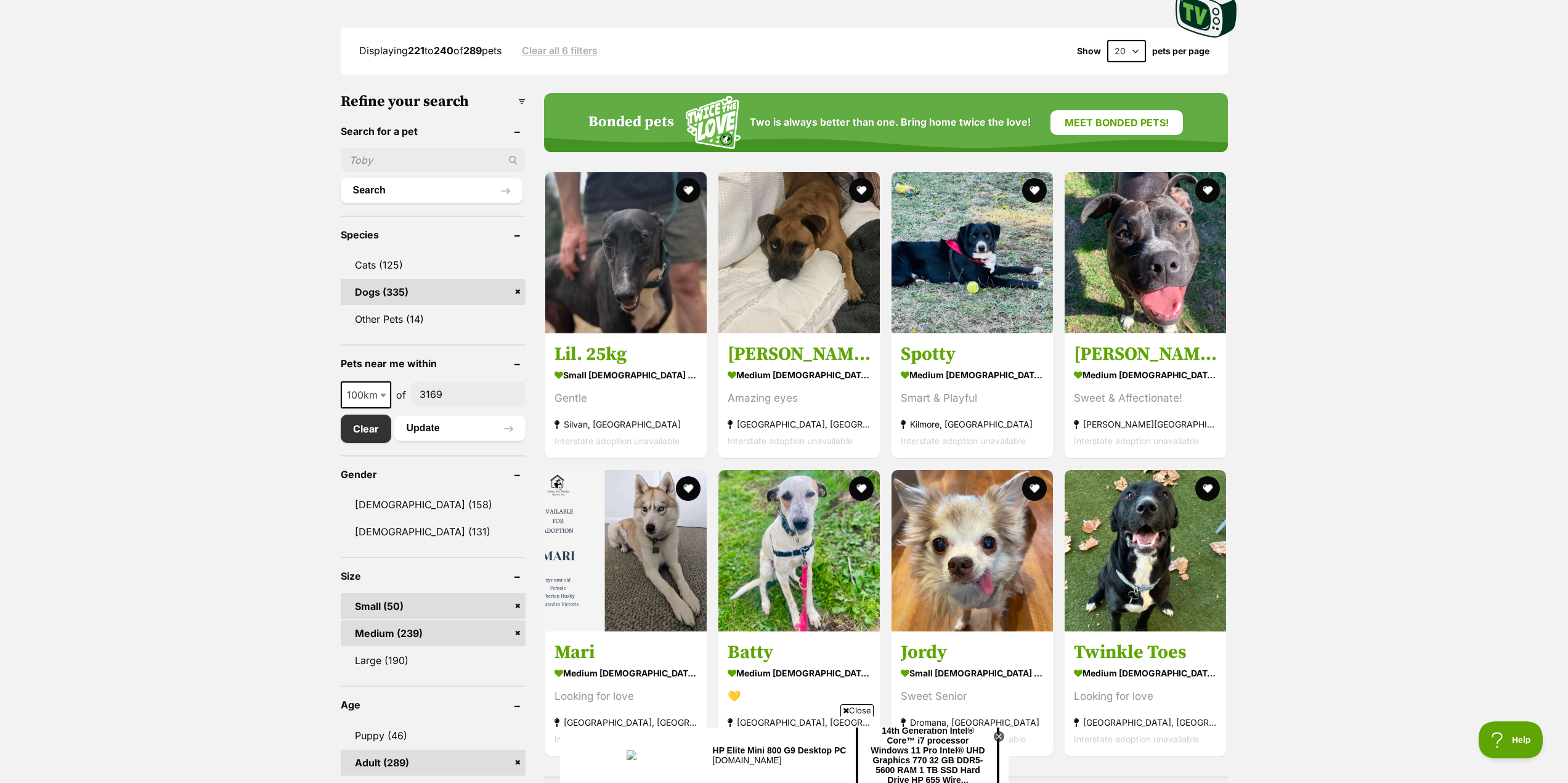
scroll to position [370, 0]
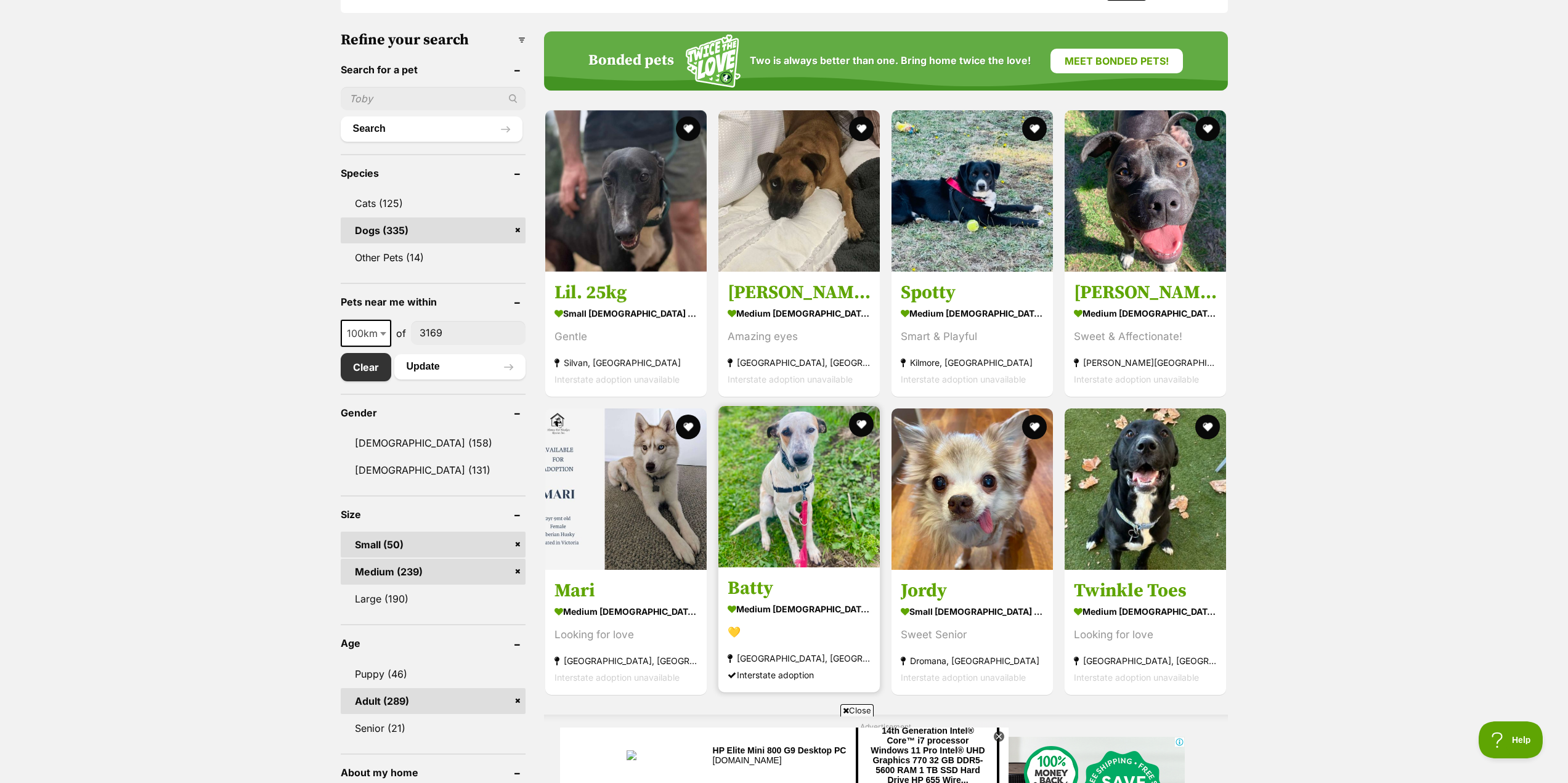
click at [756, 546] on img at bounding box center [799, 487] width 162 height 162
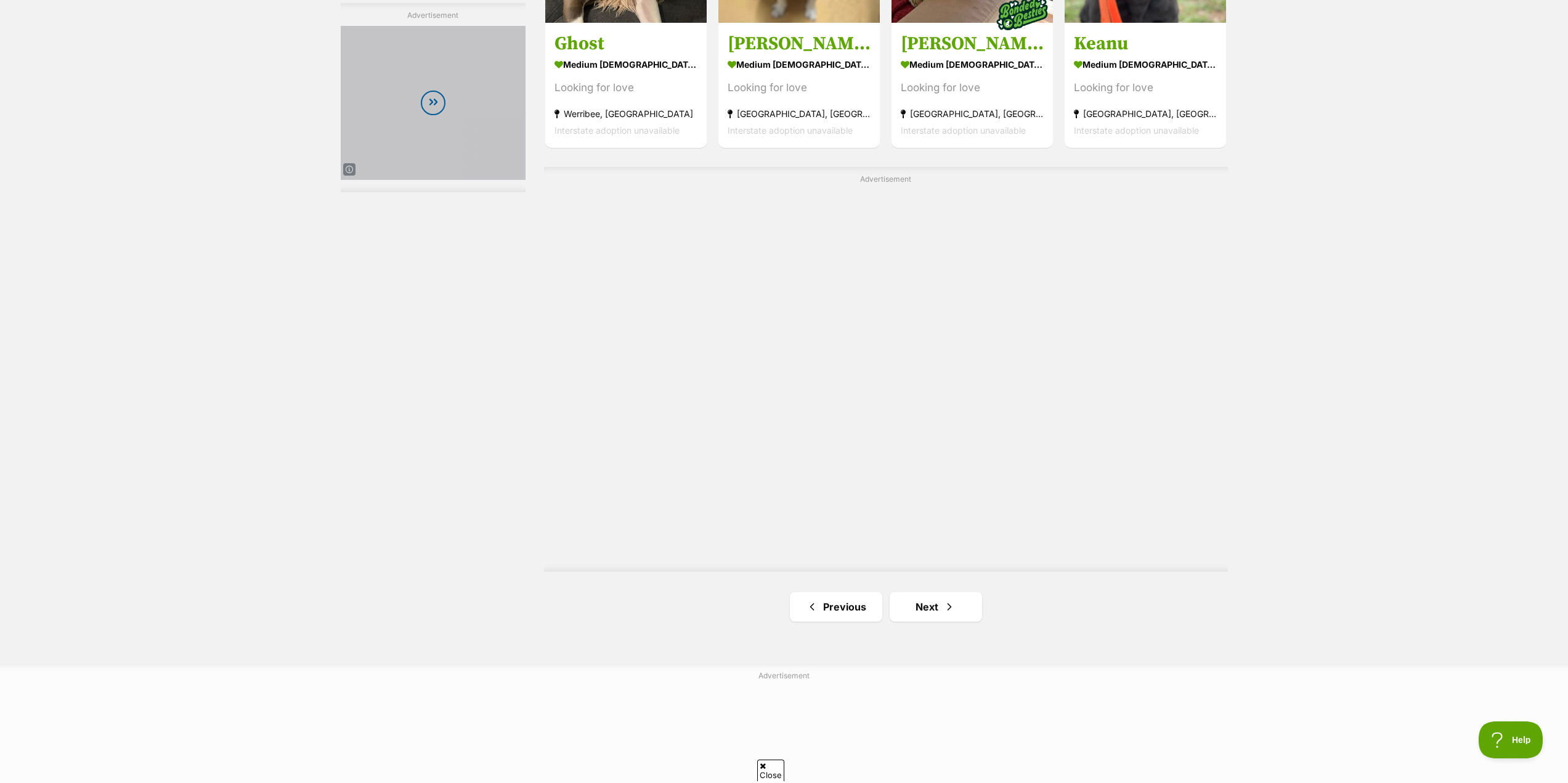
scroll to position [0, 0]
click at [941, 609] on link "Next" at bounding box center [936, 606] width 92 height 29
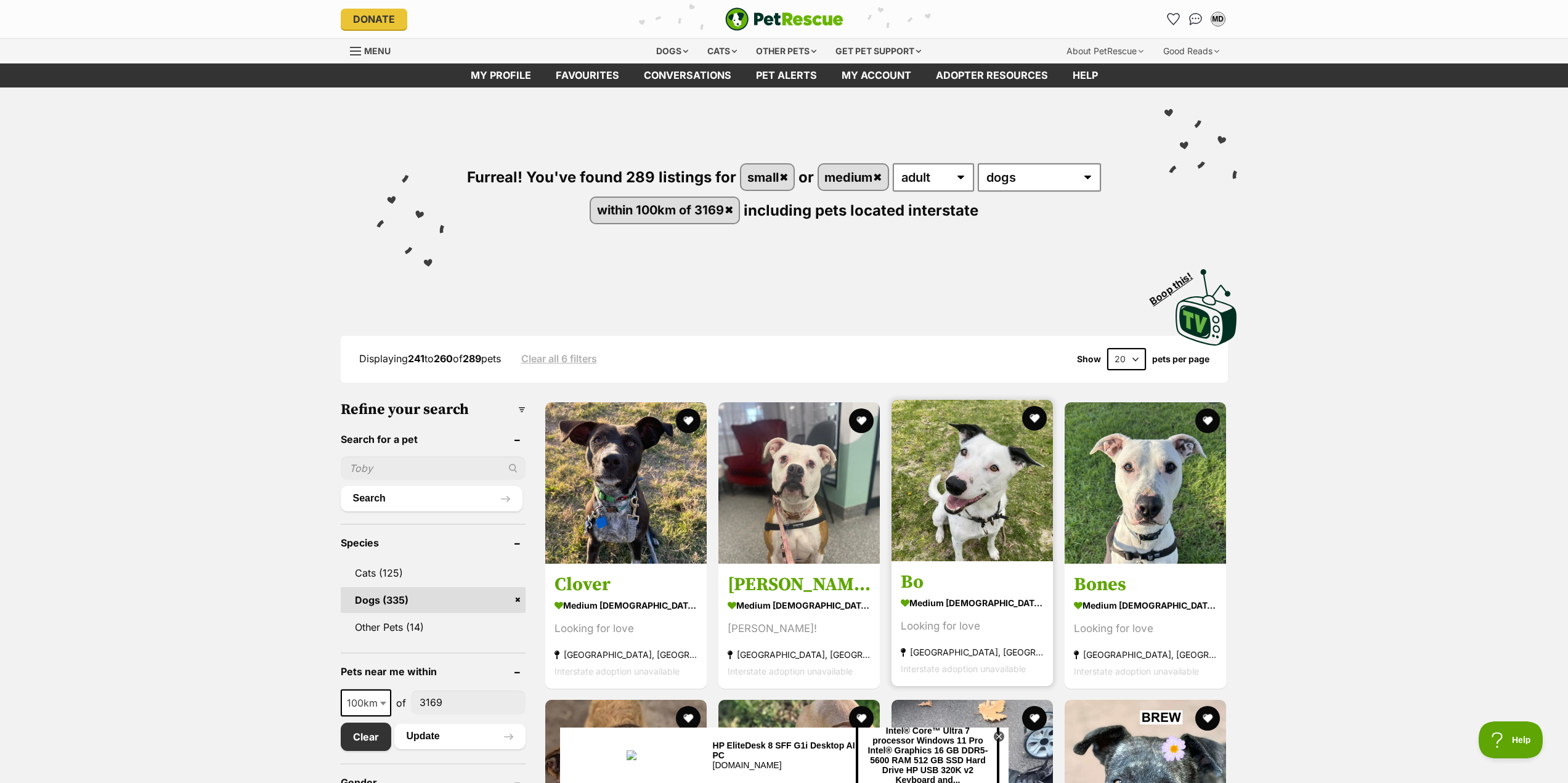
click at [993, 510] on img at bounding box center [972, 480] width 162 height 162
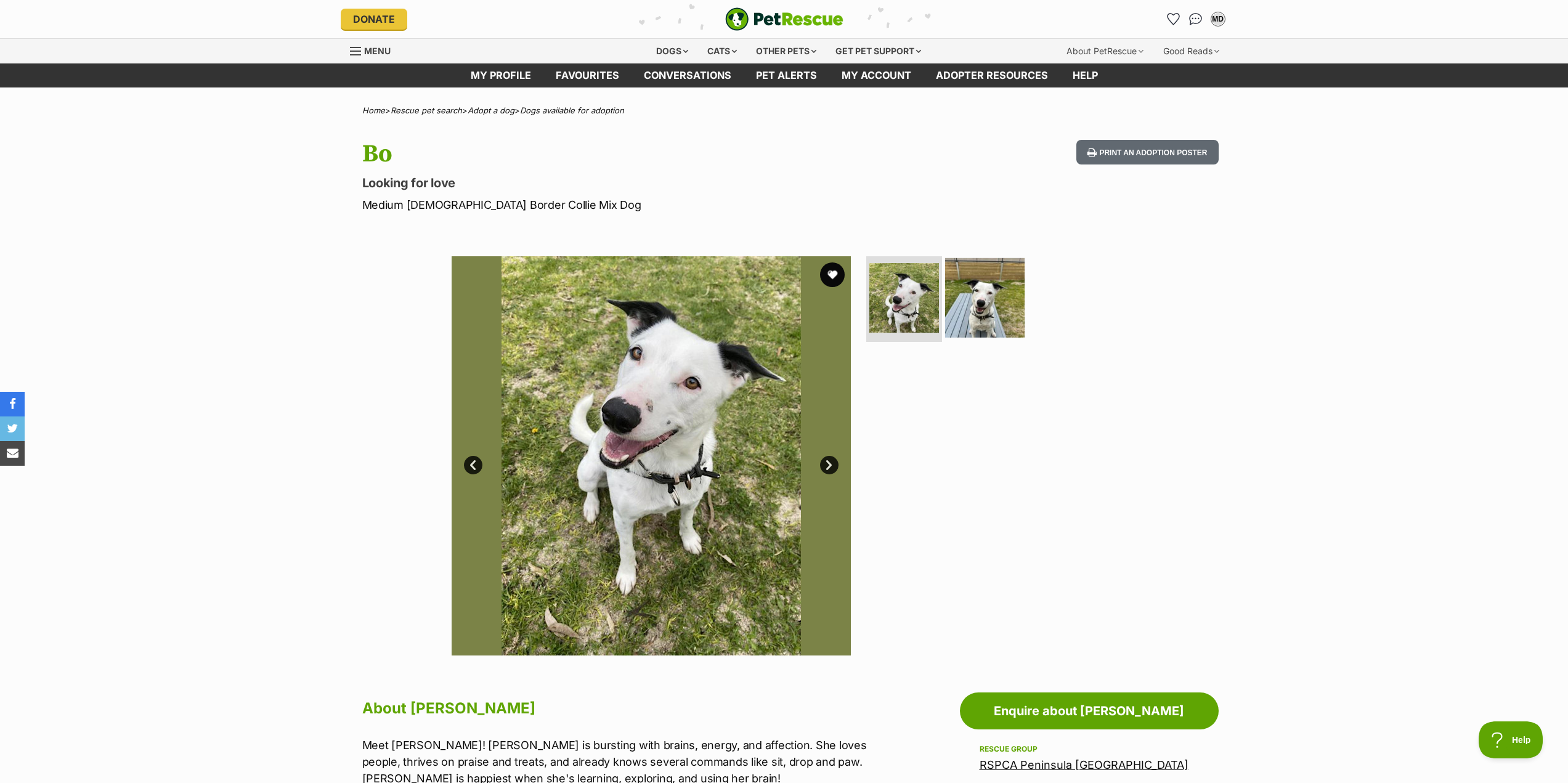
click at [984, 303] on img at bounding box center [985, 297] width 80 height 80
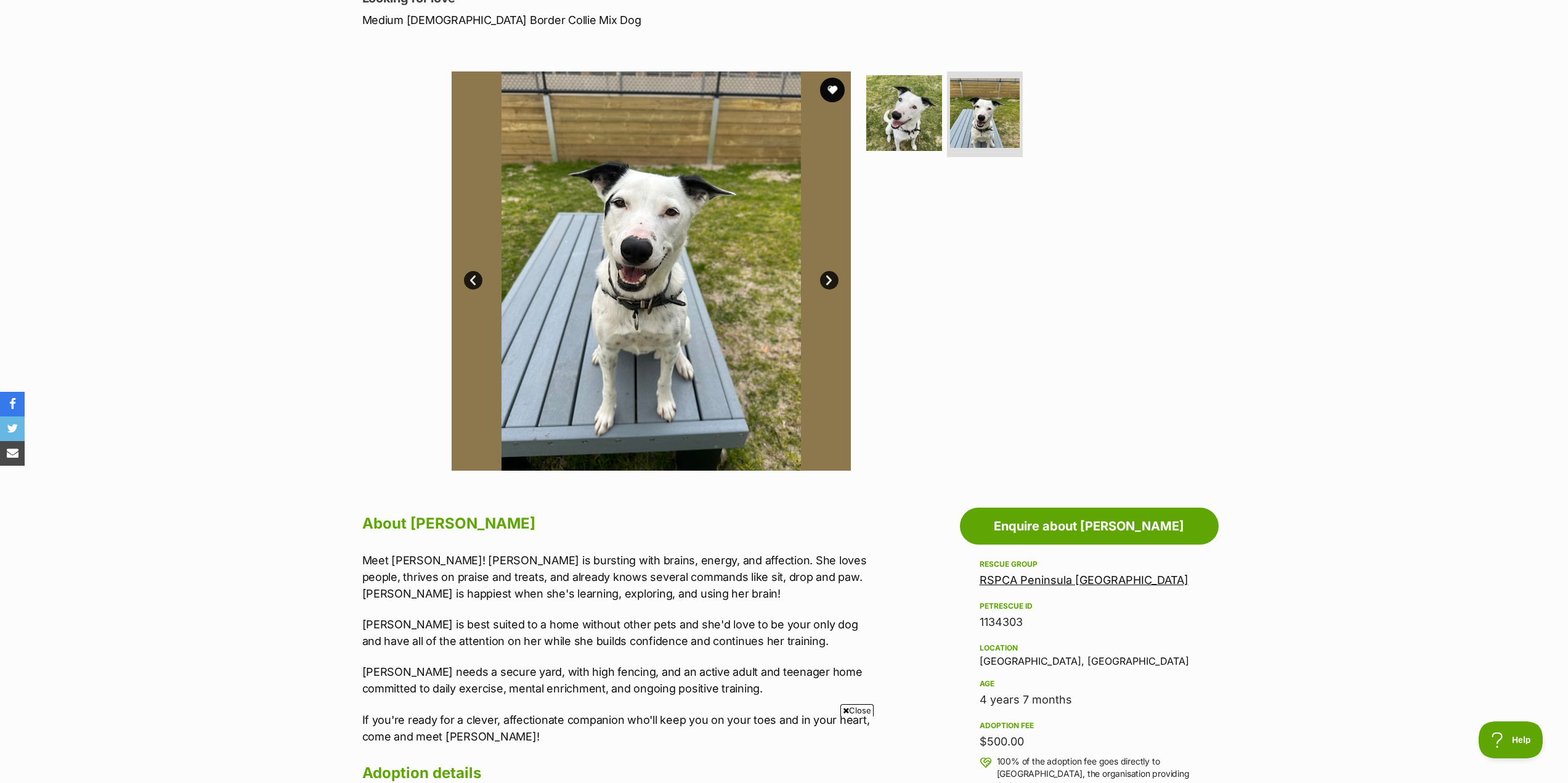
scroll to position [247, 0]
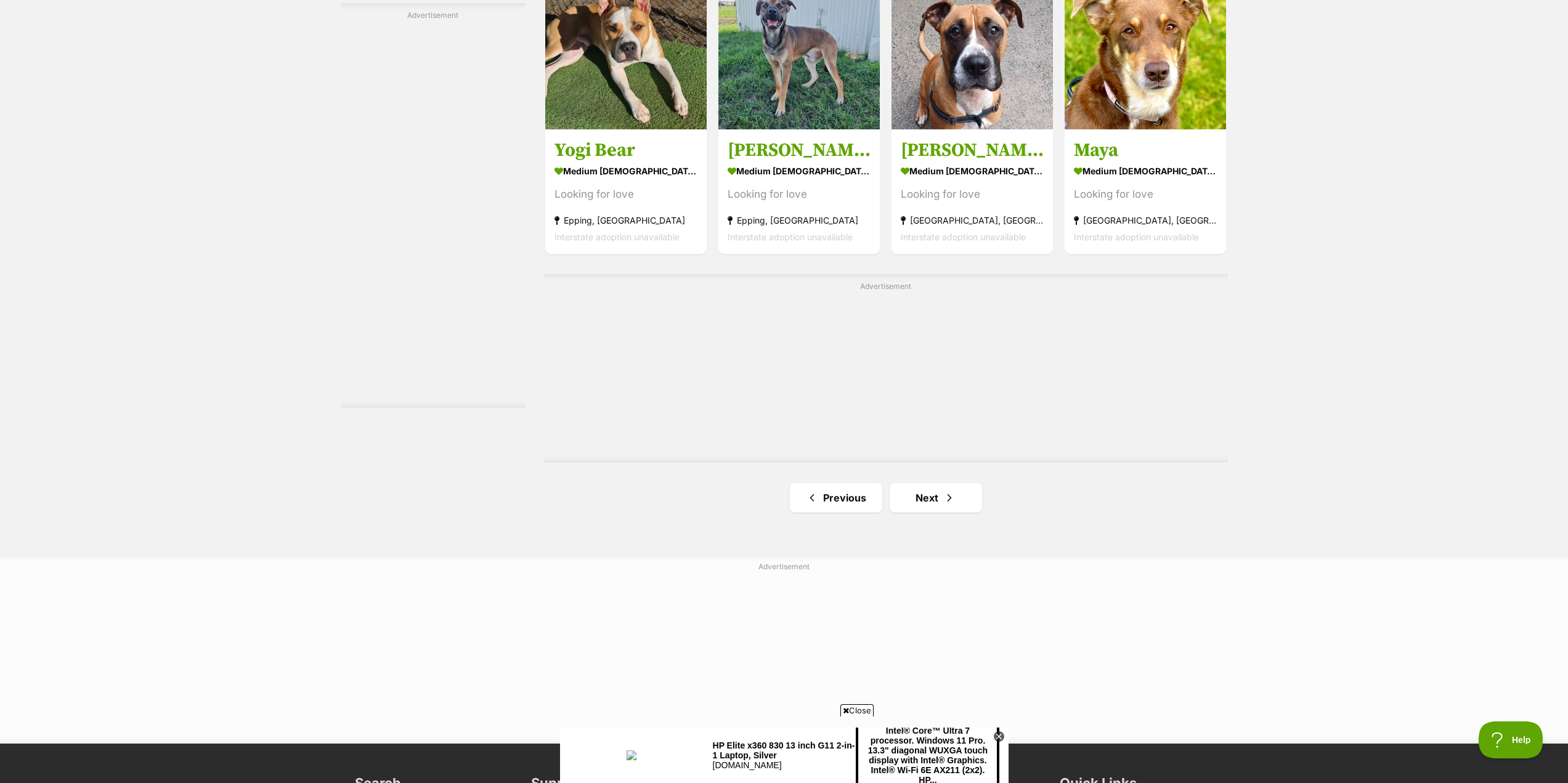
scroll to position [2034, 0]
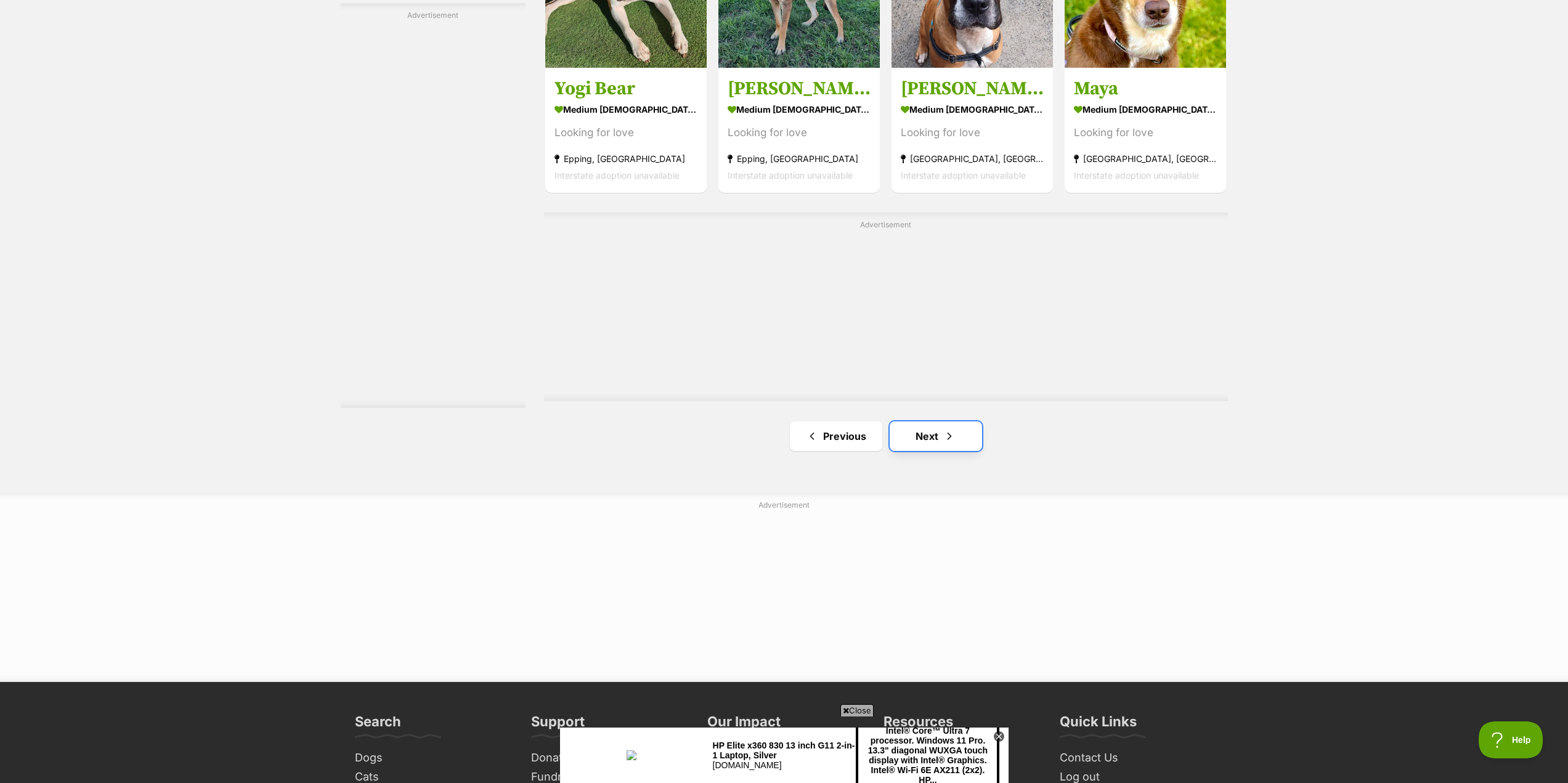
click at [928, 434] on link "Next" at bounding box center [936, 435] width 92 height 29
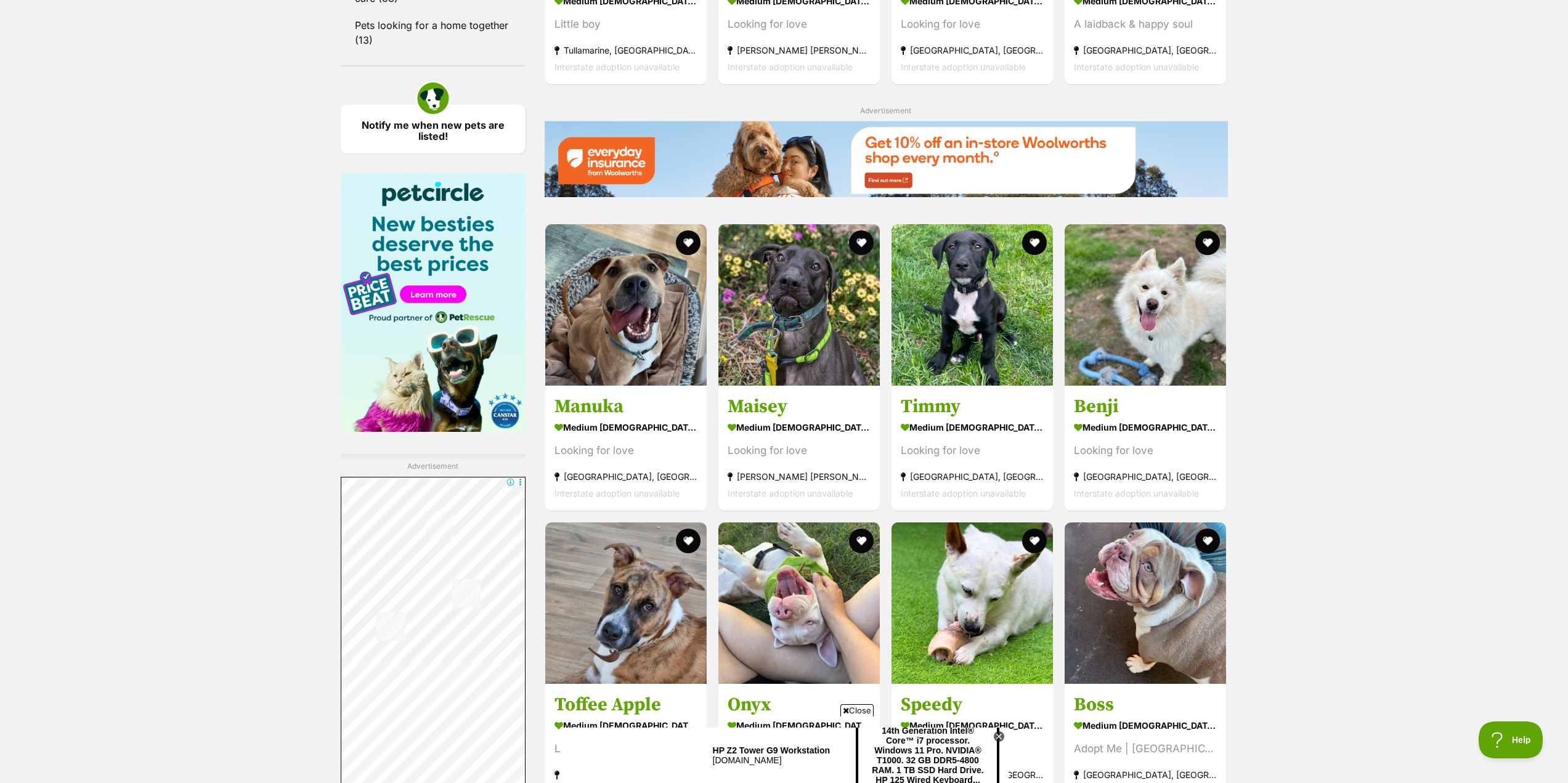
scroll to position [1664, 0]
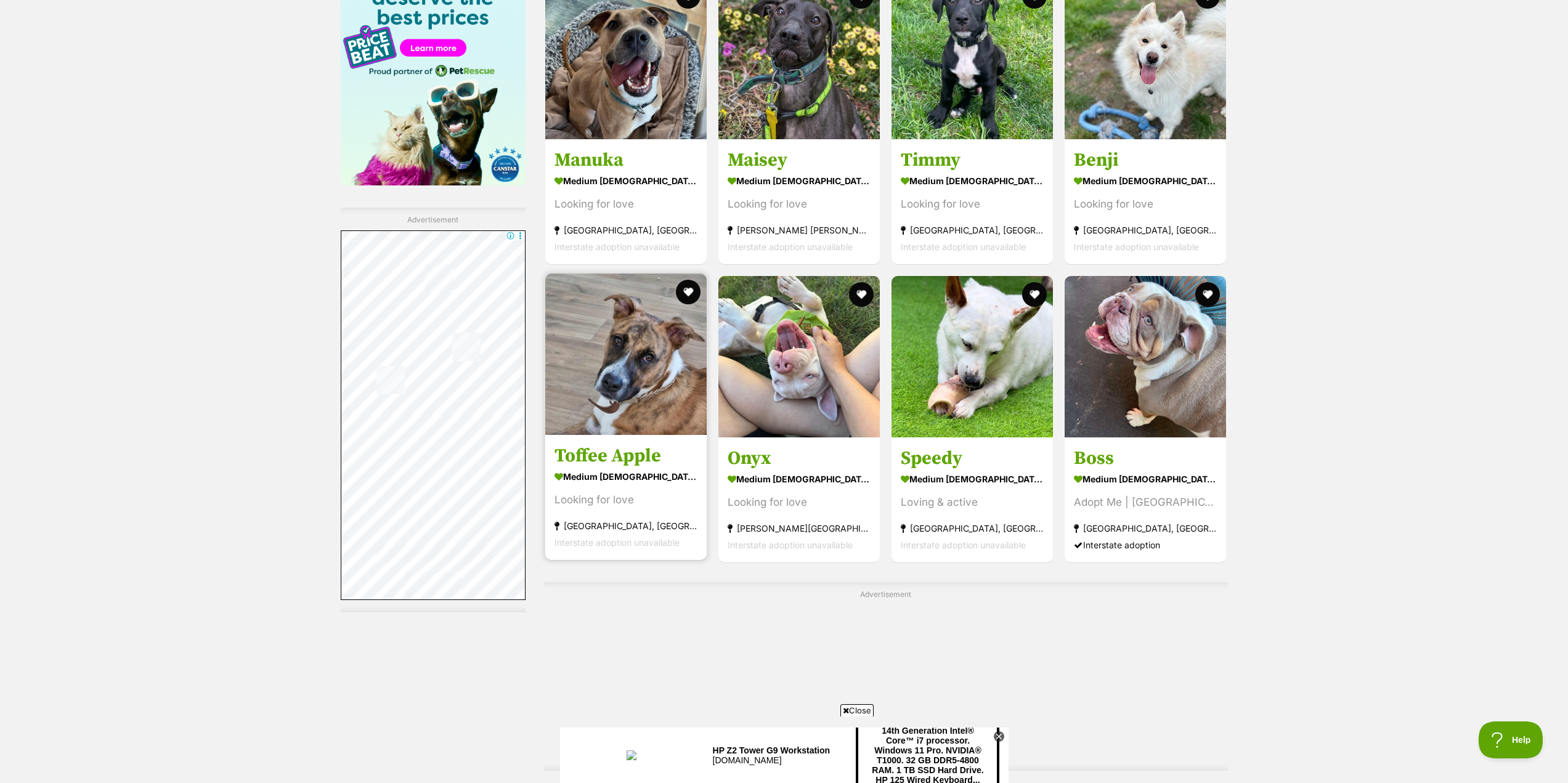
click at [630, 389] on img at bounding box center [625, 354] width 162 height 162
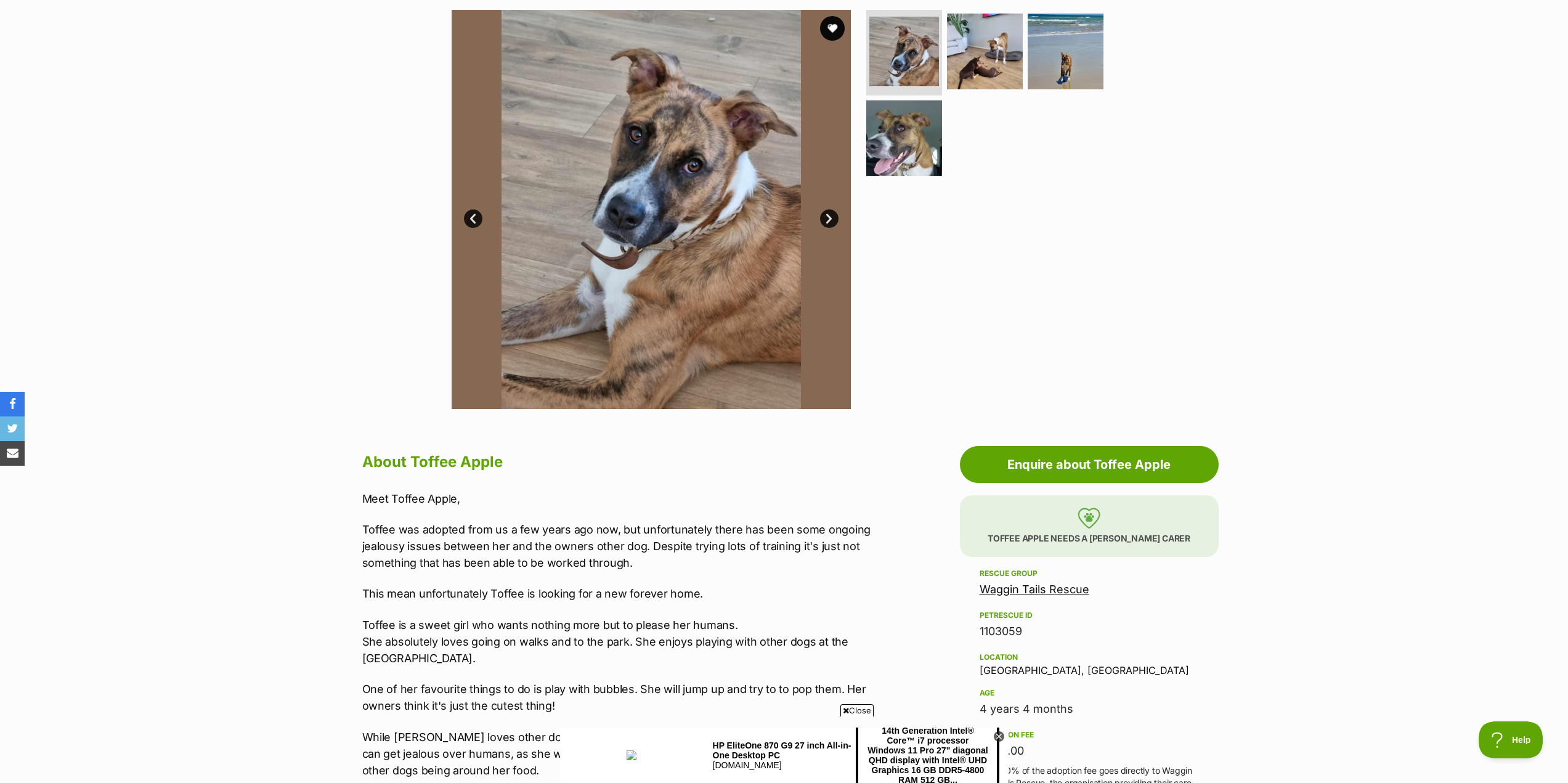
scroll to position [370, 0]
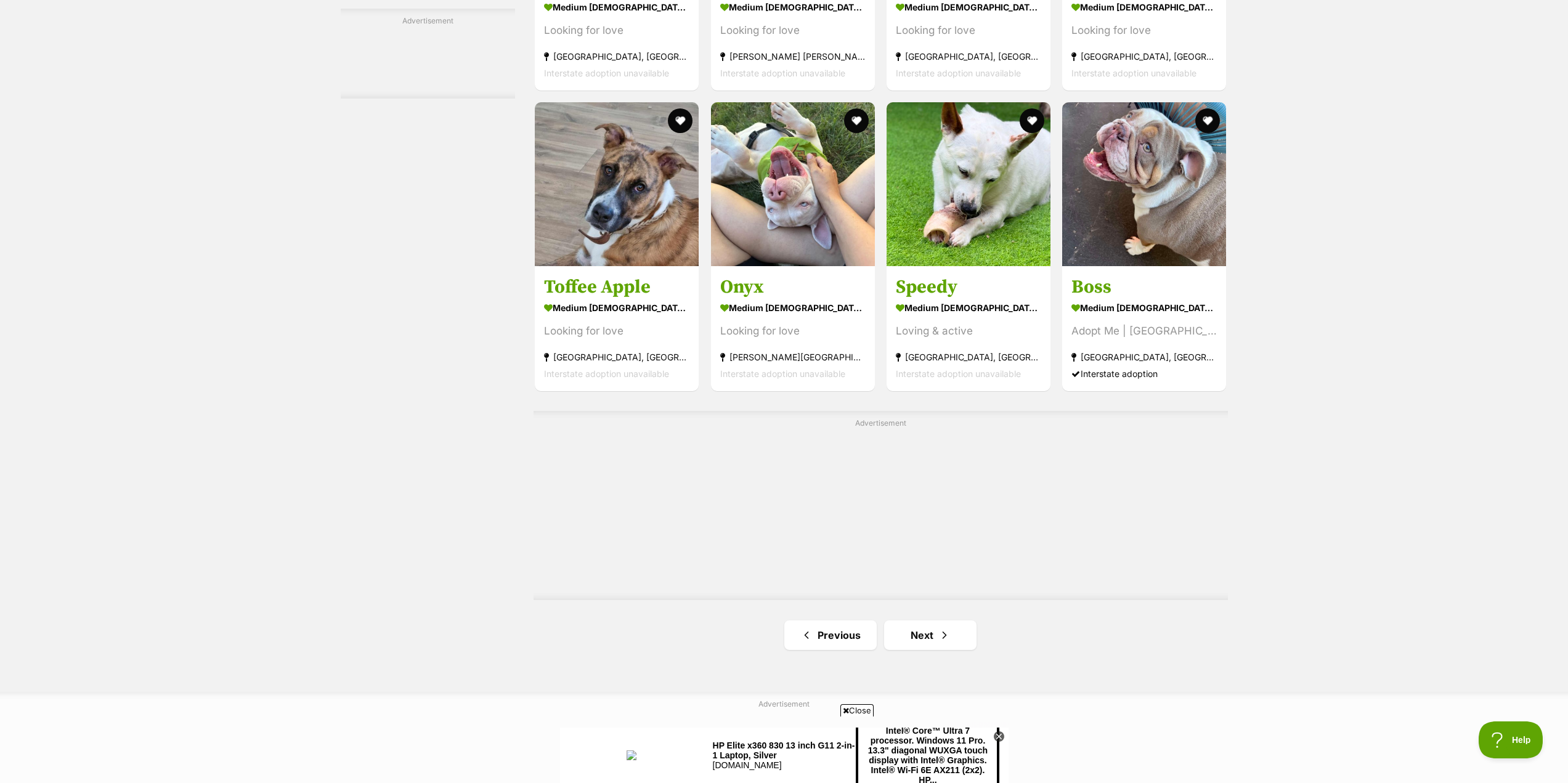
scroll to position [1972, 0]
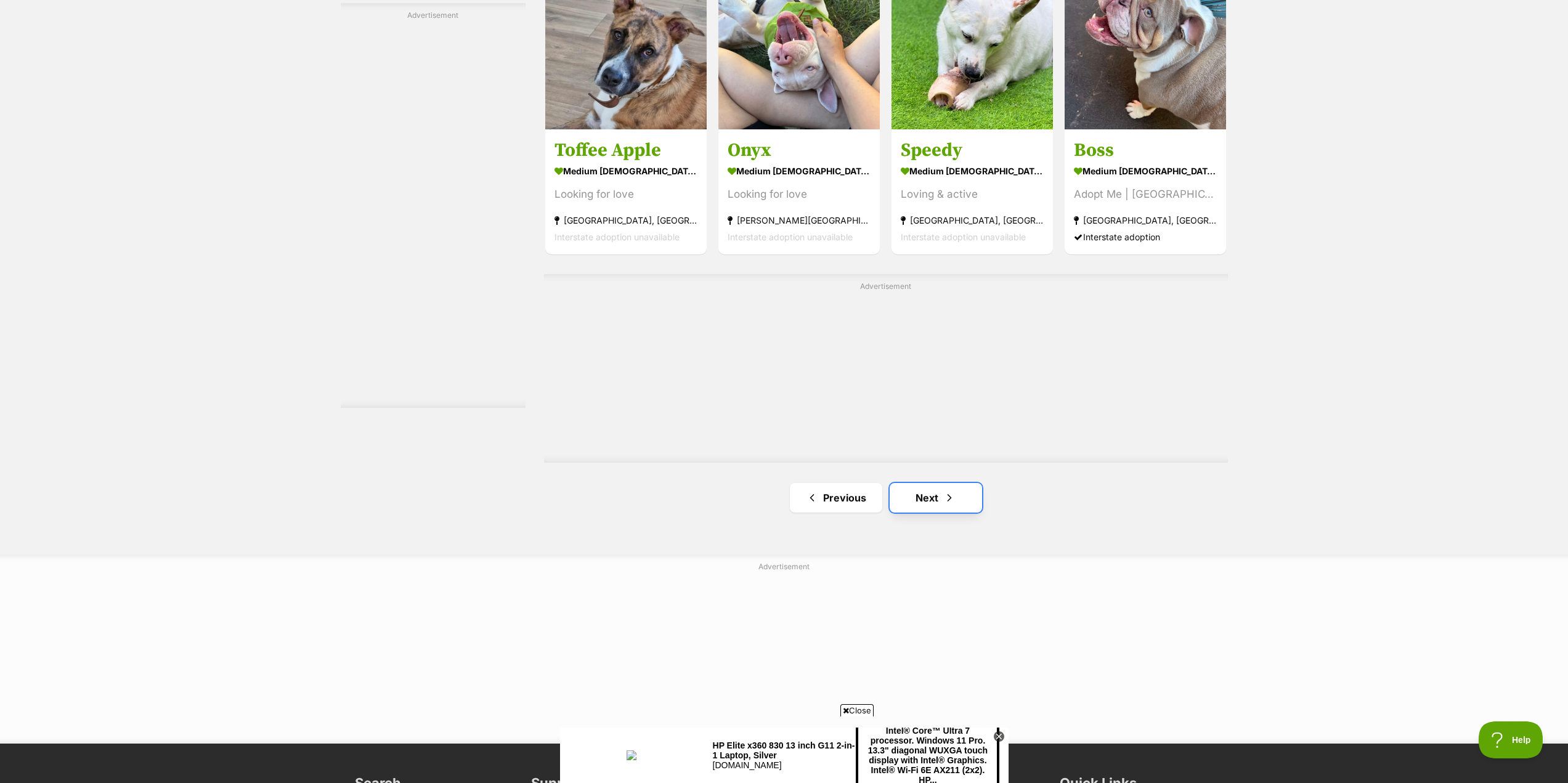
click at [932, 503] on link "Next" at bounding box center [936, 497] width 92 height 29
